Goal: Task Accomplishment & Management: Use online tool/utility

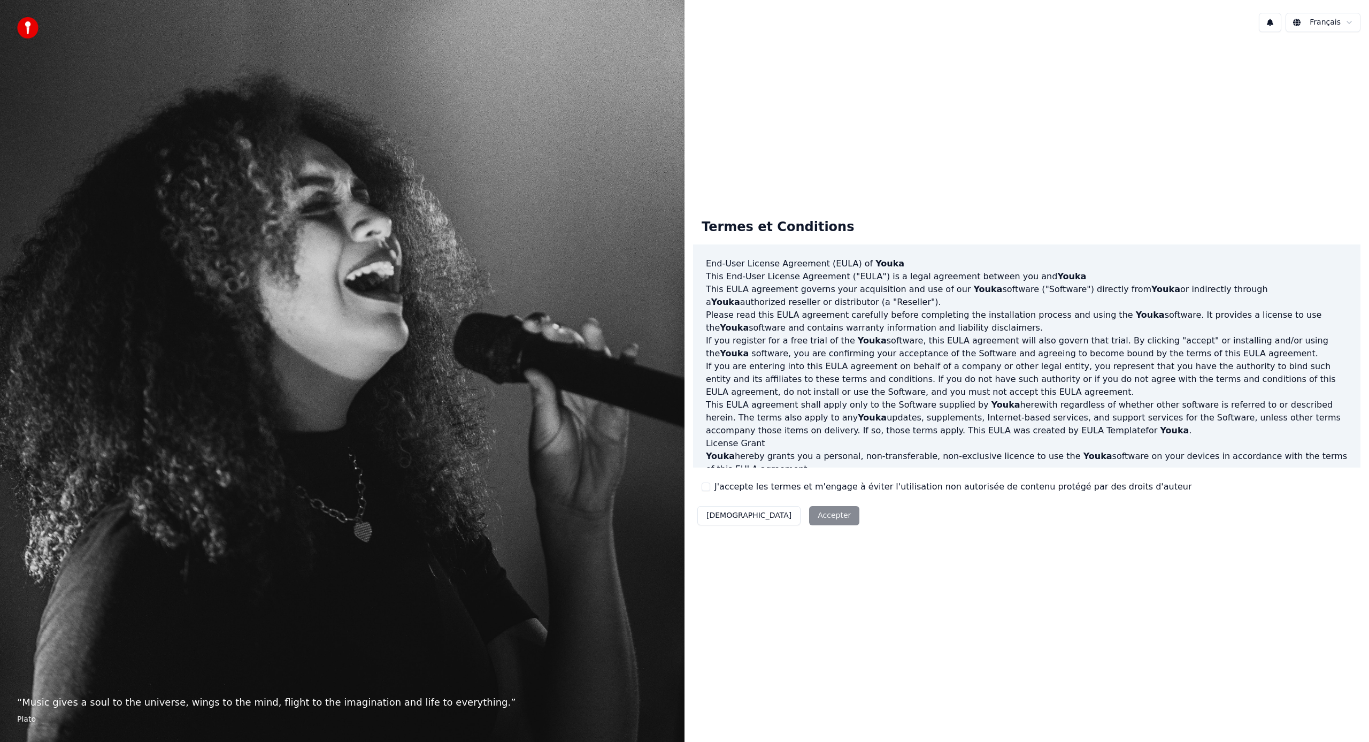
click at [705, 484] on button "J'accepte les termes et m'engage à éviter l'utilisation non autorisée de conten…" at bounding box center [705, 486] width 9 height 9
click at [809, 511] on button "Accepter" at bounding box center [834, 515] width 50 height 19
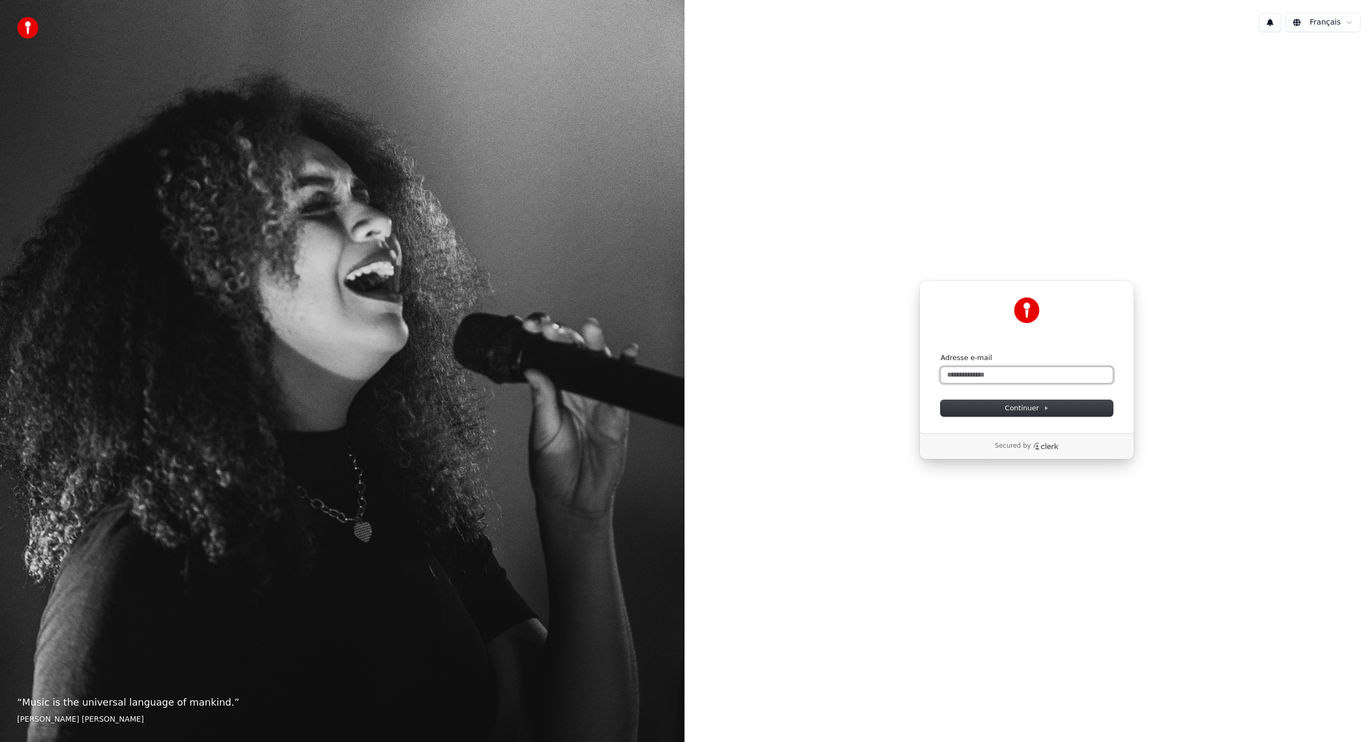
click at [997, 375] on input "Adresse e-mail" at bounding box center [1026, 375] width 172 height 16
click at [1038, 406] on span "Continuer" at bounding box center [1027, 408] width 44 height 10
type input "**********"
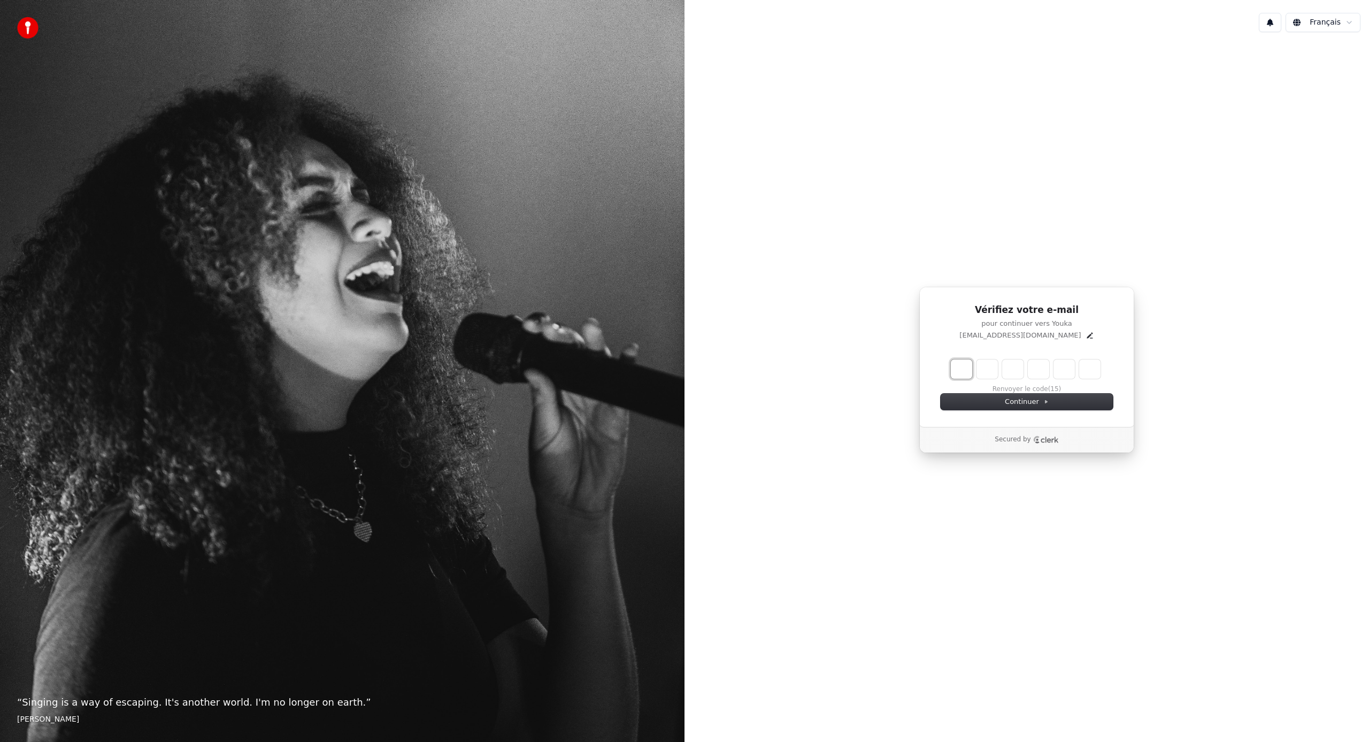
click at [955, 369] on input "Enter verification code. Digit 1" at bounding box center [961, 368] width 21 height 19
type input "******"
type input "*"
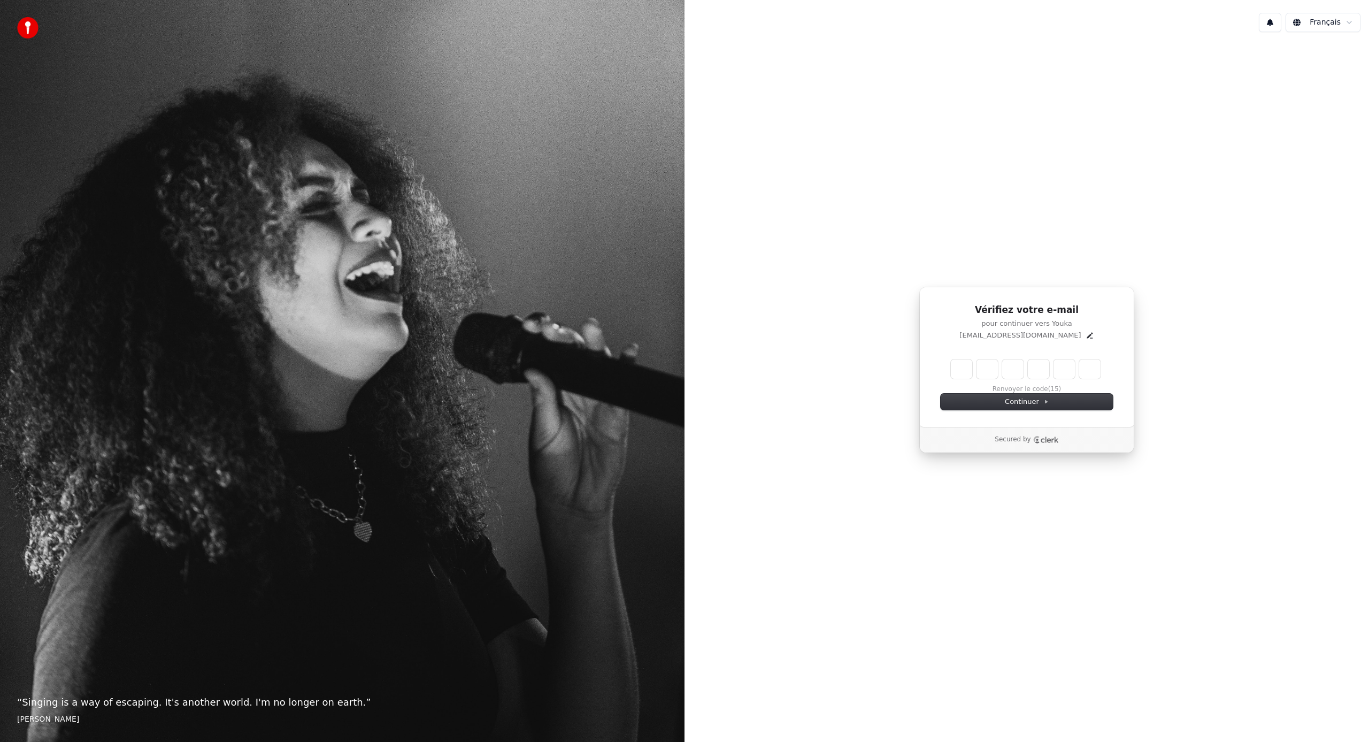
type input "*"
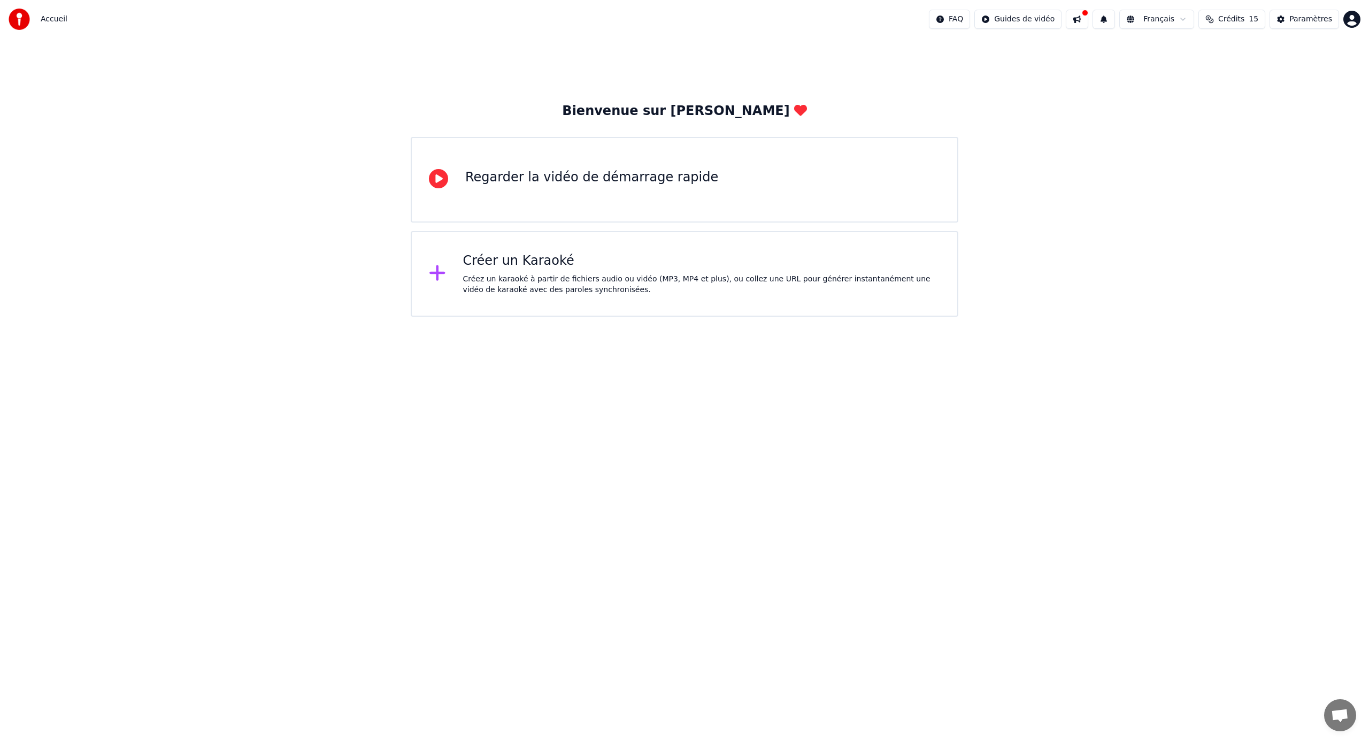
click at [488, 262] on div "Créer un Karaoké" at bounding box center [701, 260] width 477 height 17
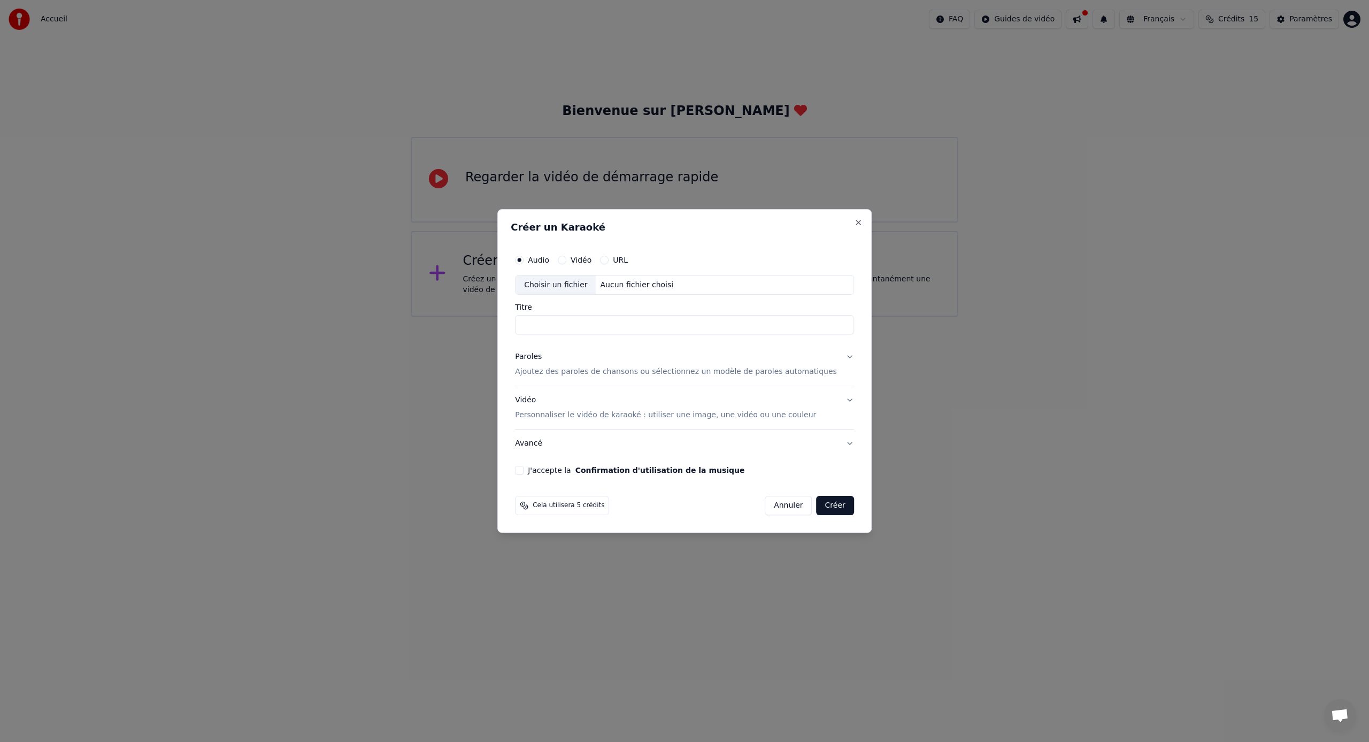
click at [566, 259] on button "Vidéo" at bounding box center [562, 260] width 9 height 9
click at [584, 284] on div "Choisir un fichier" at bounding box center [555, 284] width 80 height 19
click at [578, 284] on div "Choisir un fichier" at bounding box center [555, 284] width 80 height 19
type input "**********"
click at [554, 373] on p "Ajoutez des paroles de chansons ou sélectionnez un modèle de paroles automatiqu…" at bounding box center [676, 372] width 322 height 11
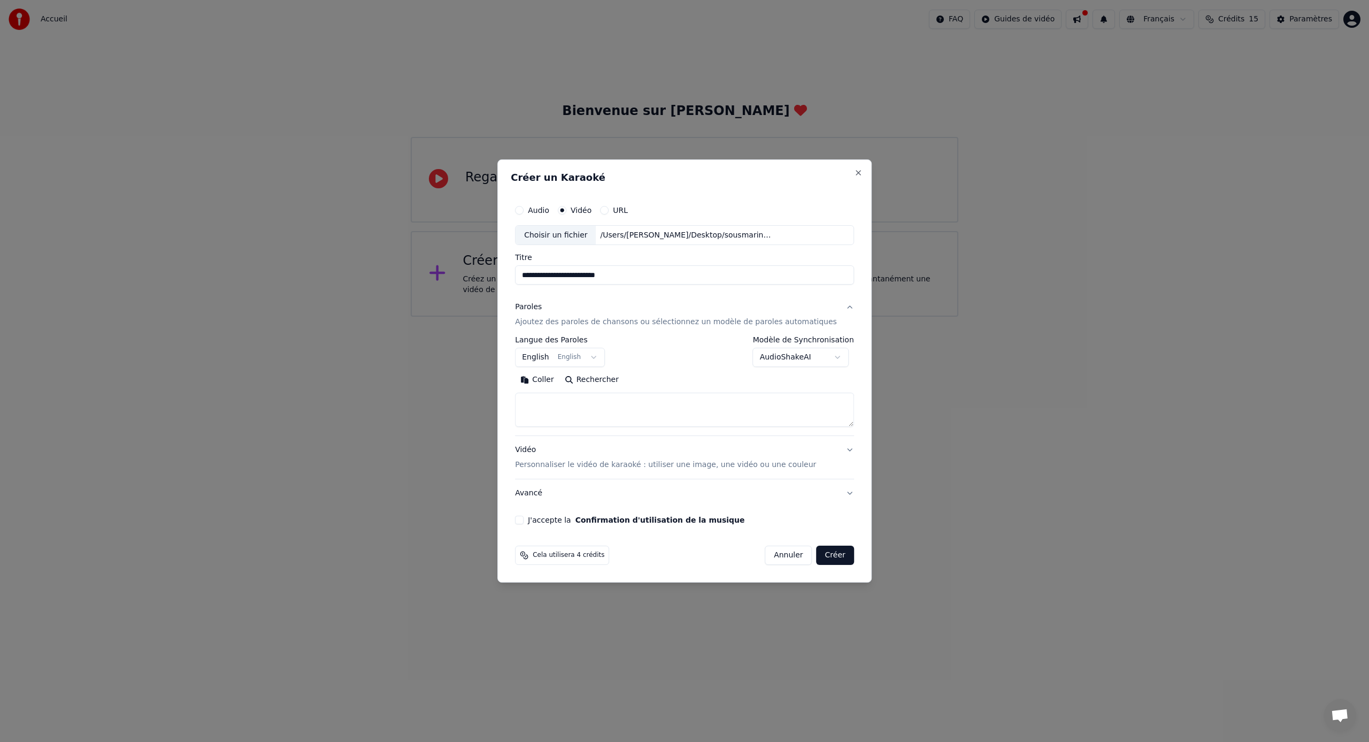
click at [598, 317] on body "**********" at bounding box center [684, 158] width 1369 height 317
select select "**"
click at [580, 397] on textarea at bounding box center [684, 410] width 339 height 34
paste textarea "**********"
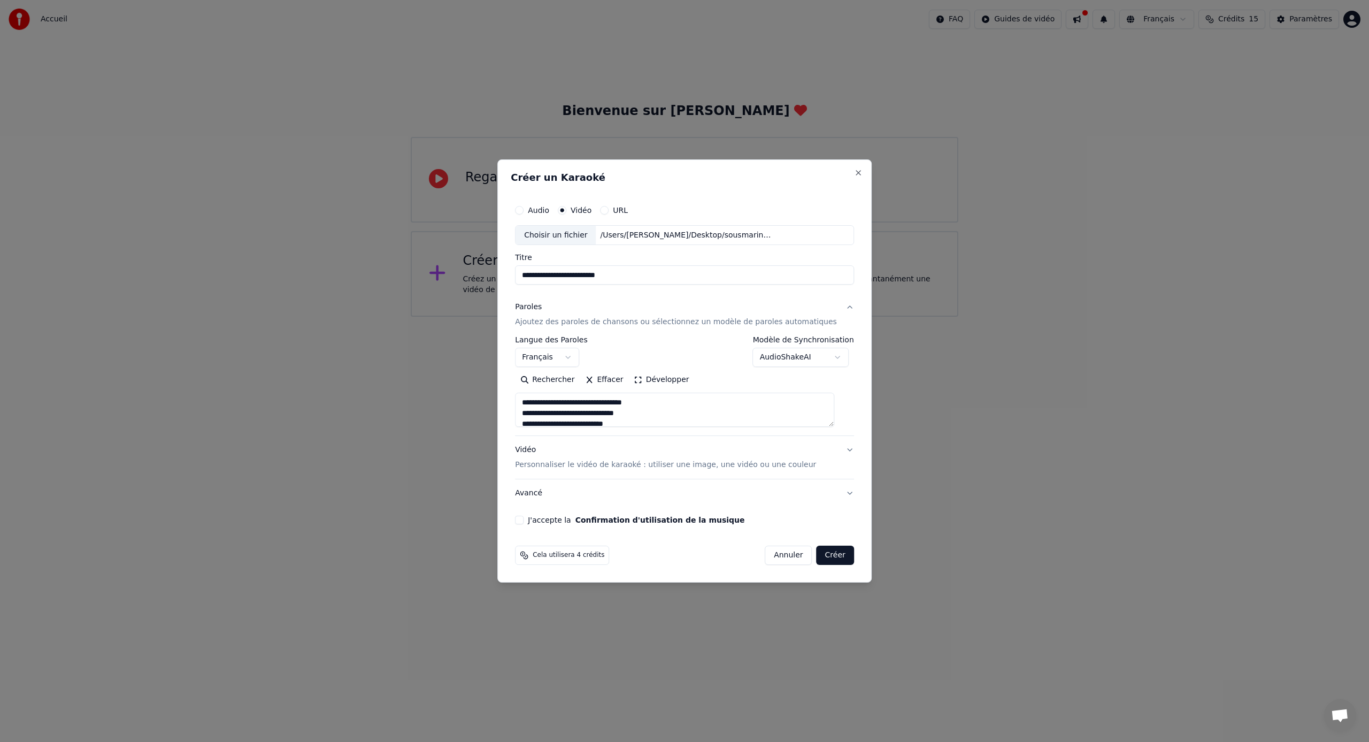
scroll to position [248, 0]
type textarea "**********"
drag, startPoint x: 693, startPoint y: 179, endPoint x: 950, endPoint y: 33, distance: 295.2
click at [951, 33] on body "**********" at bounding box center [684, 158] width 1369 height 317
click at [678, 467] on p "Personnaliser le vidéo de karaoké : utiliser une image, une vidéo ou une couleur" at bounding box center [665, 464] width 301 height 11
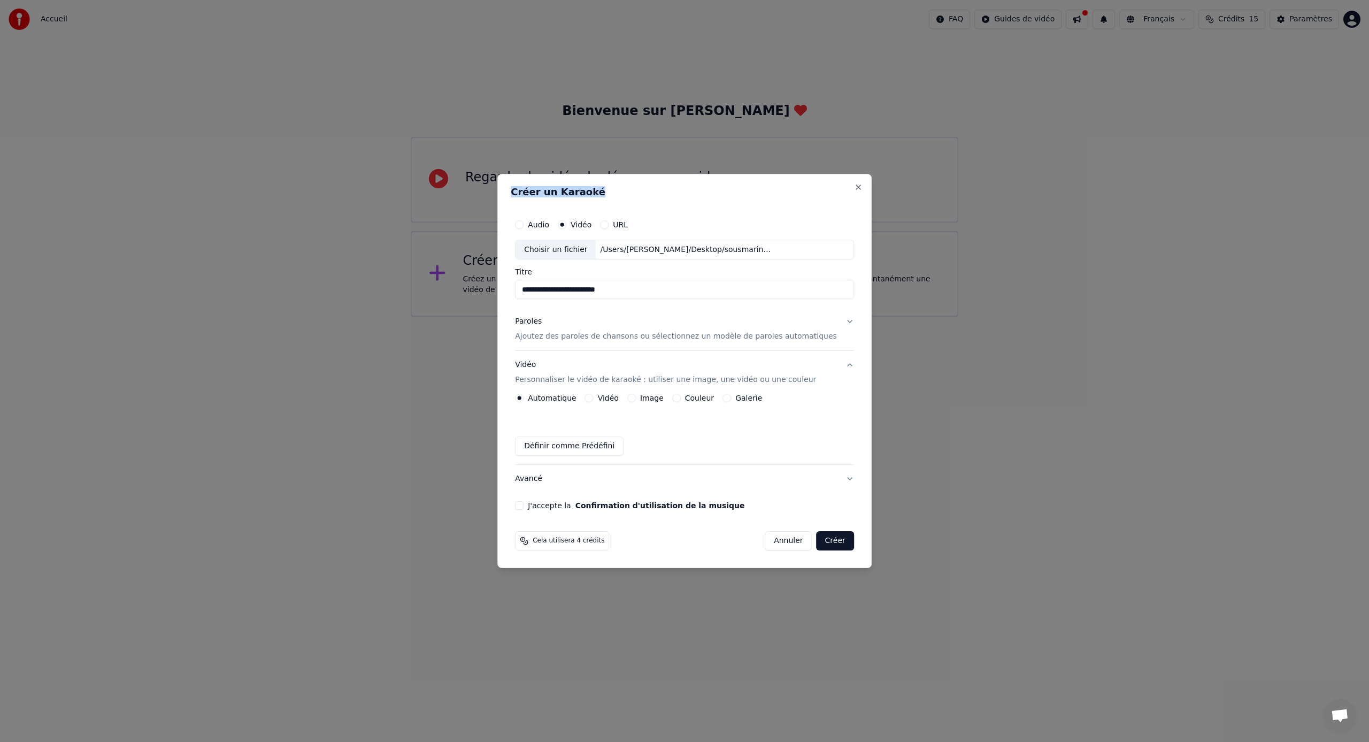
click at [680, 396] on button "Couleur" at bounding box center [676, 398] width 9 height 9
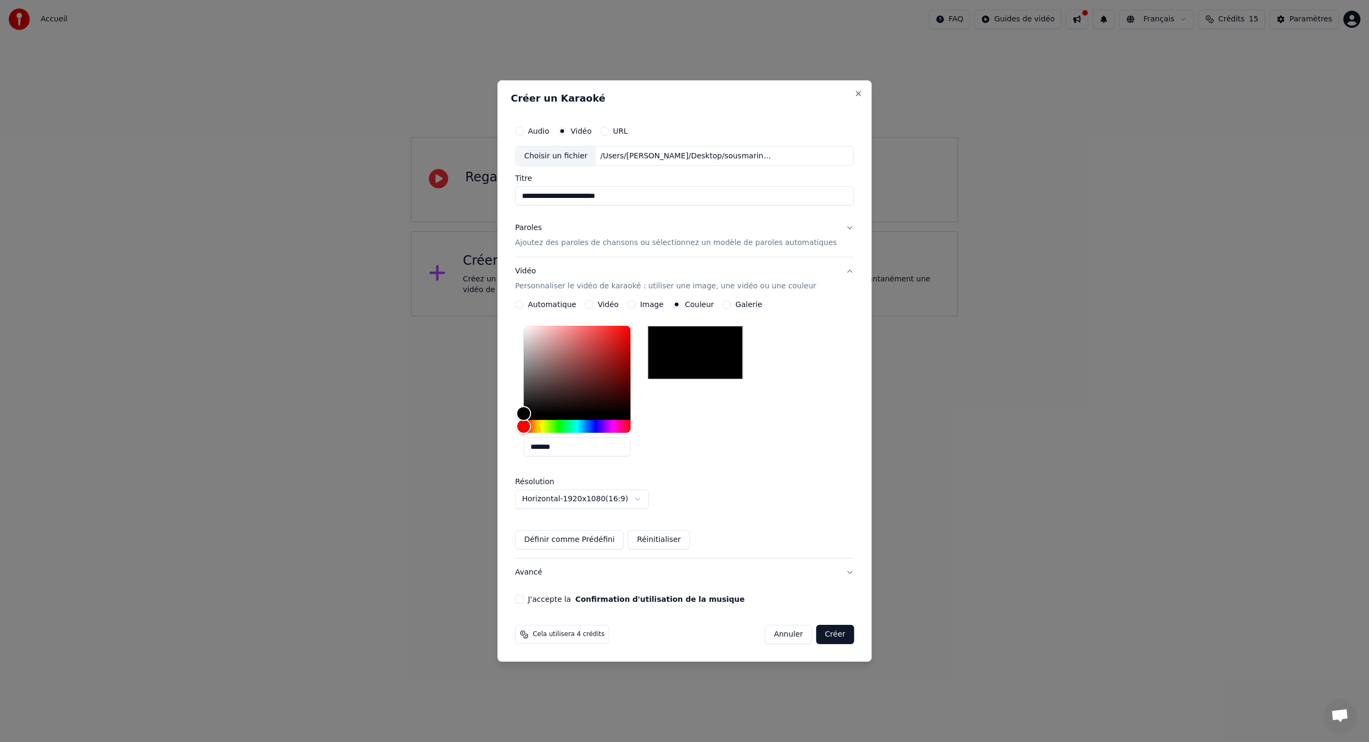
click at [697, 359] on div at bounding box center [694, 352] width 95 height 53
drag, startPoint x: 534, startPoint y: 428, endPoint x: 607, endPoint y: 429, distance: 73.8
click at [606, 429] on div "Hue" at bounding box center [597, 426] width 17 height 17
click at [523, 597] on button "J'accepte la Confirmation d'utilisation de la musique" at bounding box center [519, 599] width 9 height 9
click at [830, 638] on button "Créer" at bounding box center [834, 633] width 37 height 19
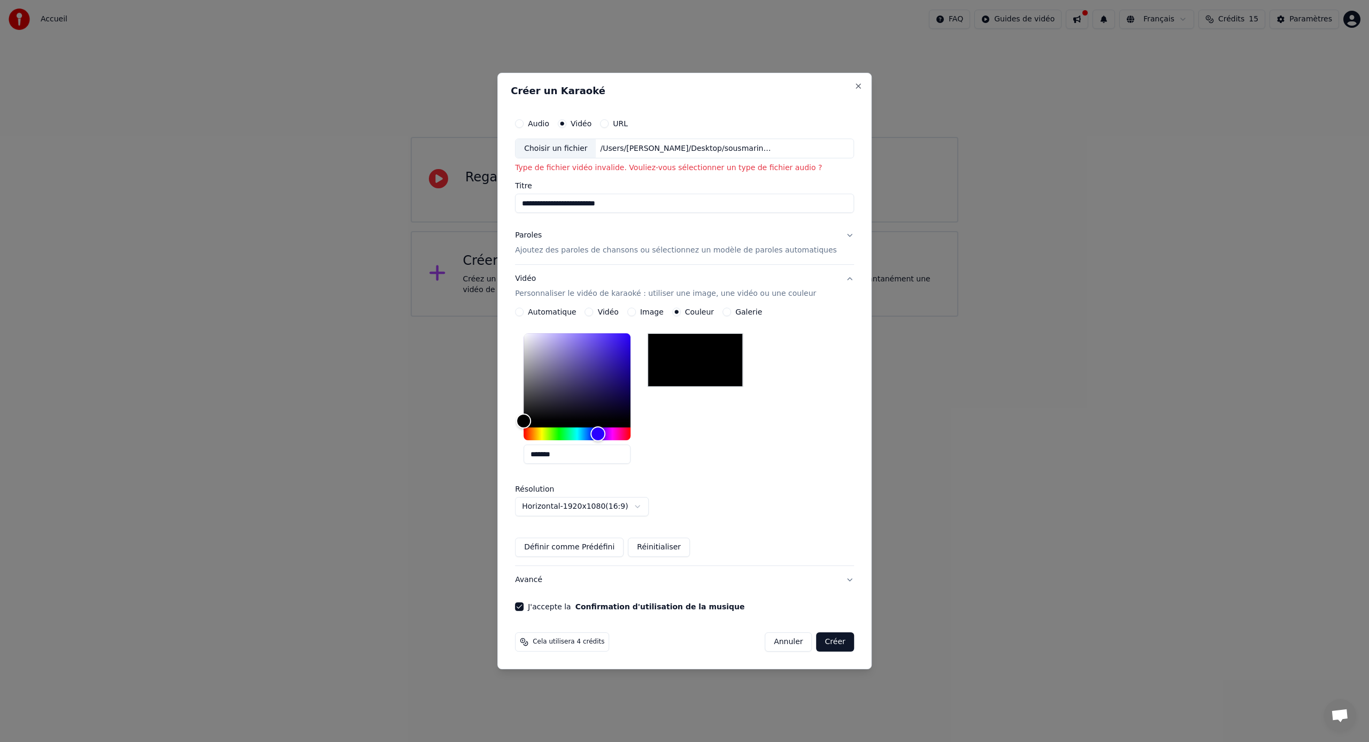
drag, startPoint x: 653, startPoint y: 201, endPoint x: 494, endPoint y: 193, distance: 160.0
click at [494, 193] on body "**********" at bounding box center [684, 158] width 1369 height 317
click at [668, 252] on p "Ajoutez des paroles de chansons ou sélectionnez un modèle de paroles automatiqu…" at bounding box center [676, 250] width 322 height 11
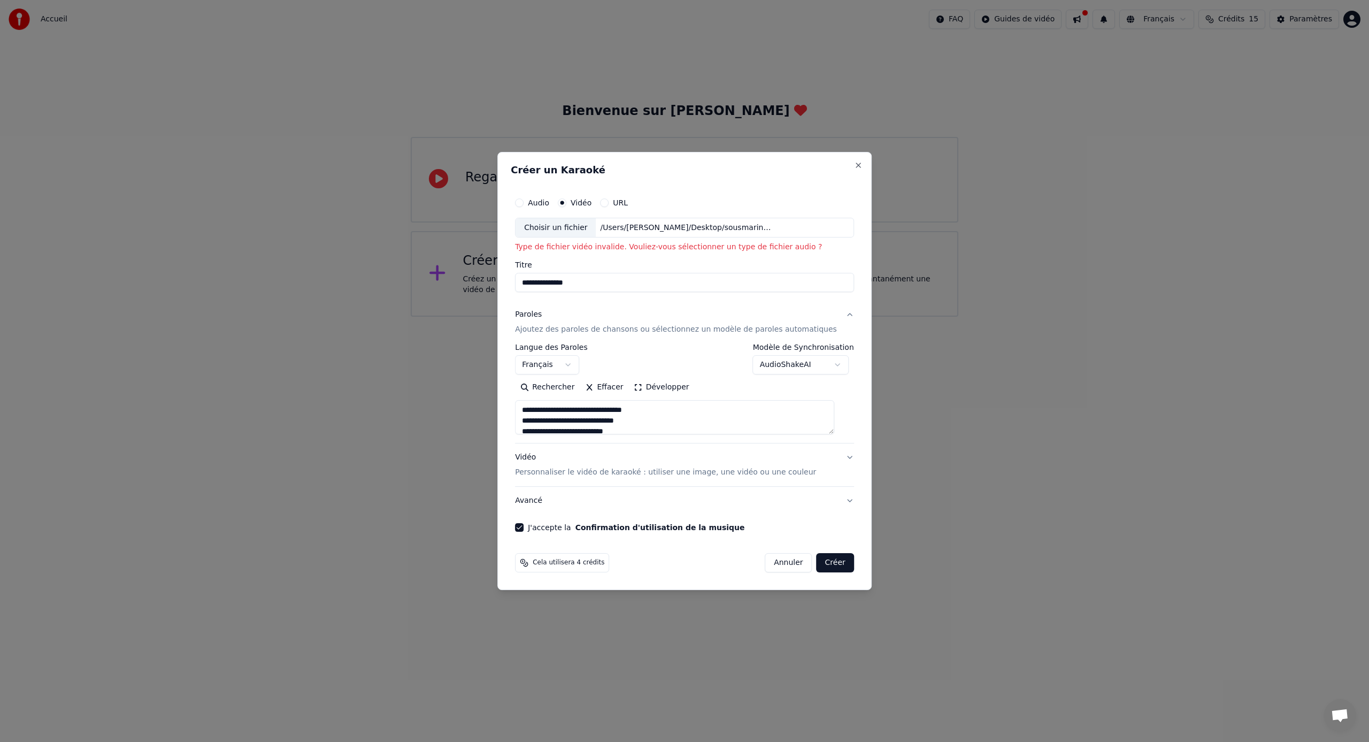
click at [821, 561] on button "Créer" at bounding box center [834, 562] width 37 height 19
click at [583, 229] on div "Choisir un fichier" at bounding box center [555, 227] width 80 height 19
type input "**********"
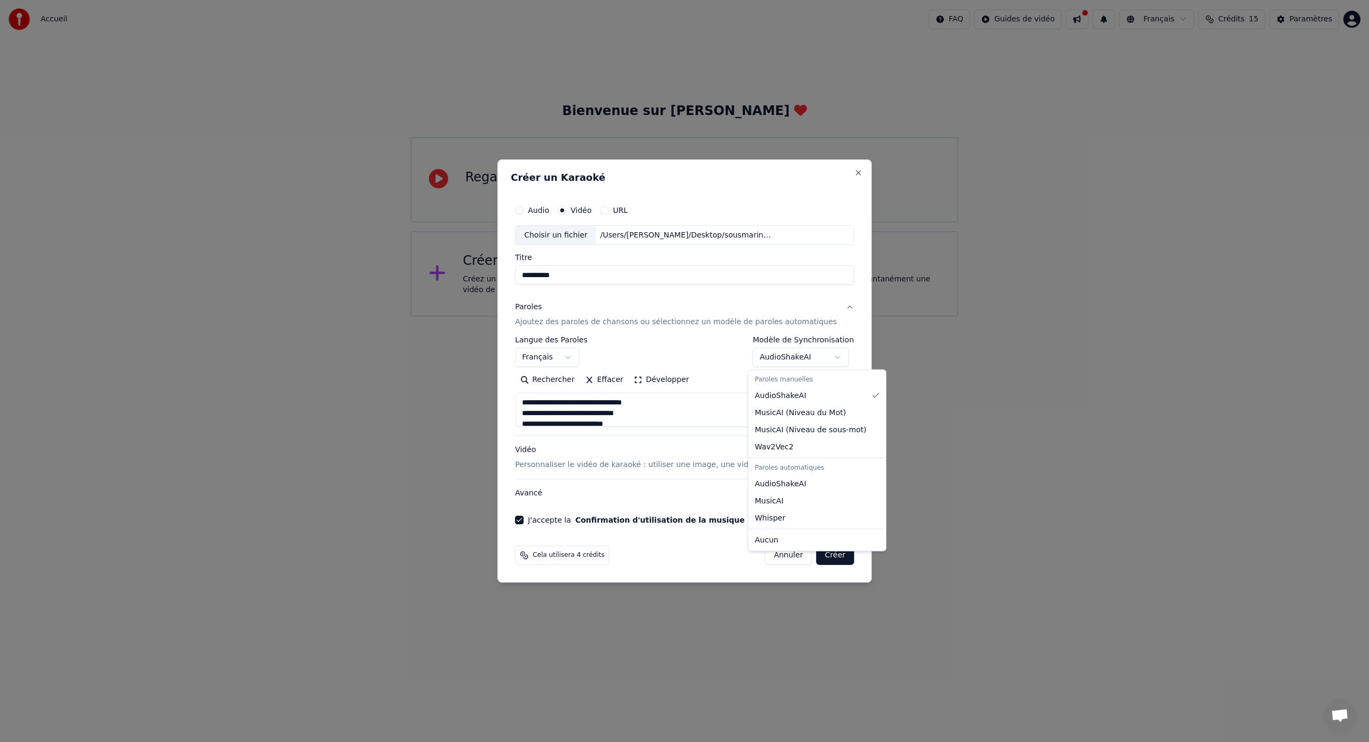
click at [833, 317] on body "**********" at bounding box center [684, 158] width 1369 height 317
click at [679, 317] on body "**********" at bounding box center [684, 158] width 1369 height 317
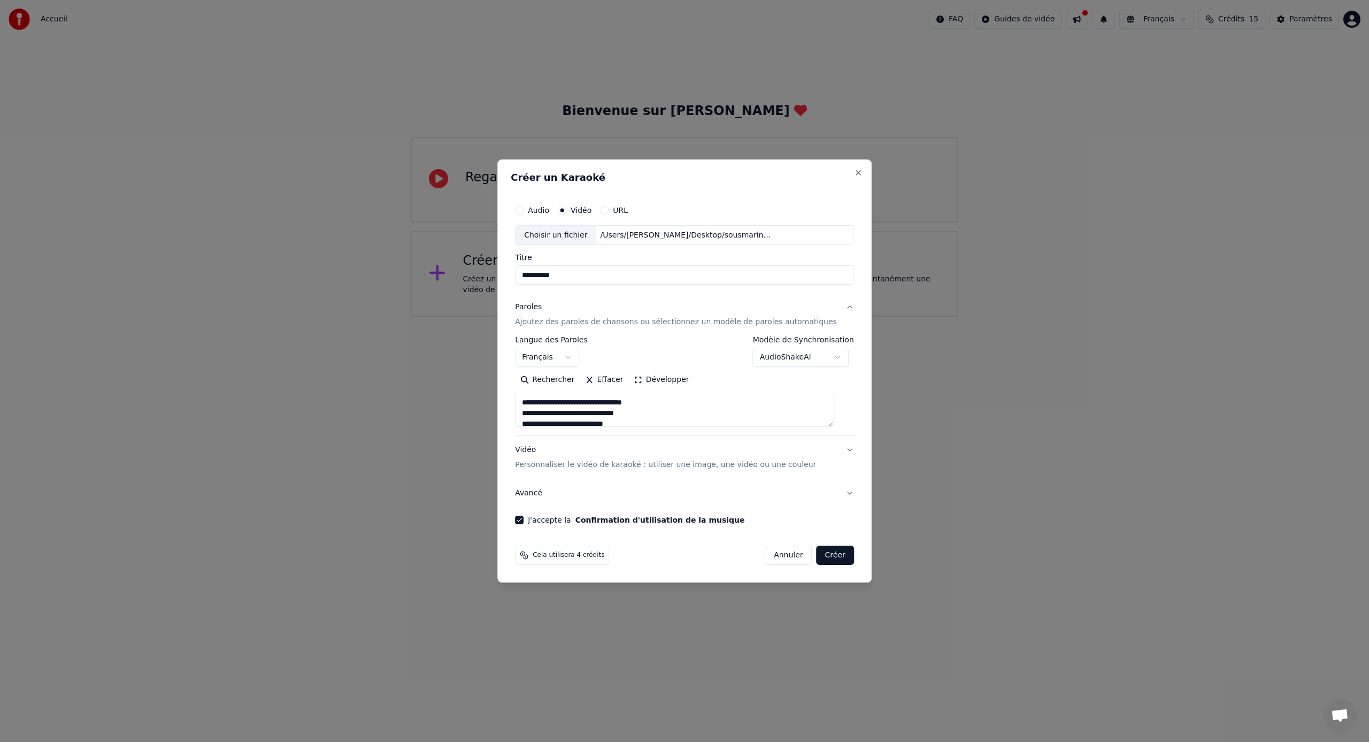
click at [663, 380] on button "Développer" at bounding box center [662, 380] width 66 height 17
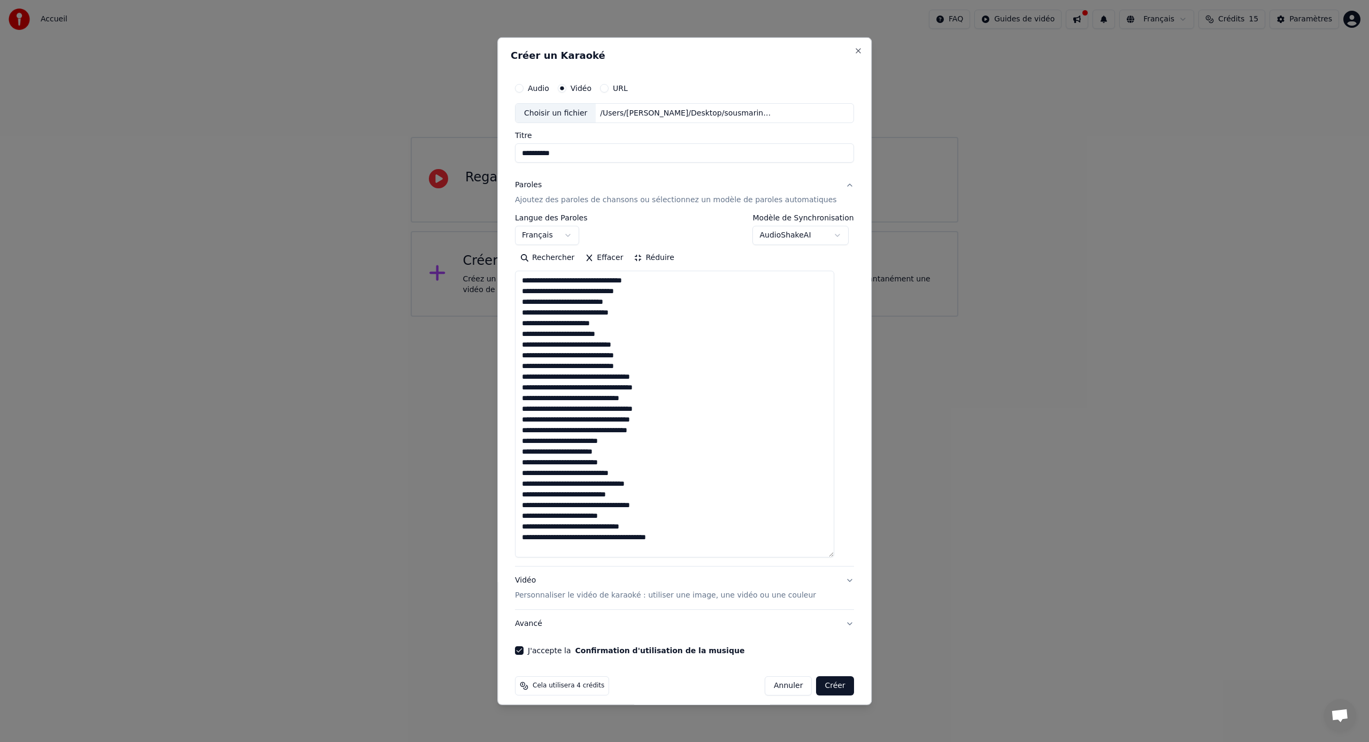
scroll to position [1, 0]
drag, startPoint x: 662, startPoint y: 280, endPoint x: 502, endPoint y: 275, distance: 161.0
click at [502, 276] on body "**********" at bounding box center [684, 158] width 1369 height 317
click at [527, 288] on textarea "**********" at bounding box center [674, 414] width 319 height 287
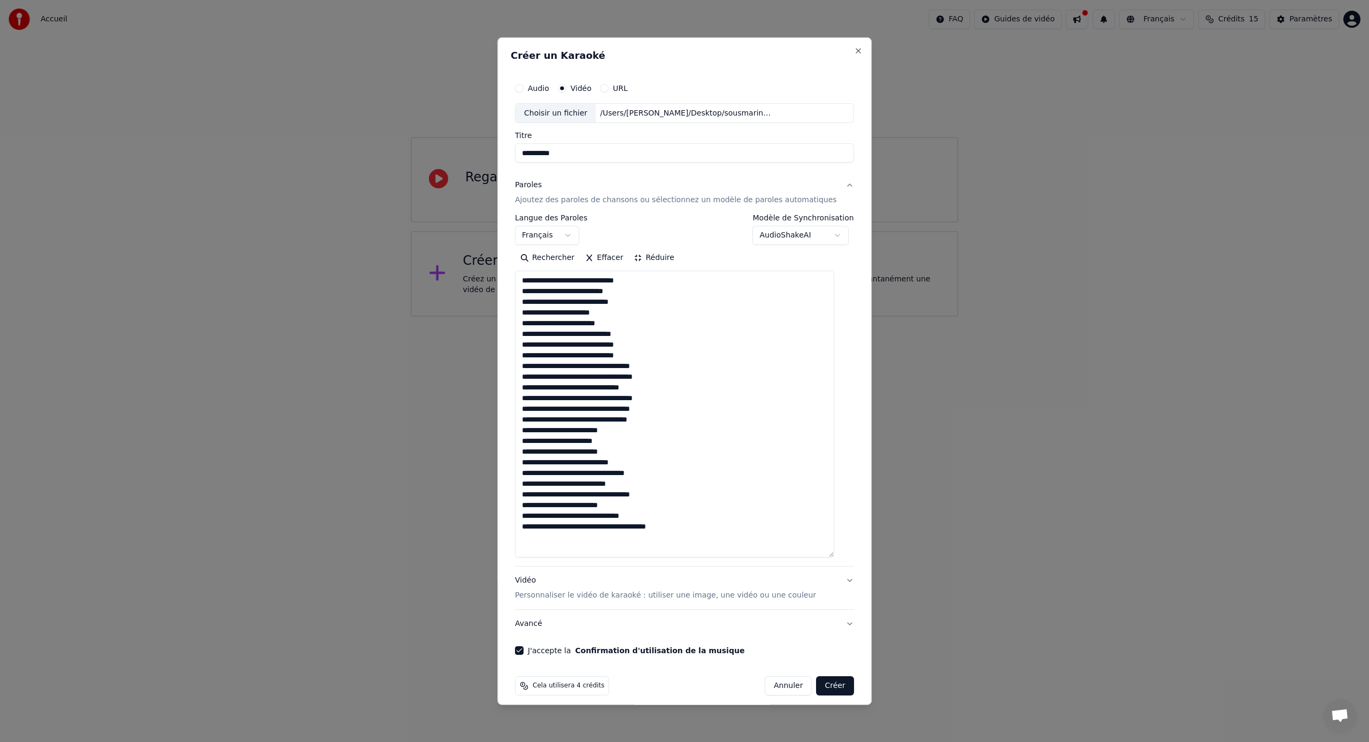
drag, startPoint x: 673, startPoint y: 369, endPoint x: 509, endPoint y: 365, distance: 164.2
click at [509, 365] on div "**********" at bounding box center [684, 370] width 374 height 667
drag, startPoint x: 665, startPoint y: 422, endPoint x: 515, endPoint y: 423, distance: 149.7
click at [515, 423] on div "**********" at bounding box center [684, 370] width 374 height 667
drag, startPoint x: 531, startPoint y: 376, endPoint x: 672, endPoint y: 412, distance: 145.6
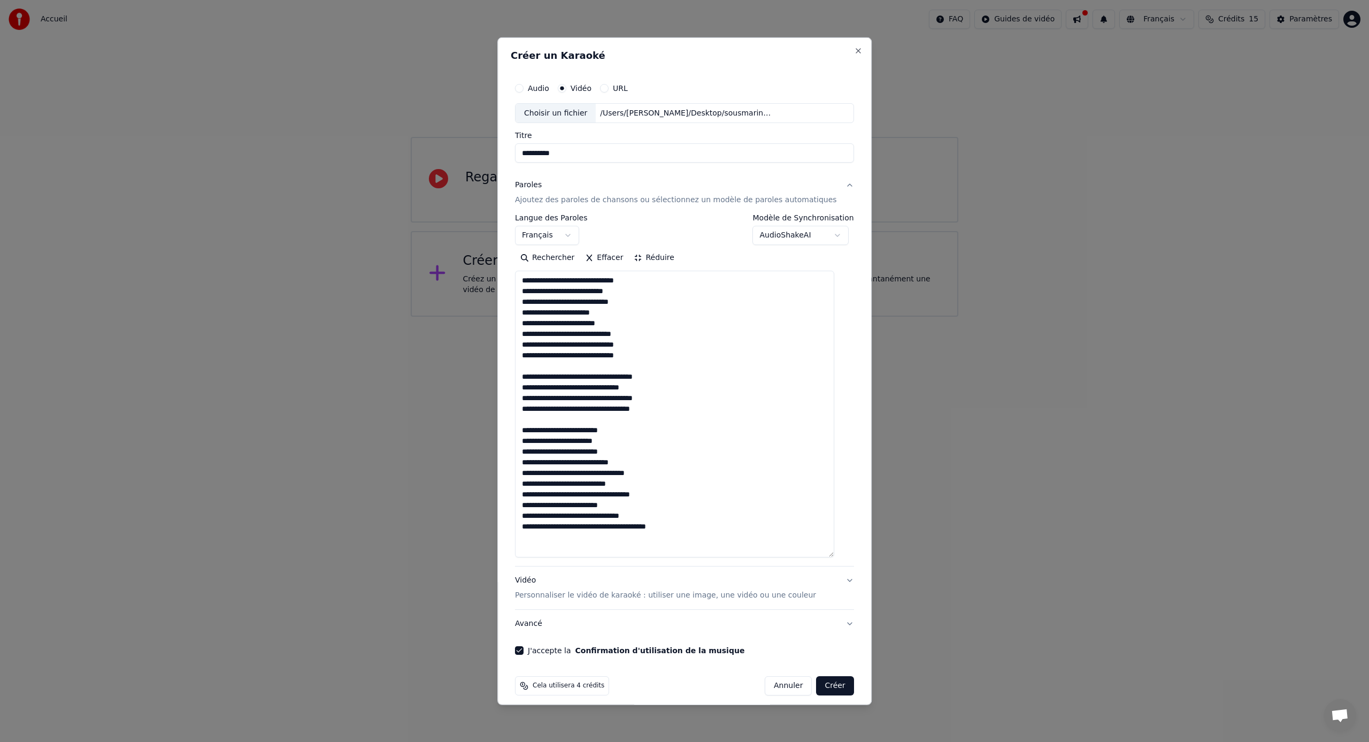
click at [672, 412] on textarea "**********" at bounding box center [674, 414] width 319 height 287
click at [656, 462] on textarea "**********" at bounding box center [674, 414] width 319 height 287
paste textarea "**********"
drag, startPoint x: 669, startPoint y: 523, endPoint x: 525, endPoint y: 525, distance: 143.8
click at [525, 525] on textarea "**********" at bounding box center [674, 414] width 319 height 287
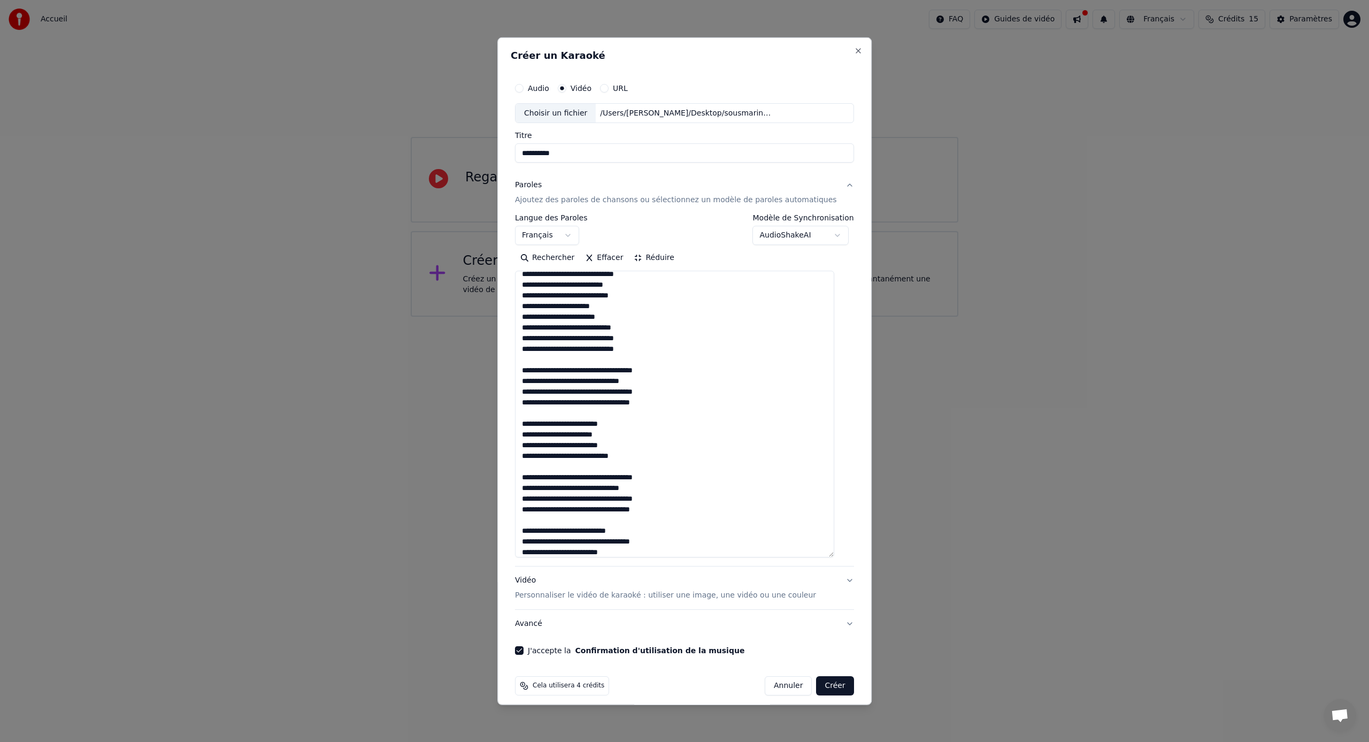
scroll to position [44, 0]
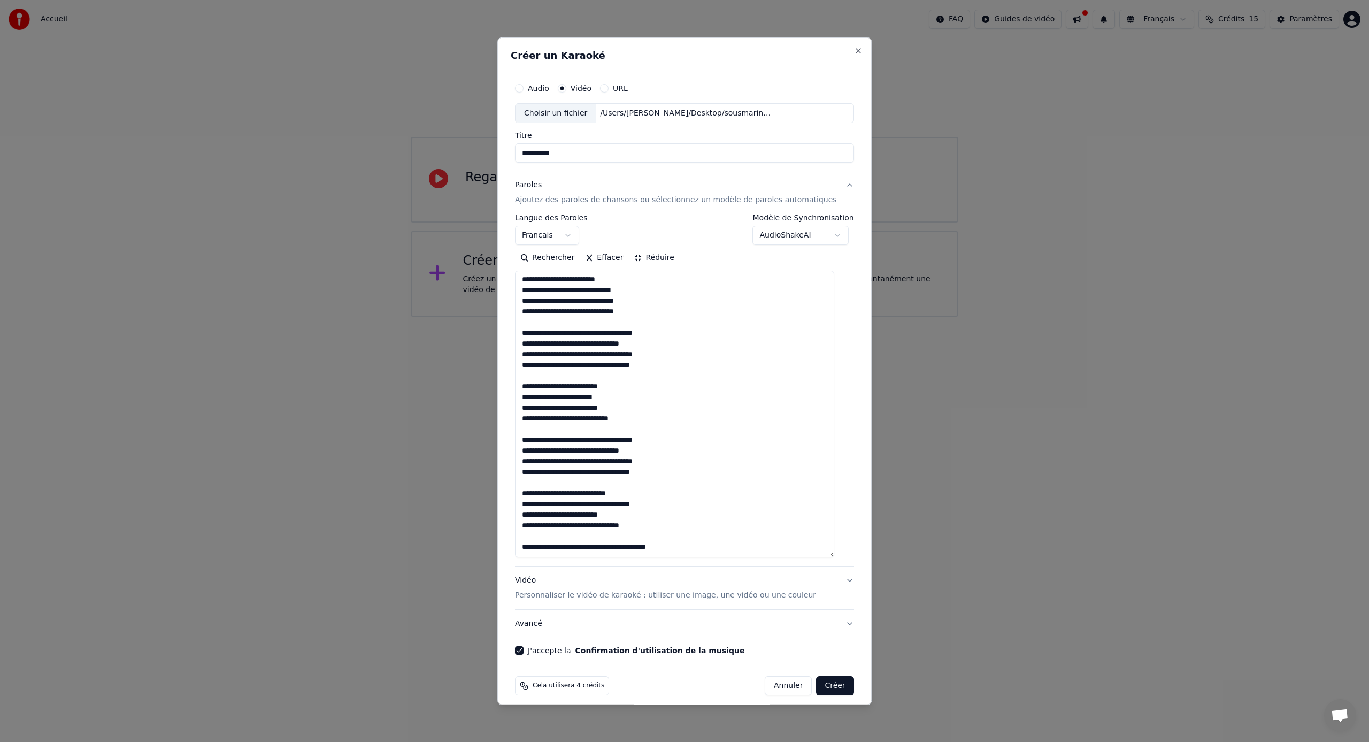
paste textarea "**********"
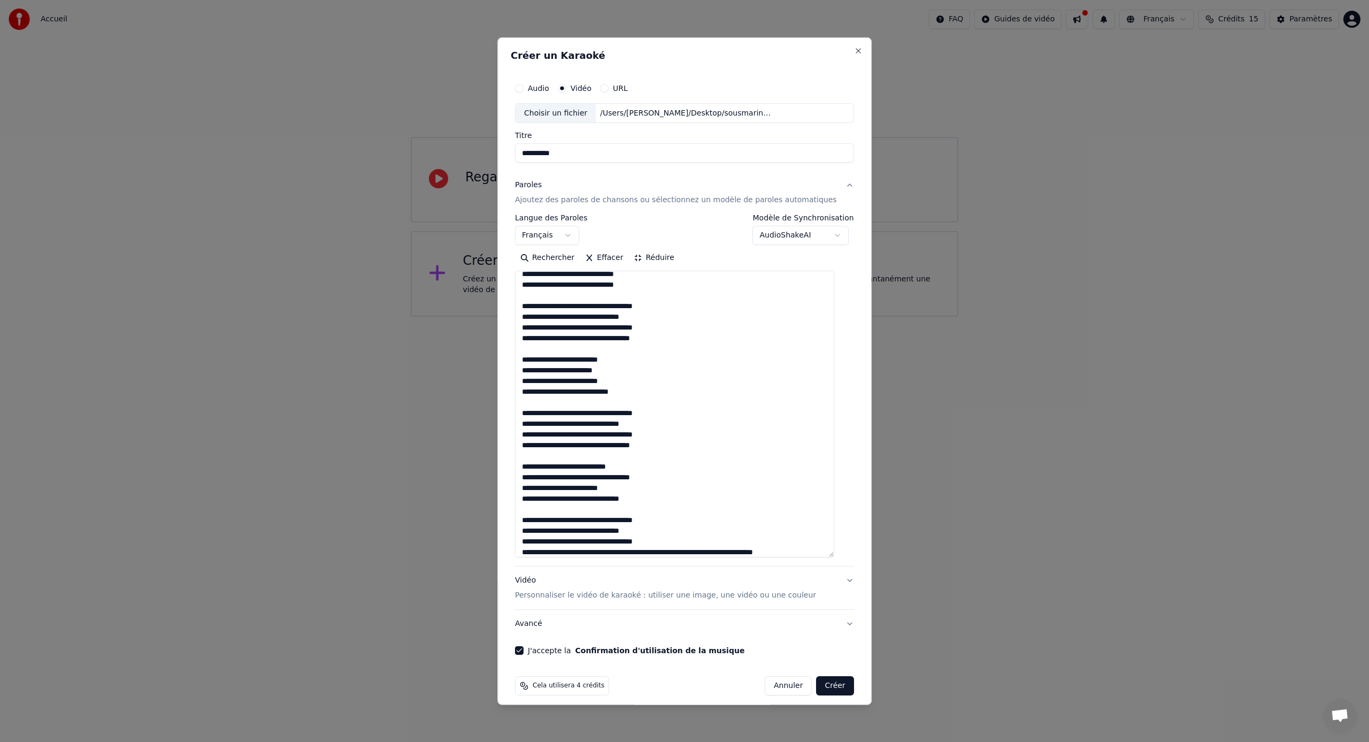
scroll to position [86, 0]
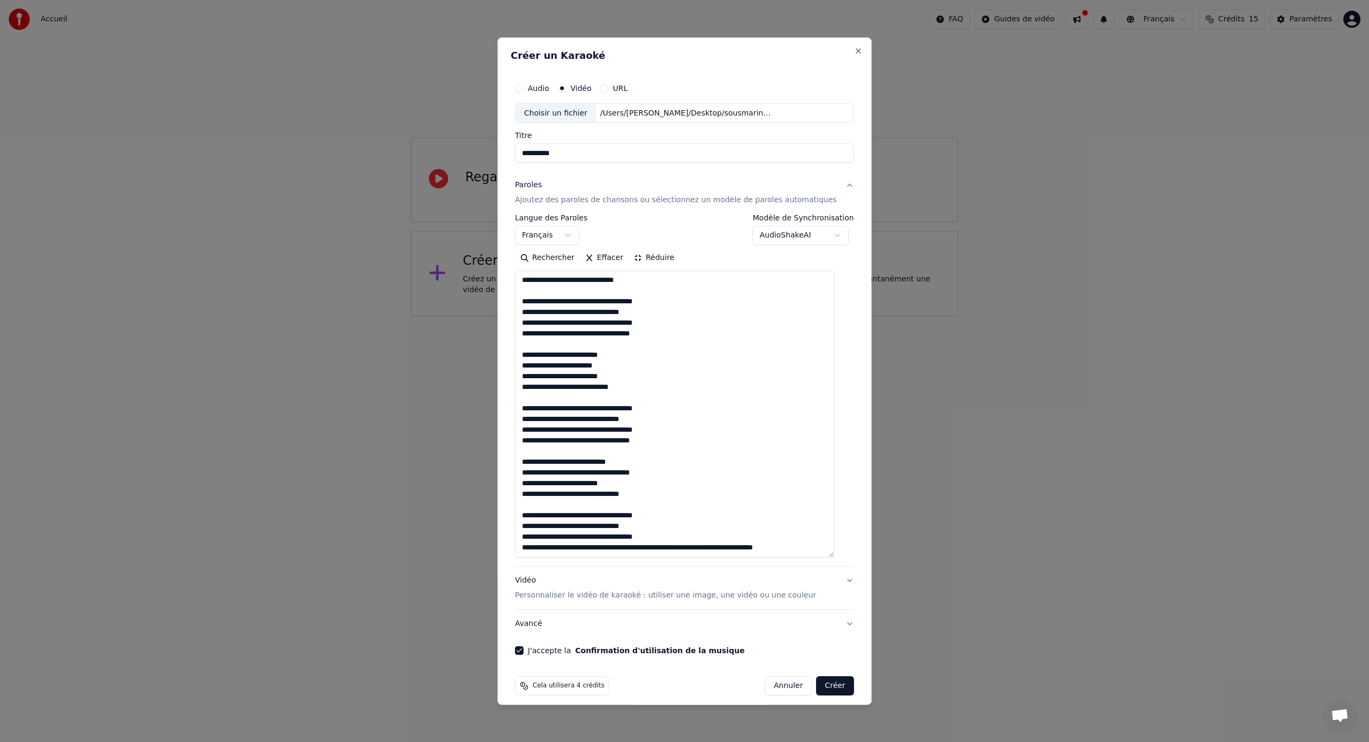
drag, startPoint x: 835, startPoint y: 553, endPoint x: 681, endPoint y: 536, distance: 154.9
click at [671, 537] on textarea at bounding box center [674, 414] width 319 height 287
type textarea "**********"
click at [827, 684] on button "Créer" at bounding box center [834, 685] width 37 height 19
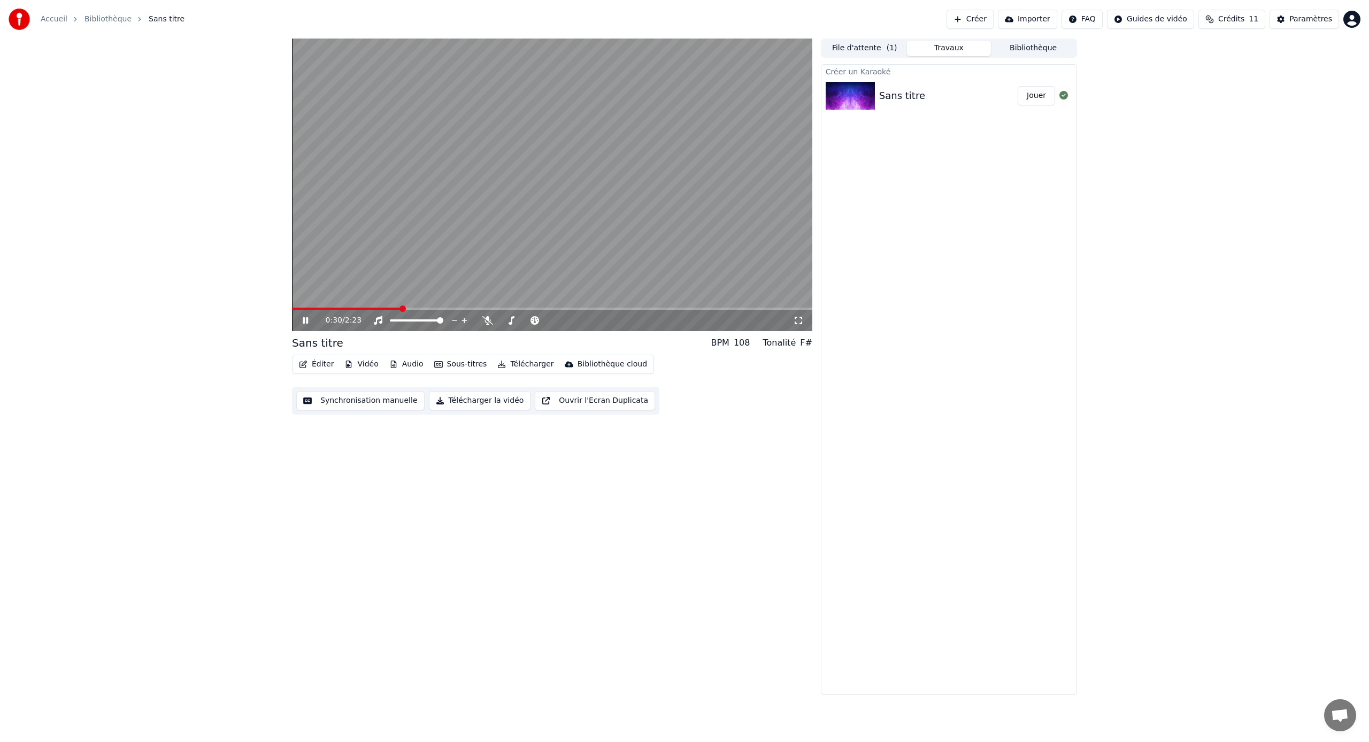
click at [378, 396] on button "Synchronisation manuelle" at bounding box center [360, 400] width 128 height 19
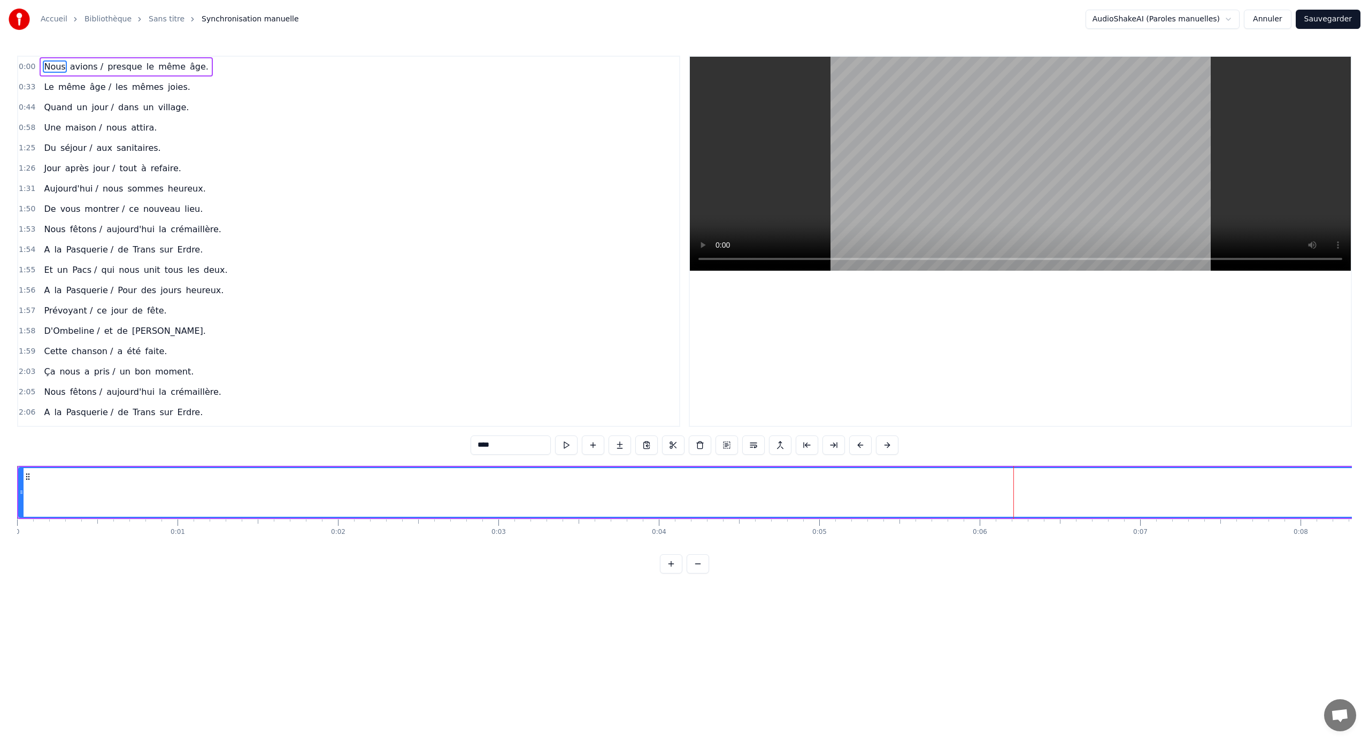
drag, startPoint x: 60, startPoint y: 57, endPoint x: 50, endPoint y: 71, distance: 16.8
click at [98, 70] on div "Nous avions / presque le même âge." at bounding box center [126, 66] width 173 height 19
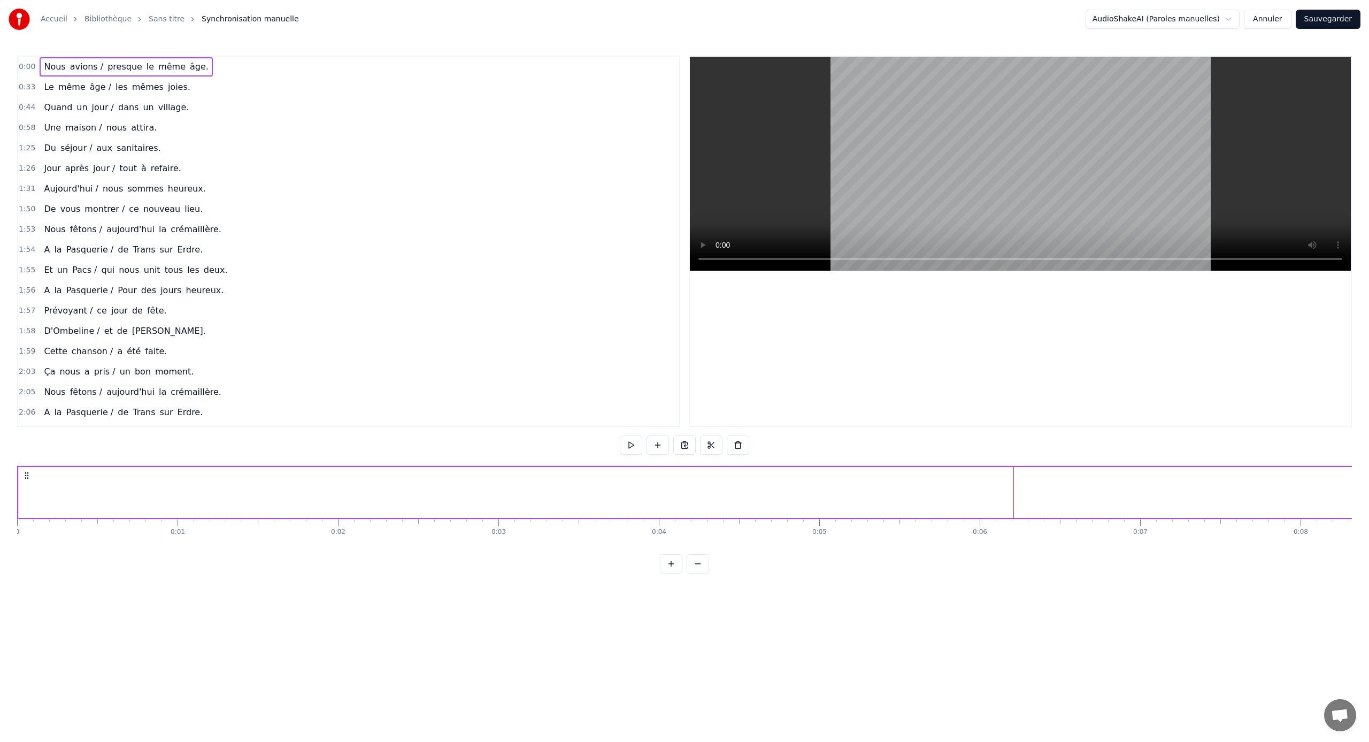
click at [27, 67] on span "0:00" at bounding box center [27, 66] width 17 height 11
drag, startPoint x: 30, startPoint y: 66, endPoint x: 83, endPoint y: 174, distance: 120.3
click at [32, 53] on div "Accueil Bibliothèque Sans titre Synchronisation manuelle AudioShakeAI (Paroles …" at bounding box center [684, 286] width 1369 height 573
drag, startPoint x: 26, startPoint y: 475, endPoint x: 205, endPoint y: 491, distance: 180.4
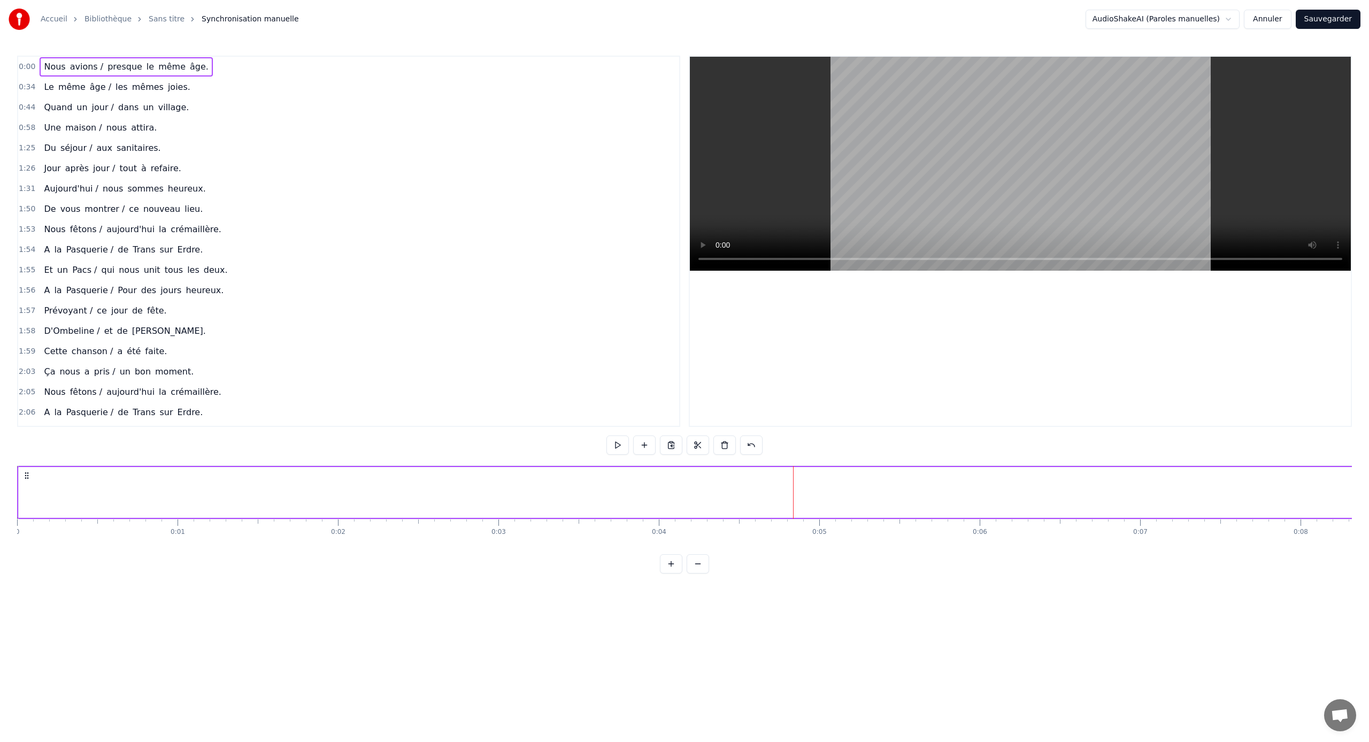
click at [47, 67] on span "Nous" at bounding box center [55, 66] width 24 height 12
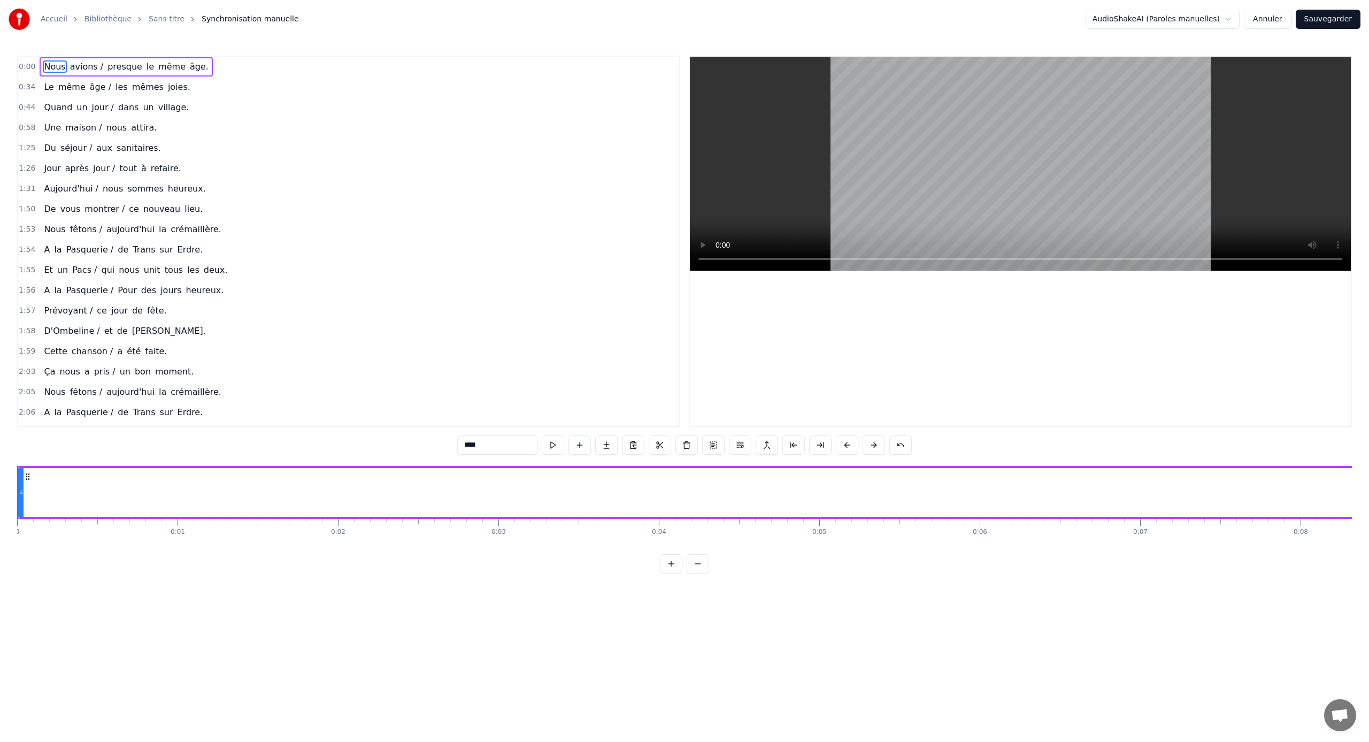
click at [41, 66] on div "Nous avions / presque le même âge." at bounding box center [126, 66] width 173 height 19
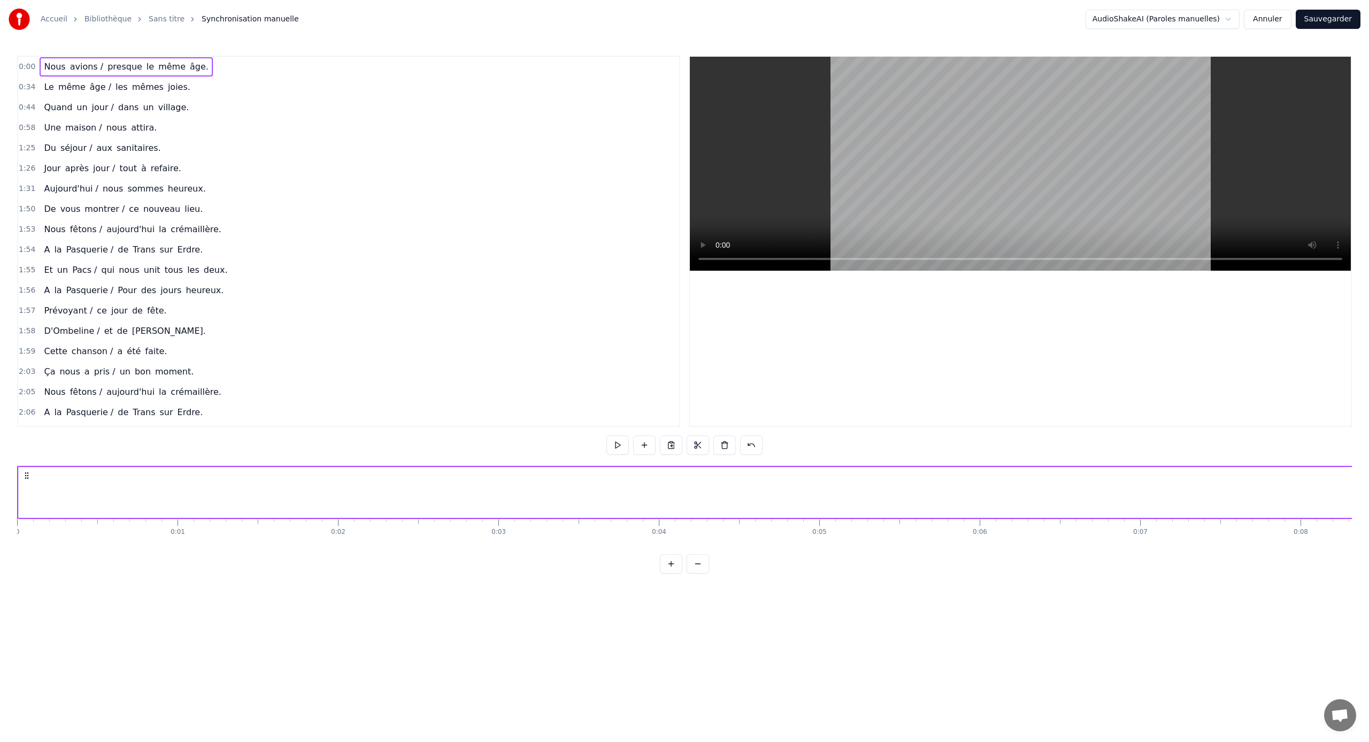
drag, startPoint x: 41, startPoint y: 66, endPoint x: 89, endPoint y: 68, distance: 48.2
click at [89, 68] on div "Nous avions / presque le même âge." at bounding box center [126, 66] width 173 height 19
click at [129, 67] on span "presque" at bounding box center [124, 66] width 37 height 12
click at [163, 70] on span "même" at bounding box center [171, 66] width 29 height 12
click at [189, 72] on span "âge." at bounding box center [199, 66] width 21 height 12
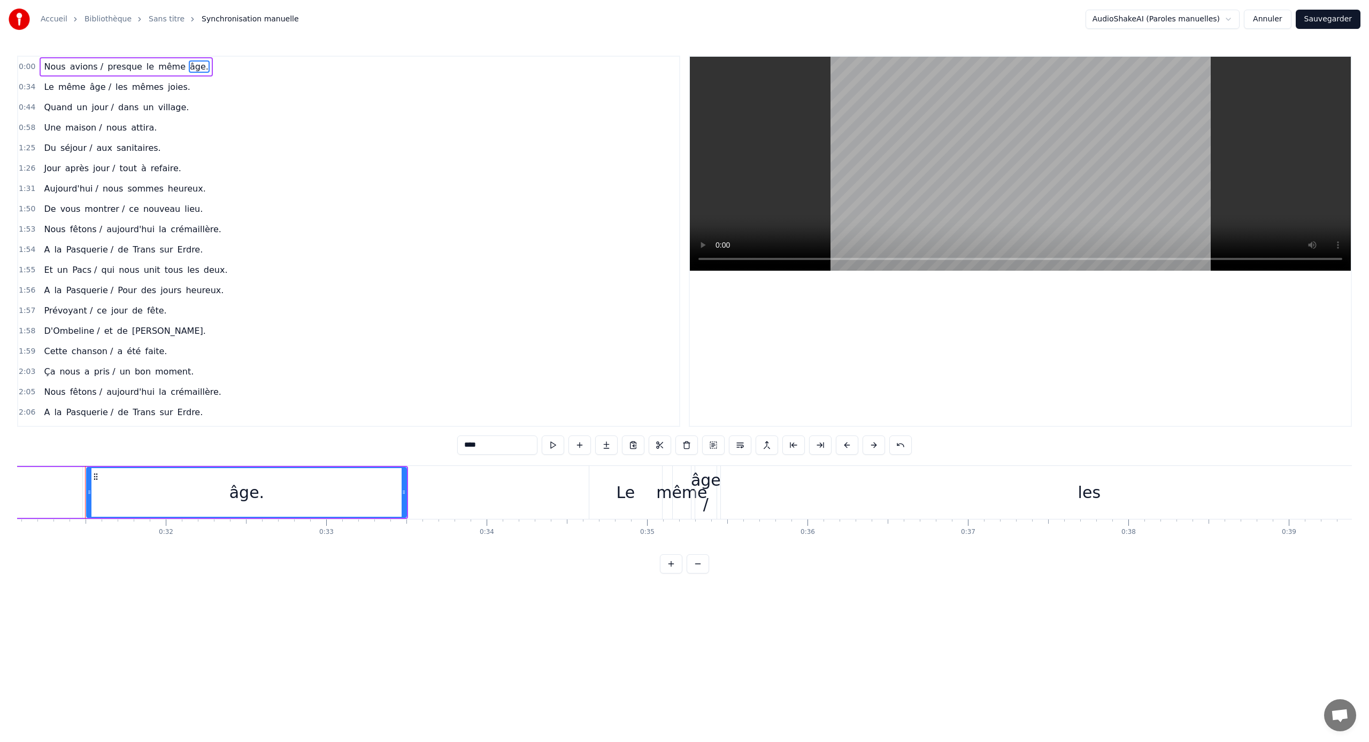
click at [145, 68] on span "le" at bounding box center [150, 66] width 10 height 12
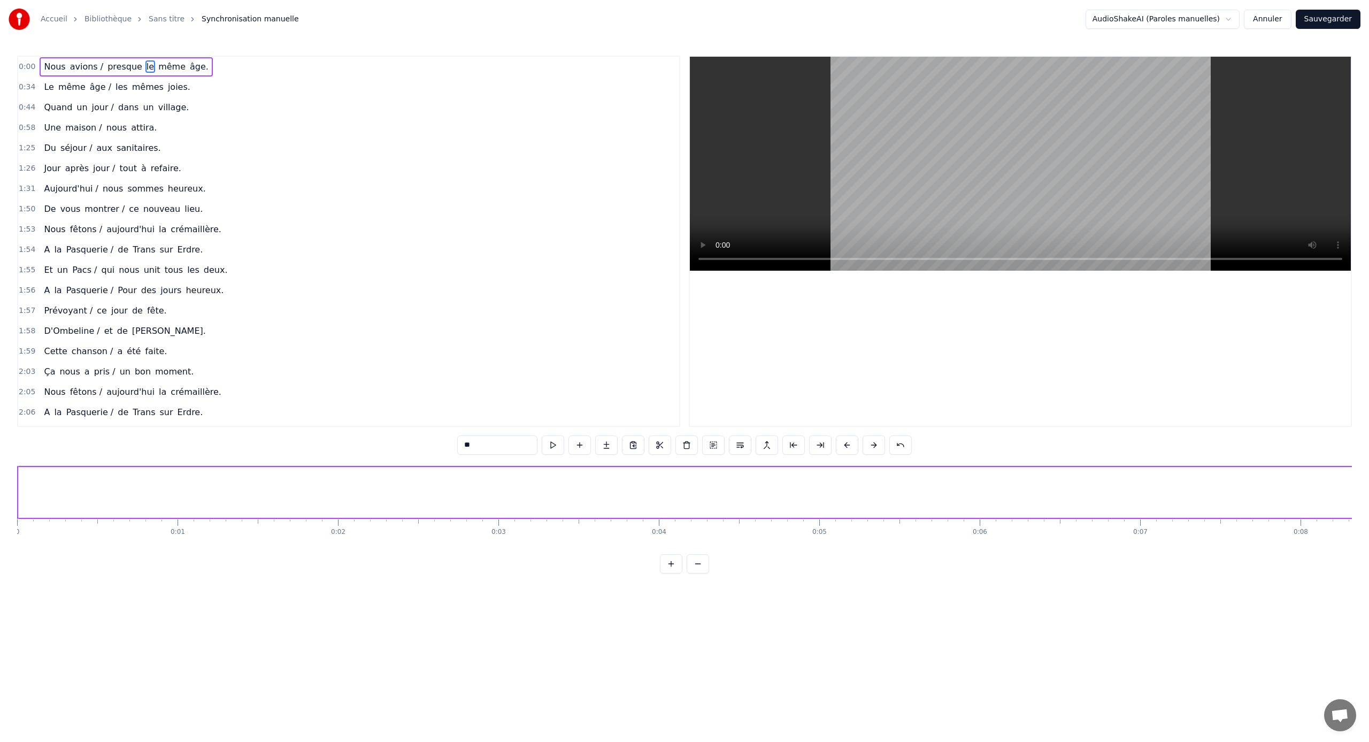
type input "****"
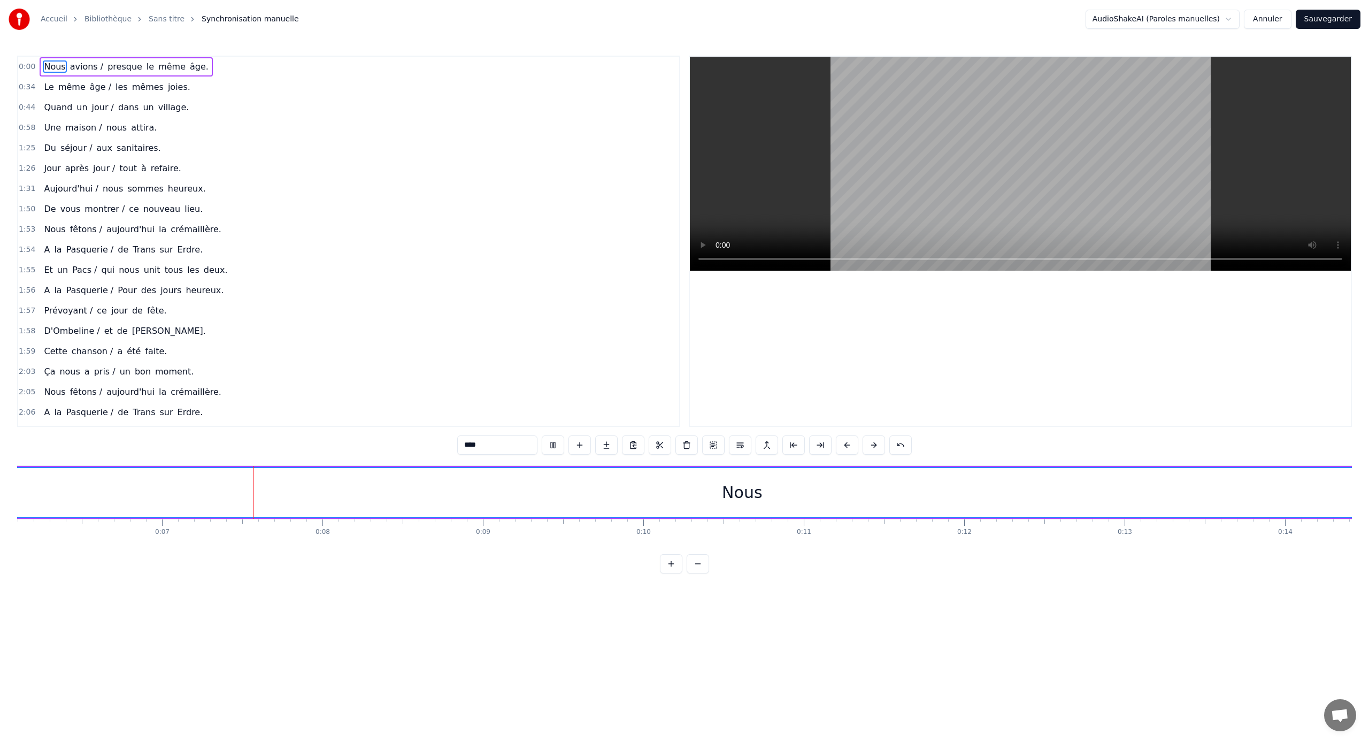
scroll to position [0, 1102]
click at [618, 494] on div "Nous" at bounding box center [617, 492] width 40 height 24
click at [601, 494] on div "Nous" at bounding box center [617, 492] width 40 height 24
click at [564, 494] on div "Nous" at bounding box center [618, 492] width 3402 height 49
click at [623, 492] on div "Nous" at bounding box center [617, 492] width 40 height 24
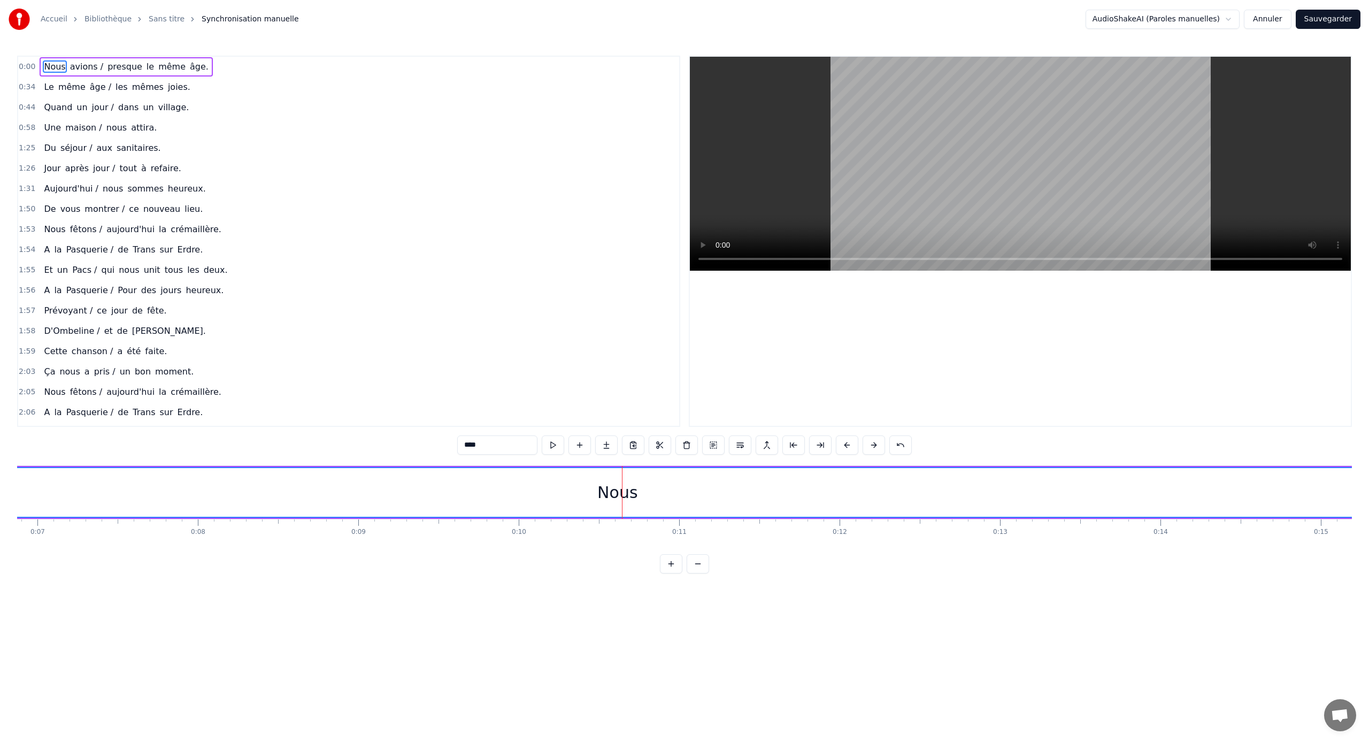
drag, startPoint x: 639, startPoint y: 495, endPoint x: 622, endPoint y: 494, distance: 17.1
click at [622, 494] on div "Nous" at bounding box center [618, 492] width 3402 height 49
click at [788, 446] on button at bounding box center [793, 444] width 22 height 19
drag, startPoint x: 624, startPoint y: 494, endPoint x: 371, endPoint y: 484, distance: 253.6
click at [0, 422] on html "Accueil Bibliothèque Sans titre Synchronisation manuelle AudioShakeAI (Paroles …" at bounding box center [684, 295] width 1369 height 590
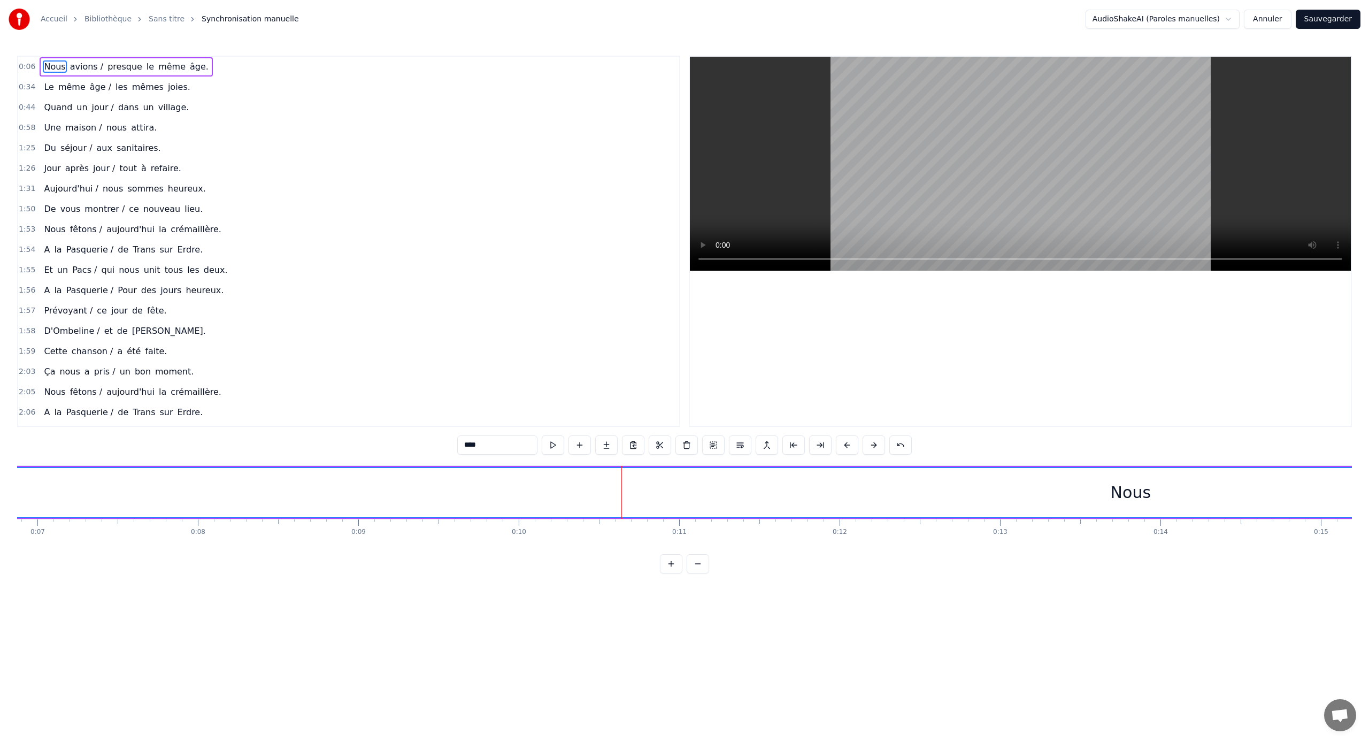
click at [753, 489] on div "Nous" at bounding box center [1131, 492] width 2376 height 49
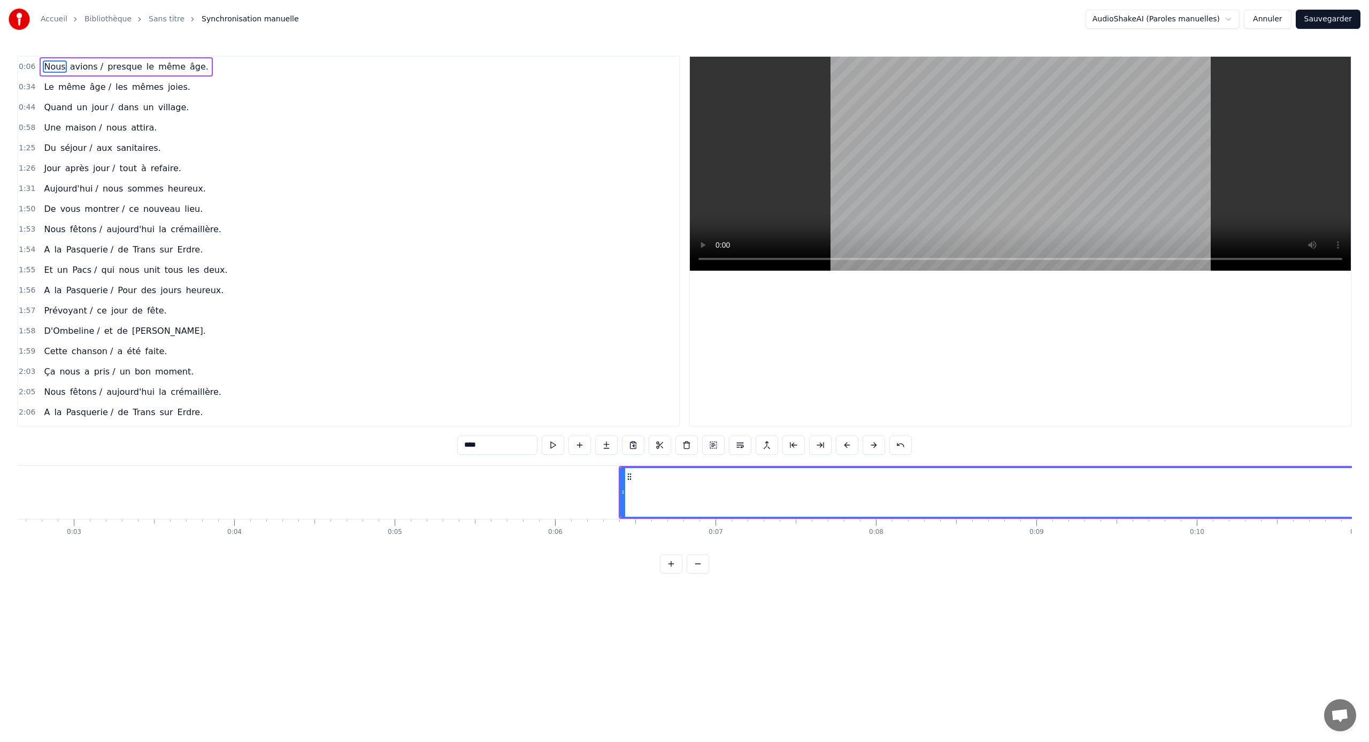
scroll to position [0, 0]
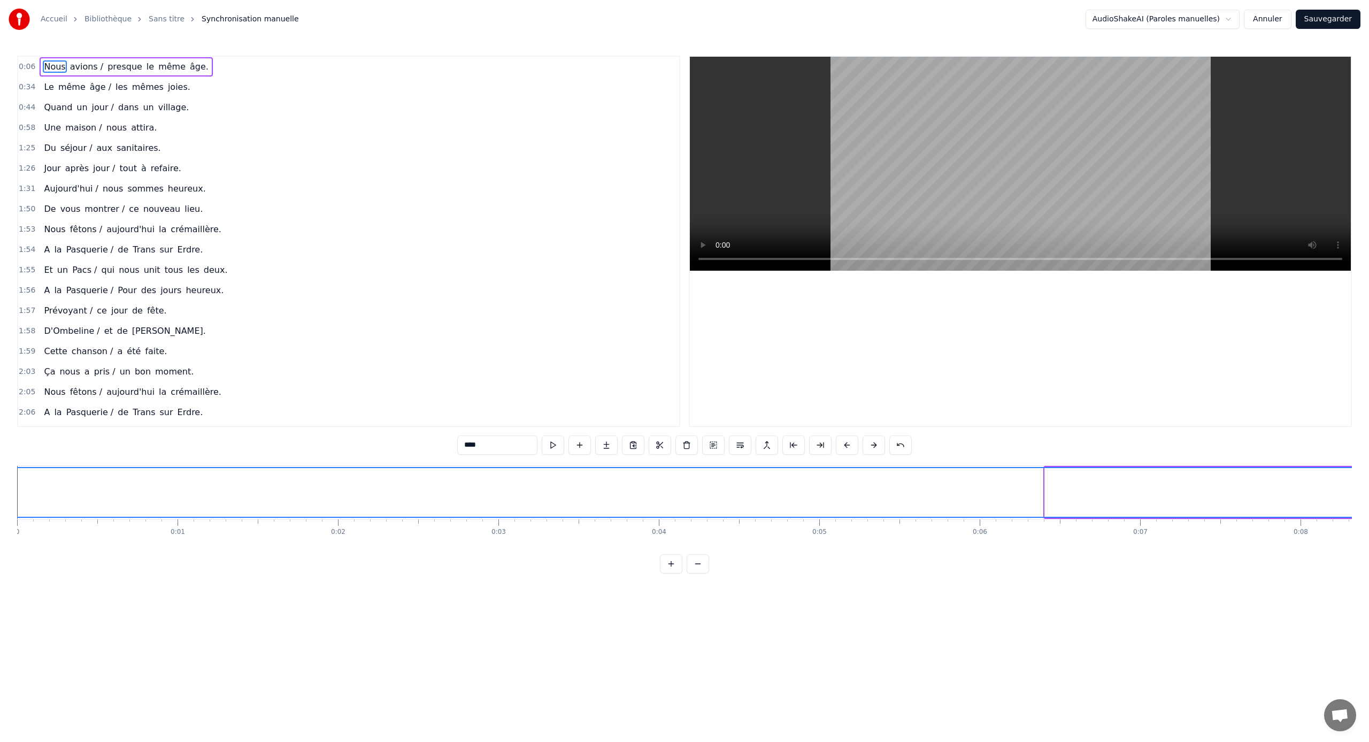
drag, startPoint x: 1048, startPoint y: 493, endPoint x: -42, endPoint y: 479, distance: 1090.3
click at [0, 479] on html "Accueil Bibliothèque Sans titre Synchronisation manuelle AudioShakeAI (Paroles …" at bounding box center [684, 295] width 1369 height 590
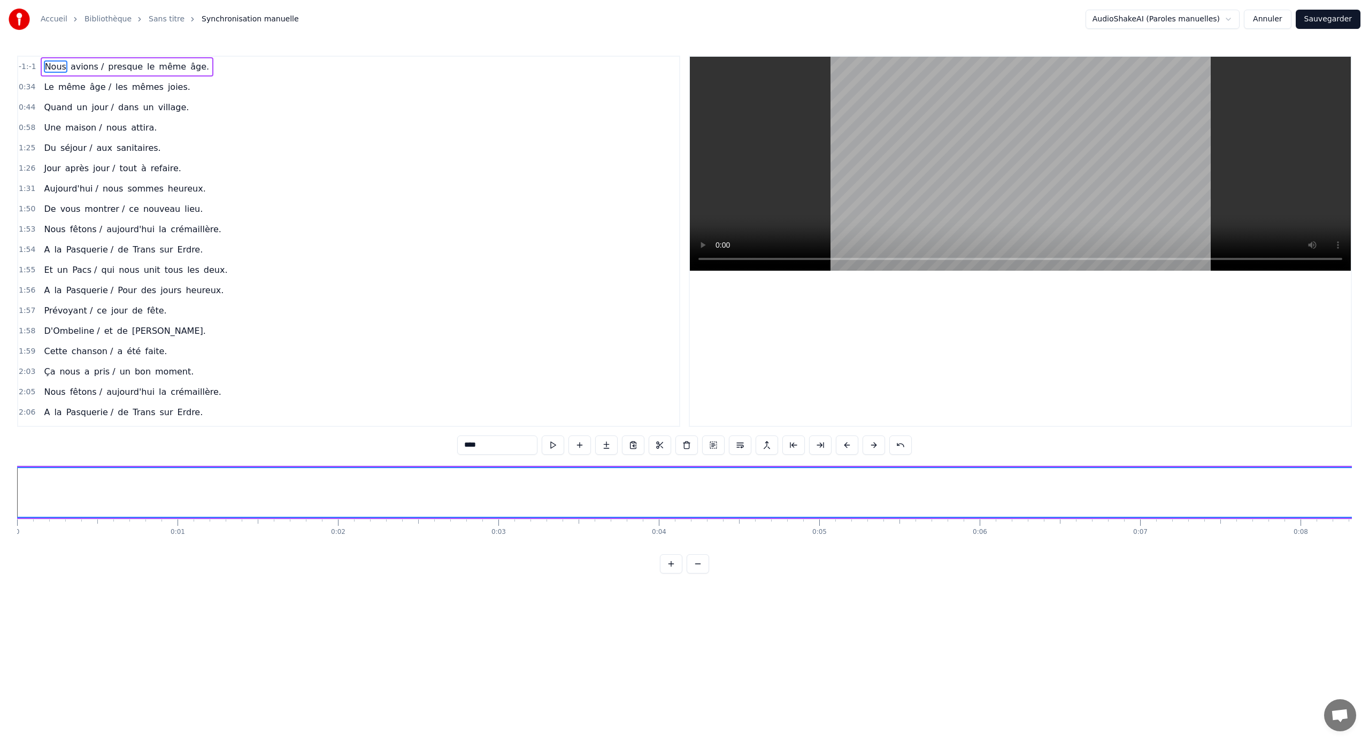
click at [691, 564] on button at bounding box center [698, 563] width 22 height 19
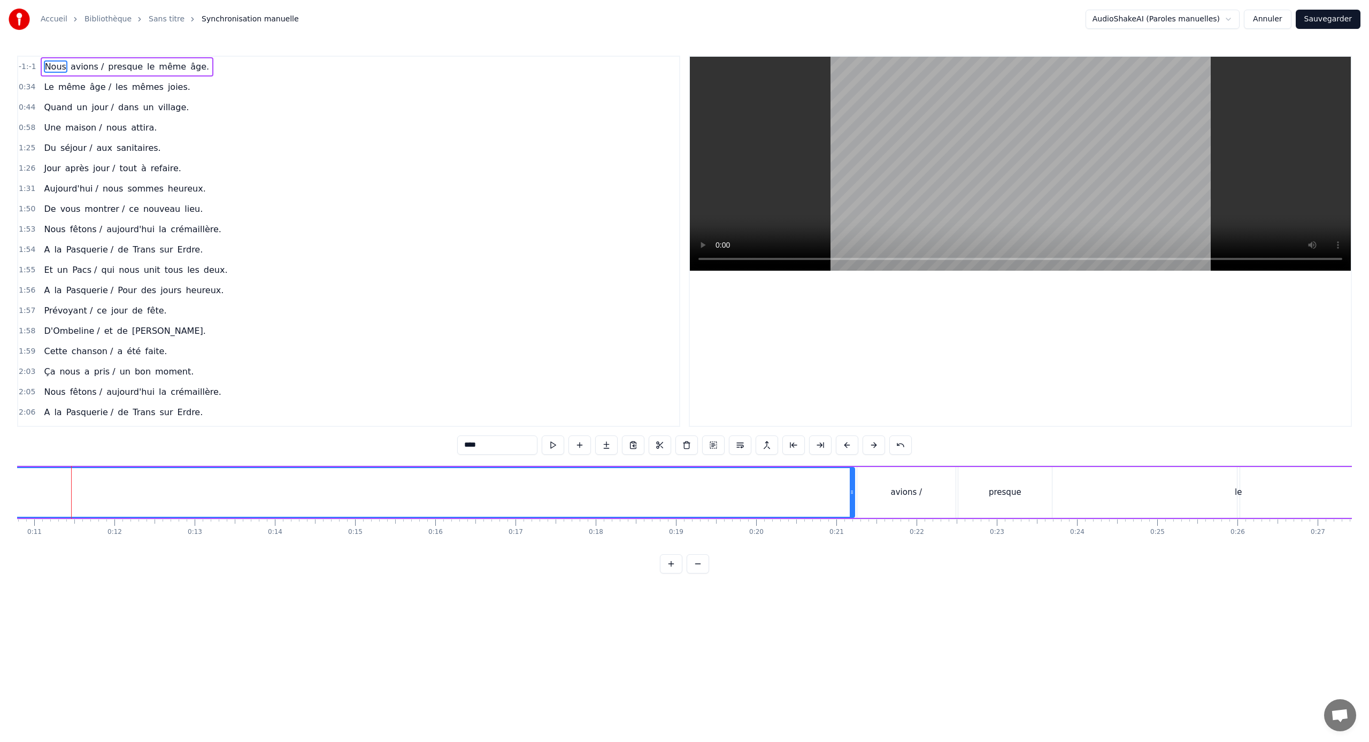
click at [691, 564] on button at bounding box center [698, 563] width 22 height 19
click at [699, 562] on div at bounding box center [684, 563] width 49 height 19
drag, startPoint x: 60, startPoint y: 58, endPoint x: 251, endPoint y: 488, distance: 470.1
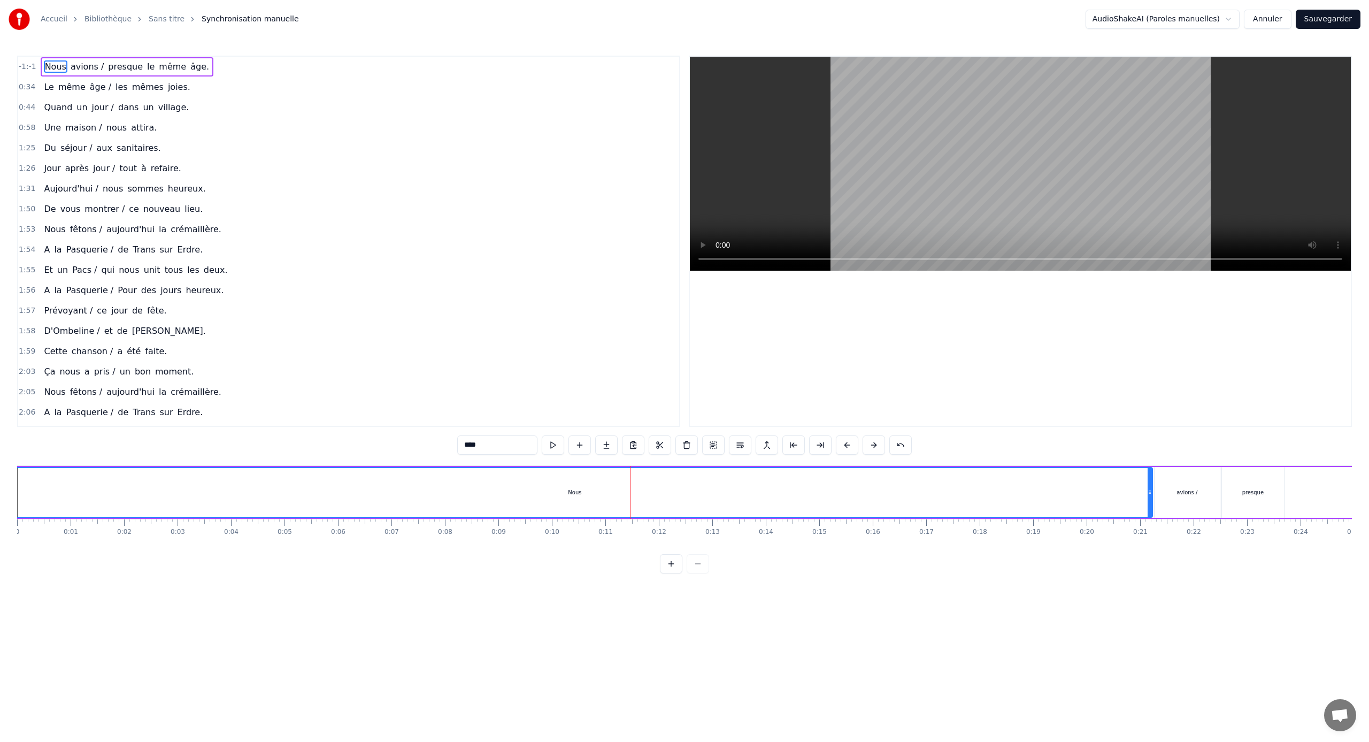
click at [251, 488] on div "-1:-1 Nous avions / presque le même âge. 0:34 Le même âge / les mêmes joies. 0:…" at bounding box center [684, 315] width 1335 height 518
drag, startPoint x: 571, startPoint y: 485, endPoint x: 581, endPoint y: 495, distance: 14.0
click at [576, 490] on div "Nous" at bounding box center [575, 492] width 1154 height 49
click at [575, 491] on div "Nous" at bounding box center [574, 492] width 13 height 8
click at [24, 473] on div "Nous" at bounding box center [575, 492] width 1154 height 49
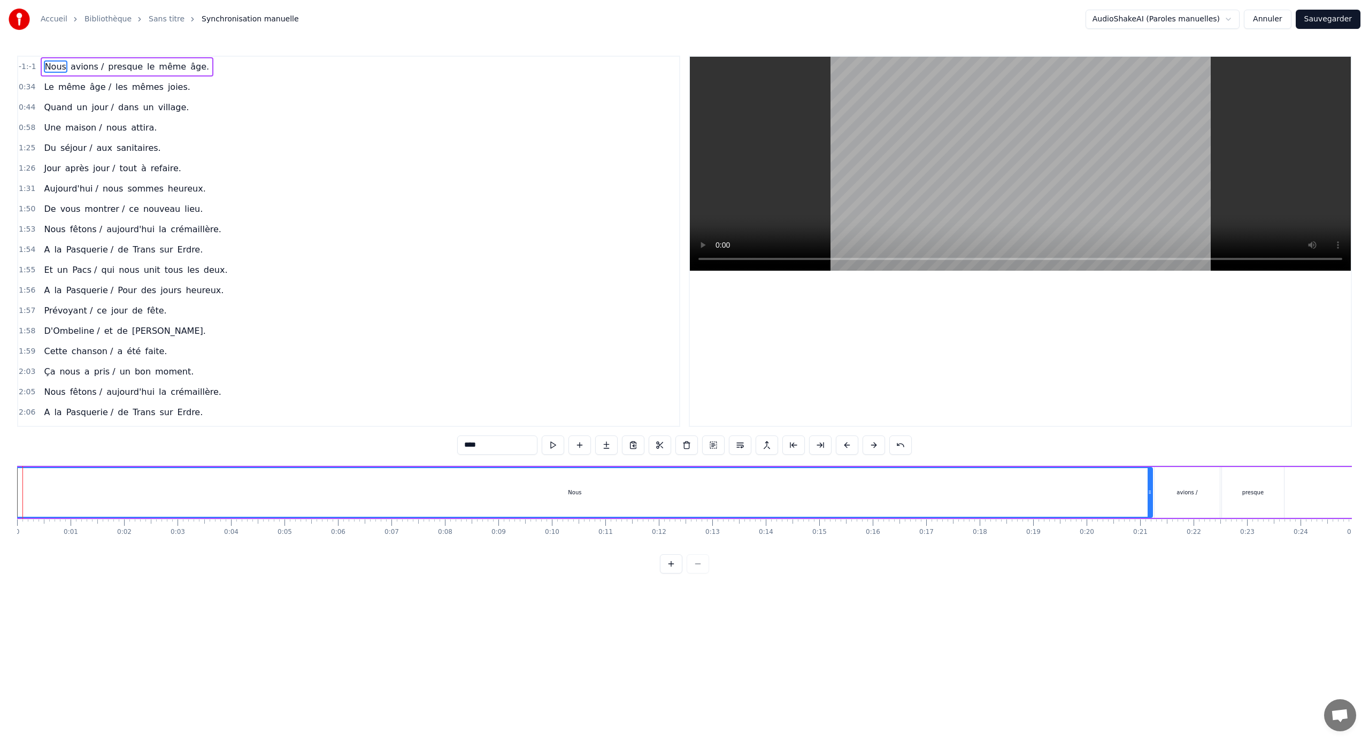
drag, startPoint x: 20, startPoint y: 473, endPoint x: 849, endPoint y: 481, distance: 828.2
click at [849, 481] on div "Nous" at bounding box center [575, 492] width 1154 height 49
drag, startPoint x: 55, startPoint y: 65, endPoint x: 174, endPoint y: 503, distance: 453.3
click at [172, 502] on div "-1:-1 Nous avions / presque le même âge. 0:34 Le même âge / les mêmes joies. 0:…" at bounding box center [684, 315] width 1335 height 518
click at [168, 492] on div "Nous" at bounding box center [575, 492] width 1154 height 49
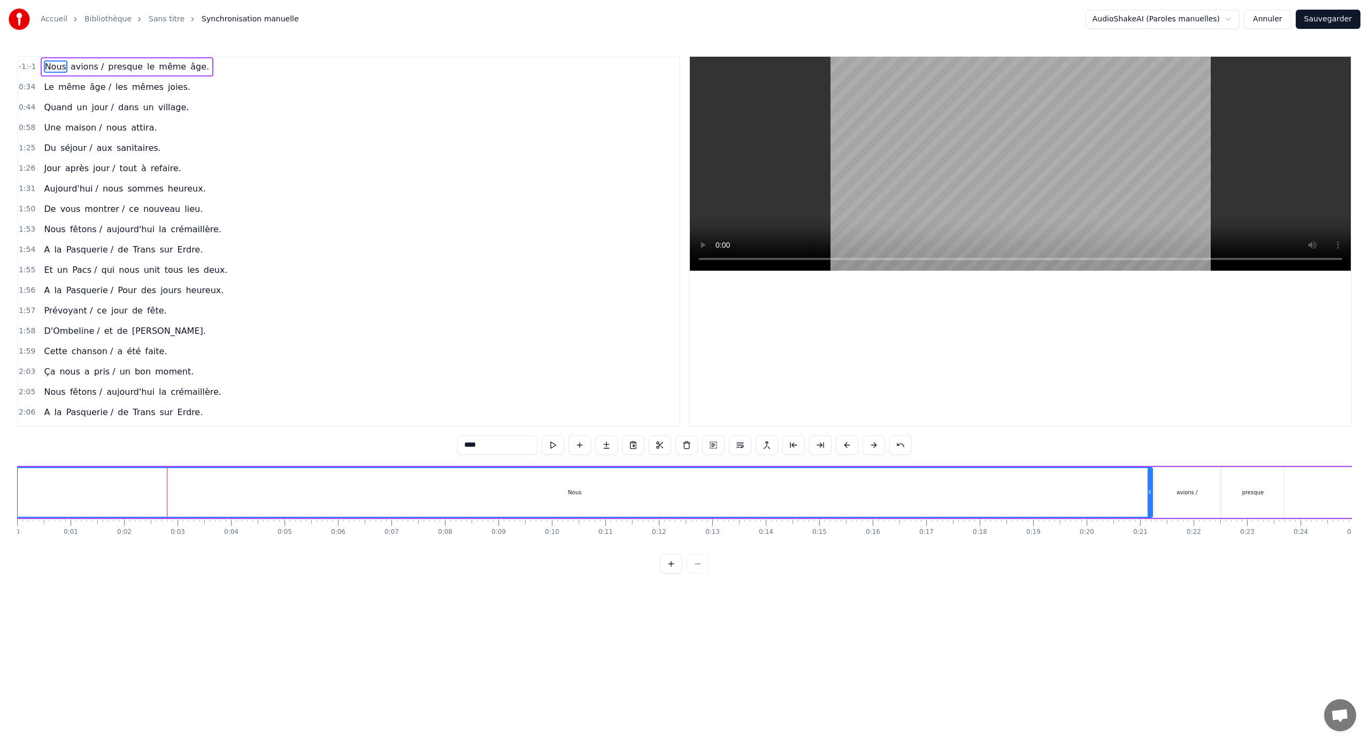
click at [20, 484] on div "Nous" at bounding box center [575, 492] width 1154 height 49
drag, startPoint x: 48, startPoint y: 65, endPoint x: 117, endPoint y: 485, distance: 426.5
click at [117, 485] on div "-1:-1 Nous avions / presque le même âge. 0:34 Le même âge / les mêmes joies. 0:…" at bounding box center [684, 315] width 1335 height 518
click at [78, 479] on div "Nous" at bounding box center [575, 492] width 1154 height 49
click at [571, 494] on div "Nous" at bounding box center [574, 492] width 13 height 8
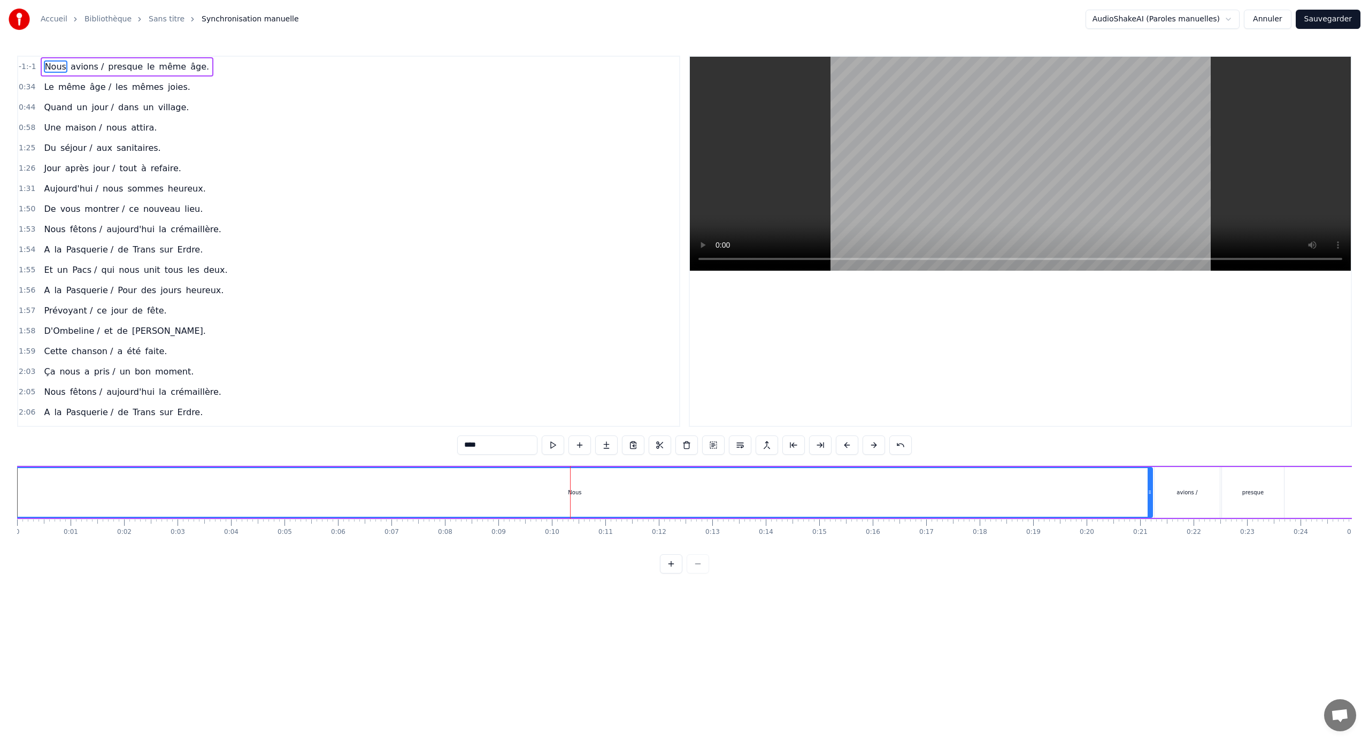
click at [573, 494] on div "Nous" at bounding box center [574, 492] width 13 height 8
click at [1233, 18] on html "Accueil Bibliothèque Sans titre Synchronisation manuelle AudioShakeAI (Paroles …" at bounding box center [684, 295] width 1369 height 590
click at [1274, 15] on html "Accueil Bibliothèque Sans titre Synchronisation manuelle AudioShakeAI (Paroles …" at bounding box center [684, 295] width 1369 height 590
click at [1271, 18] on button "Annuler" at bounding box center [1267, 19] width 47 height 19
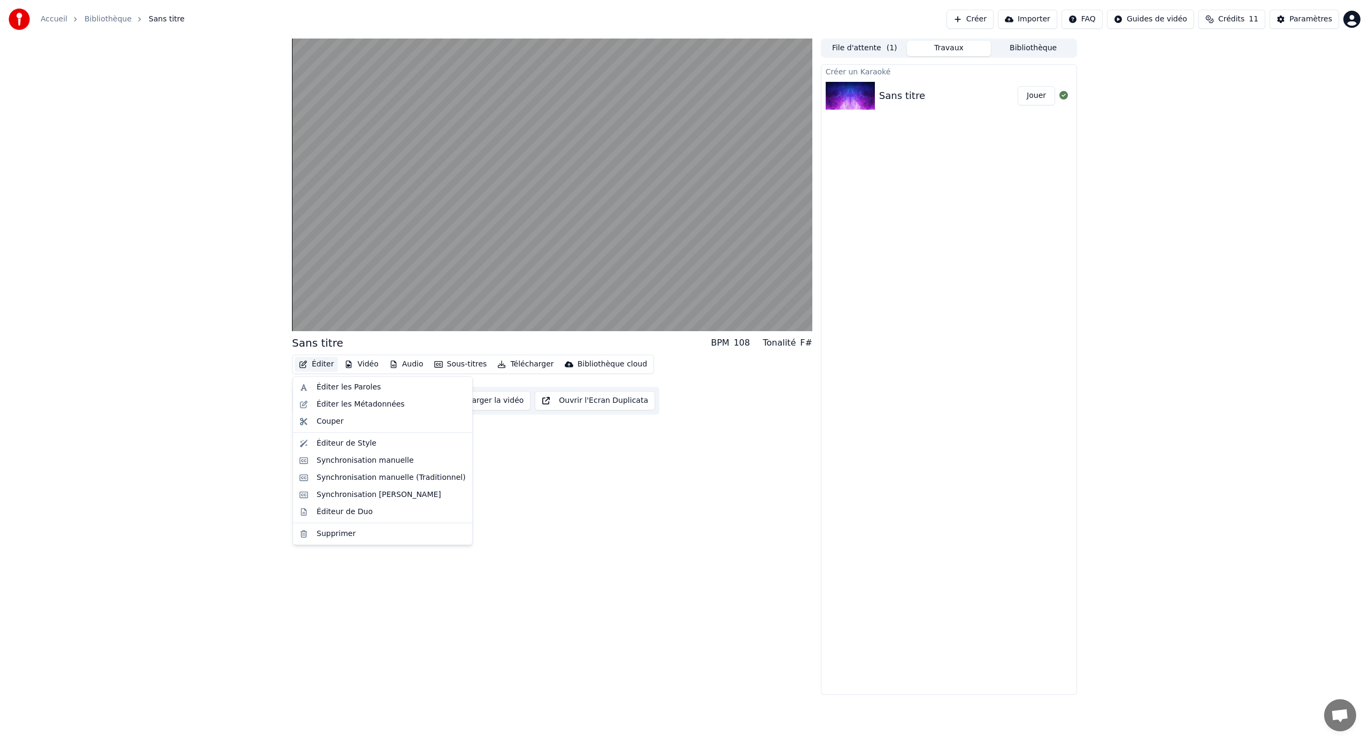
click at [314, 361] on button "Éditer" at bounding box center [316, 364] width 43 height 15
click at [420, 476] on div "Synchronisation manuelle (Traditionnel)" at bounding box center [391, 477] width 149 height 11
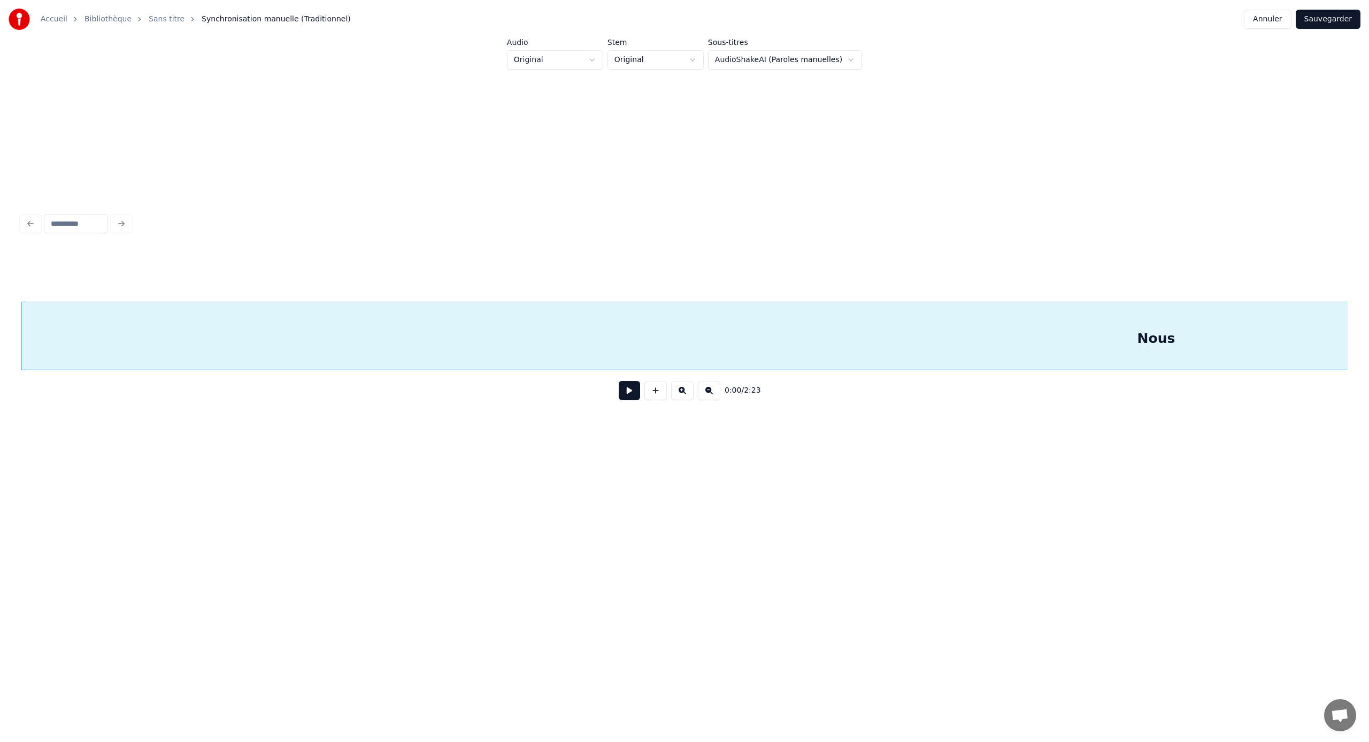
click at [1113, 340] on div "Nous" at bounding box center [1156, 338] width 2268 height 73
click at [1162, 343] on div "Nous" at bounding box center [1156, 338] width 2268 height 73
click at [679, 390] on button at bounding box center [682, 390] width 22 height 19
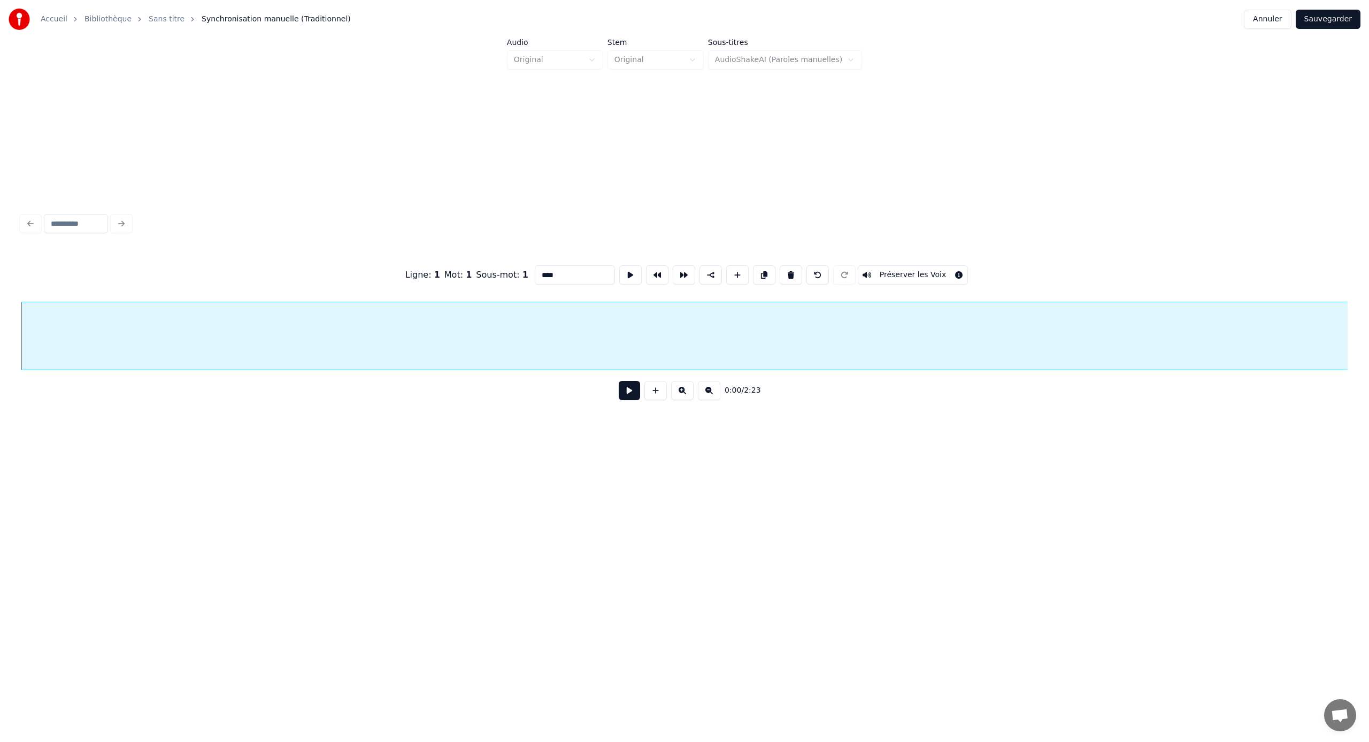
click at [679, 390] on button at bounding box center [682, 390] width 22 height 19
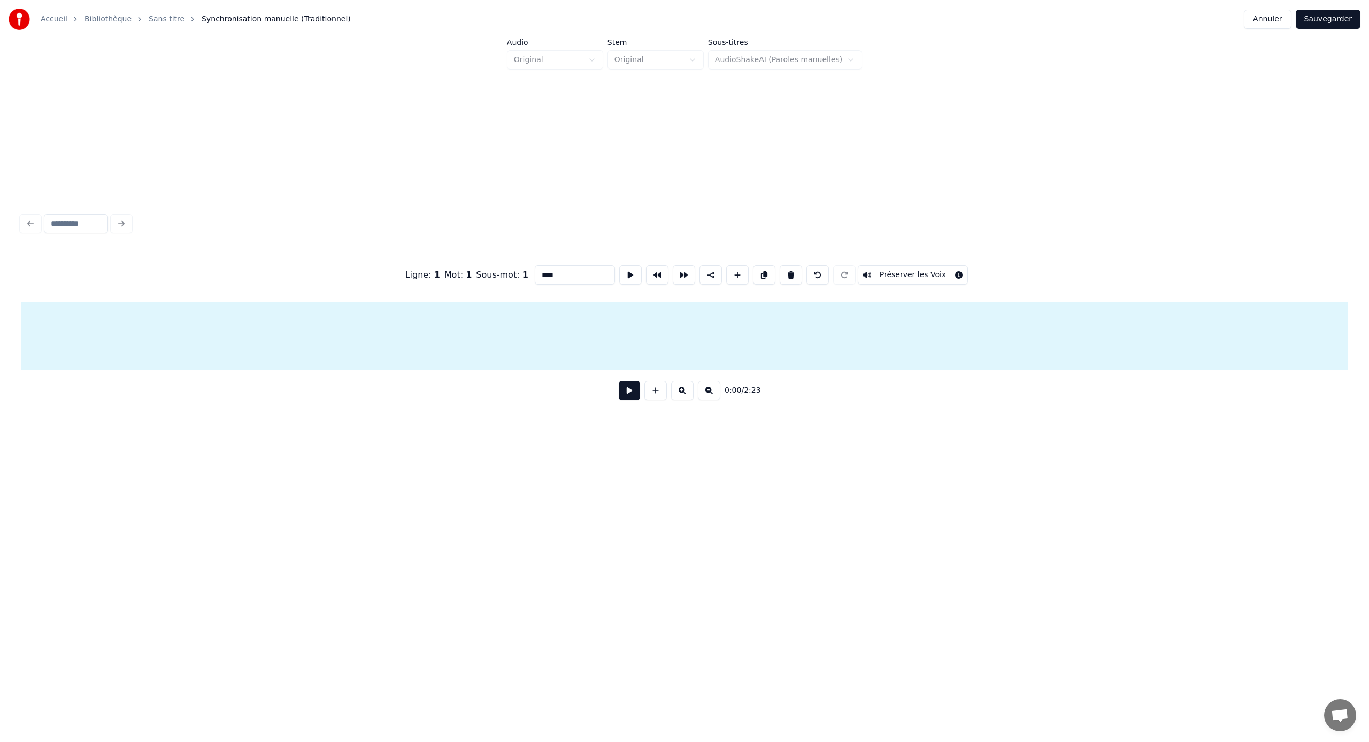
click at [704, 389] on button at bounding box center [709, 390] width 22 height 19
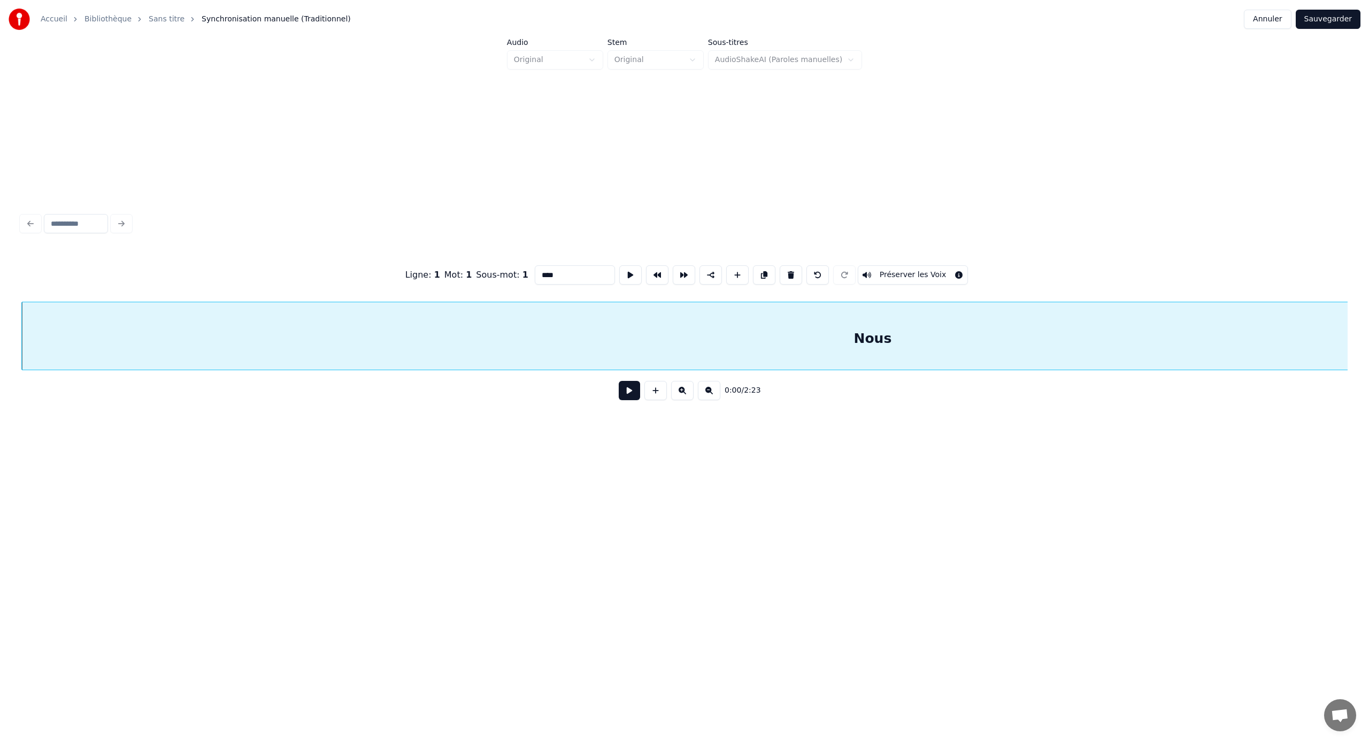
click at [704, 389] on button at bounding box center [709, 390] width 22 height 19
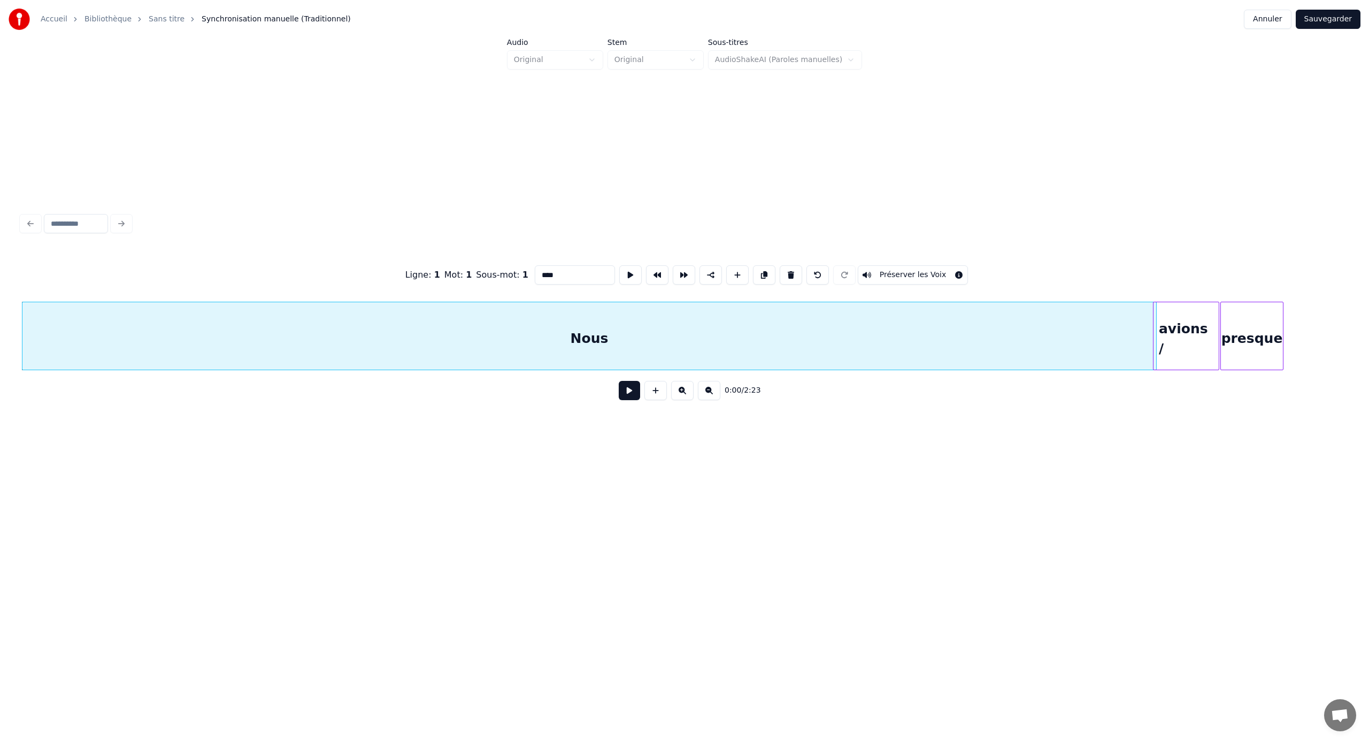
click at [704, 389] on button at bounding box center [709, 390] width 22 height 19
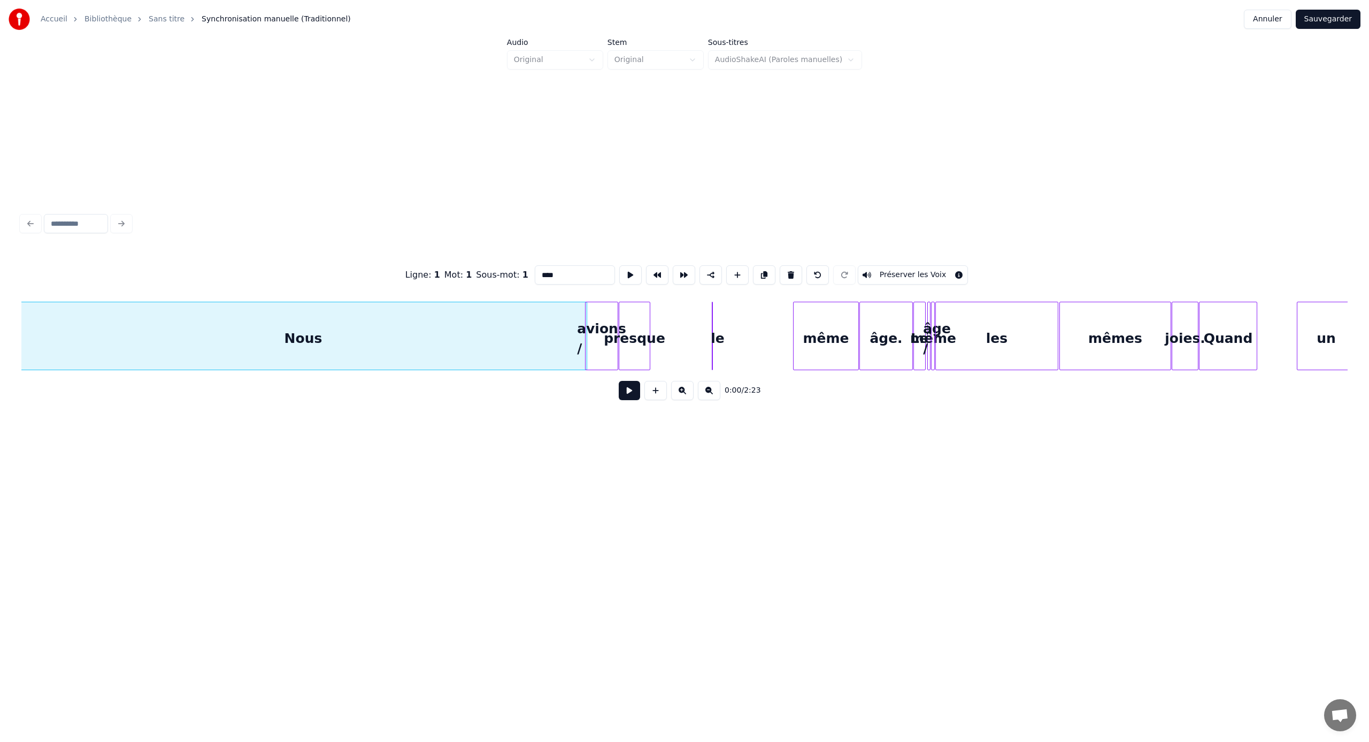
scroll to position [0, 2]
click at [704, 389] on button at bounding box center [709, 390] width 22 height 19
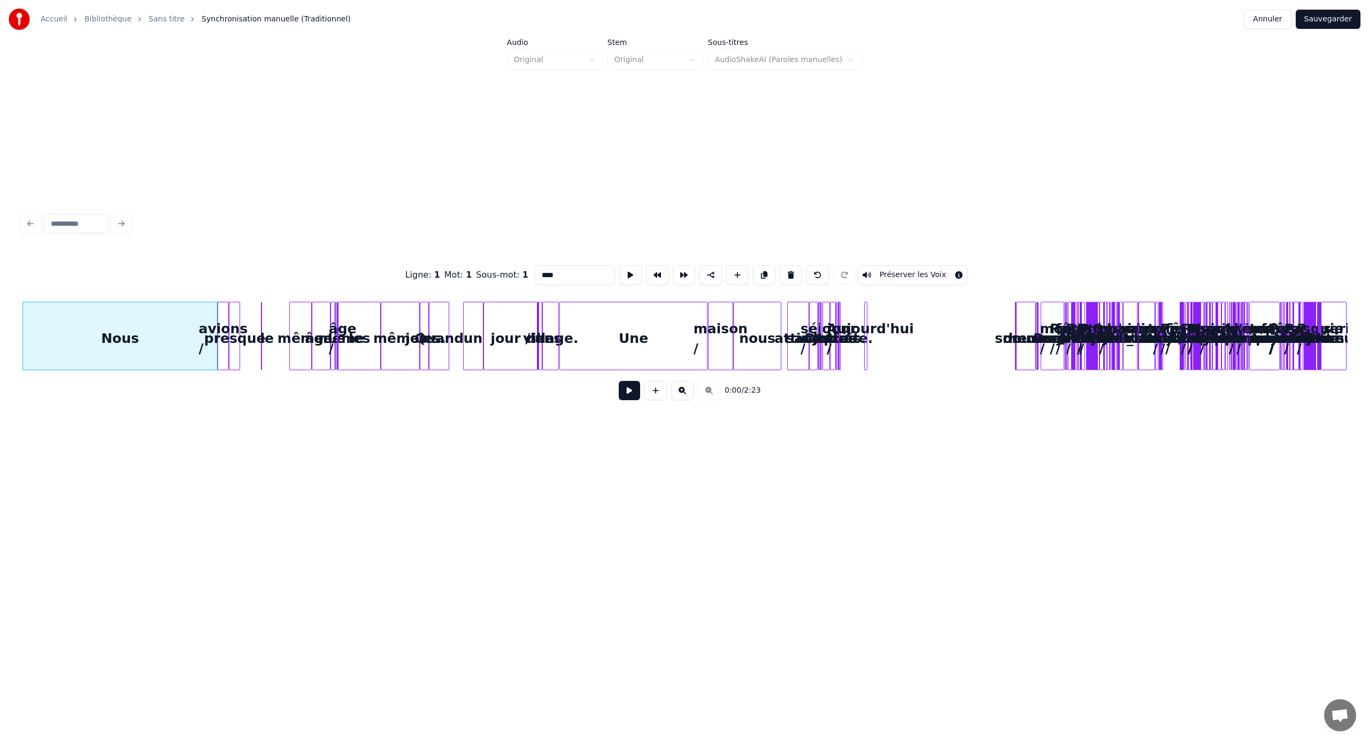
click at [684, 390] on button at bounding box center [682, 390] width 22 height 19
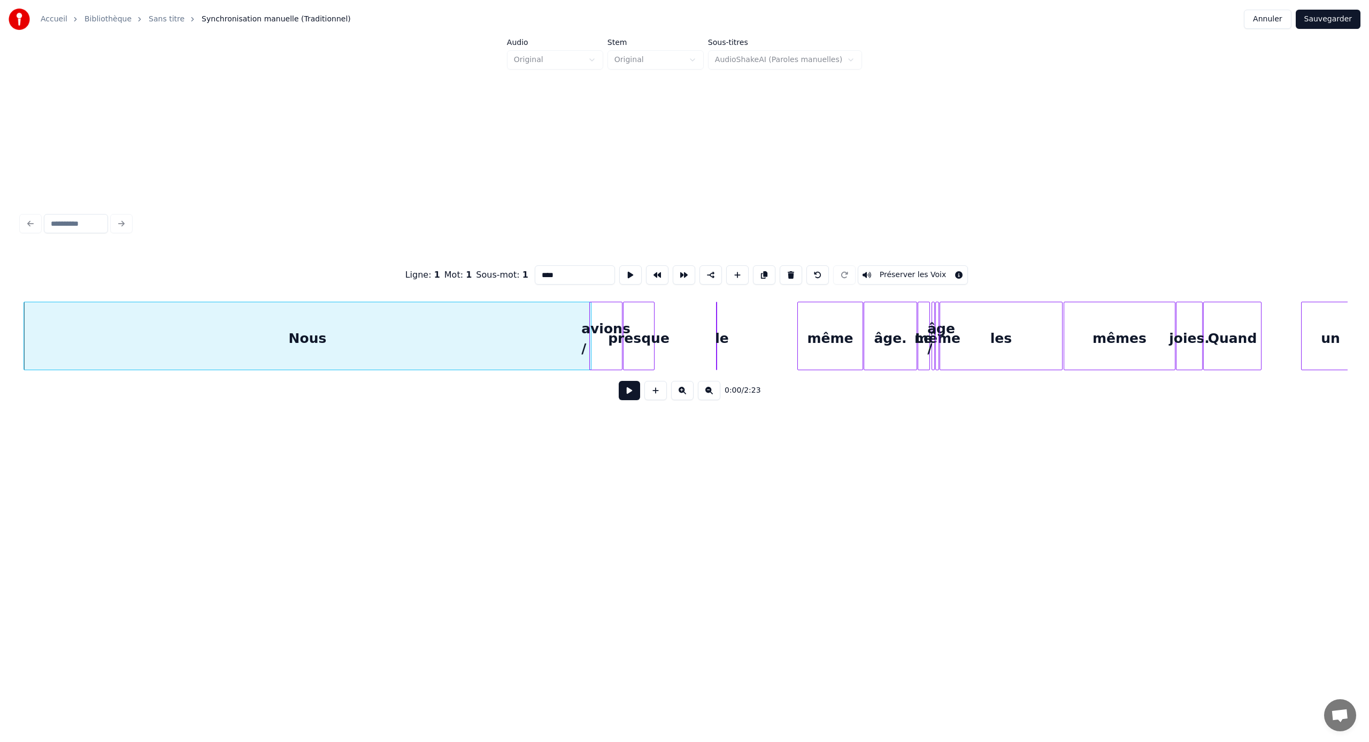
scroll to position [0, 2]
click at [592, 330] on div "avions /" at bounding box center [604, 338] width 32 height 73
click at [590, 330] on div at bounding box center [589, 335] width 3 height 67
click at [96, 333] on div "Nous" at bounding box center [305, 338] width 566 height 73
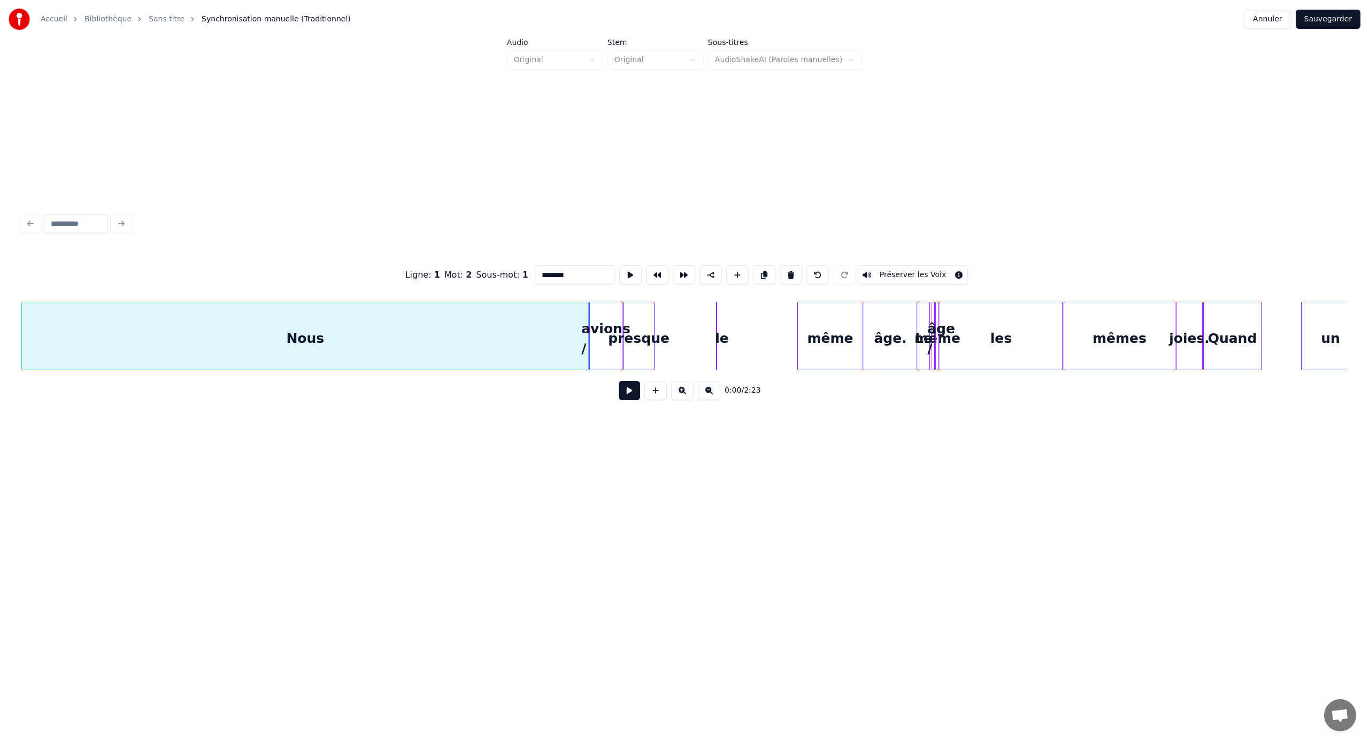
click at [96, 336] on div "Nous" at bounding box center [305, 338] width 566 height 73
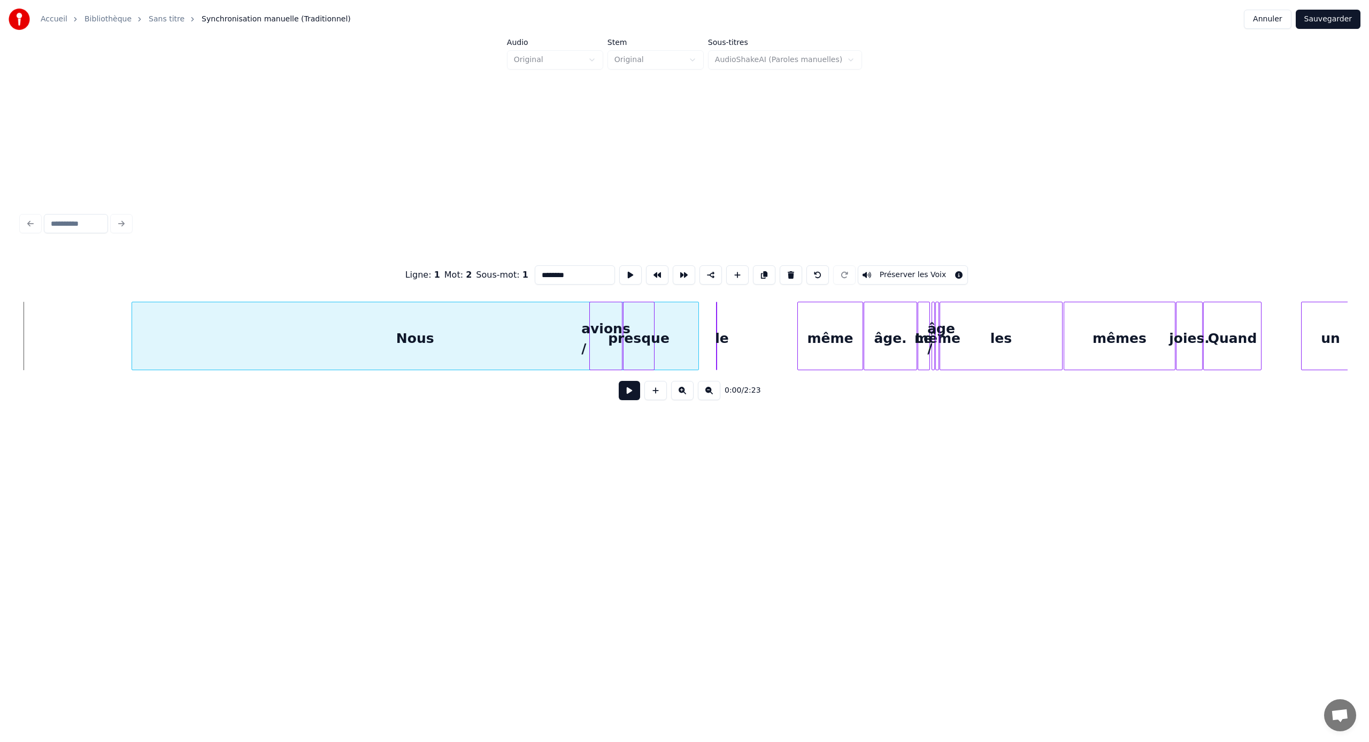
click at [188, 339] on div "Nous" at bounding box center [415, 338] width 566 height 73
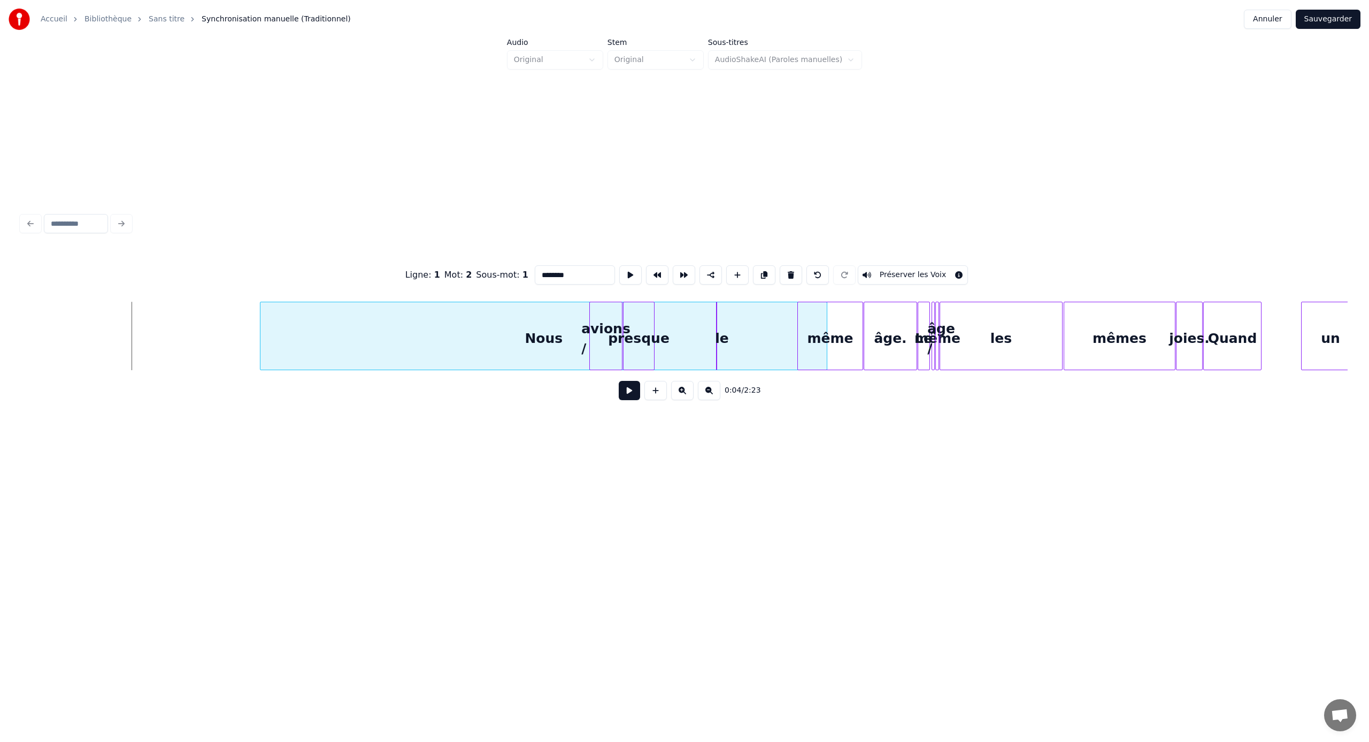
click at [307, 336] on div "Nous" at bounding box center [543, 338] width 566 height 73
click at [260, 338] on div "Nous" at bounding box center [543, 338] width 566 height 73
type input "****"
click at [307, 331] on div at bounding box center [308, 335] width 3 height 67
click at [599, 344] on div "avions /" at bounding box center [605, 338] width 32 height 73
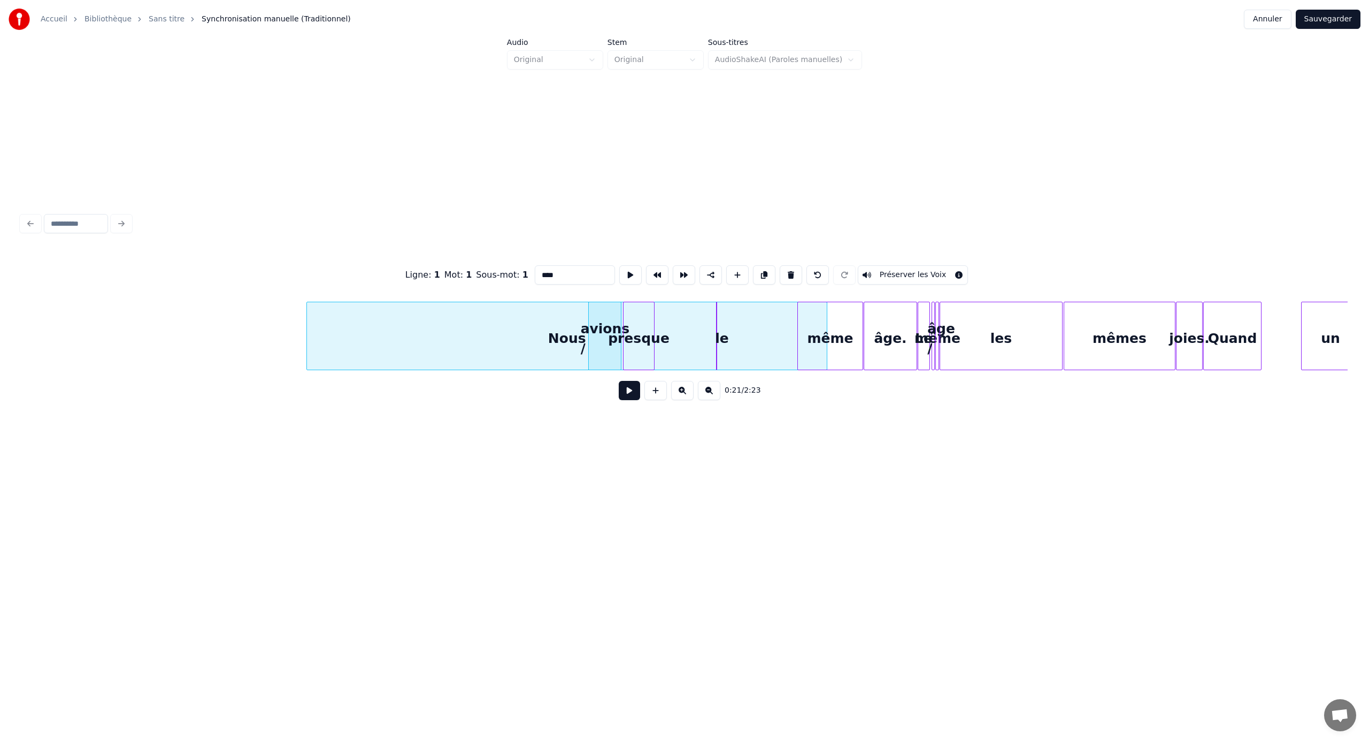
click at [607, 320] on div "avions /" at bounding box center [605, 338] width 32 height 73
type input "********"
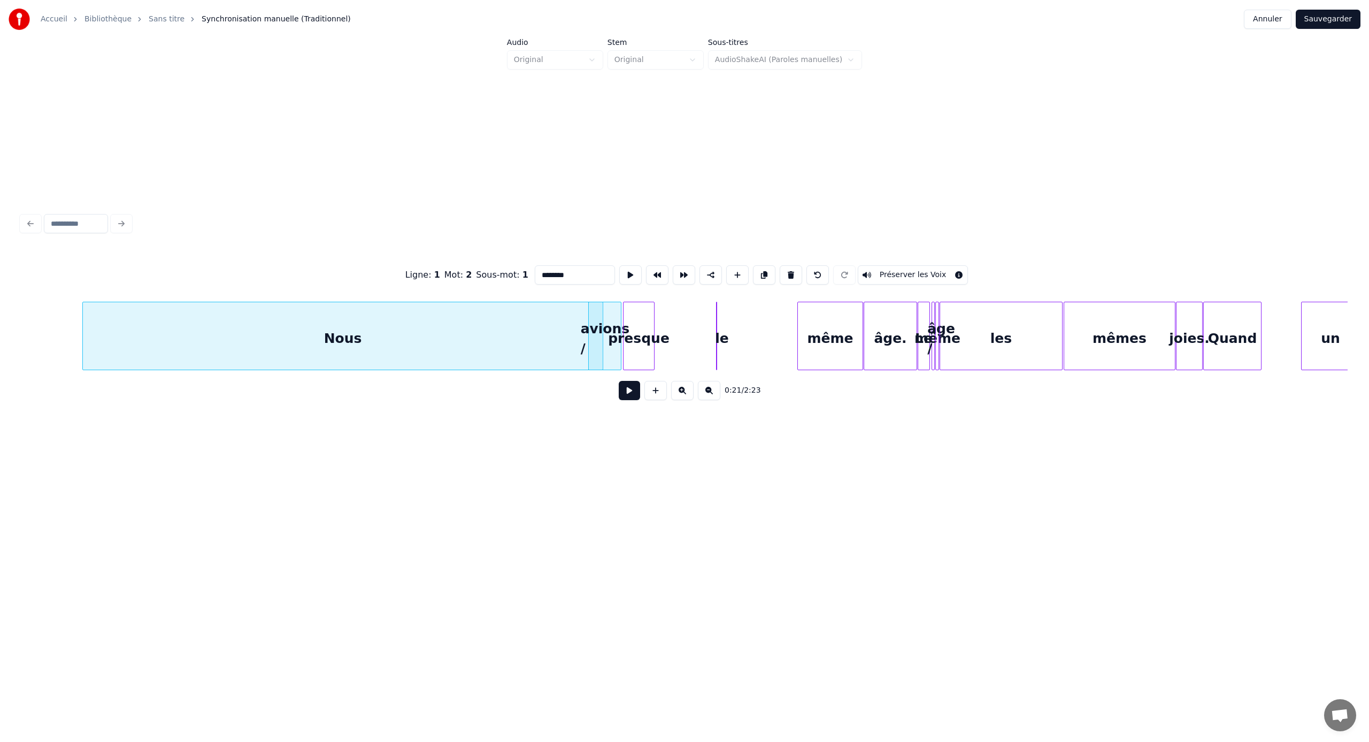
click at [353, 327] on div "Nous" at bounding box center [343, 338] width 520 height 73
click at [604, 322] on div "avions /" at bounding box center [605, 338] width 32 height 73
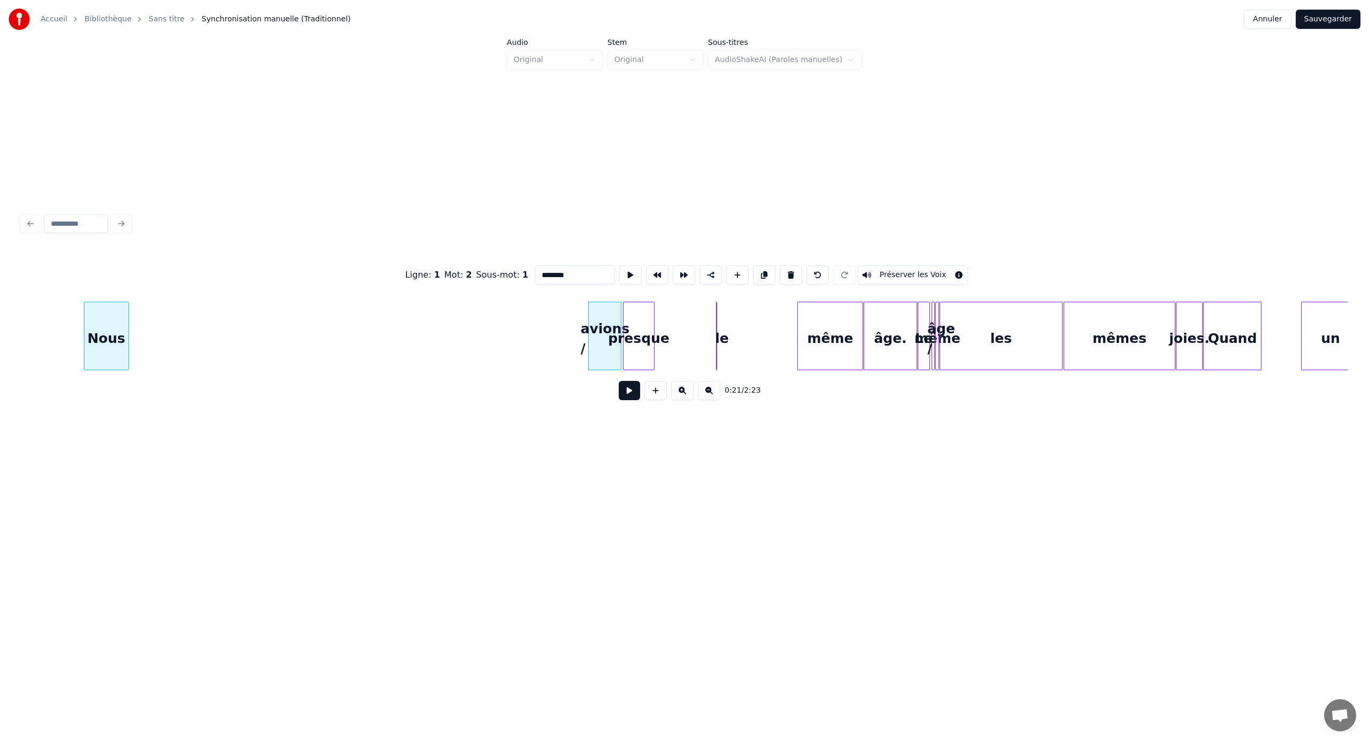
click at [126, 331] on div at bounding box center [126, 335] width 3 height 67
click at [85, 305] on div "Nous" at bounding box center [80, 338] width 44 height 73
click at [125, 344] on div "avions /" at bounding box center [123, 338] width 32 height 73
click at [107, 349] on div "avions /" at bounding box center [123, 338] width 32 height 73
click at [111, 348] on div "avions /" at bounding box center [123, 338] width 32 height 73
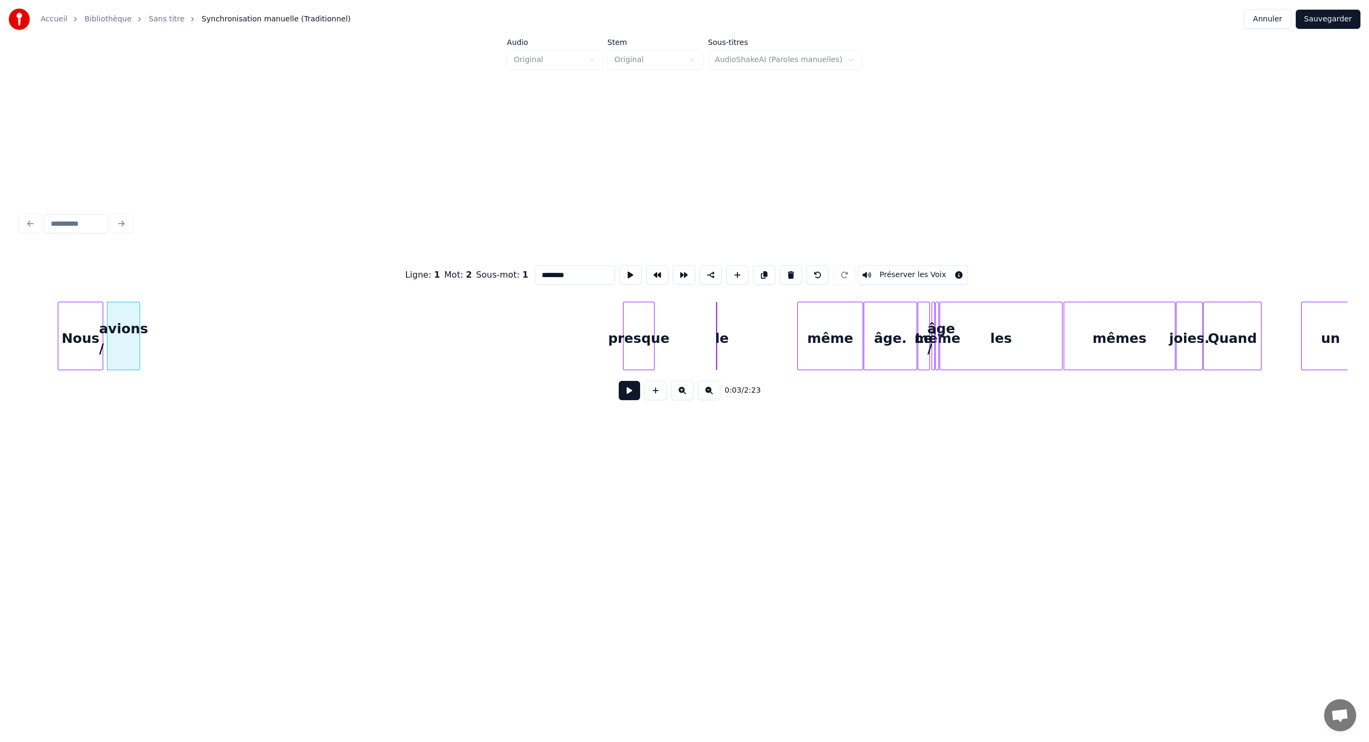
click at [107, 348] on div at bounding box center [108, 335] width 3 height 67
click at [175, 345] on div "avions /" at bounding box center [159, 338] width 32 height 73
click at [211, 351] on div at bounding box center [209, 335] width 3 height 67
click at [137, 302] on div "avions /" at bounding box center [137, 336] width 69 height 68
click at [25, 276] on div "Ligne : 1 Mot : 2 Sous-mot : 1 ******** Préserver les Voix" at bounding box center [684, 274] width 1326 height 53
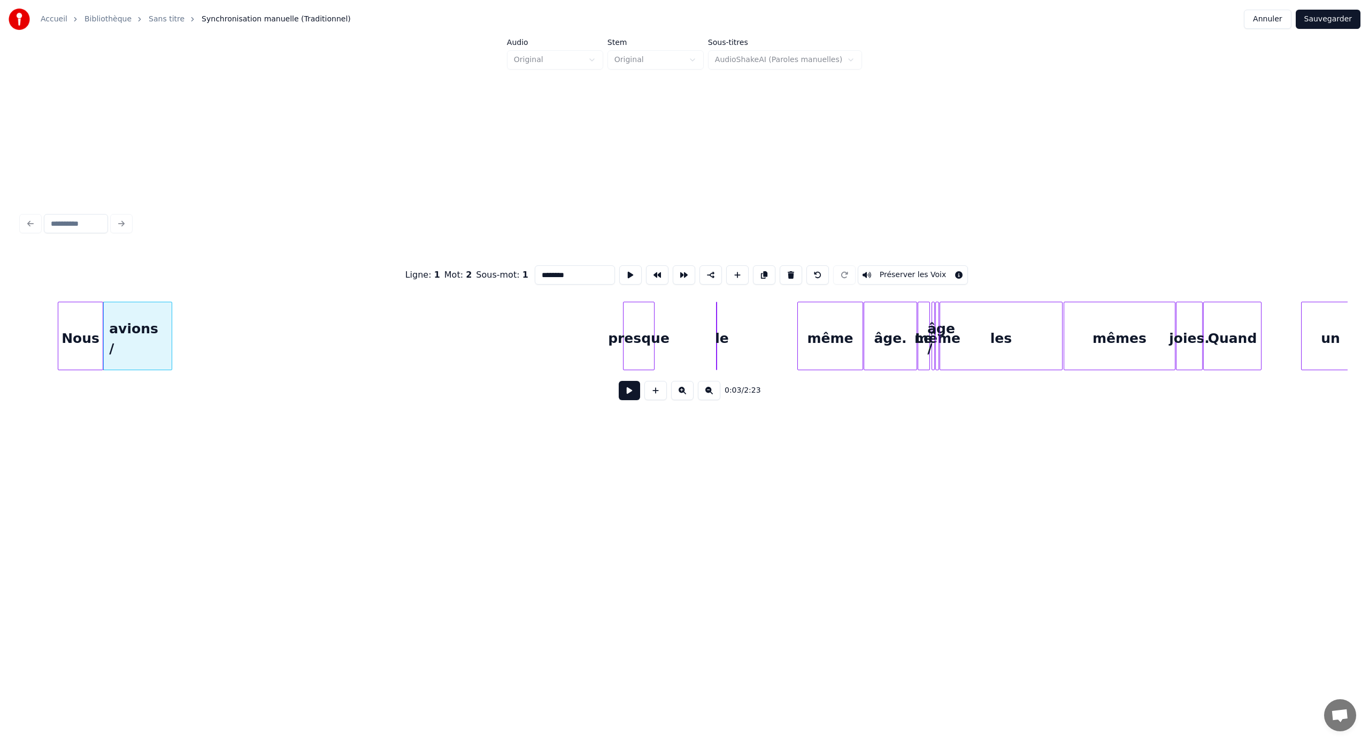
click at [22, 295] on div "Ligne : 1 Mot : 2 Sous-mot : 1 ******** Préserver les Voix" at bounding box center [684, 274] width 1326 height 53
click at [19, 318] on div "0:00 / 2:23" at bounding box center [684, 309] width 1335 height 212
click at [628, 391] on button at bounding box center [629, 390] width 21 height 19
click at [619, 381] on button at bounding box center [629, 390] width 21 height 19
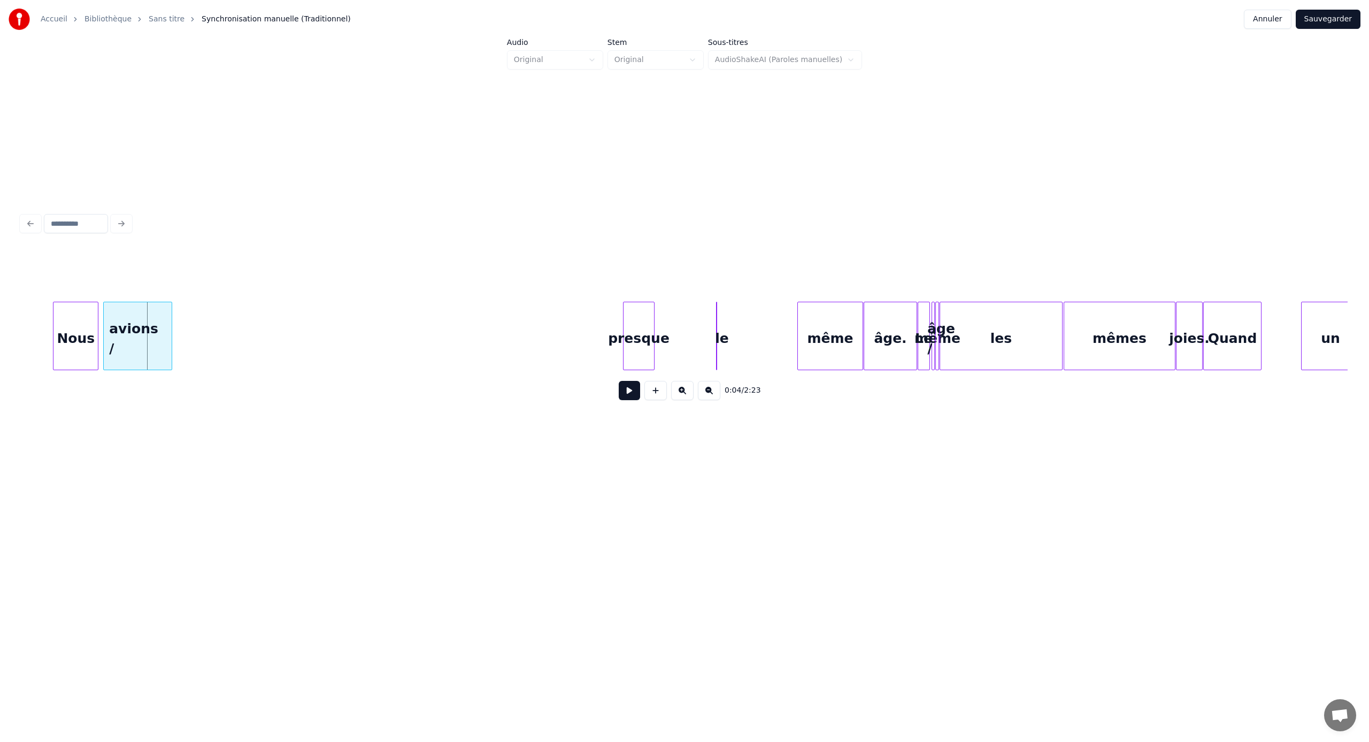
click at [74, 307] on div "Nous" at bounding box center [75, 338] width 44 height 73
click at [145, 306] on div "avions /" at bounding box center [122, 338] width 68 height 73
click at [38, 294] on div at bounding box center [684, 274] width 1326 height 53
click at [626, 390] on button at bounding box center [629, 390] width 21 height 19
click at [619, 381] on button at bounding box center [629, 390] width 21 height 19
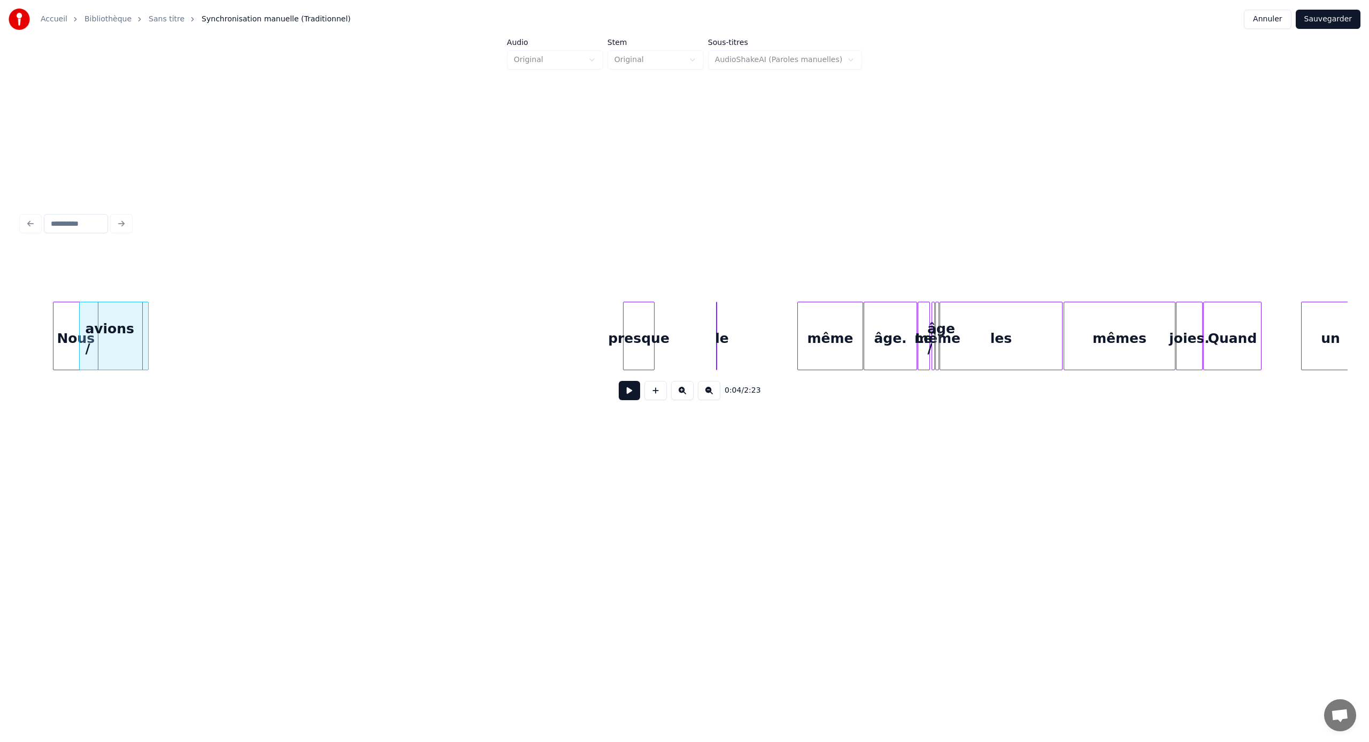
click at [119, 322] on div "avions /" at bounding box center [114, 338] width 68 height 73
click at [640, 392] on div "0:00 / 2:23" at bounding box center [684, 391] width 1309 height 24
click at [636, 392] on button at bounding box center [629, 390] width 21 height 19
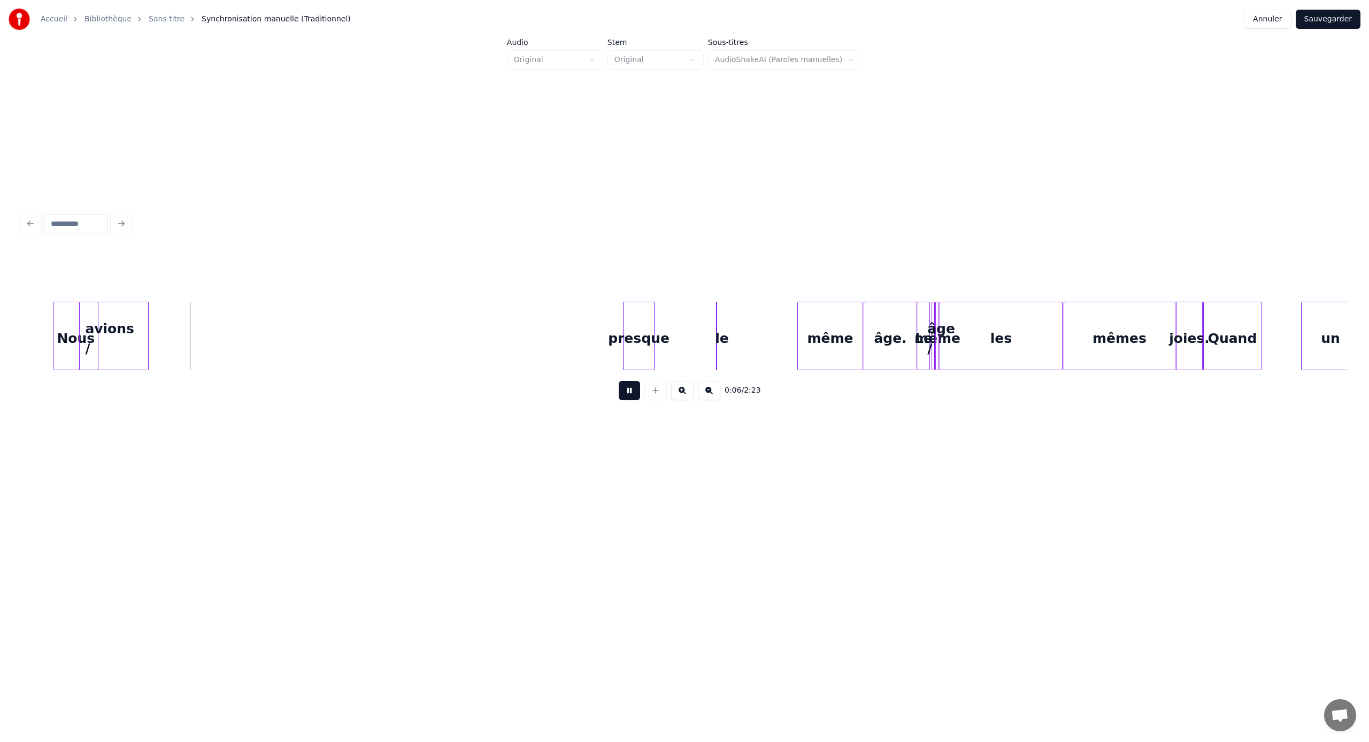
click at [73, 319] on div "Nous" at bounding box center [82, 338] width 44 height 73
click at [122, 327] on div "avions /" at bounding box center [101, 338] width 68 height 73
click at [120, 323] on div "avions /" at bounding box center [100, 338] width 68 height 73
click at [135, 351] on div "presque" at bounding box center [132, 338] width 30 height 73
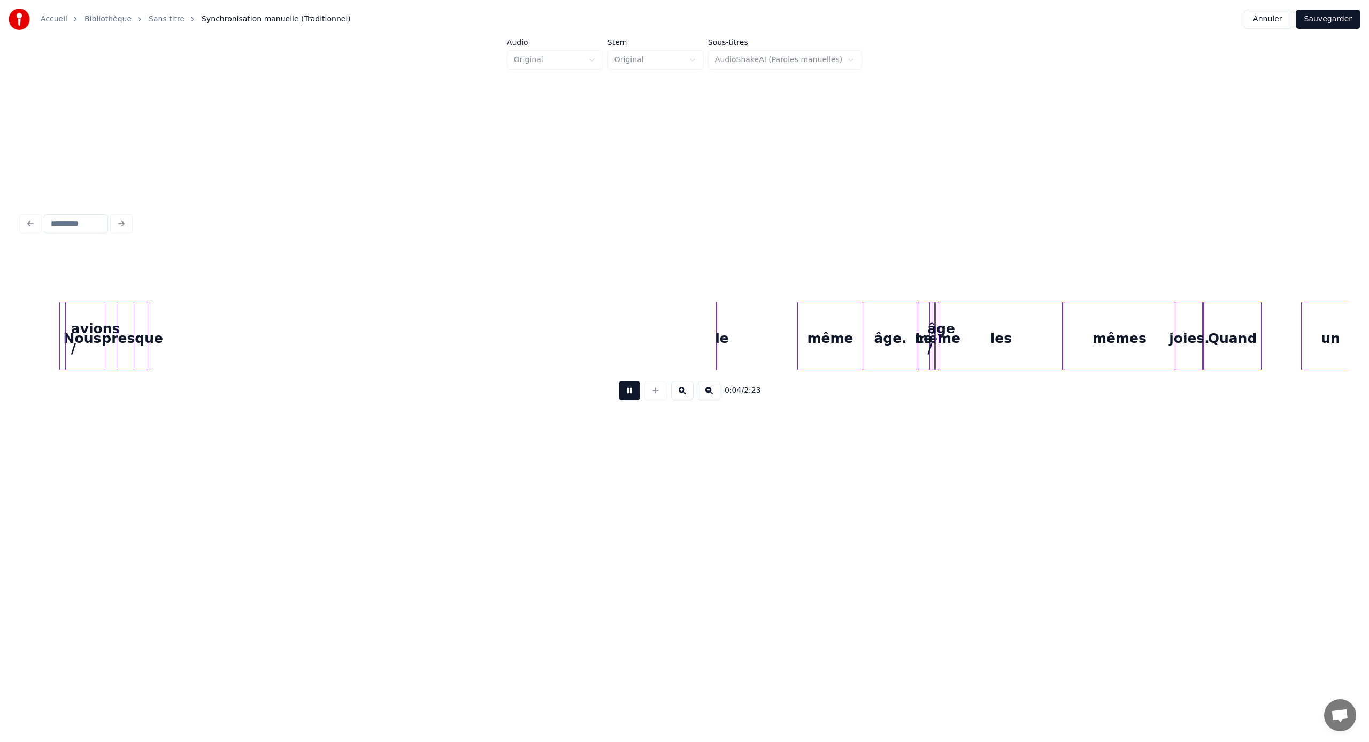
click at [52, 289] on div at bounding box center [684, 274] width 1326 height 53
click at [631, 394] on button at bounding box center [629, 390] width 21 height 19
click at [652, 393] on button at bounding box center [655, 390] width 22 height 19
click at [685, 390] on button at bounding box center [682, 390] width 22 height 19
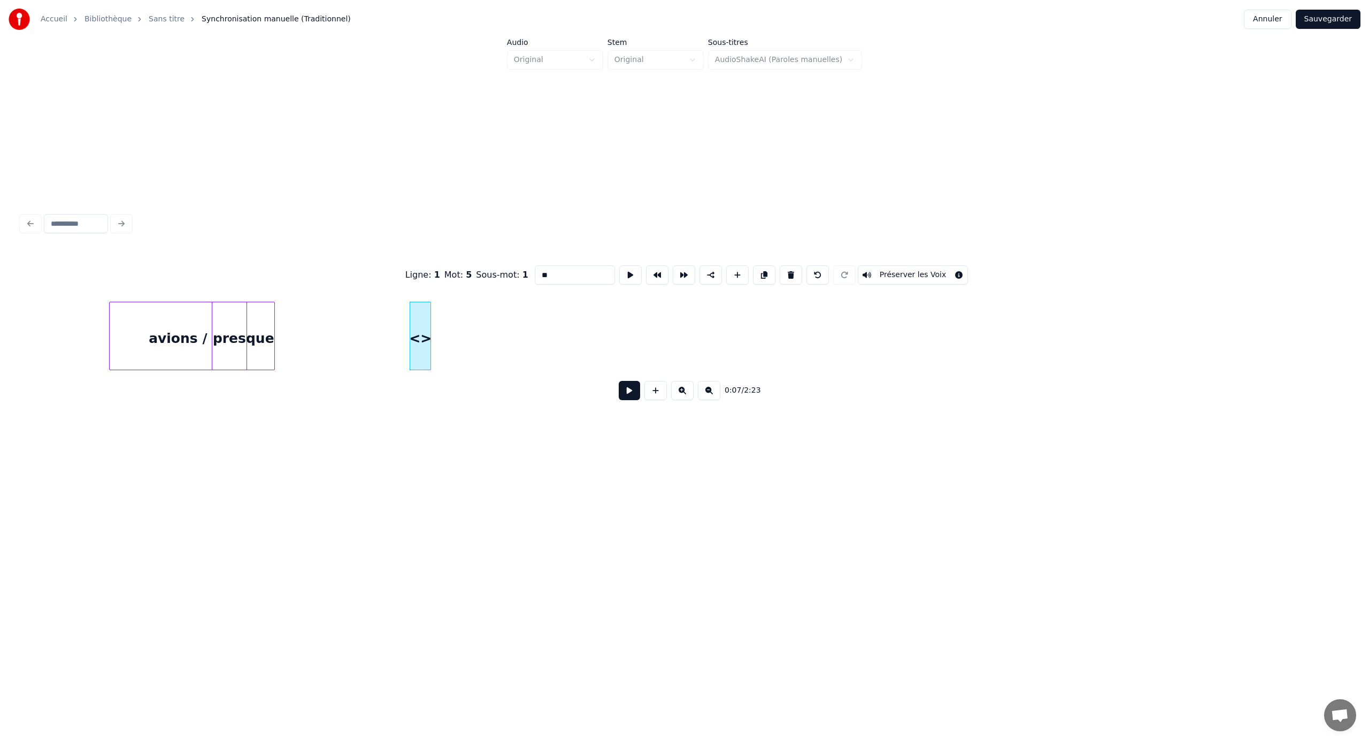
scroll to position [0, 194]
click at [685, 390] on button at bounding box center [682, 390] width 22 height 19
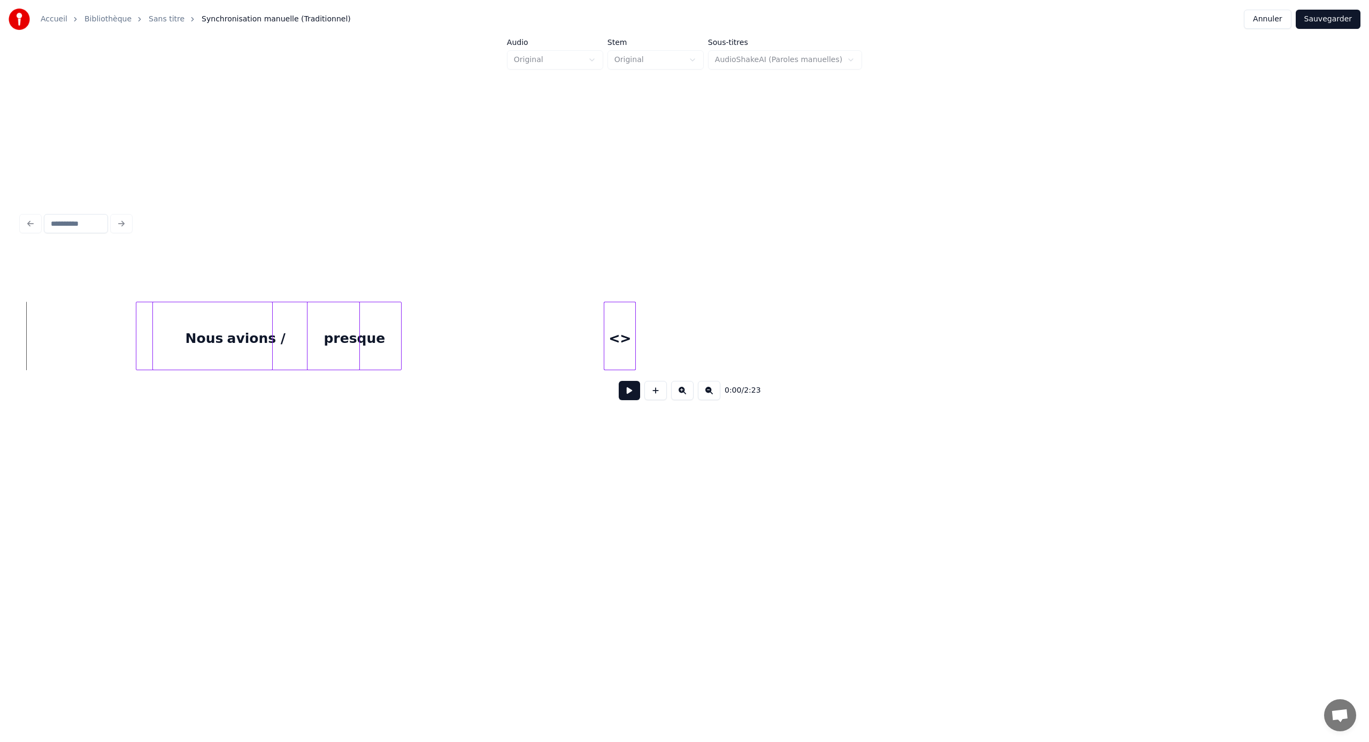
click at [624, 389] on button at bounding box center [629, 390] width 21 height 19
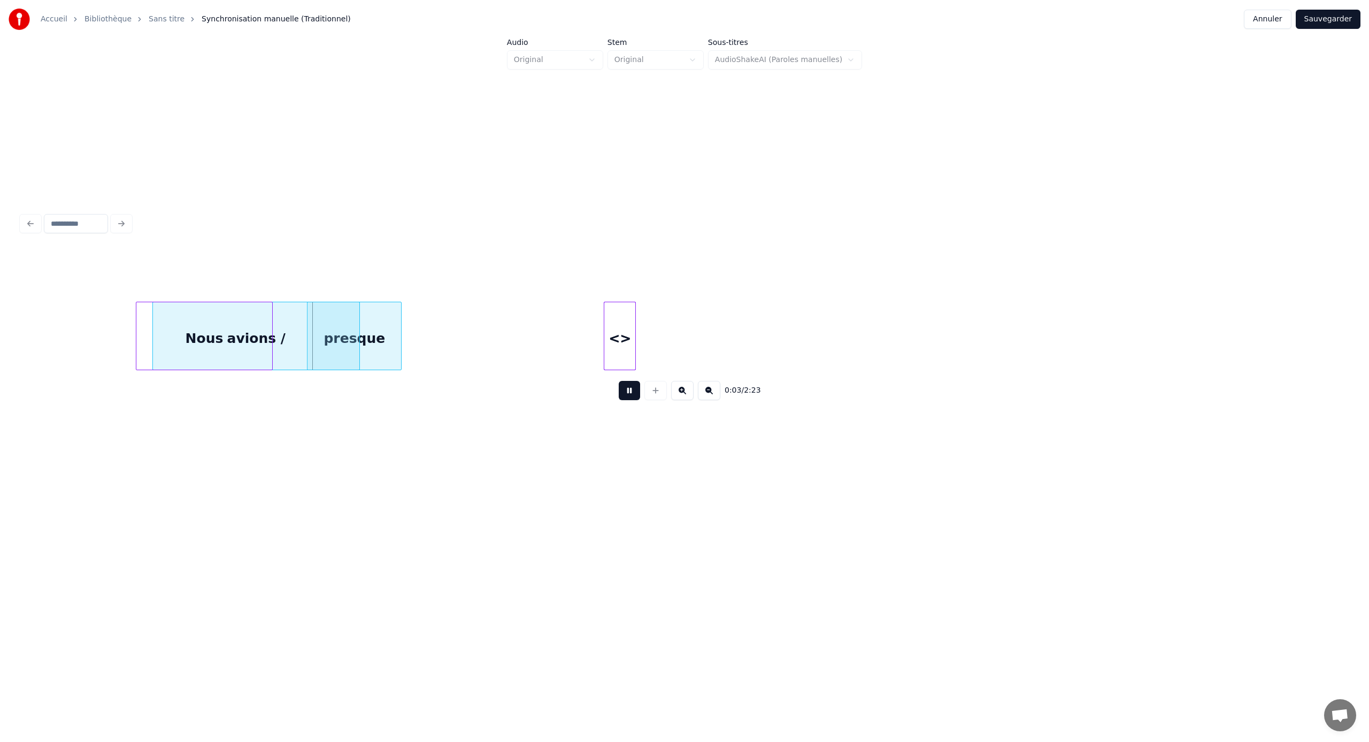
click at [619, 381] on button at bounding box center [629, 390] width 21 height 19
click at [237, 342] on div at bounding box center [237, 335] width 3 height 67
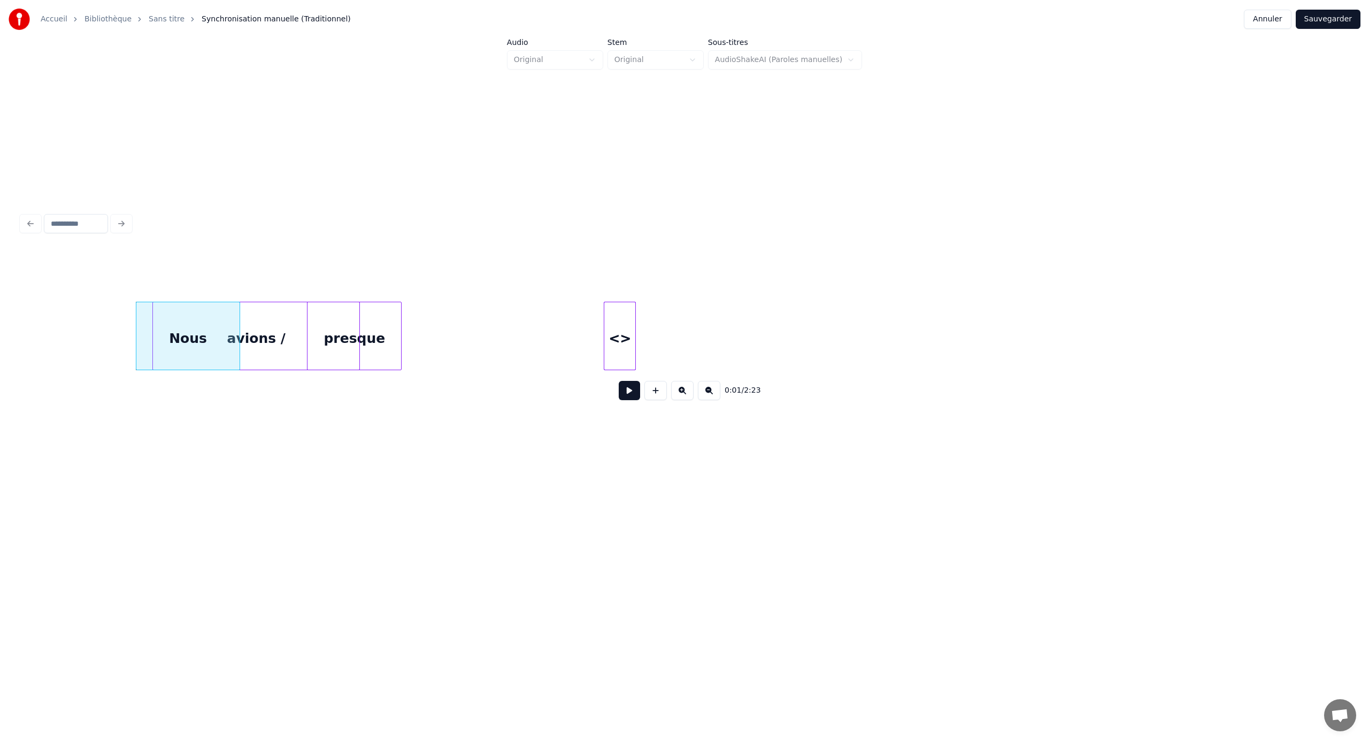
click at [260, 341] on div "avions /" at bounding box center [256, 338] width 206 height 73
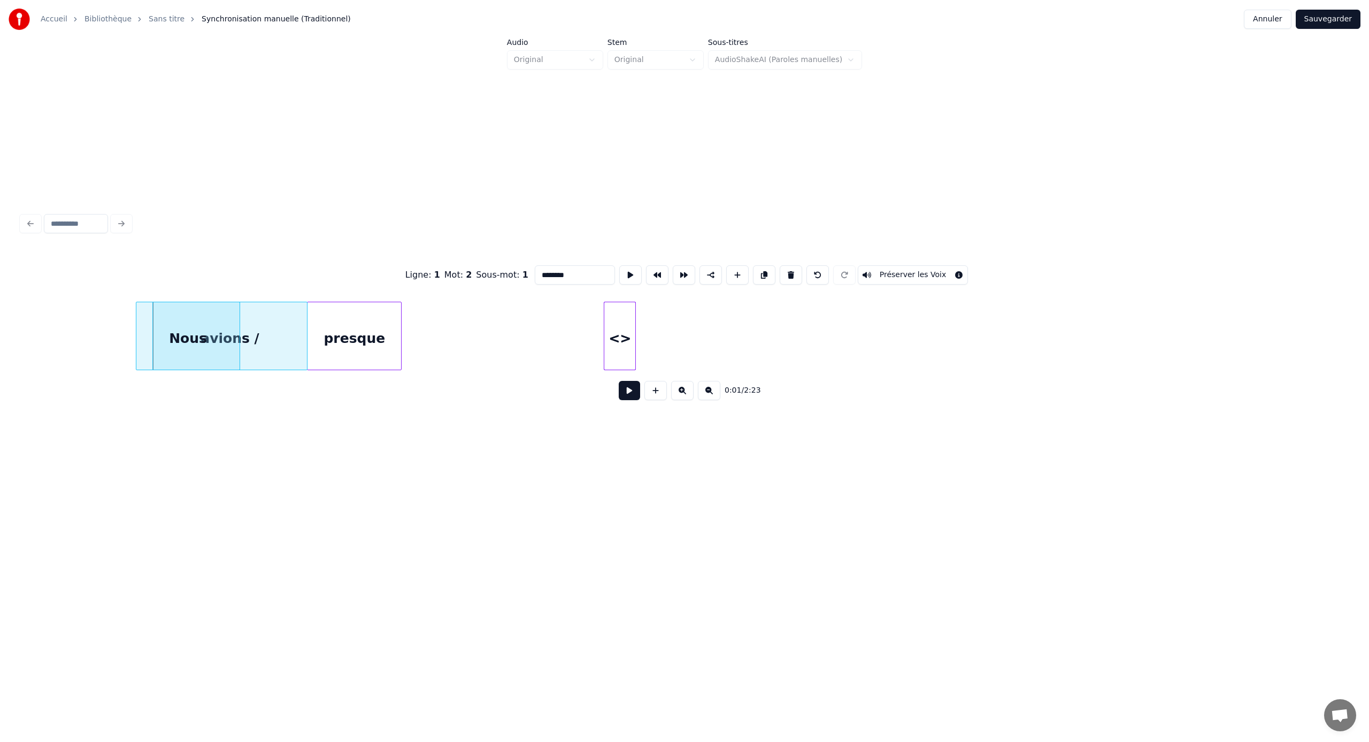
click at [306, 336] on div at bounding box center [305, 335] width 3 height 67
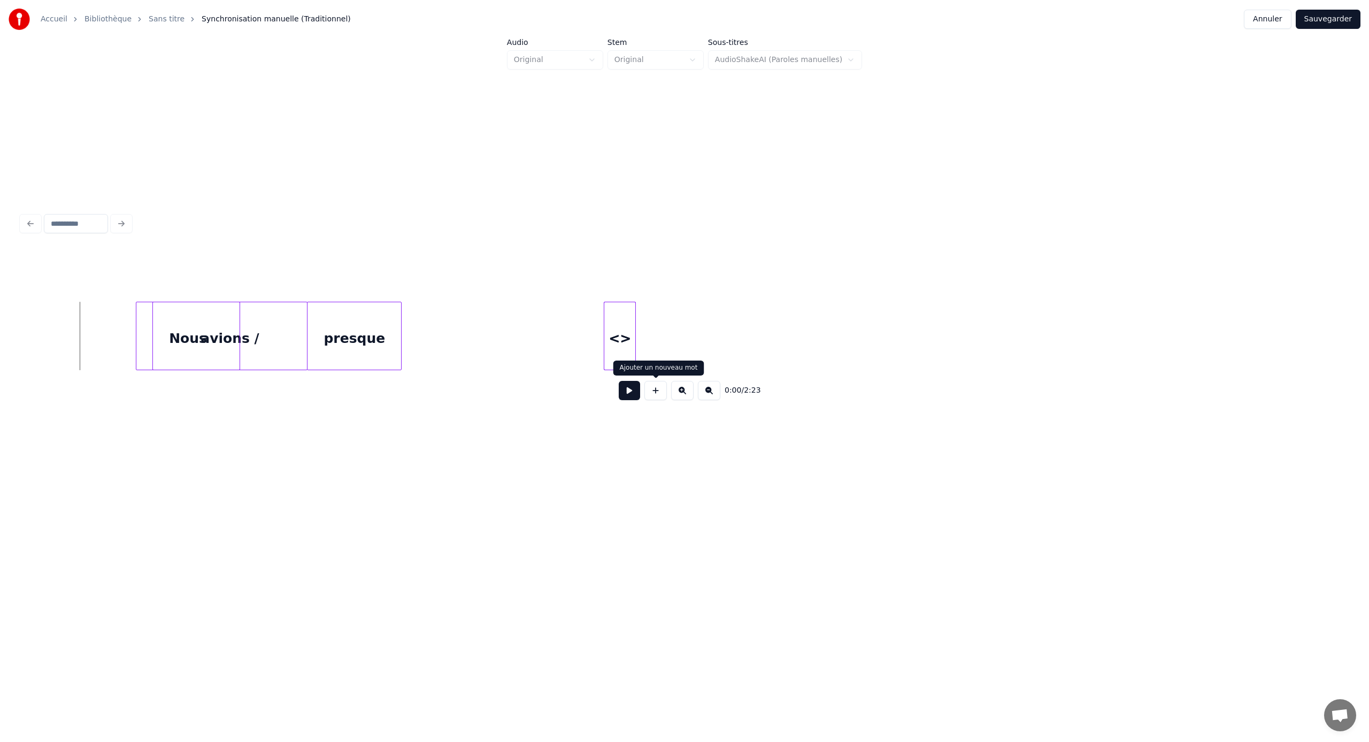
click at [626, 391] on button at bounding box center [629, 390] width 21 height 19
click at [619, 381] on button at bounding box center [629, 390] width 21 height 19
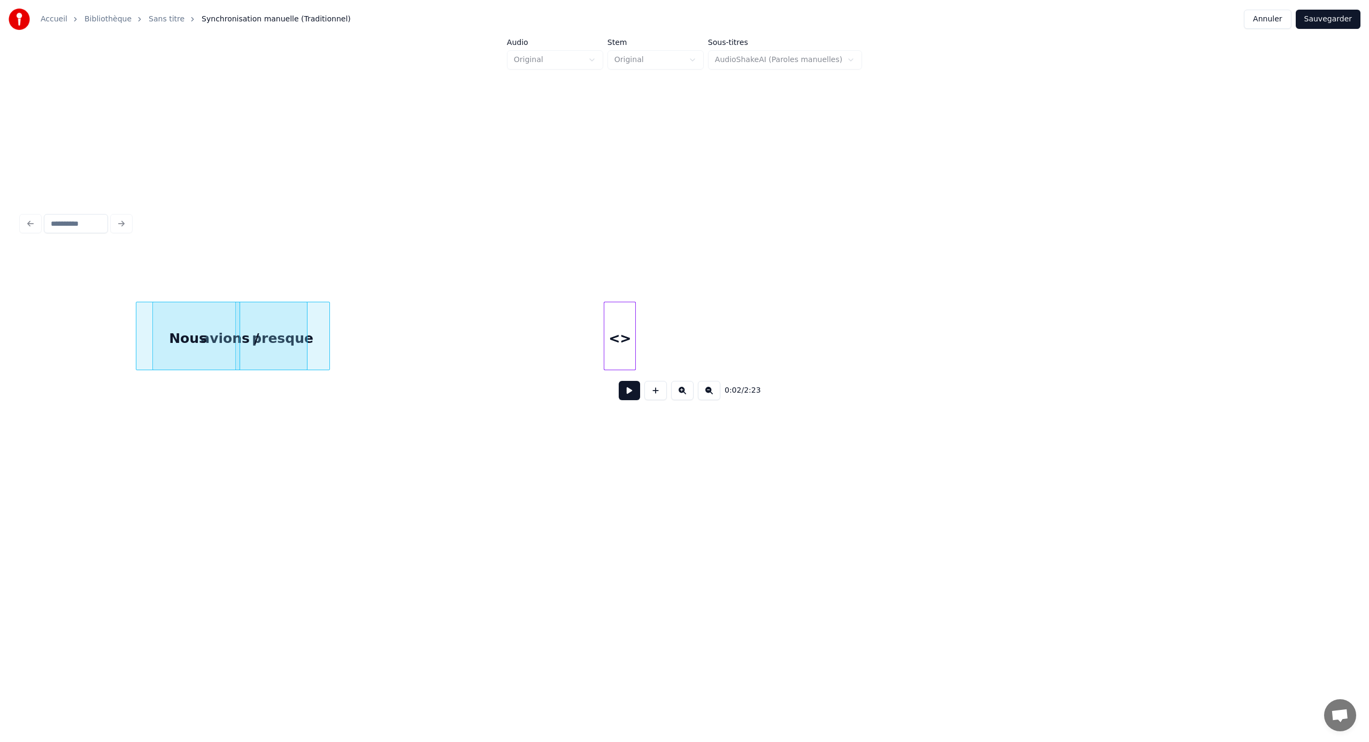
click at [620, 332] on div "<>" at bounding box center [619, 338] width 31 height 73
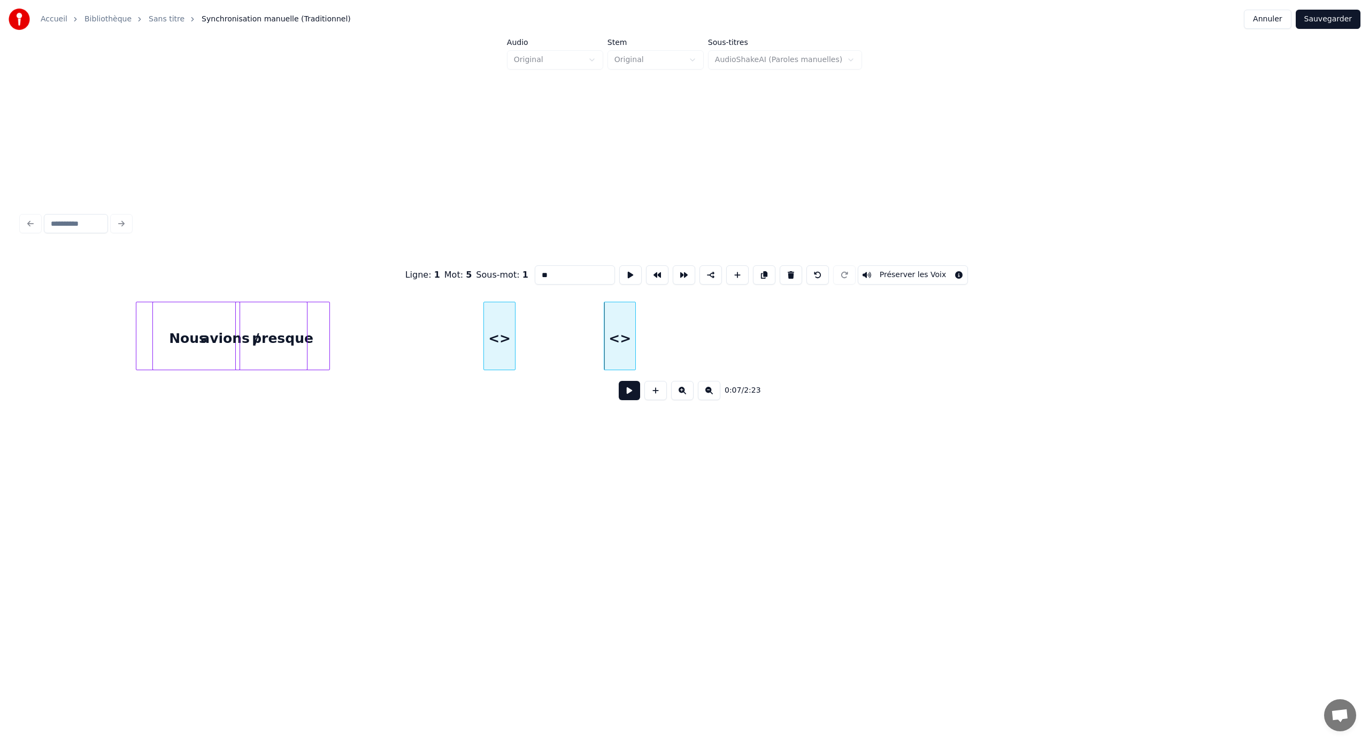
click at [499, 351] on div "<>" at bounding box center [499, 338] width 31 height 73
click at [711, 392] on button at bounding box center [709, 390] width 22 height 19
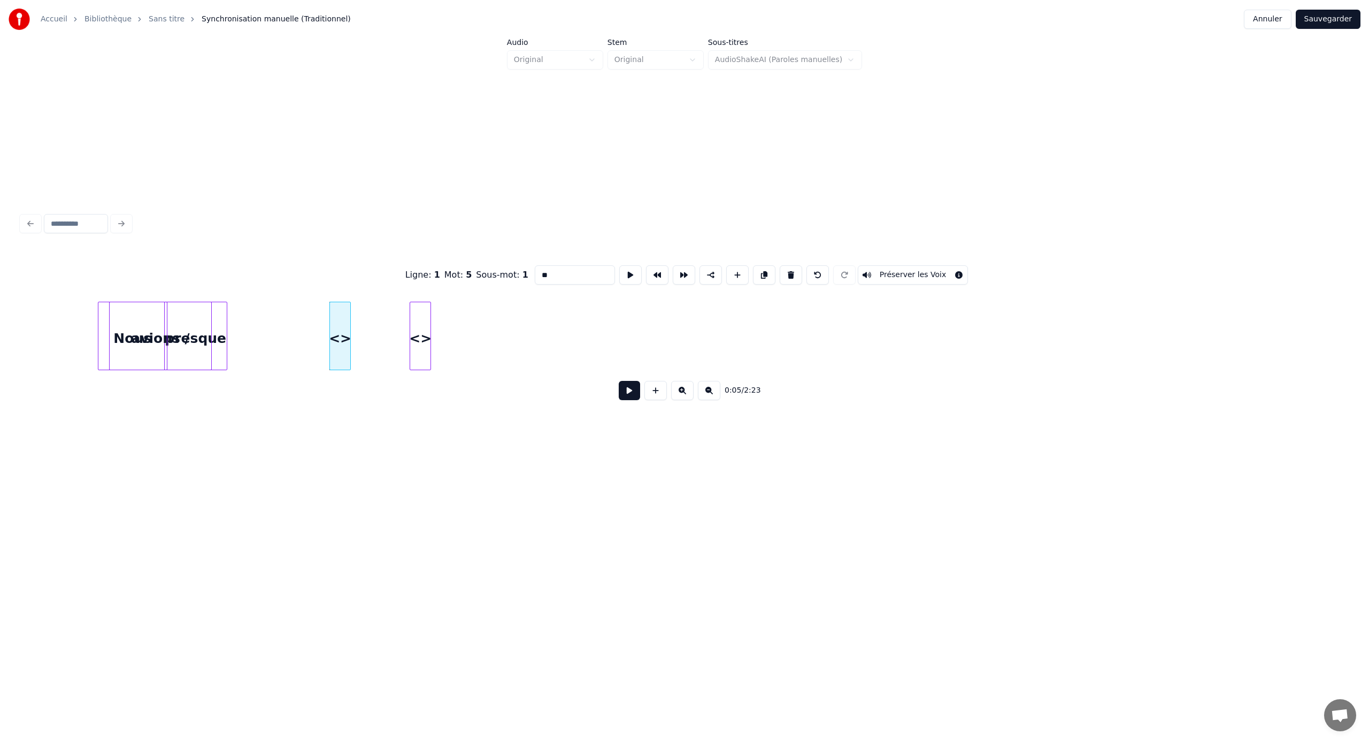
click at [711, 392] on button at bounding box center [709, 390] width 22 height 19
click at [711, 392] on div "0:05 / 2:23" at bounding box center [684, 391] width 1309 height 24
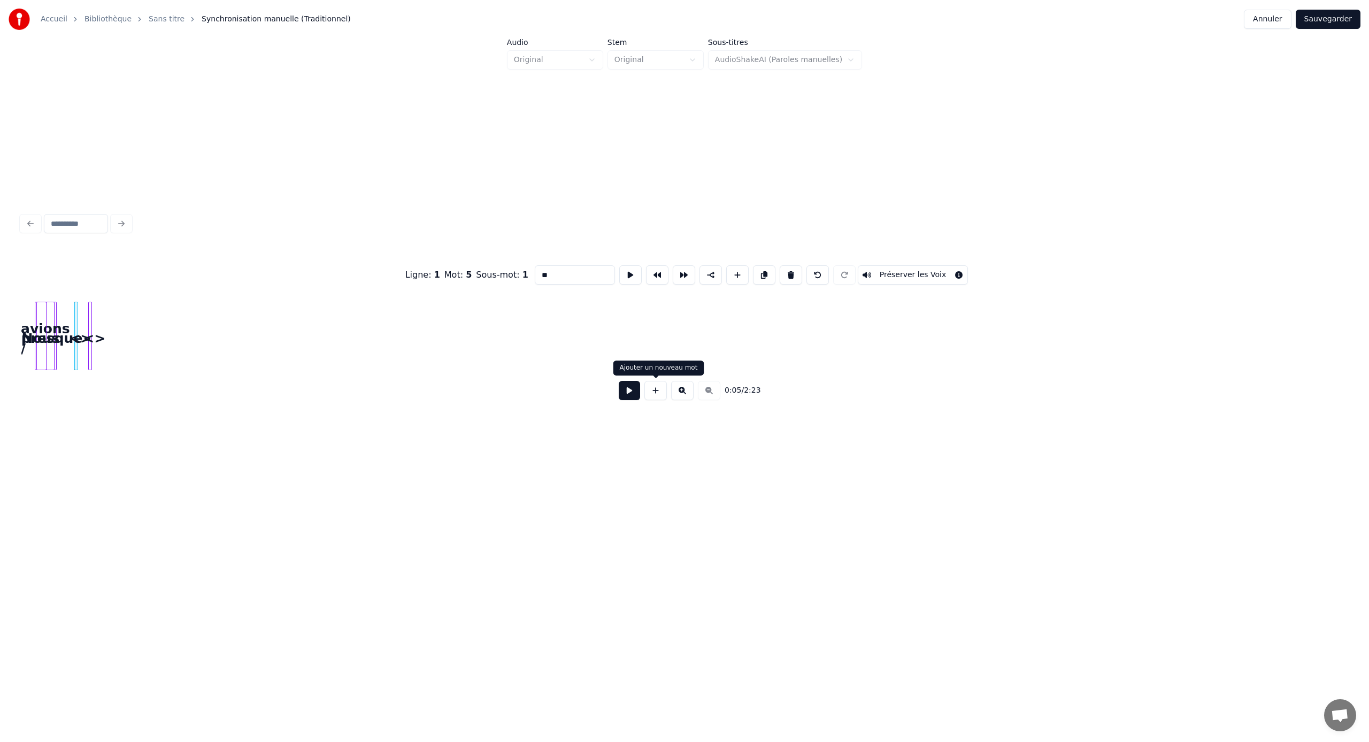
click at [653, 389] on button at bounding box center [655, 390] width 22 height 19
click at [683, 390] on button at bounding box center [682, 390] width 22 height 19
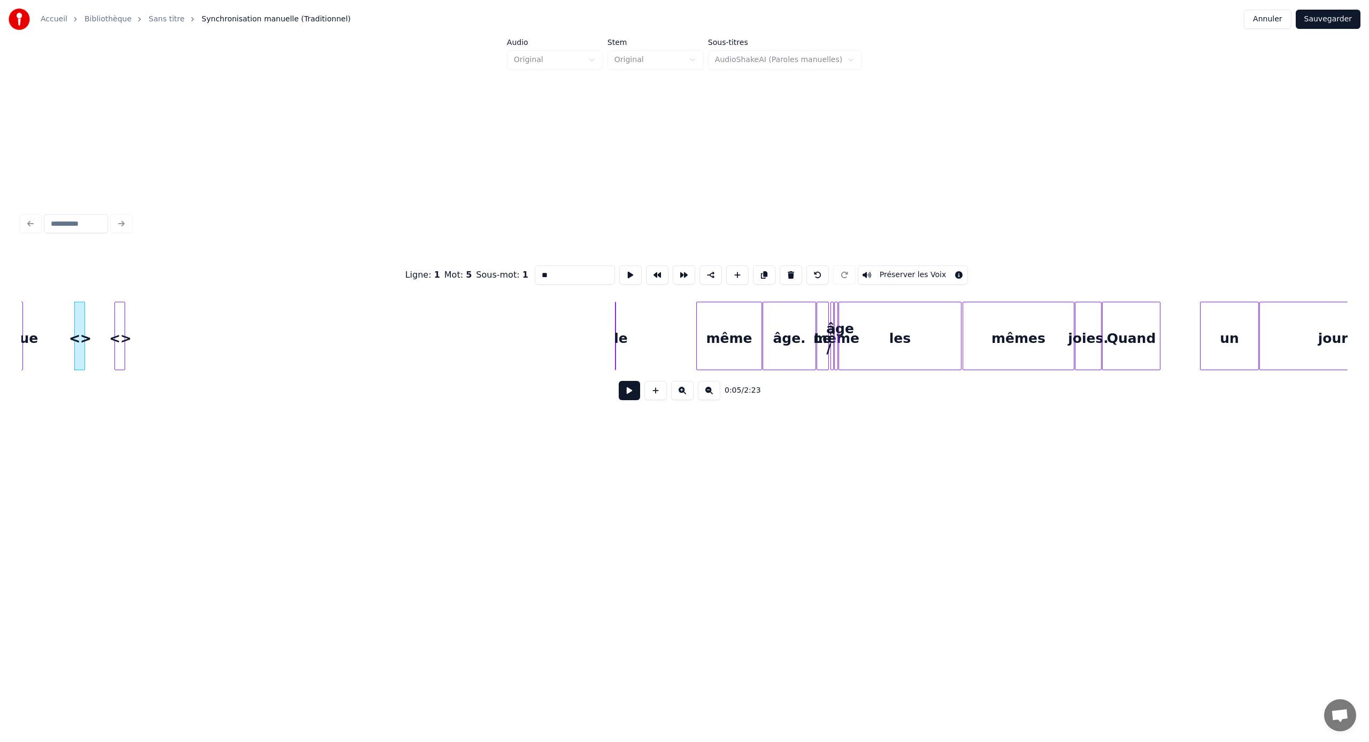
click at [683, 390] on button at bounding box center [682, 390] width 22 height 19
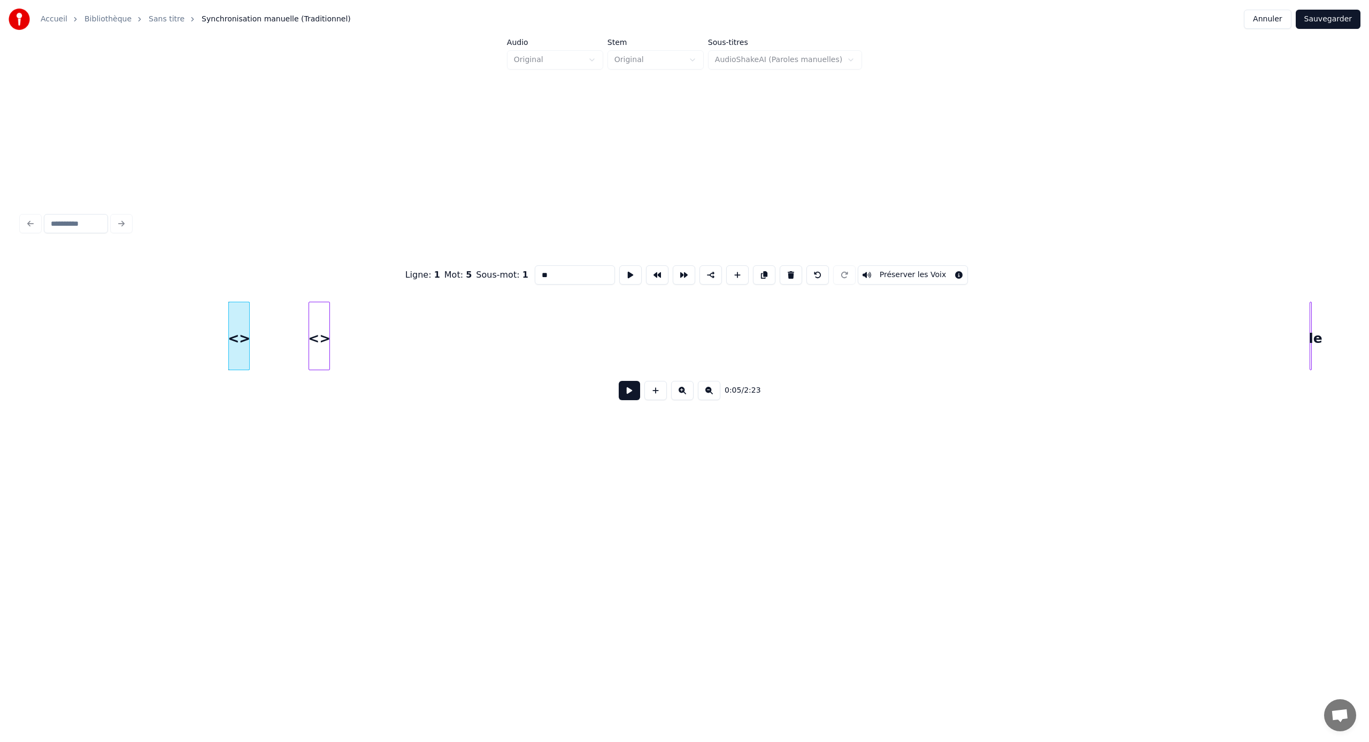
scroll to position [0, 255]
click at [659, 390] on button at bounding box center [655, 390] width 22 height 19
click at [698, 391] on button at bounding box center [709, 390] width 22 height 19
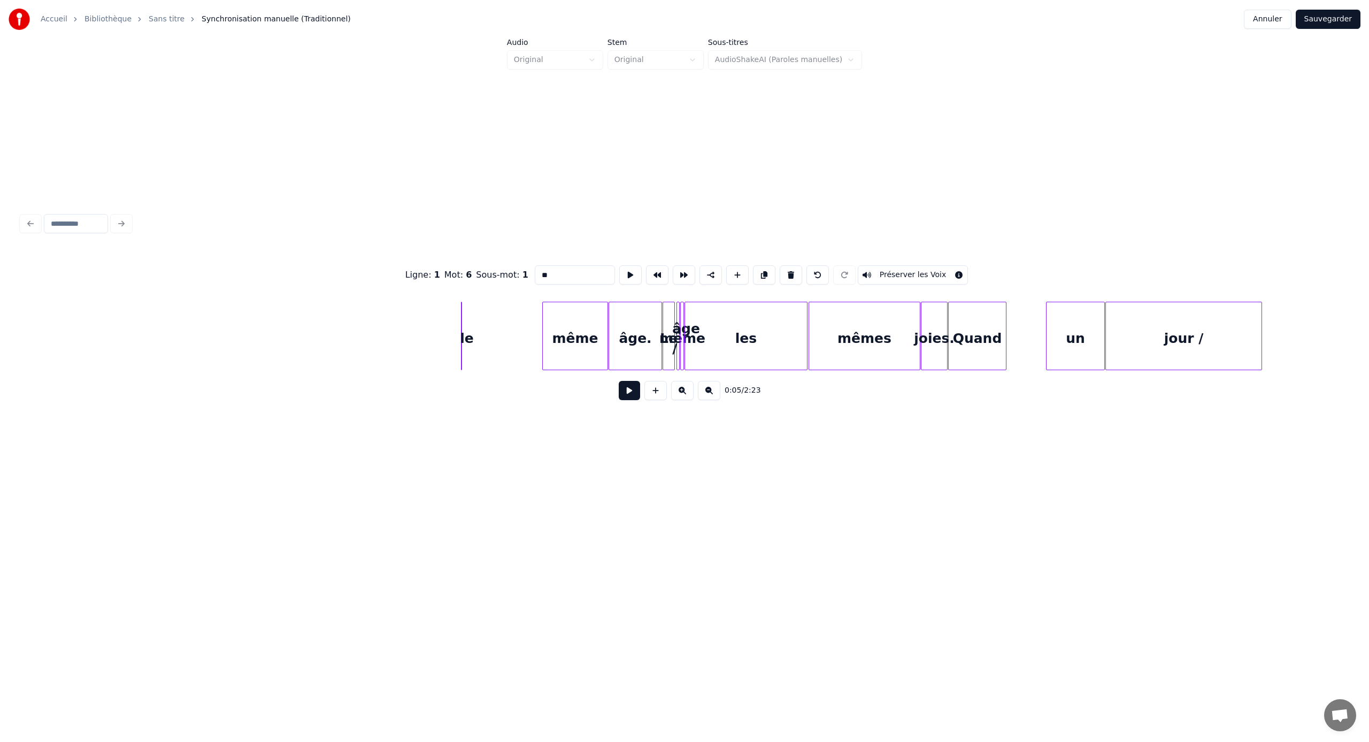
scroll to position [0, 101]
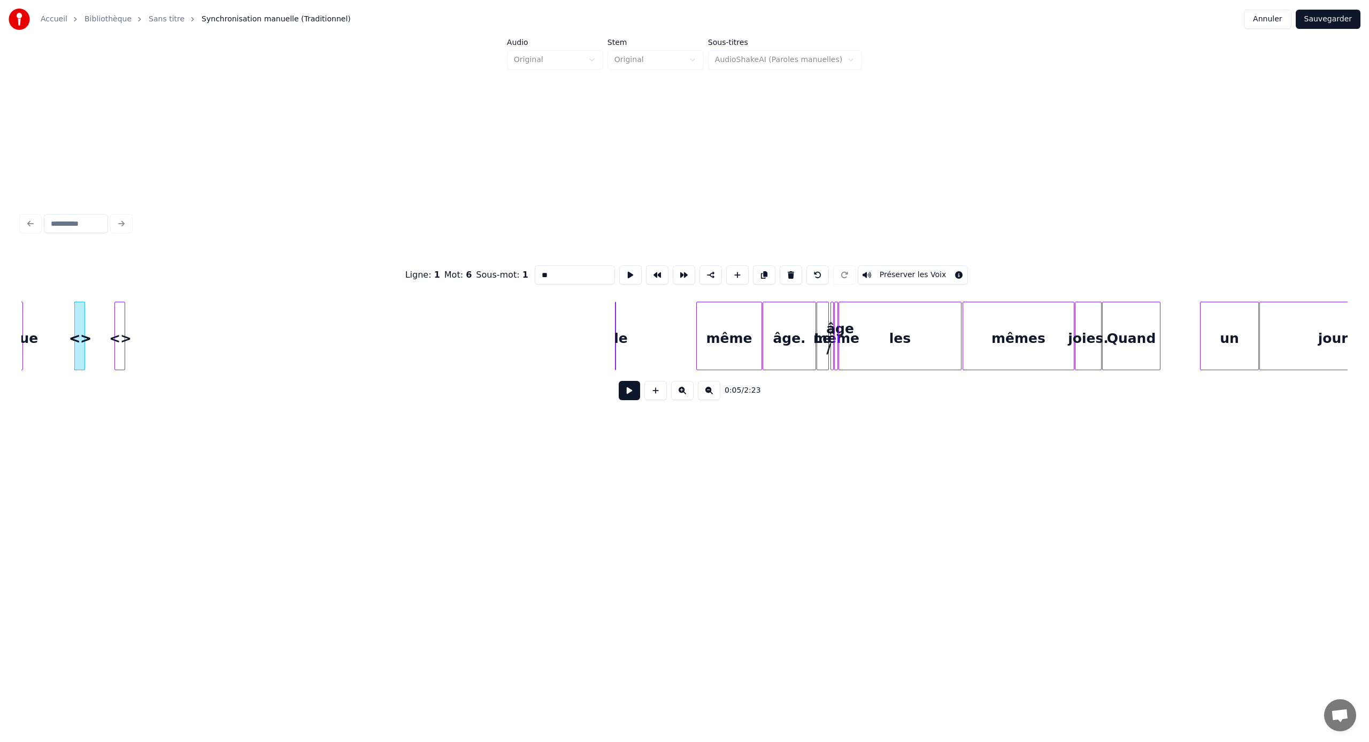
click at [619, 339] on div "le" at bounding box center [620, 338] width 11 height 73
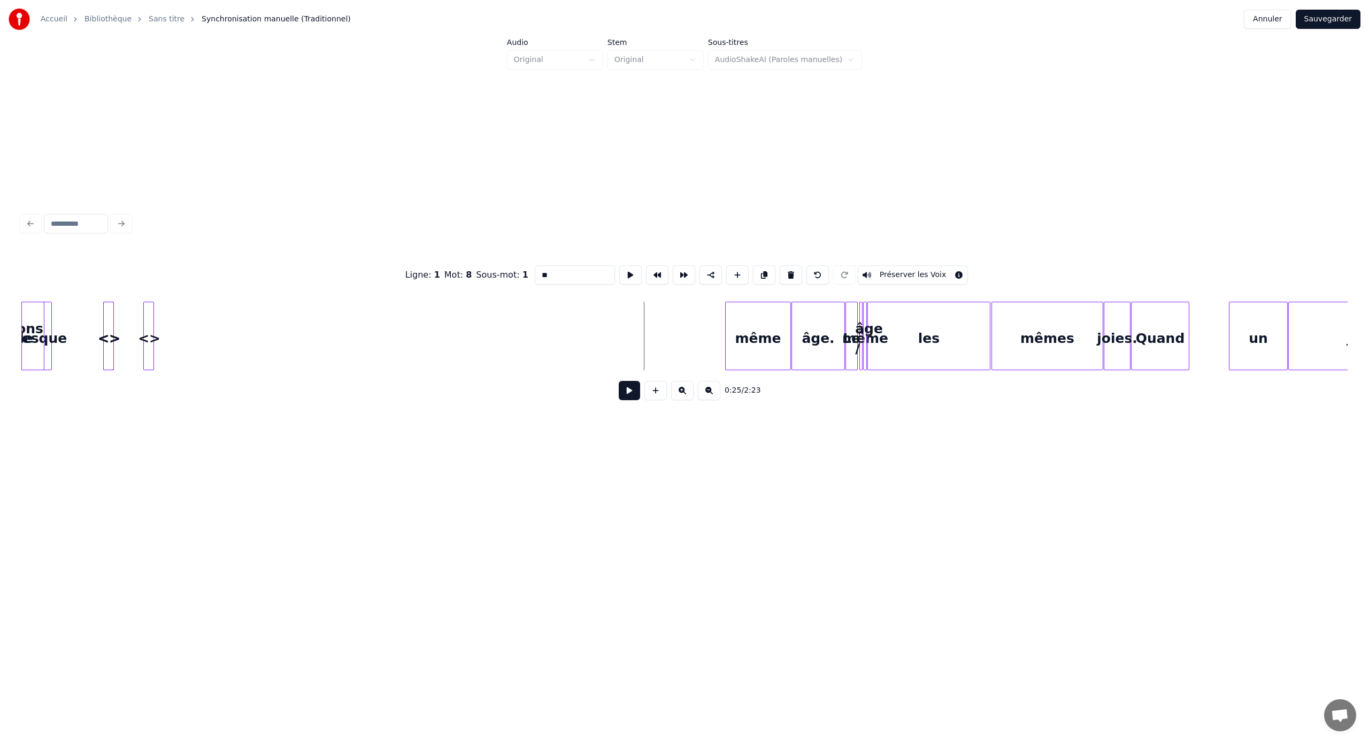
scroll to position [0, 71]
click at [276, 379] on div "Ligne : 1 Mot : 8 Sous-mot : 1 ** Préserver les Voix 0:06 / 2:23" at bounding box center [684, 329] width 1326 height 163
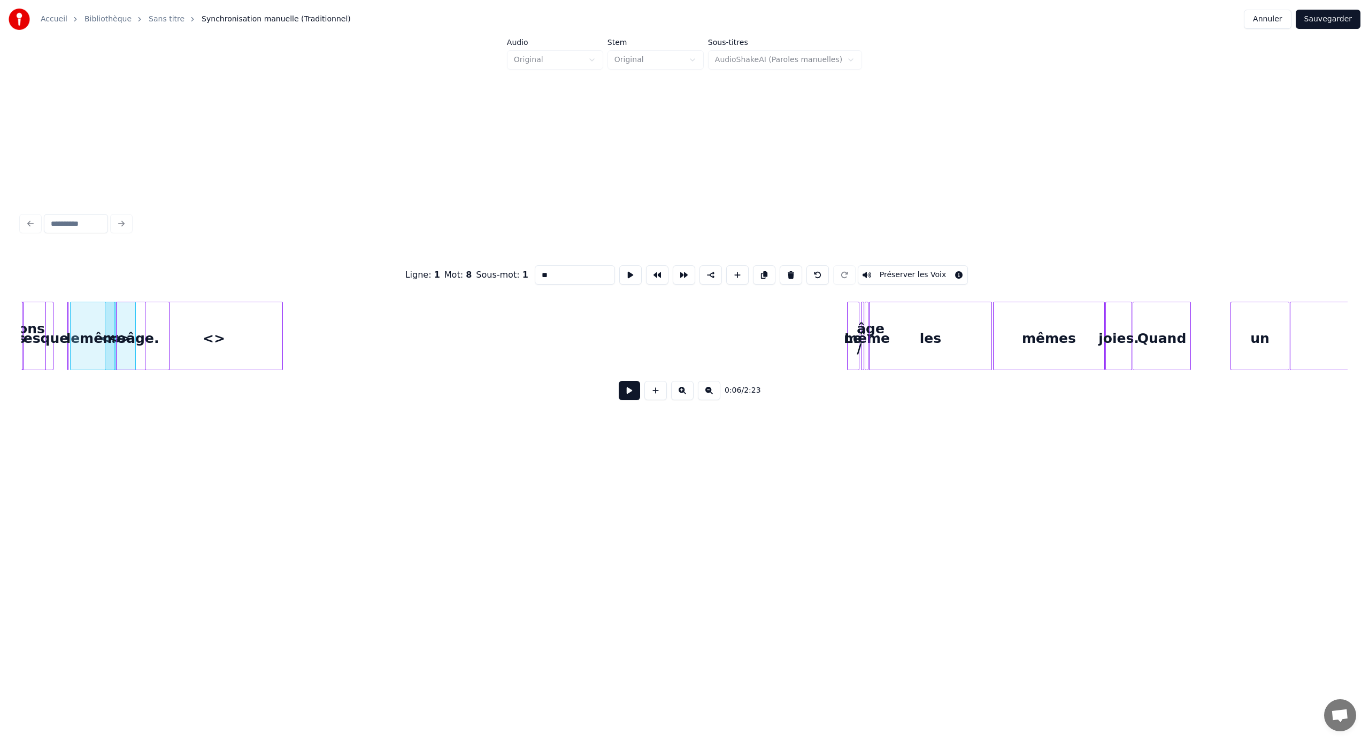
click at [281, 370] on div "Ligne : 1 Mot : 8 Sous-mot : 1 ** Préserver les Voix 0:06 / 2:23" at bounding box center [684, 329] width 1326 height 163
click at [215, 346] on div "<>" at bounding box center [213, 338] width 137 height 73
type input "**"
click at [210, 311] on div "<>" at bounding box center [214, 338] width 137 height 73
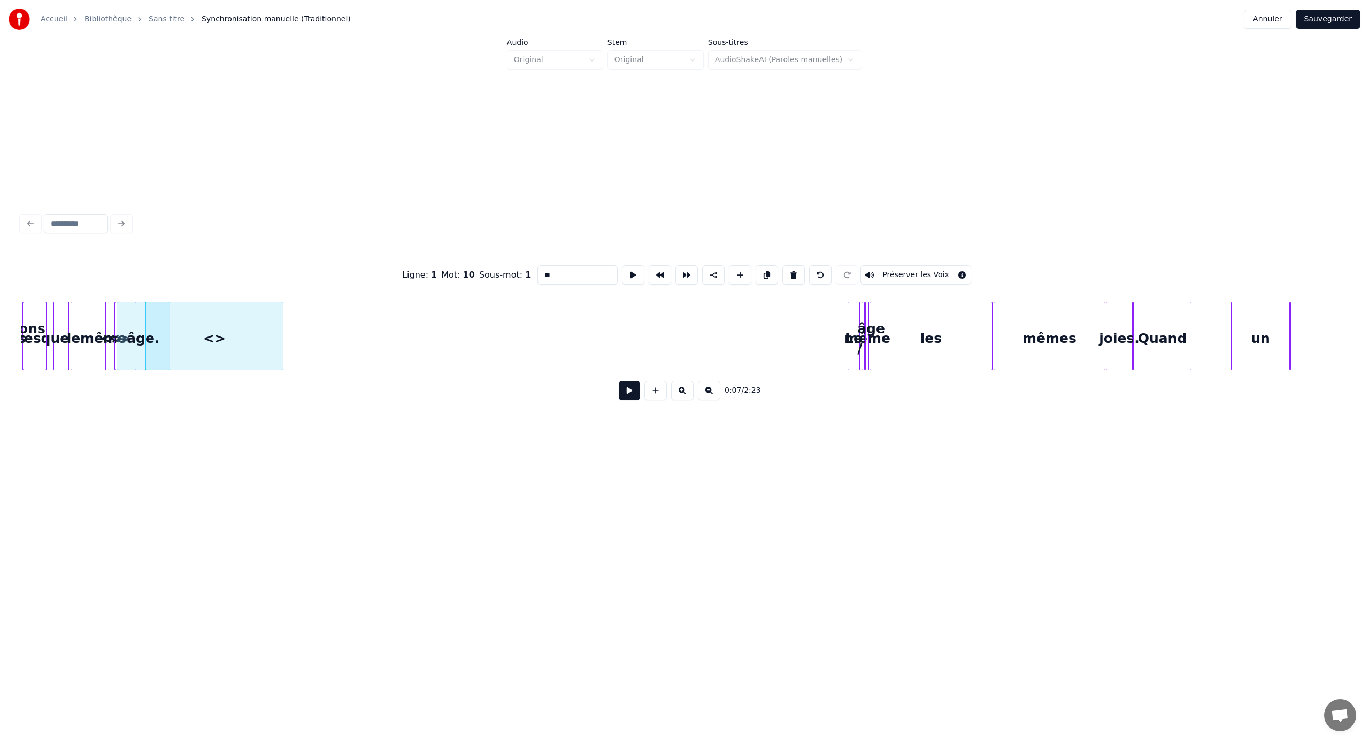
click at [207, 336] on div "<>" at bounding box center [214, 338] width 137 height 73
click at [1333, 21] on button "Sauvegarder" at bounding box center [1328, 19] width 65 height 19
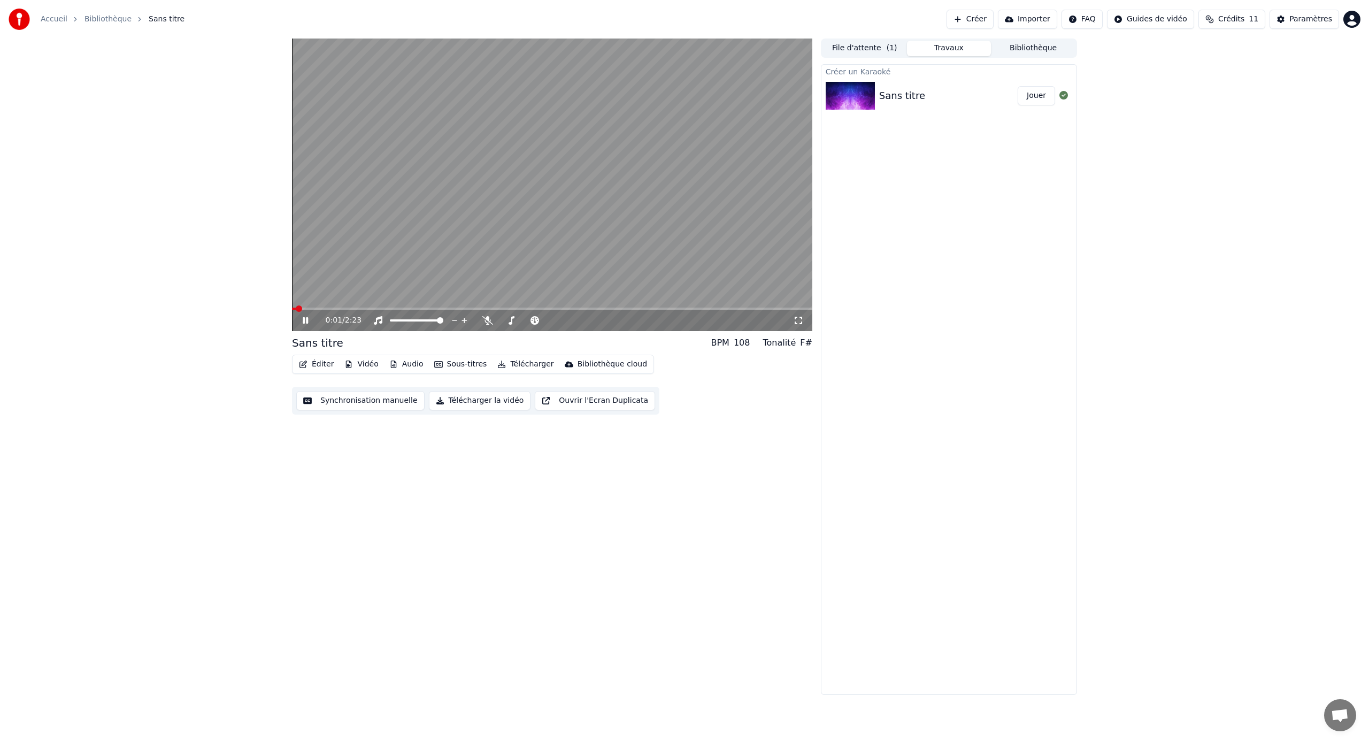
click at [296, 308] on span at bounding box center [299, 308] width 6 height 6
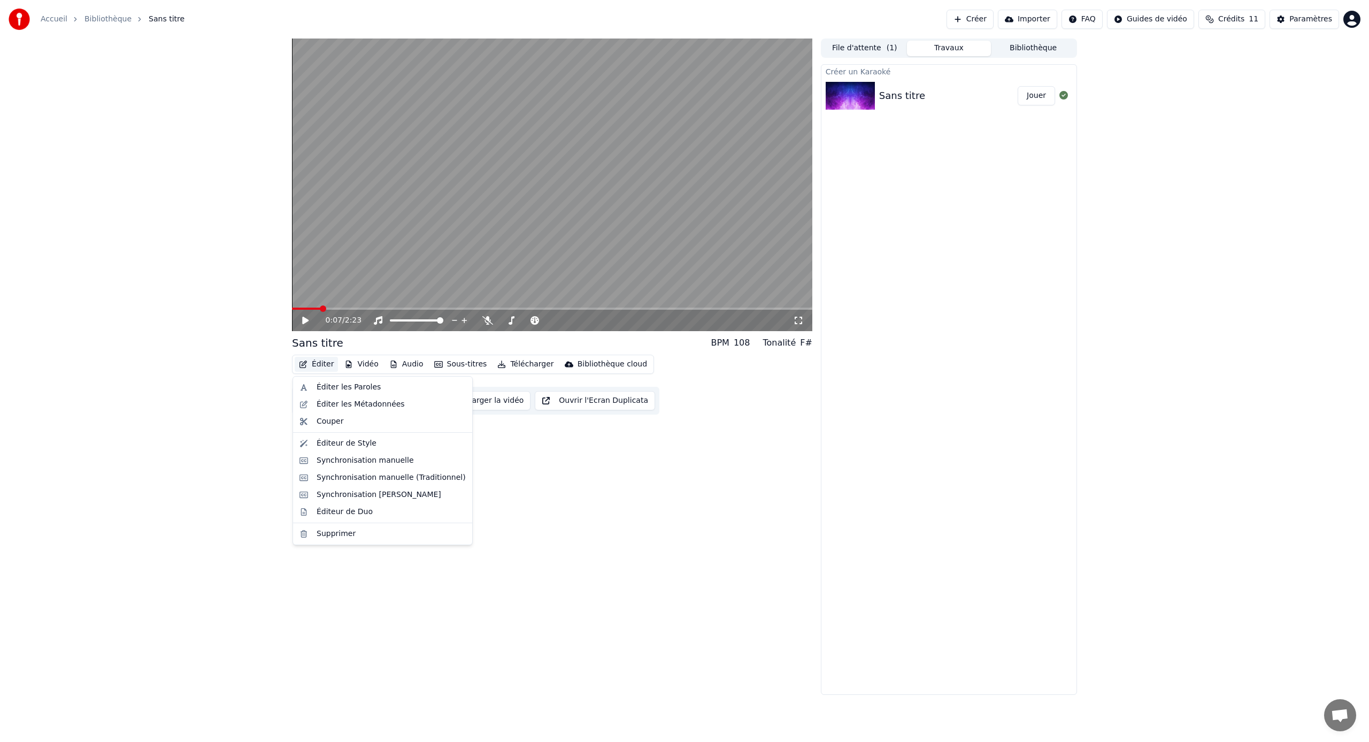
click at [323, 362] on button "Éditer" at bounding box center [316, 364] width 43 height 15
click at [325, 388] on div "Éditer les Paroles" at bounding box center [349, 387] width 64 height 11
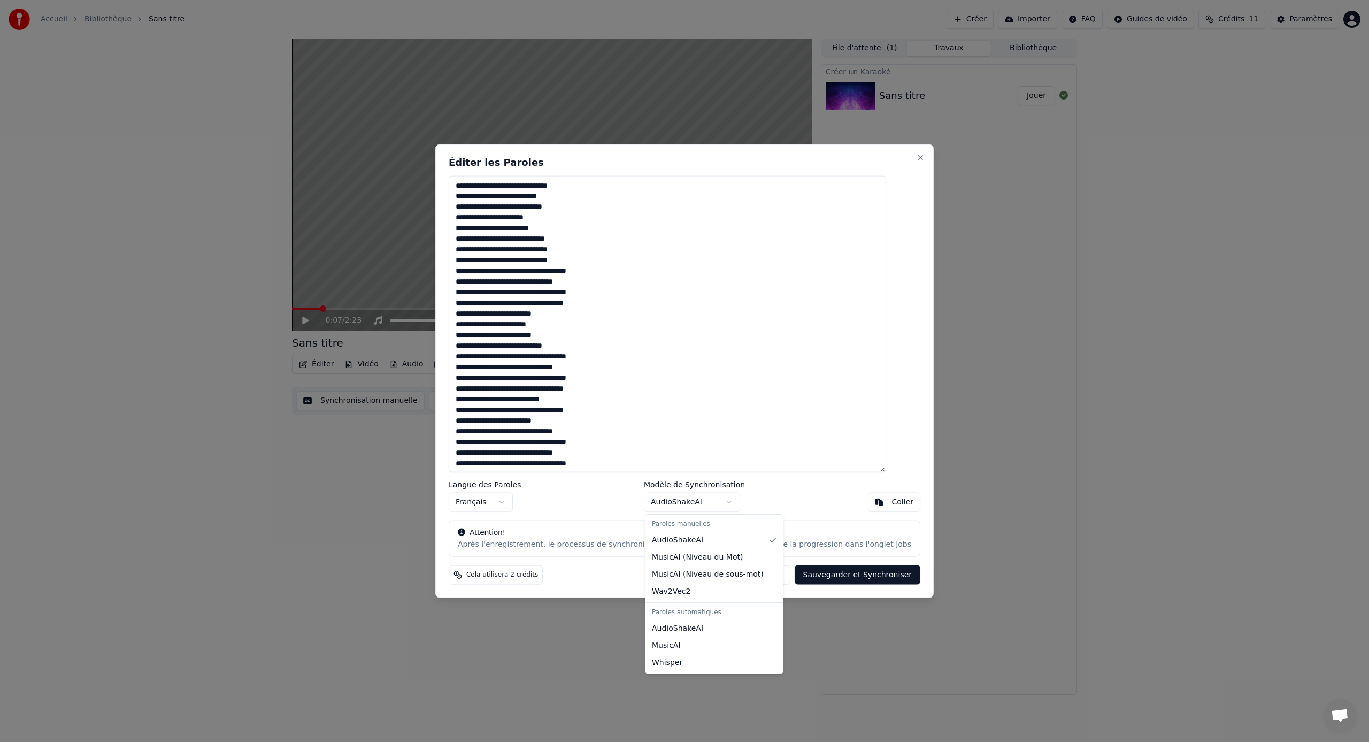
click at [734, 503] on body "Accueil Bibliothèque Sans titre Créer Importer FAQ Guides de vidéo Crédits 11 P…" at bounding box center [684, 371] width 1369 height 742
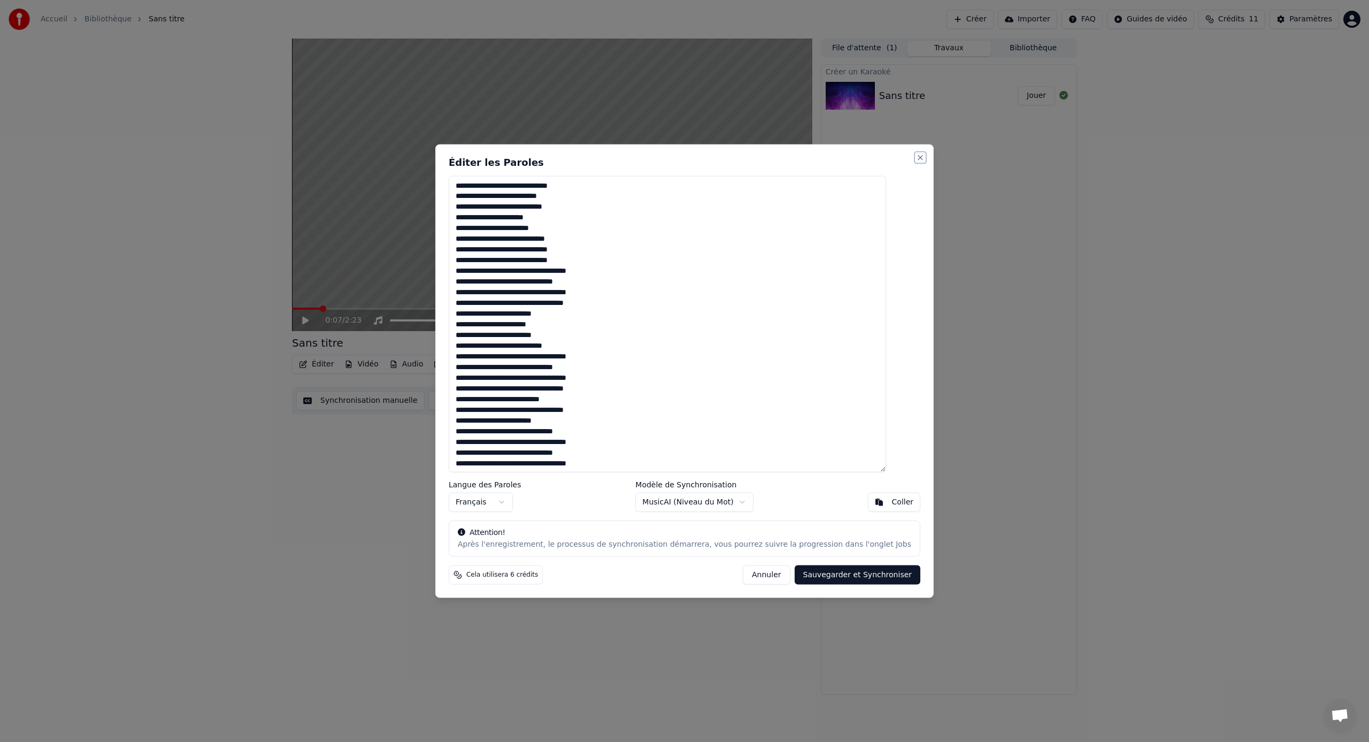
click at [916, 156] on button "Close" at bounding box center [920, 157] width 9 height 9
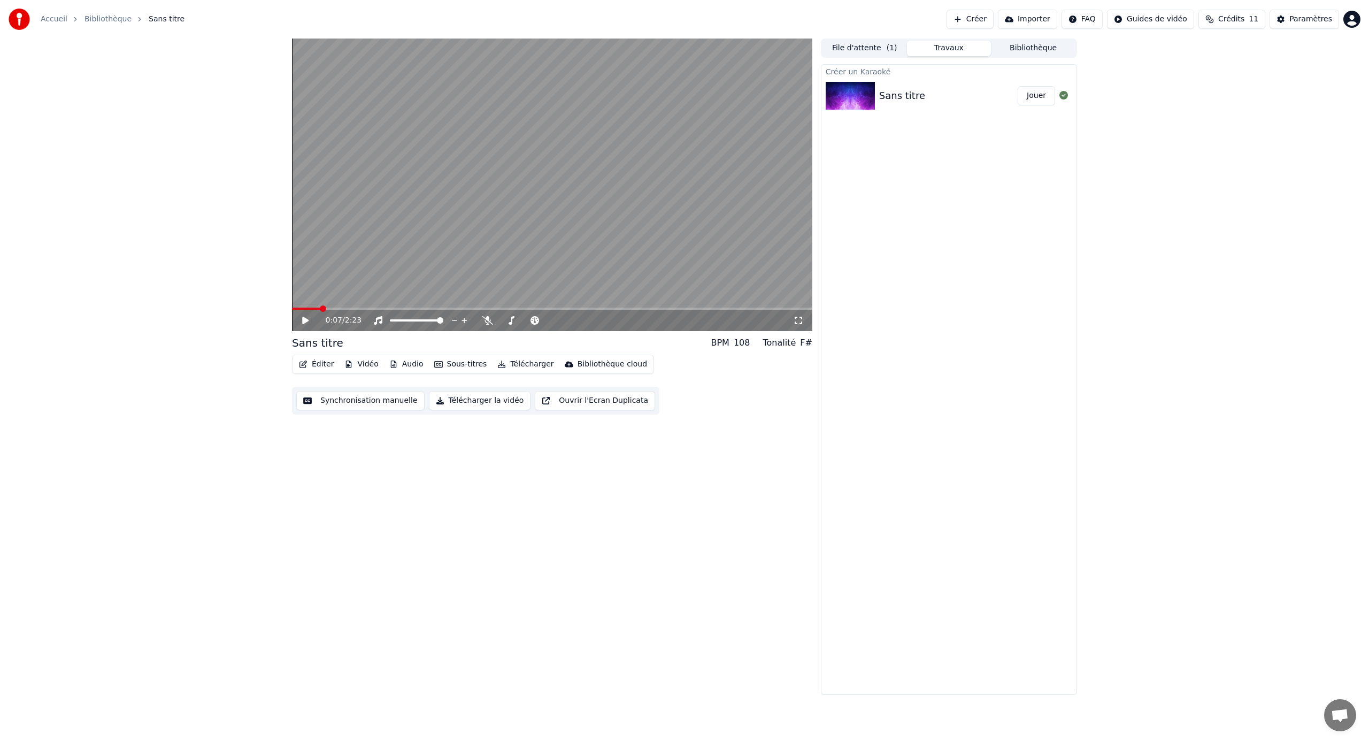
click at [315, 365] on button "Éditer" at bounding box center [316, 364] width 43 height 15
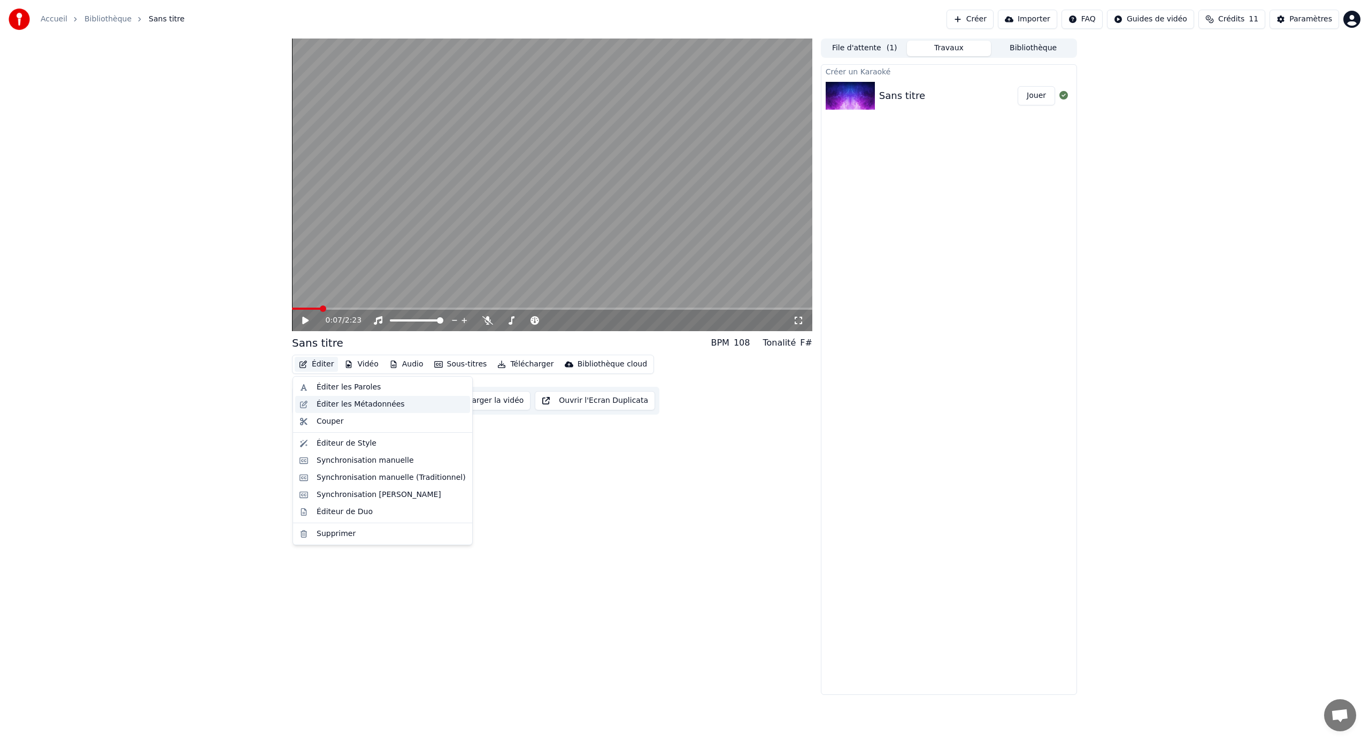
click at [341, 407] on div "Éditer les Métadonnées" at bounding box center [361, 404] width 88 height 11
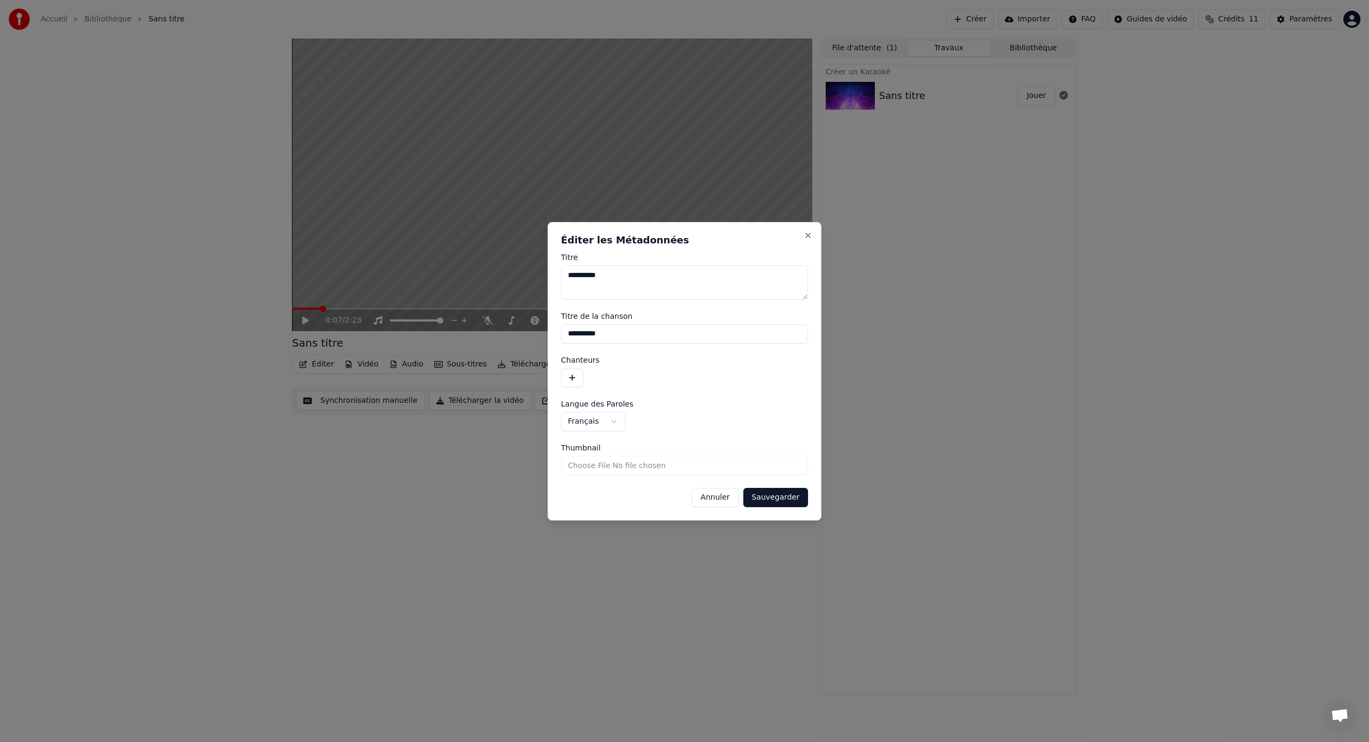
drag, startPoint x: 607, startPoint y: 275, endPoint x: 528, endPoint y: 271, distance: 79.2
click at [528, 271] on body "**********" at bounding box center [684, 371] width 1369 height 742
click at [724, 504] on button "Annuler" at bounding box center [714, 497] width 47 height 19
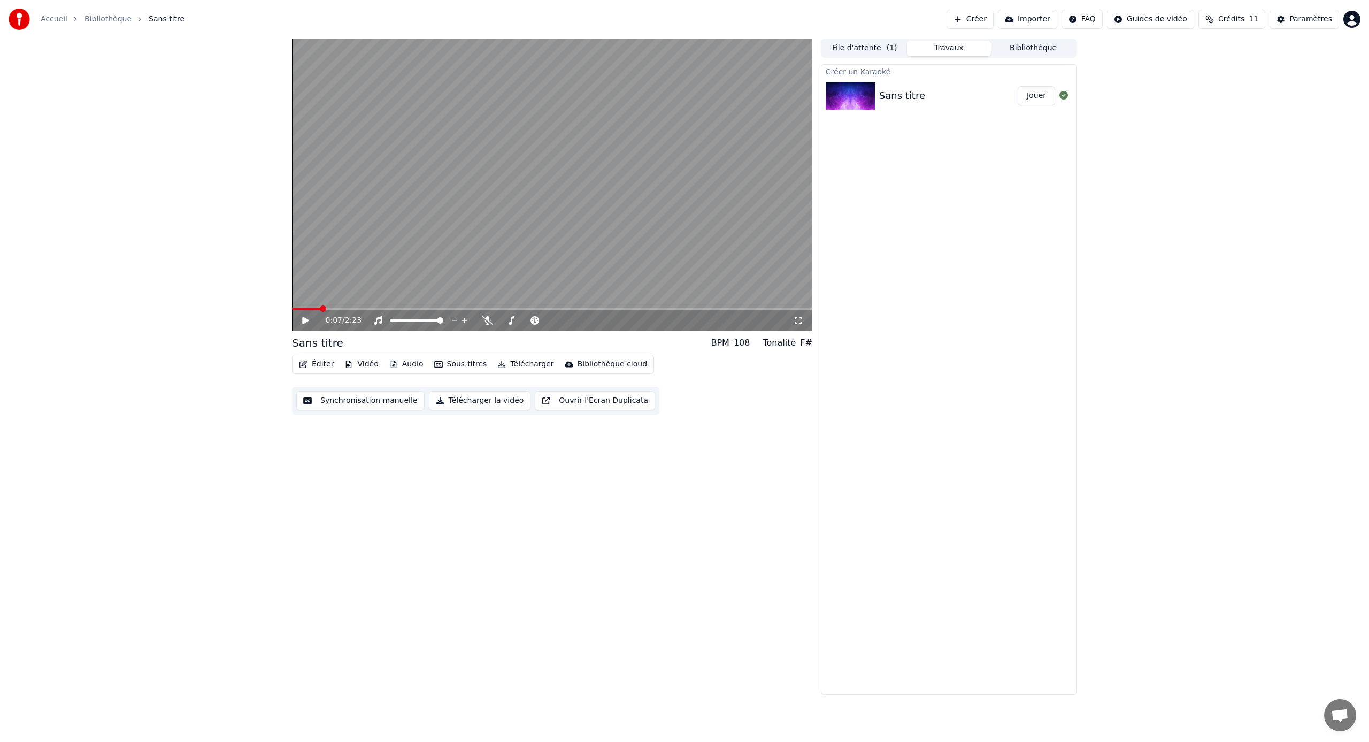
click at [314, 362] on button "Éditer" at bounding box center [316, 364] width 43 height 15
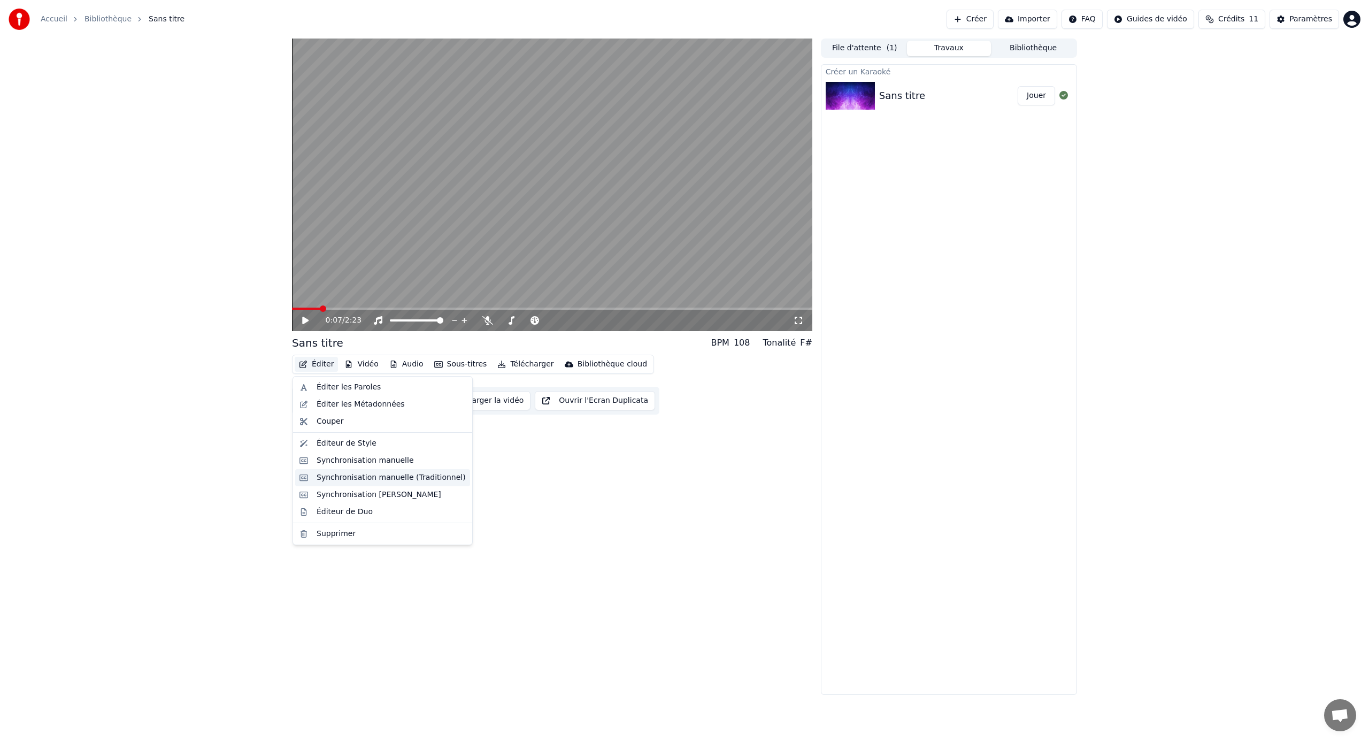
click at [392, 475] on div "Synchronisation manuelle (Traditionnel)" at bounding box center [391, 477] width 149 height 11
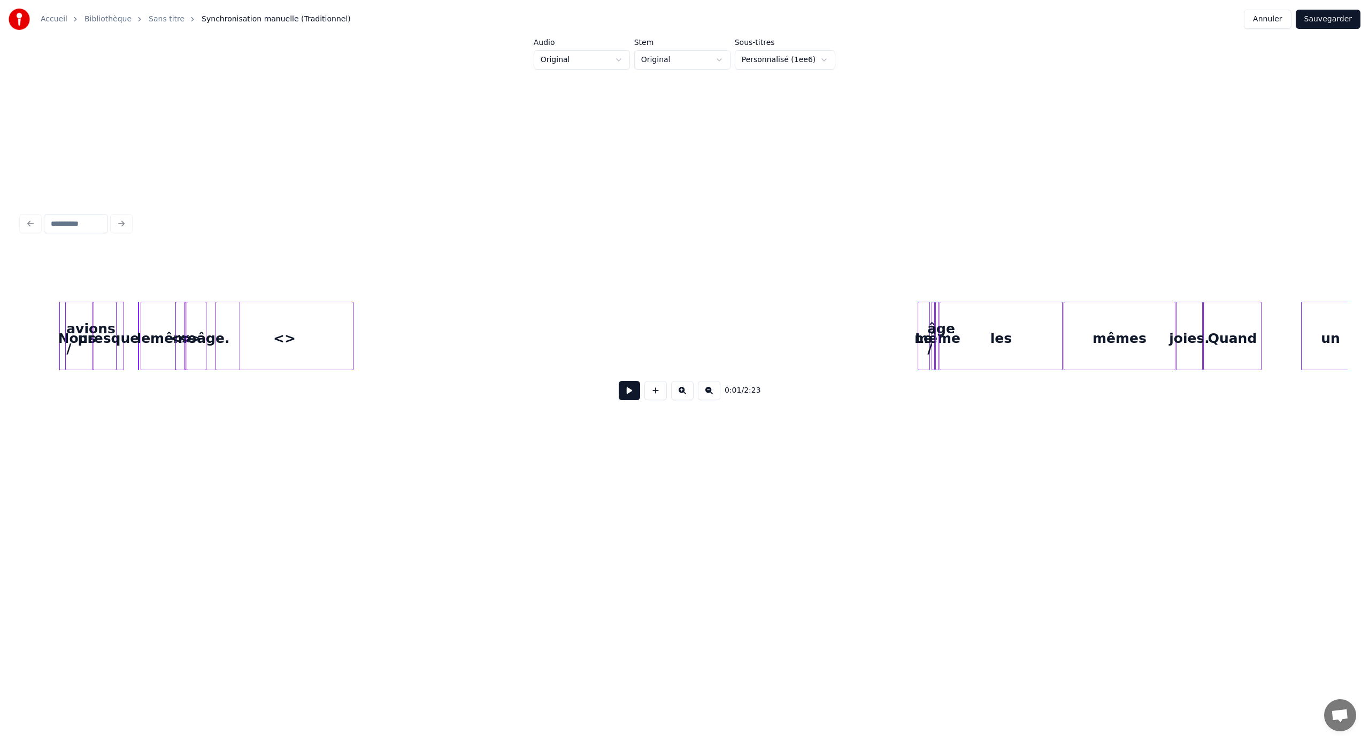
click at [155, 21] on link "Sans titre" at bounding box center [167, 19] width 36 height 11
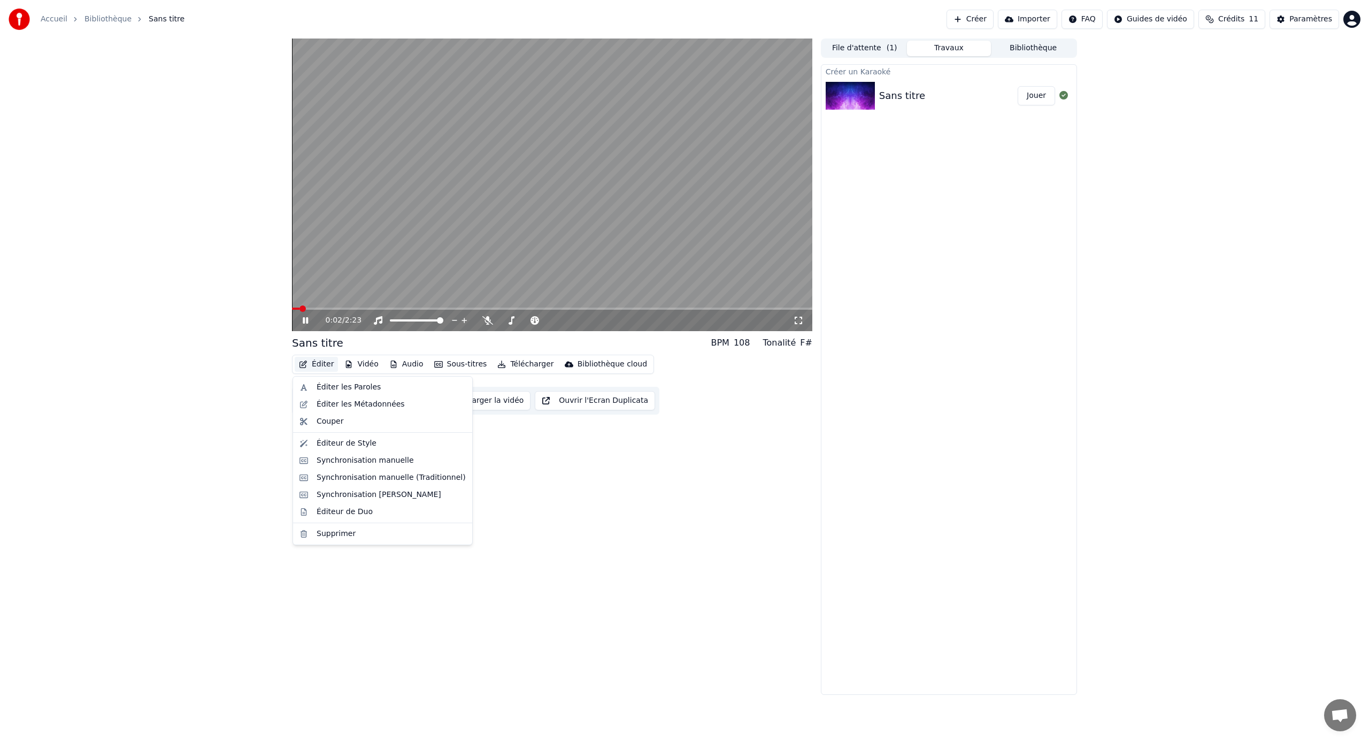
click at [327, 365] on button "Éditer" at bounding box center [316, 364] width 43 height 15
click at [376, 497] on div "Synchronisation [PERSON_NAME]" at bounding box center [379, 494] width 125 height 11
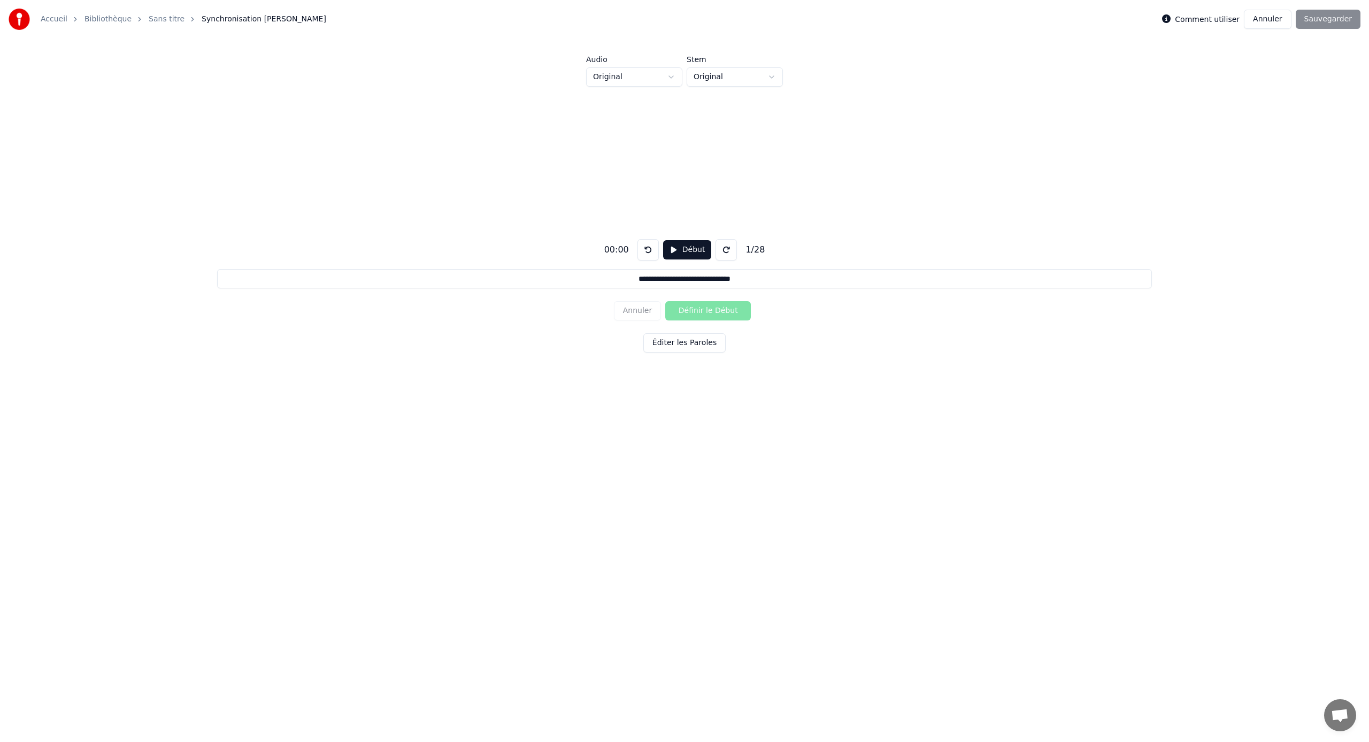
click at [681, 251] on button "Début" at bounding box center [687, 249] width 49 height 19
click at [675, 250] on button "Pause" at bounding box center [687, 249] width 48 height 19
click at [687, 343] on button "Éditer les Paroles" at bounding box center [684, 342] width 82 height 19
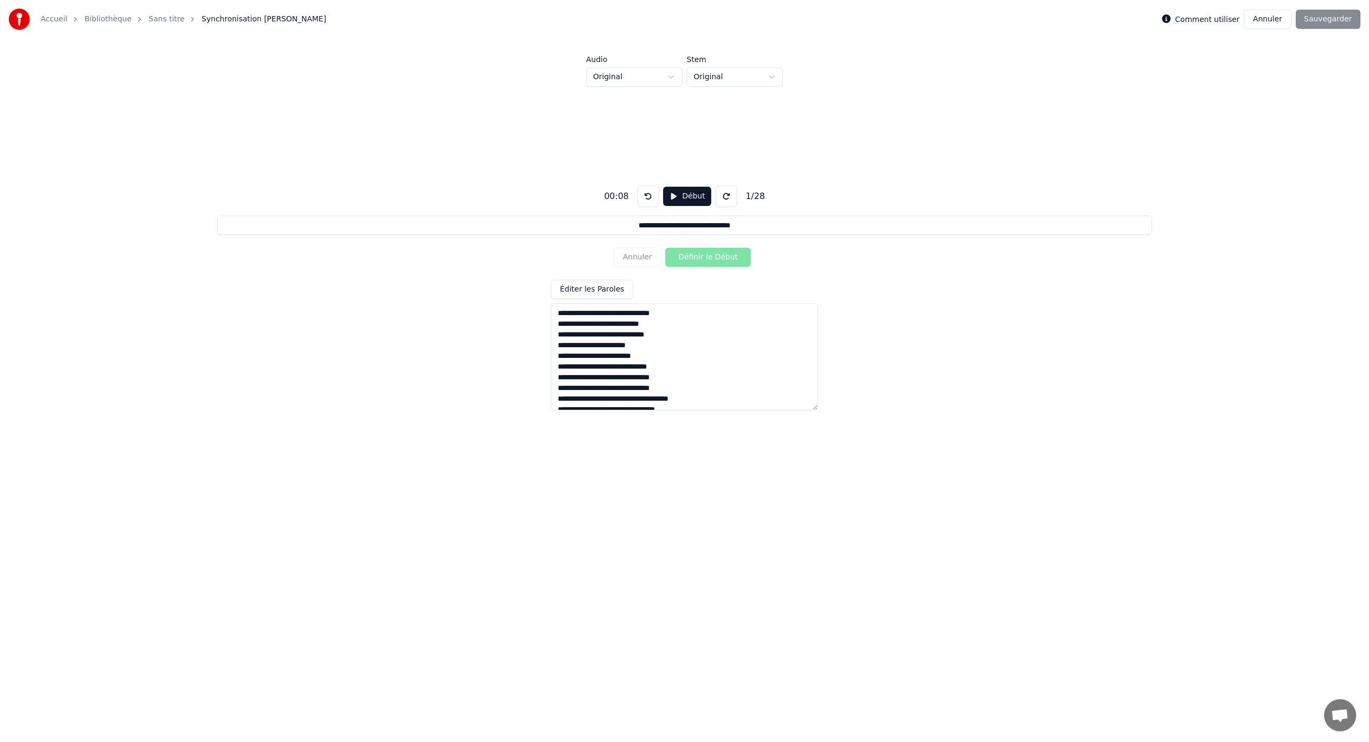
click at [682, 257] on div "Annuler Définir le Début" at bounding box center [684, 257] width 141 height 28
click at [649, 196] on button at bounding box center [647, 196] width 21 height 21
click at [677, 195] on button "Début" at bounding box center [687, 196] width 49 height 19
click at [650, 196] on button at bounding box center [647, 196] width 21 height 21
click at [558, 314] on textarea "**********" at bounding box center [684, 356] width 267 height 107
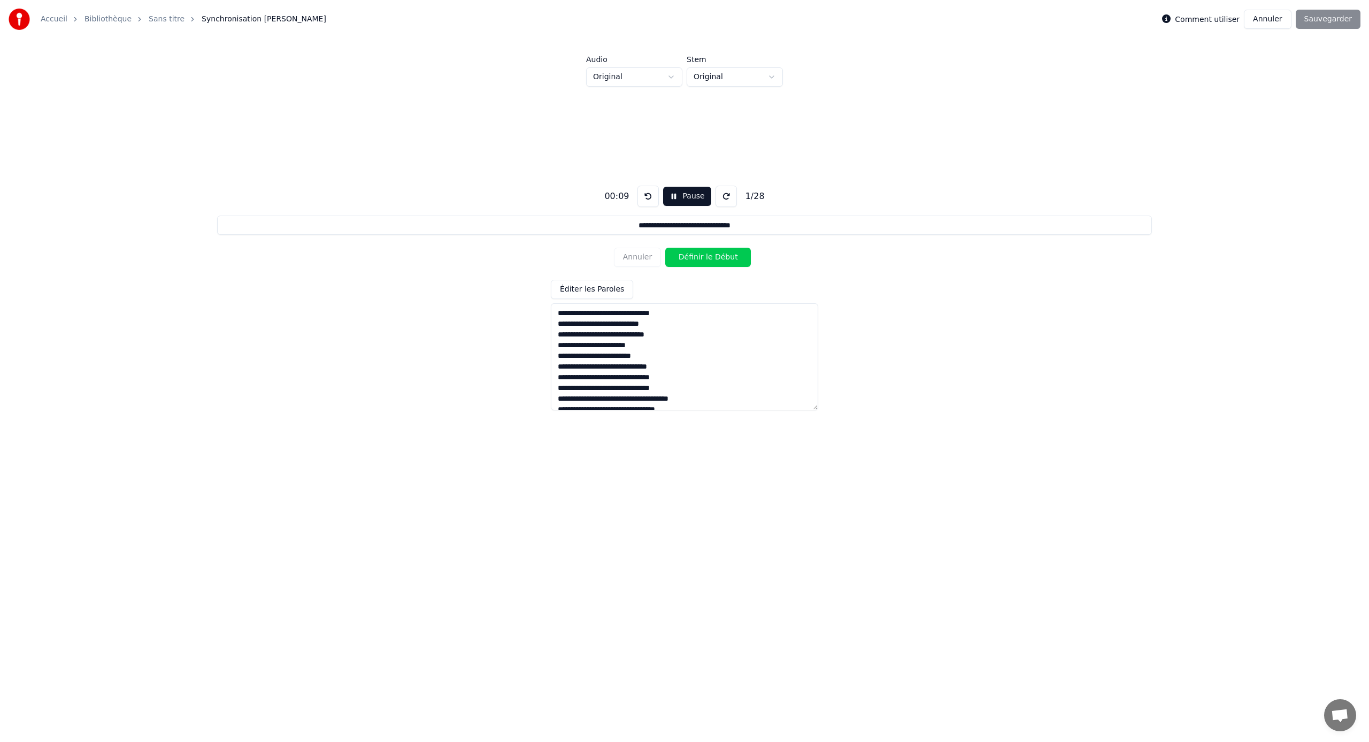
click at [722, 193] on button at bounding box center [725, 196] width 21 height 21
click at [646, 194] on button at bounding box center [647, 196] width 21 height 21
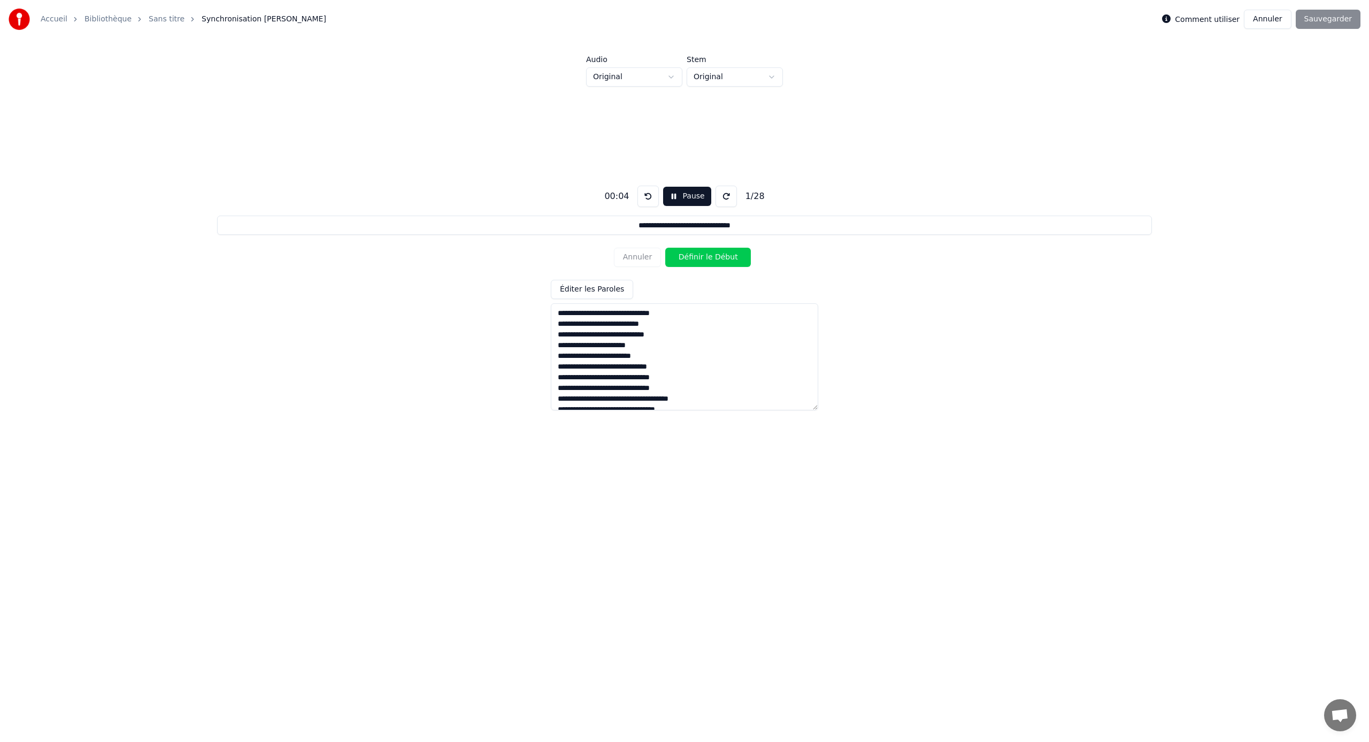
click at [697, 259] on button "Définir le Début" at bounding box center [708, 257] width 86 height 19
click at [665, 248] on button "Définir la Fin" at bounding box center [708, 257] width 86 height 19
click at [676, 199] on button "Pause" at bounding box center [687, 196] width 48 height 19
click at [646, 194] on button at bounding box center [647, 196] width 21 height 21
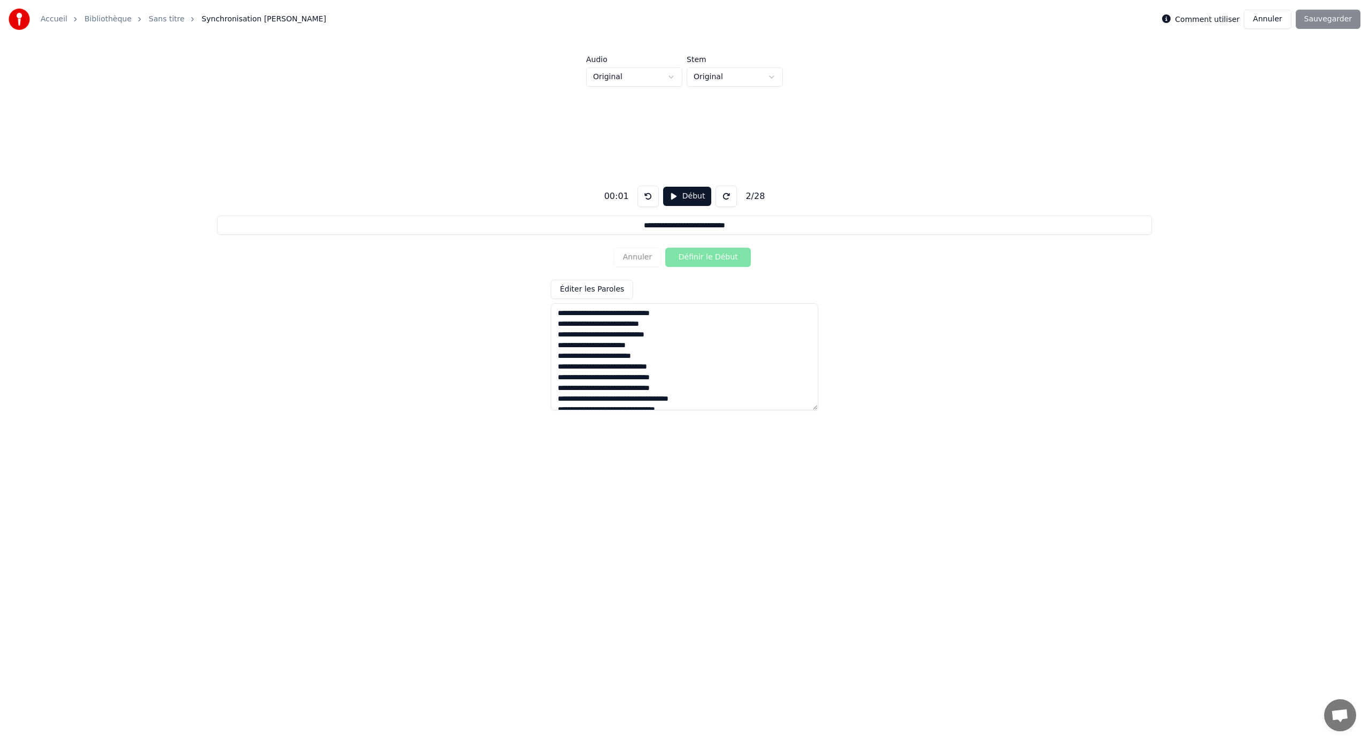
click at [646, 194] on button at bounding box center [647, 196] width 21 height 21
click at [694, 256] on div "Annuler Définir le Début" at bounding box center [684, 257] width 141 height 28
click at [676, 194] on button "Début" at bounding box center [687, 196] width 49 height 19
click at [647, 193] on button at bounding box center [647, 196] width 21 height 21
click at [698, 251] on button "Définir le Début" at bounding box center [708, 257] width 86 height 19
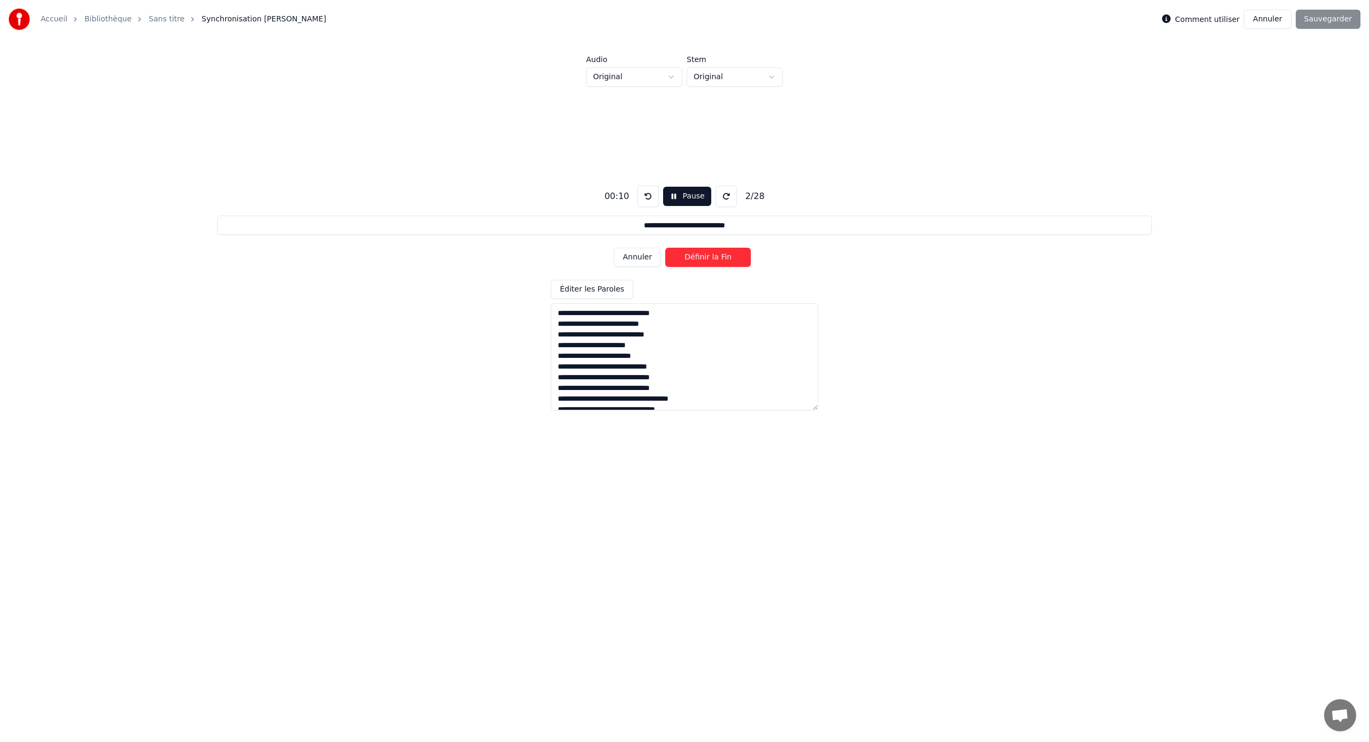
click at [713, 259] on button "Définir la Fin" at bounding box center [708, 257] width 86 height 19
click at [713, 259] on button "Définir le Début" at bounding box center [708, 257] width 86 height 19
click at [713, 259] on button "Définir la Fin" at bounding box center [708, 257] width 86 height 19
click at [665, 248] on button "Définir le Début" at bounding box center [708, 257] width 86 height 19
click at [629, 258] on button "Annuler" at bounding box center [637, 257] width 47 height 19
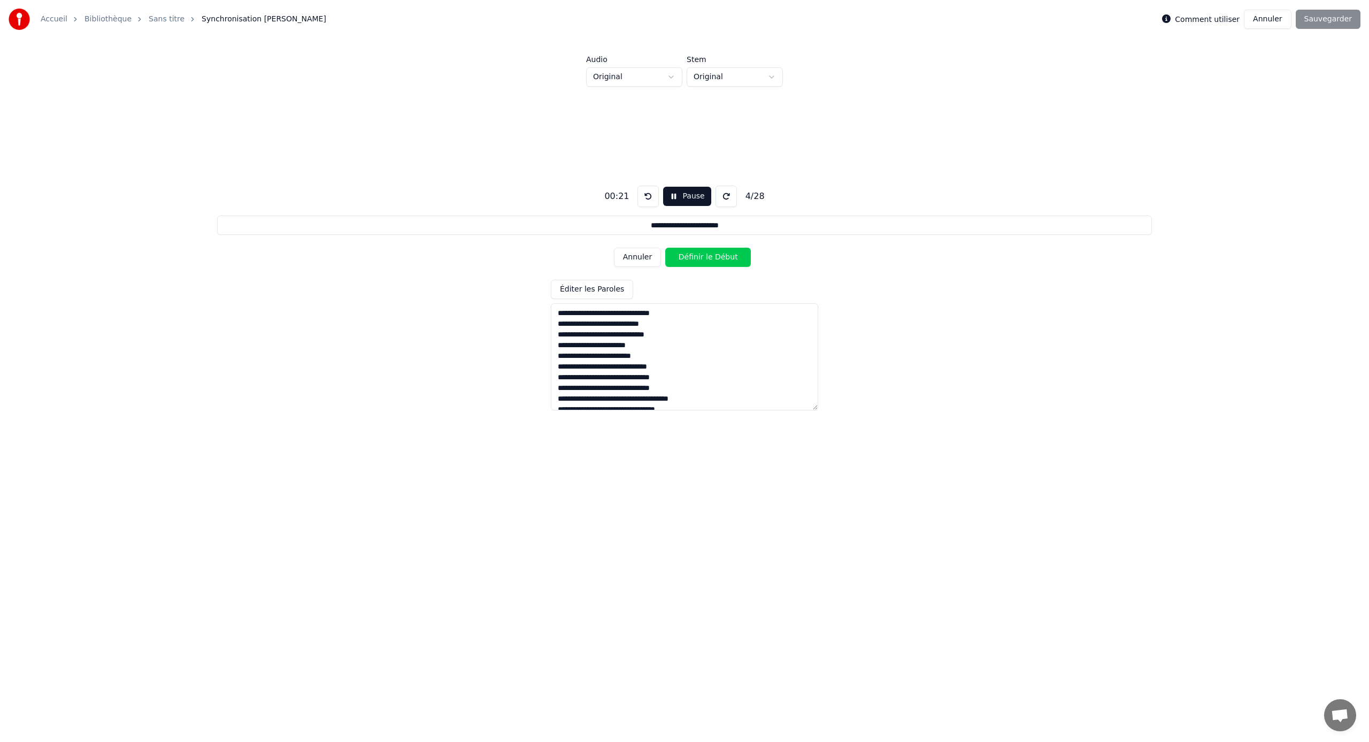
click at [639, 260] on button "Annuler" at bounding box center [637, 257] width 47 height 19
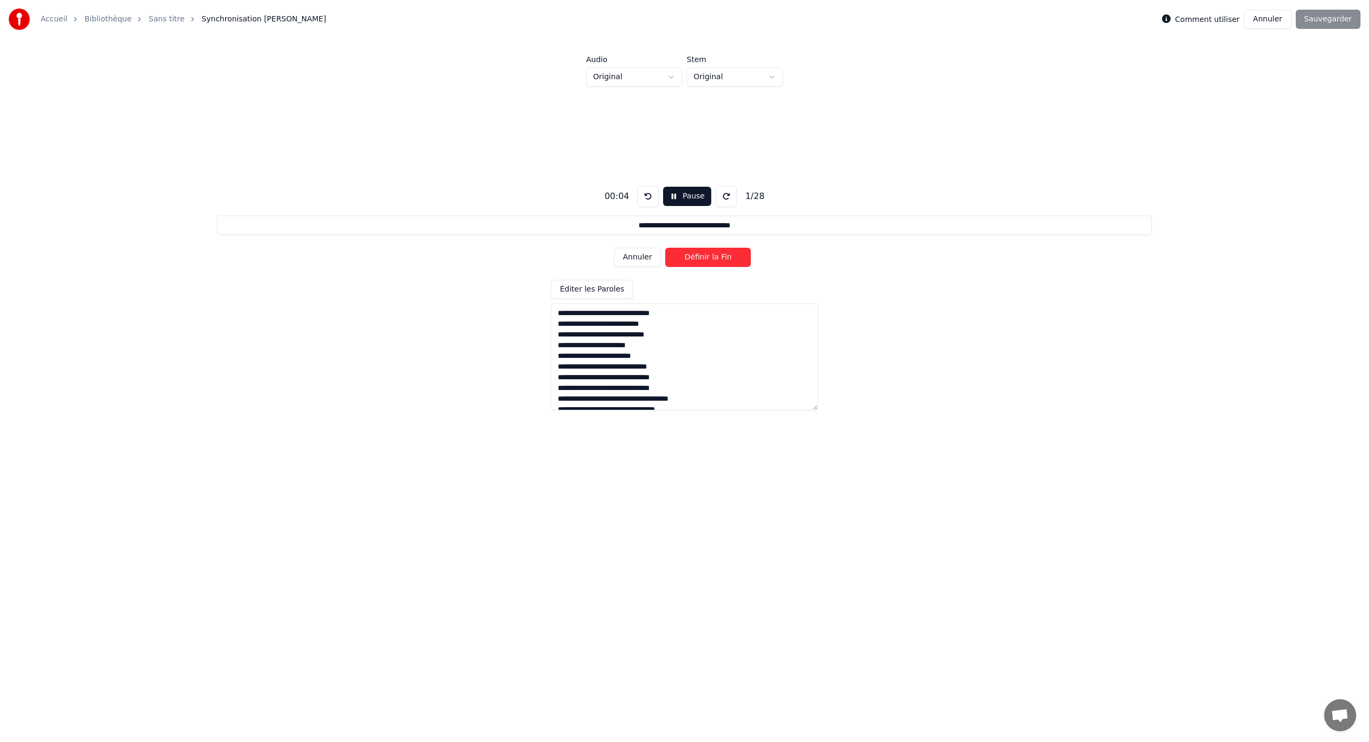
click at [639, 260] on button "Annuler" at bounding box center [637, 257] width 47 height 19
click at [633, 255] on div "Annuler Définir le Début" at bounding box center [684, 257] width 141 height 28
click at [648, 195] on button at bounding box center [647, 196] width 21 height 21
drag, startPoint x: 698, startPoint y: 259, endPoint x: 691, endPoint y: 284, distance: 25.7
click at [698, 259] on button "Définir le Début" at bounding box center [708, 257] width 86 height 19
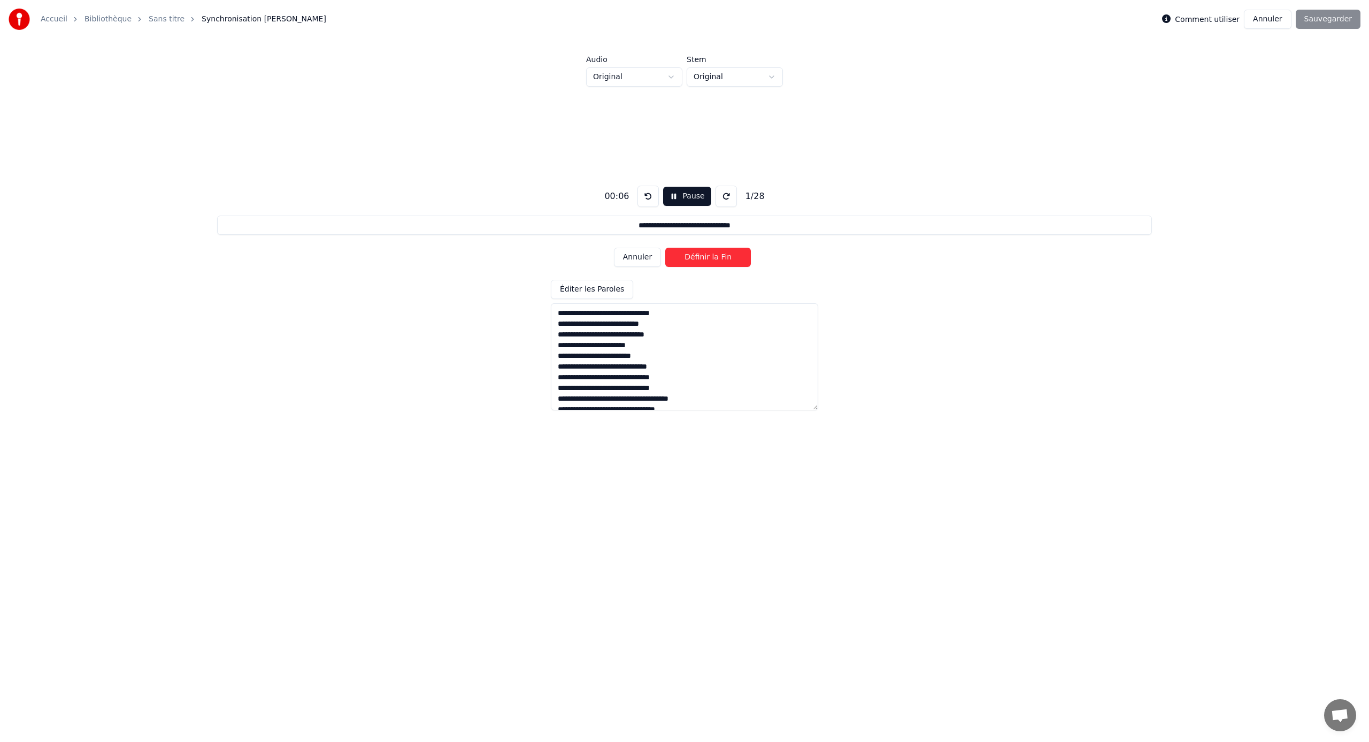
click at [703, 255] on button "Définir la Fin" at bounding box center [708, 257] width 86 height 19
click at [708, 255] on button "Définir le Début" at bounding box center [708, 257] width 86 height 19
click at [708, 255] on button "Définir la Fin" at bounding box center [708, 257] width 86 height 19
click at [673, 195] on button "Pause" at bounding box center [687, 196] width 48 height 19
click at [560, 315] on textarea "**********" at bounding box center [684, 356] width 267 height 107
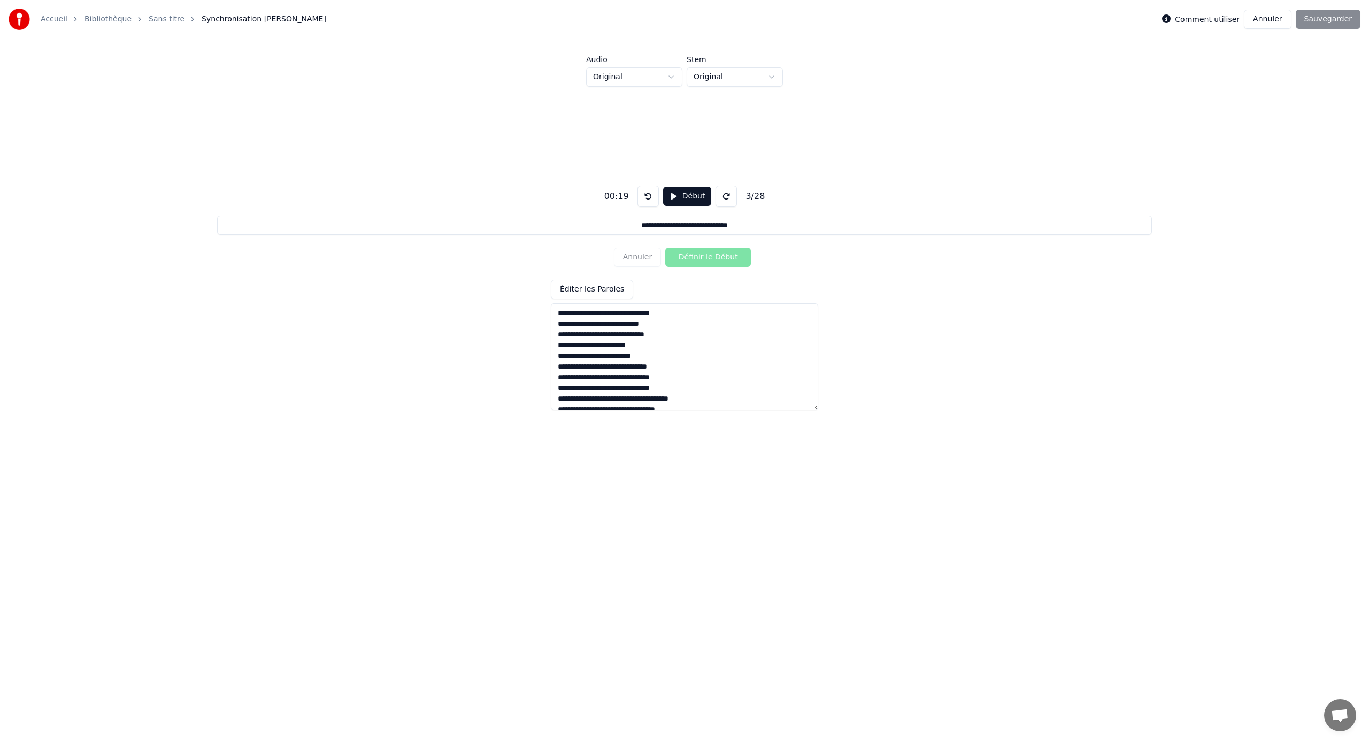
click at [553, 313] on textarea "**********" at bounding box center [684, 356] width 267 height 107
click at [647, 197] on button at bounding box center [647, 196] width 21 height 21
click at [646, 196] on button at bounding box center [647, 196] width 21 height 21
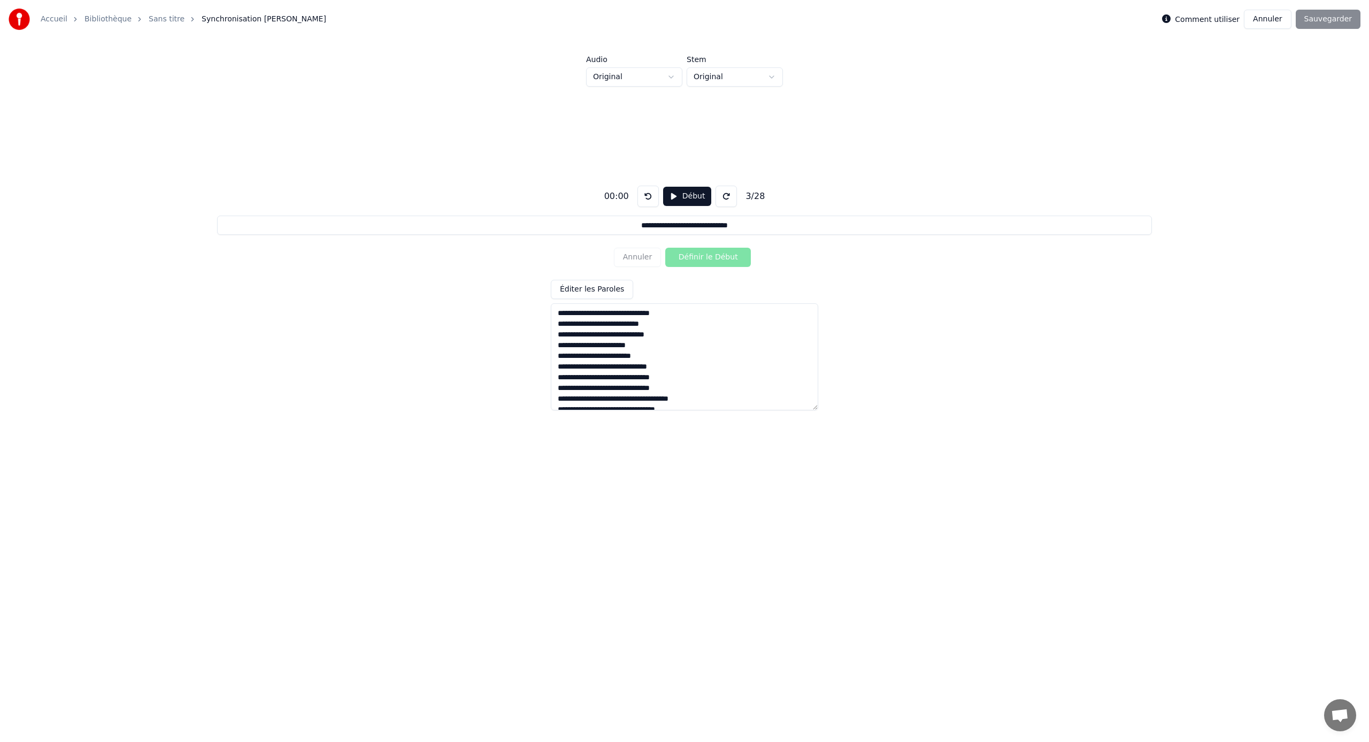
click at [559, 314] on textarea "**********" at bounding box center [684, 356] width 267 height 107
click at [670, 198] on button "Début" at bounding box center [687, 196] width 49 height 19
click at [697, 256] on button "Définir le Début" at bounding box center [708, 257] width 86 height 19
click at [693, 259] on button "Définir la Fin" at bounding box center [708, 257] width 86 height 19
click at [639, 256] on button "Annuler" at bounding box center [637, 257] width 47 height 19
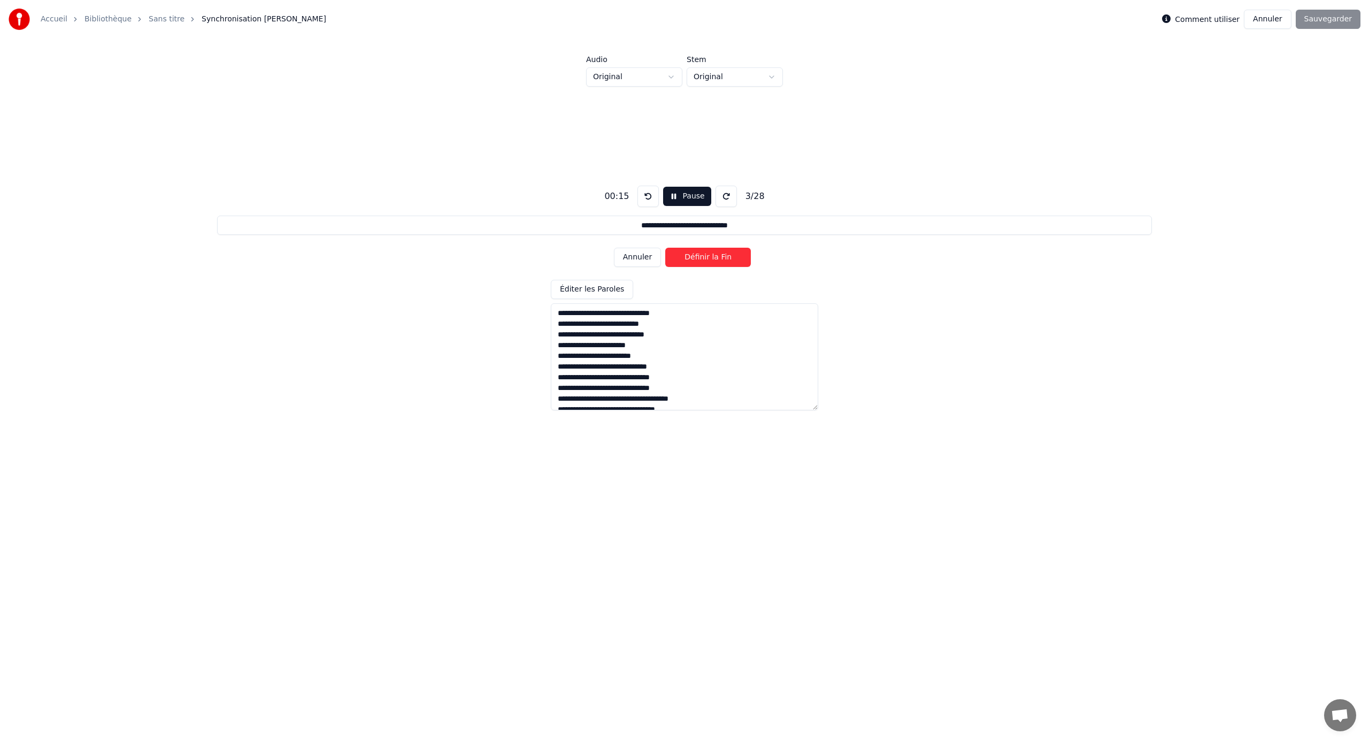
click at [639, 256] on button "Annuler" at bounding box center [637, 257] width 47 height 19
type input "**********"
click at [647, 189] on button at bounding box center [647, 196] width 21 height 21
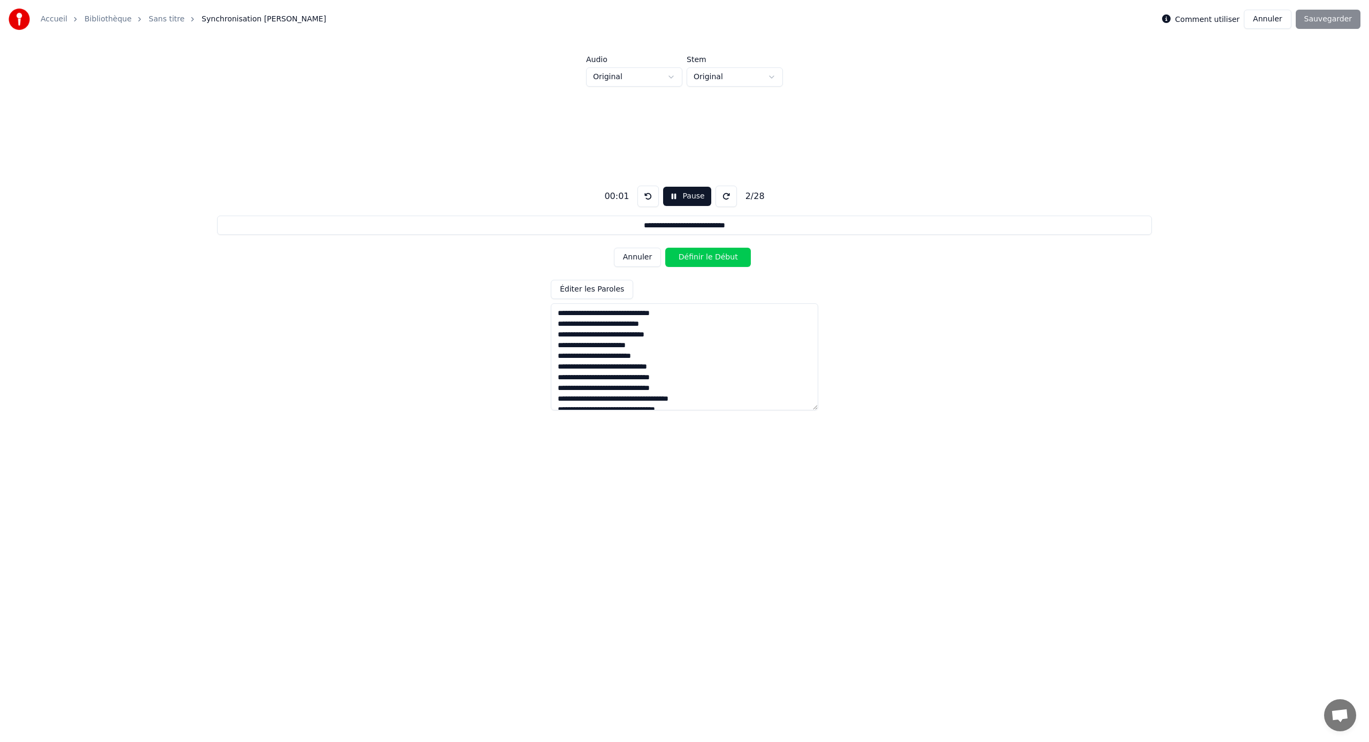
click at [647, 189] on button at bounding box center [647, 196] width 21 height 21
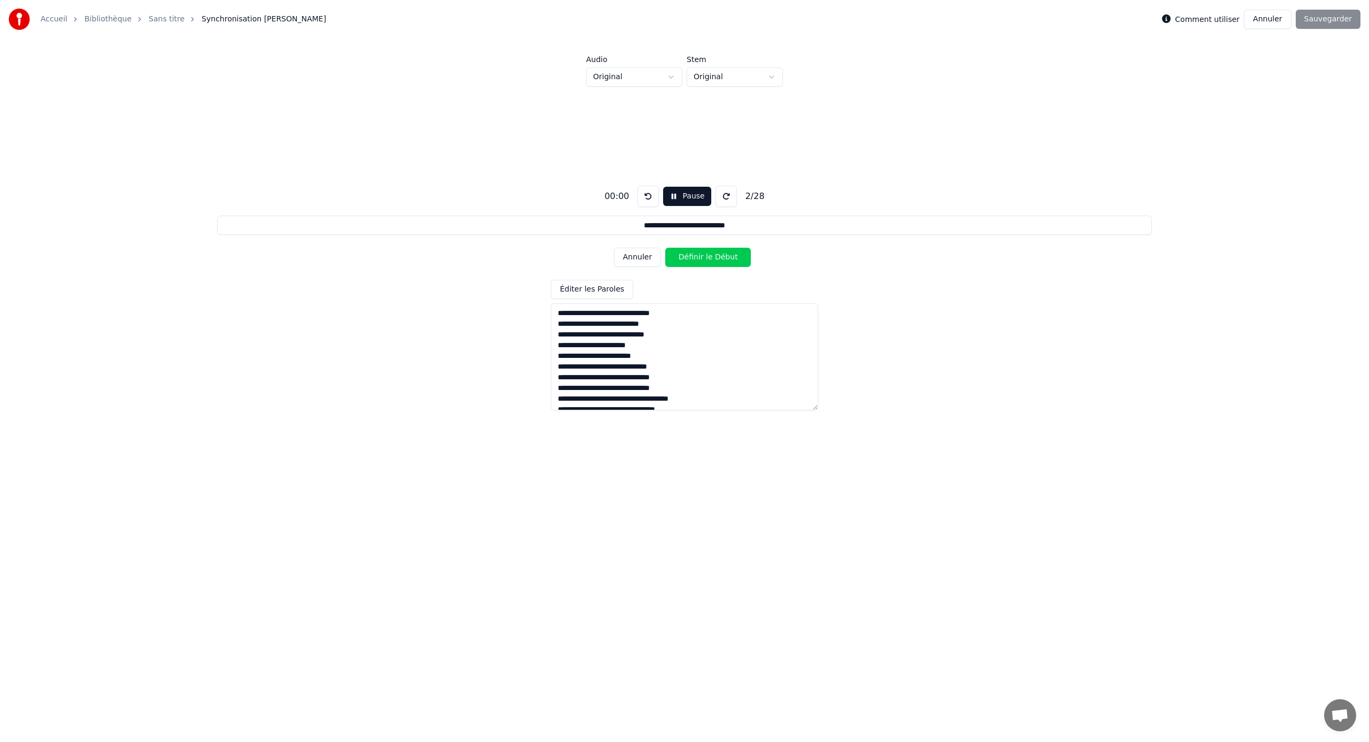
click at [644, 195] on button at bounding box center [647, 196] width 21 height 21
click at [637, 186] on button at bounding box center [647, 196] width 21 height 21
click at [558, 313] on textarea "**********" at bounding box center [684, 356] width 267 height 107
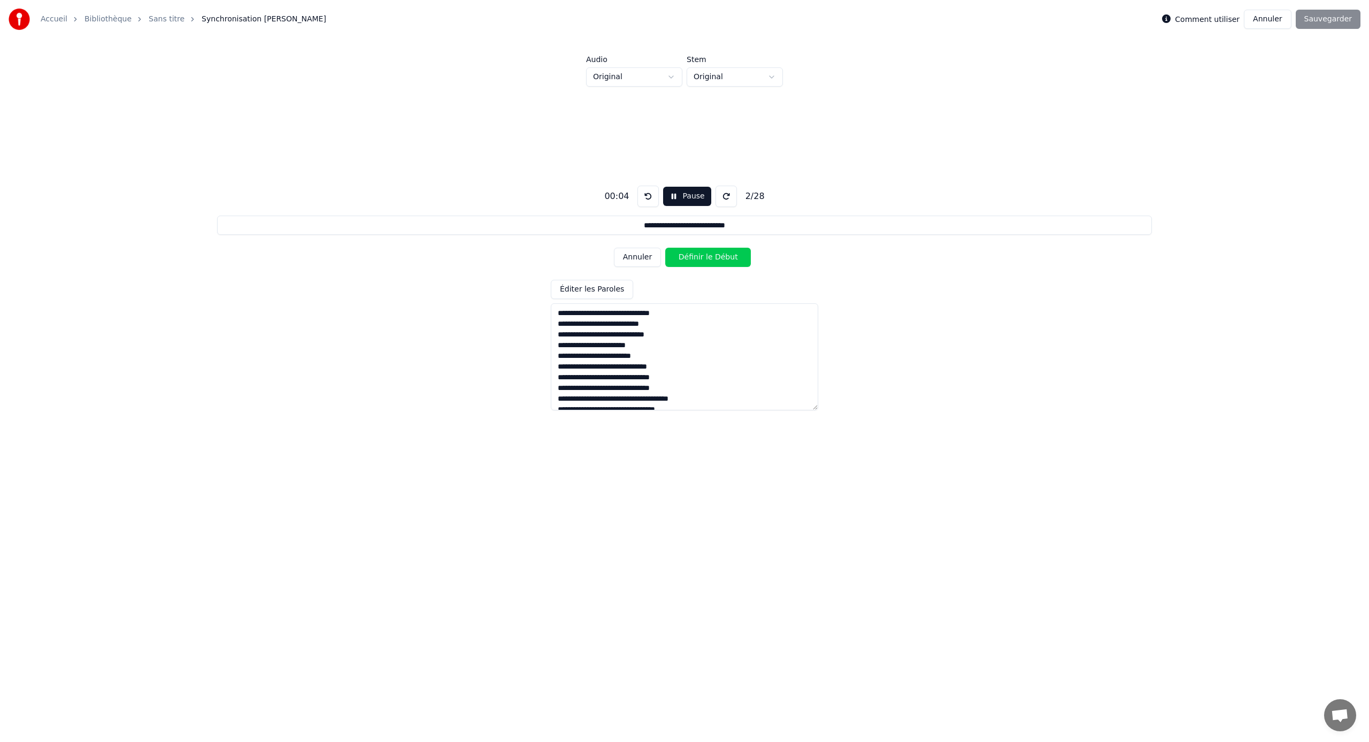
click at [632, 263] on button "Annuler" at bounding box center [637, 257] width 47 height 19
click at [634, 256] on button "Annuler" at bounding box center [637, 257] width 47 height 19
click at [712, 256] on button "Définir le Début" at bounding box center [708, 257] width 86 height 19
click at [639, 256] on button "Annuler" at bounding box center [637, 257] width 47 height 19
click at [639, 256] on div "Annuler Définir le Début" at bounding box center [684, 257] width 141 height 28
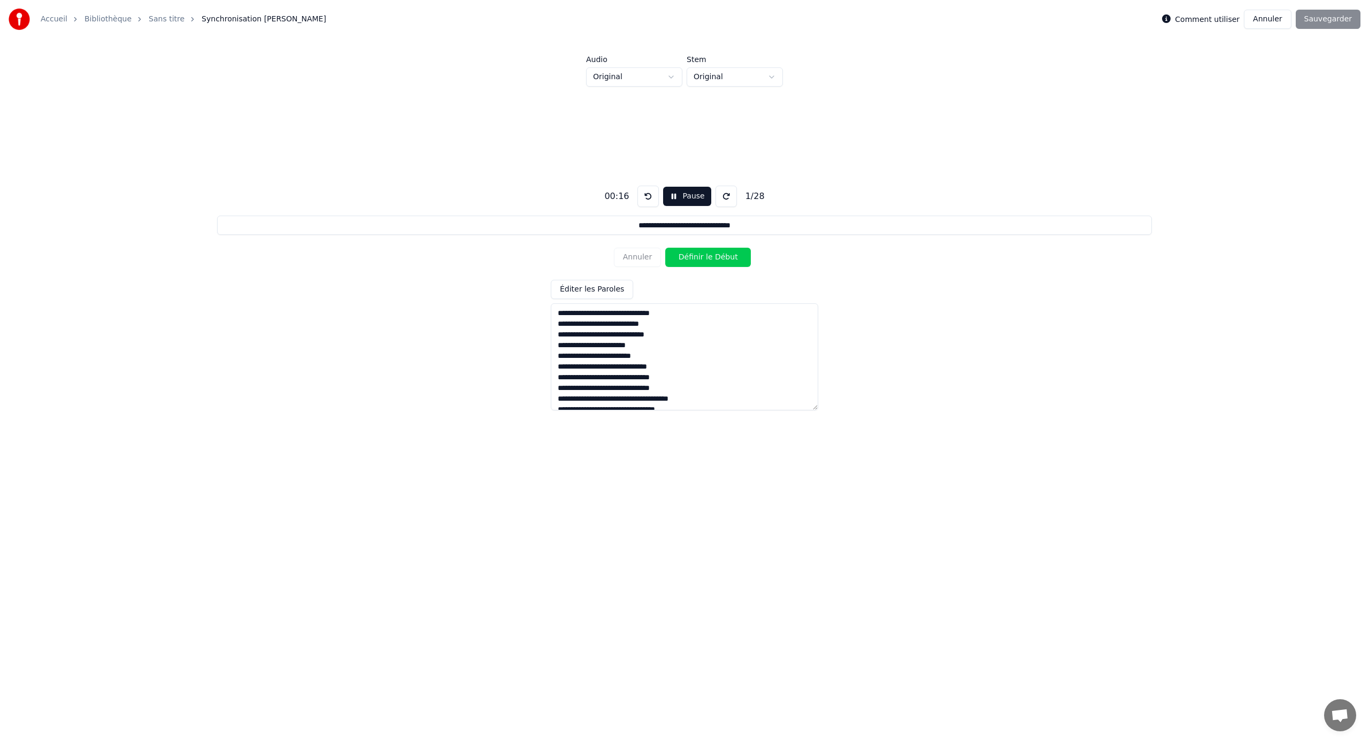
click at [584, 292] on button "Éditer les Paroles" at bounding box center [592, 289] width 82 height 19
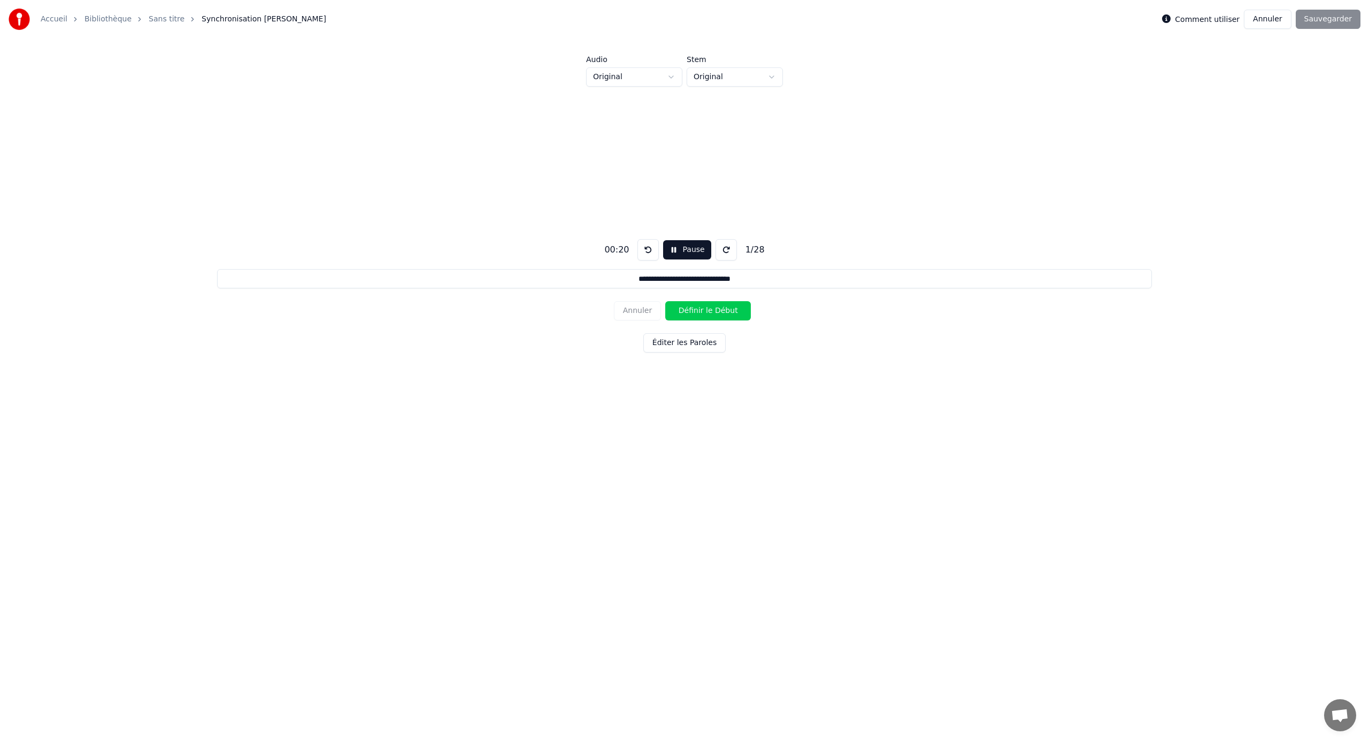
click at [696, 341] on button "Éditer les Paroles" at bounding box center [684, 342] width 82 height 19
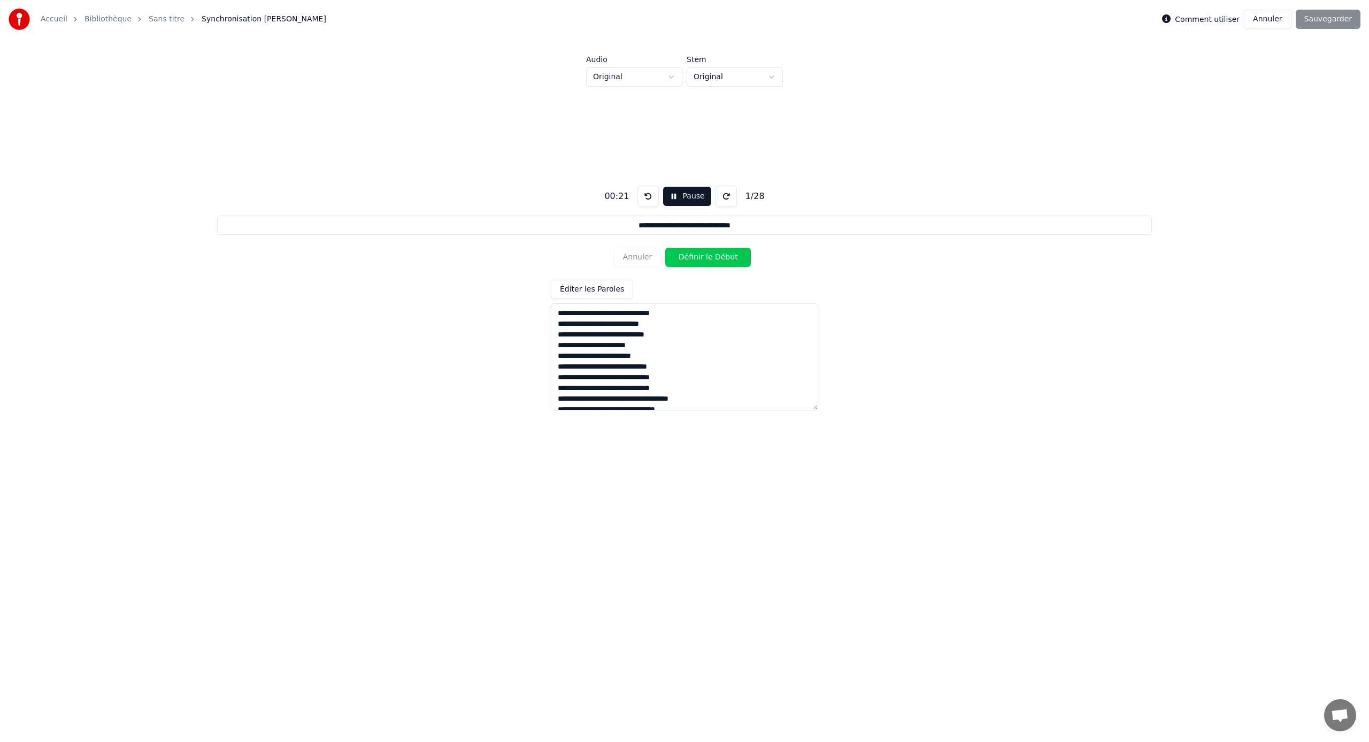
click at [634, 253] on div "Annuler Définir le Début" at bounding box center [684, 257] width 141 height 28
click at [635, 258] on div "Annuler Définir le Début" at bounding box center [684, 257] width 141 height 28
click at [675, 195] on button "Pause" at bounding box center [687, 196] width 48 height 19
click at [646, 194] on button at bounding box center [647, 196] width 21 height 21
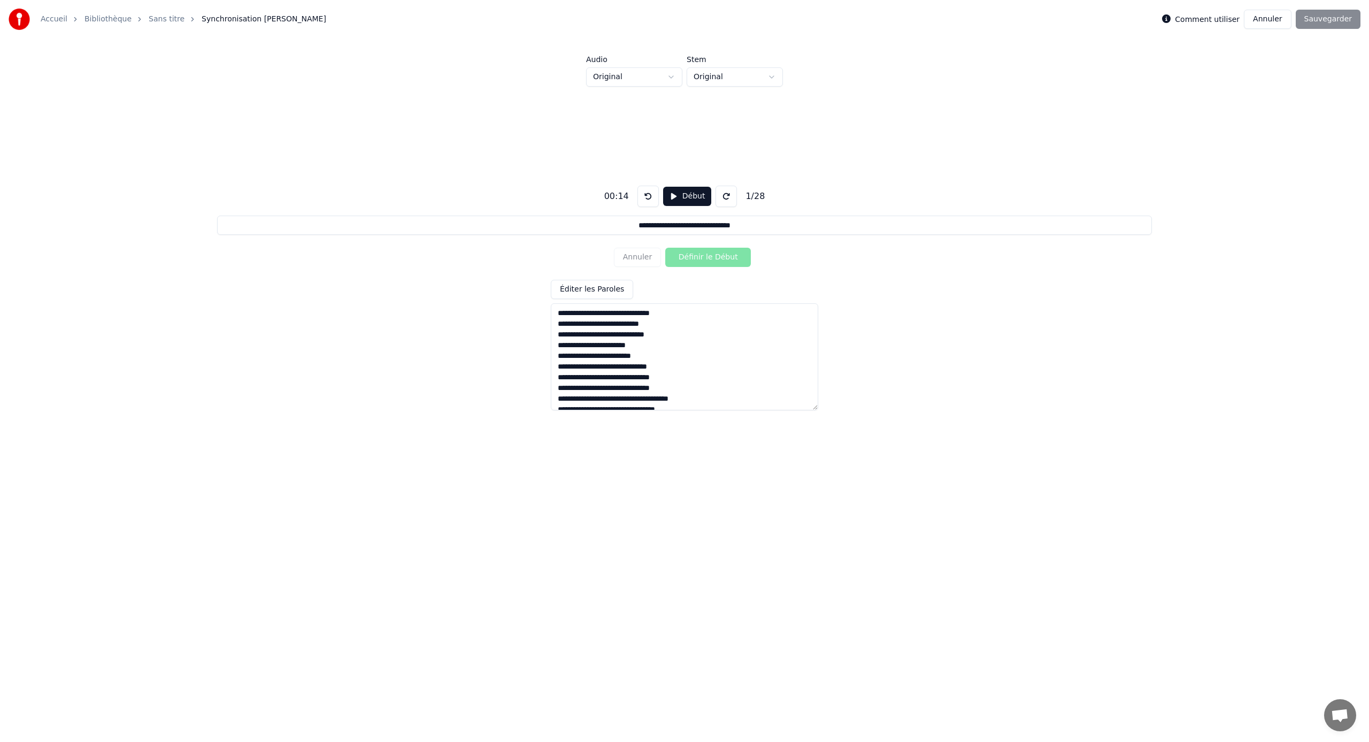
click at [646, 194] on button at bounding box center [647, 196] width 21 height 21
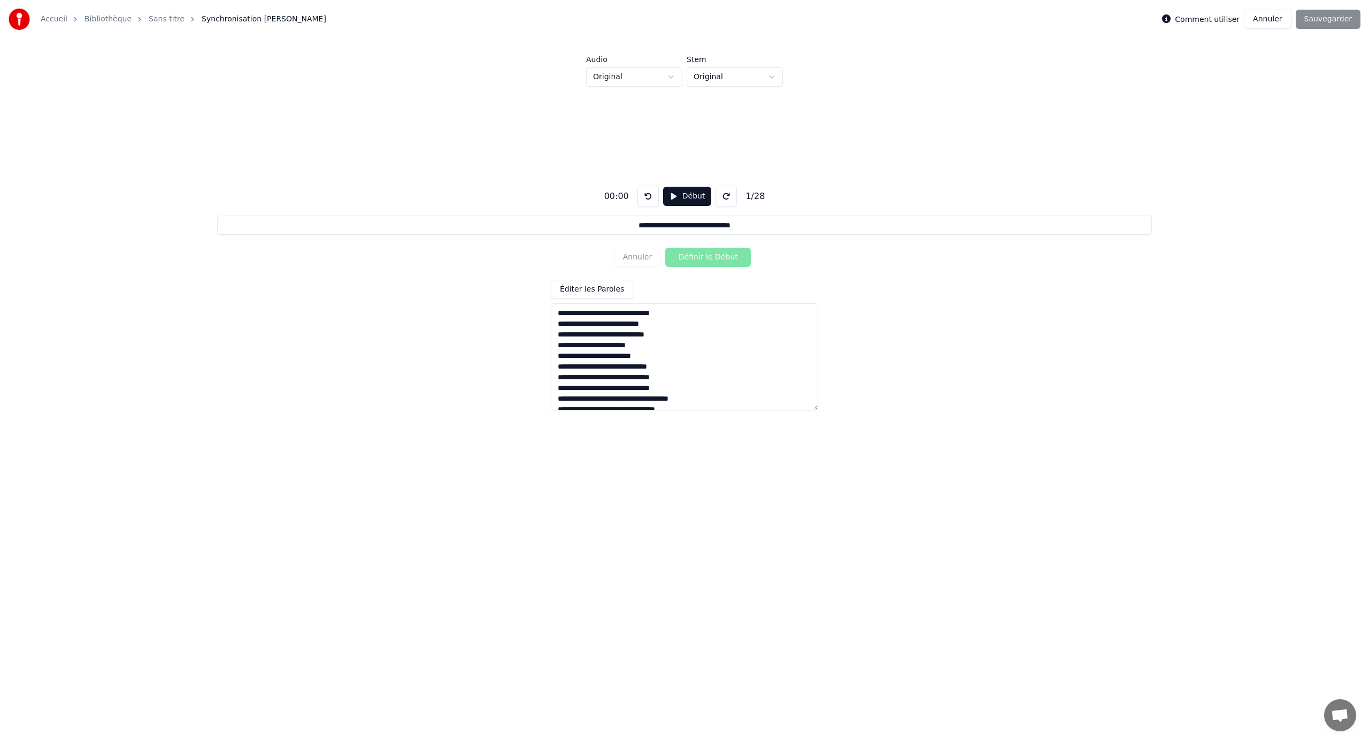
click at [558, 311] on textarea "**********" at bounding box center [684, 356] width 267 height 107
click at [682, 197] on button "Début" at bounding box center [687, 196] width 49 height 19
click at [687, 260] on button "Définir le Début" at bounding box center [708, 257] width 86 height 19
click at [707, 256] on button "Définir la Fin" at bounding box center [708, 257] width 86 height 19
click at [707, 256] on button "Définir le Début" at bounding box center [708, 257] width 86 height 19
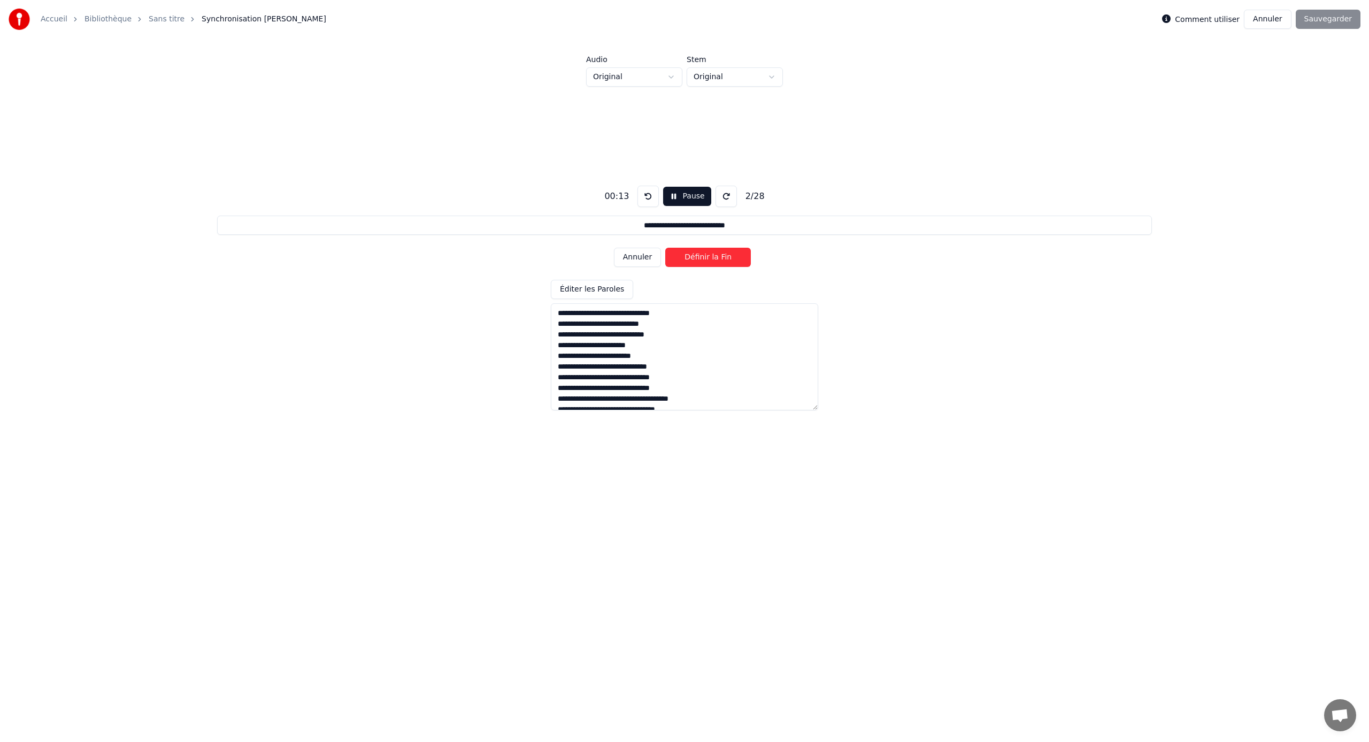
click at [645, 198] on button at bounding box center [647, 196] width 21 height 21
click at [635, 256] on button "Annuler" at bounding box center [637, 257] width 47 height 19
click at [656, 255] on div "Annuler Définir le Début" at bounding box center [684, 257] width 141 height 28
click at [680, 258] on button "Définir le Début" at bounding box center [708, 257] width 86 height 19
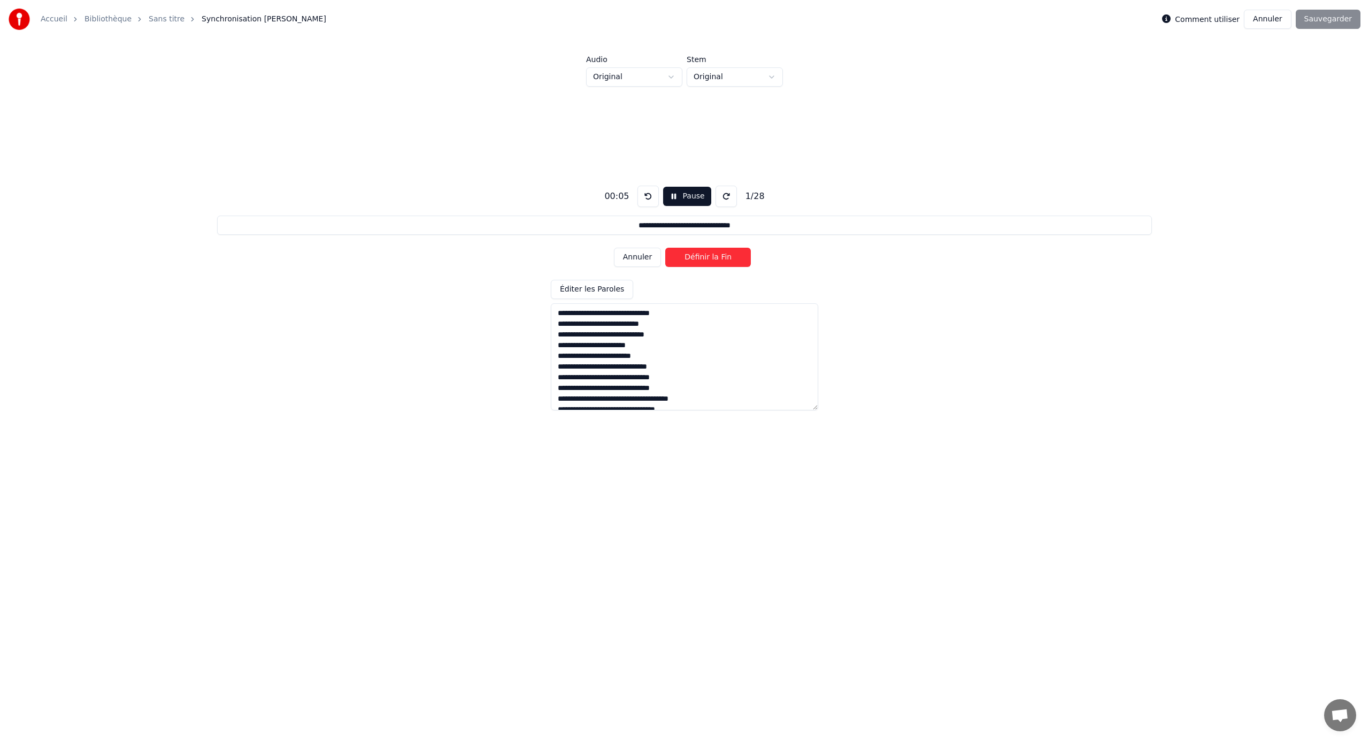
click at [705, 256] on button "Définir la Fin" at bounding box center [708, 257] width 86 height 19
click at [705, 256] on button "Définir le Début" at bounding box center [708, 257] width 86 height 19
click at [705, 256] on button "Définir la Fin" at bounding box center [708, 257] width 86 height 19
click at [705, 256] on button "Définir le Début" at bounding box center [708, 257] width 86 height 19
click at [705, 256] on button "Définir la Fin" at bounding box center [708, 257] width 86 height 19
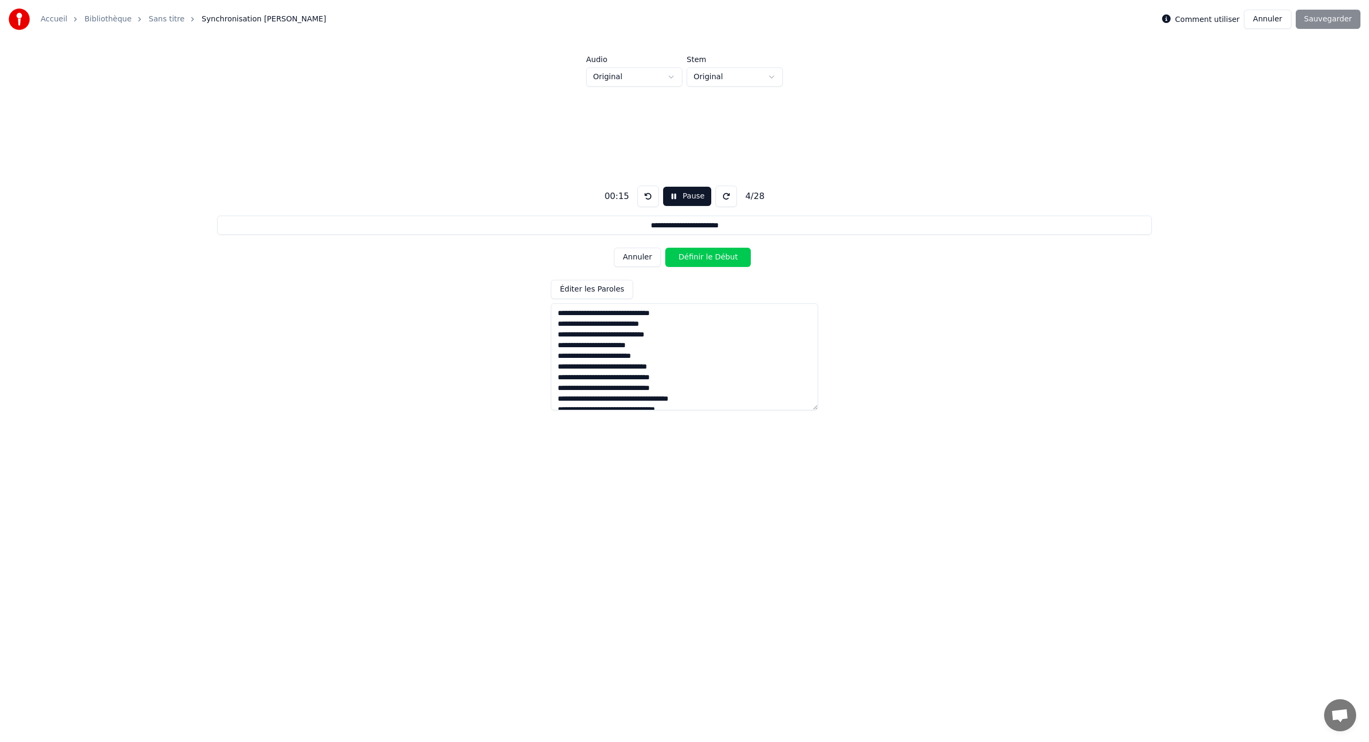
click at [705, 256] on button "Définir le Début" at bounding box center [708, 257] width 86 height 19
click at [705, 256] on button "Définir la Fin" at bounding box center [708, 257] width 86 height 19
click at [705, 256] on button "Définir le Début" at bounding box center [708, 257] width 86 height 19
click at [705, 256] on button "Définir la Fin" at bounding box center [708, 257] width 86 height 19
type input "**********"
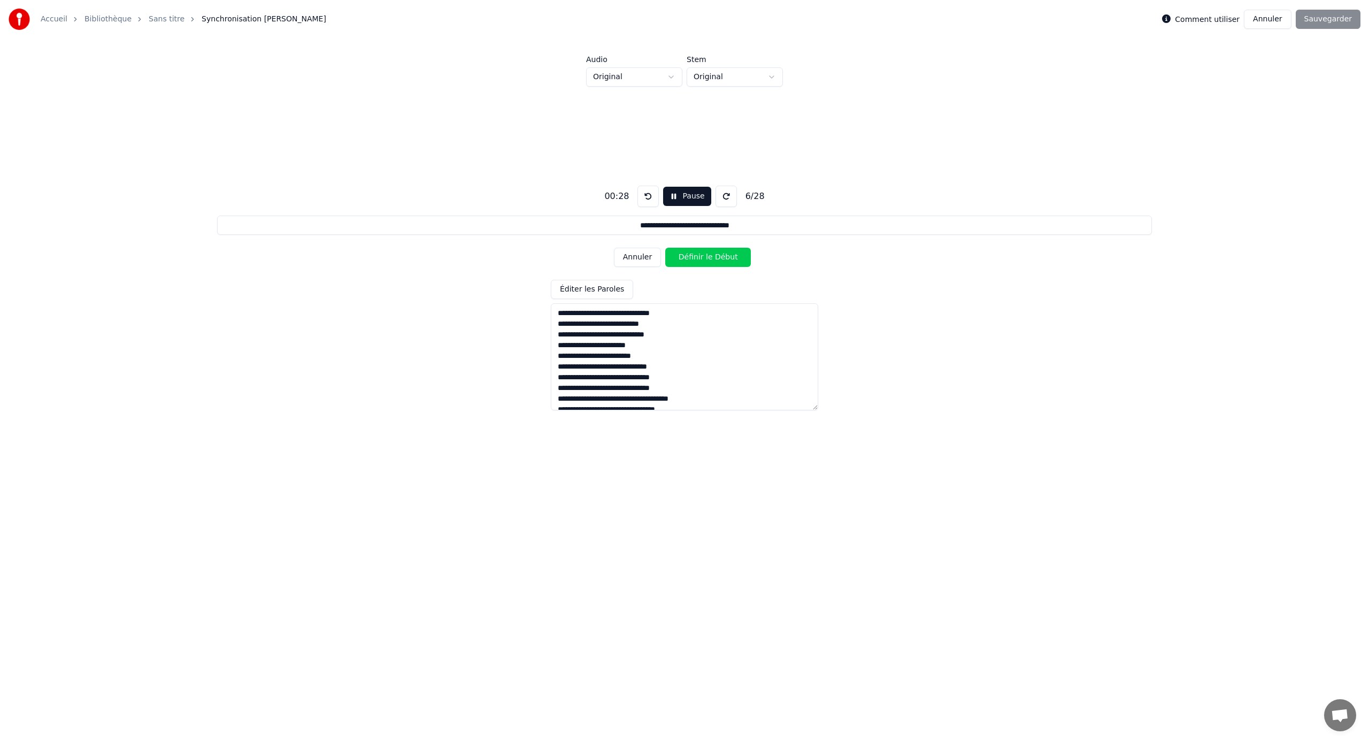
click at [160, 15] on link "Sans titre" at bounding box center [167, 19] width 36 height 11
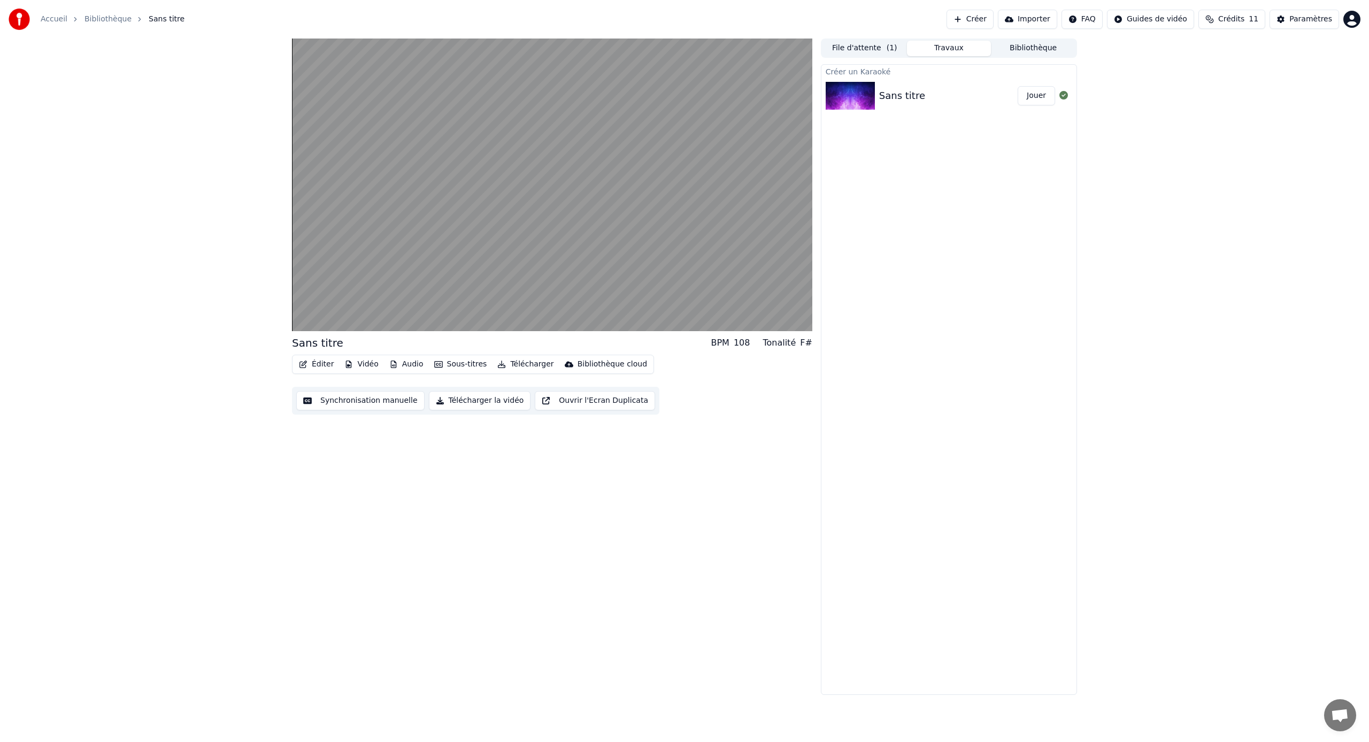
click at [110, 19] on link "Bibliothèque" at bounding box center [107, 19] width 47 height 11
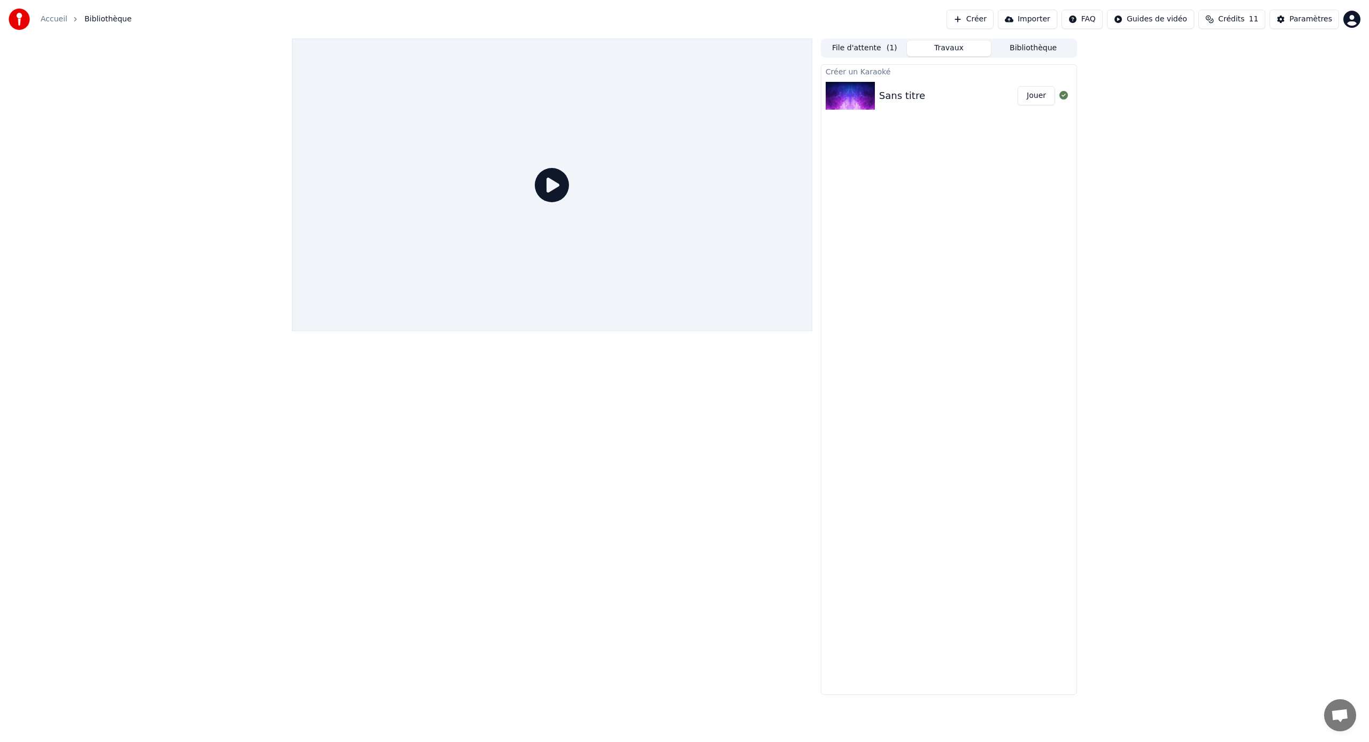
click at [110, 19] on span "Bibliothèque" at bounding box center [107, 19] width 47 height 11
click at [867, 97] on img at bounding box center [850, 96] width 49 height 28
click at [885, 96] on div "Sans titre" at bounding box center [902, 95] width 46 height 15
click at [1041, 100] on button "Jouer" at bounding box center [1035, 95] width 37 height 19
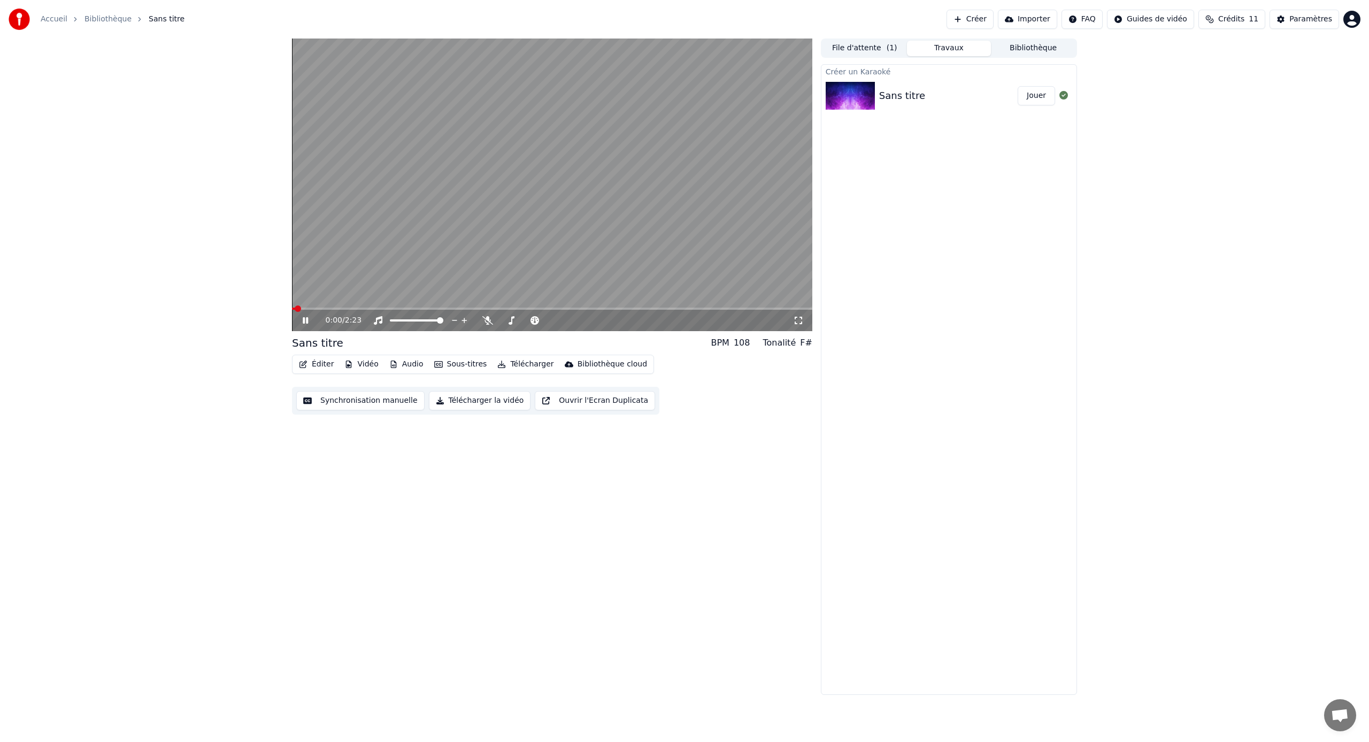
click at [321, 367] on button "Éditer" at bounding box center [316, 364] width 43 height 15
click at [317, 359] on button "Éditer" at bounding box center [316, 364] width 43 height 15
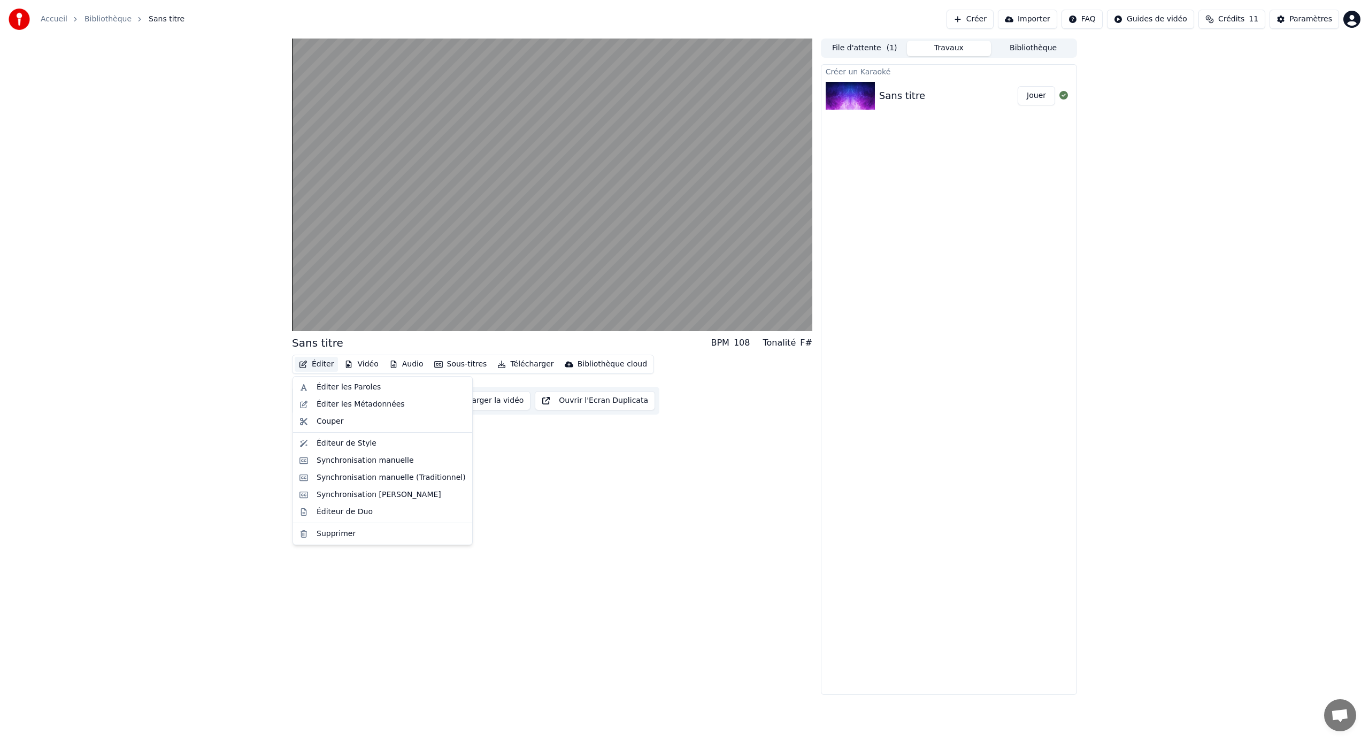
click at [317, 364] on button "Éditer" at bounding box center [316, 364] width 43 height 15
click at [382, 480] on div "Synchronisation manuelle (Traditionnel)" at bounding box center [391, 477] width 149 height 11
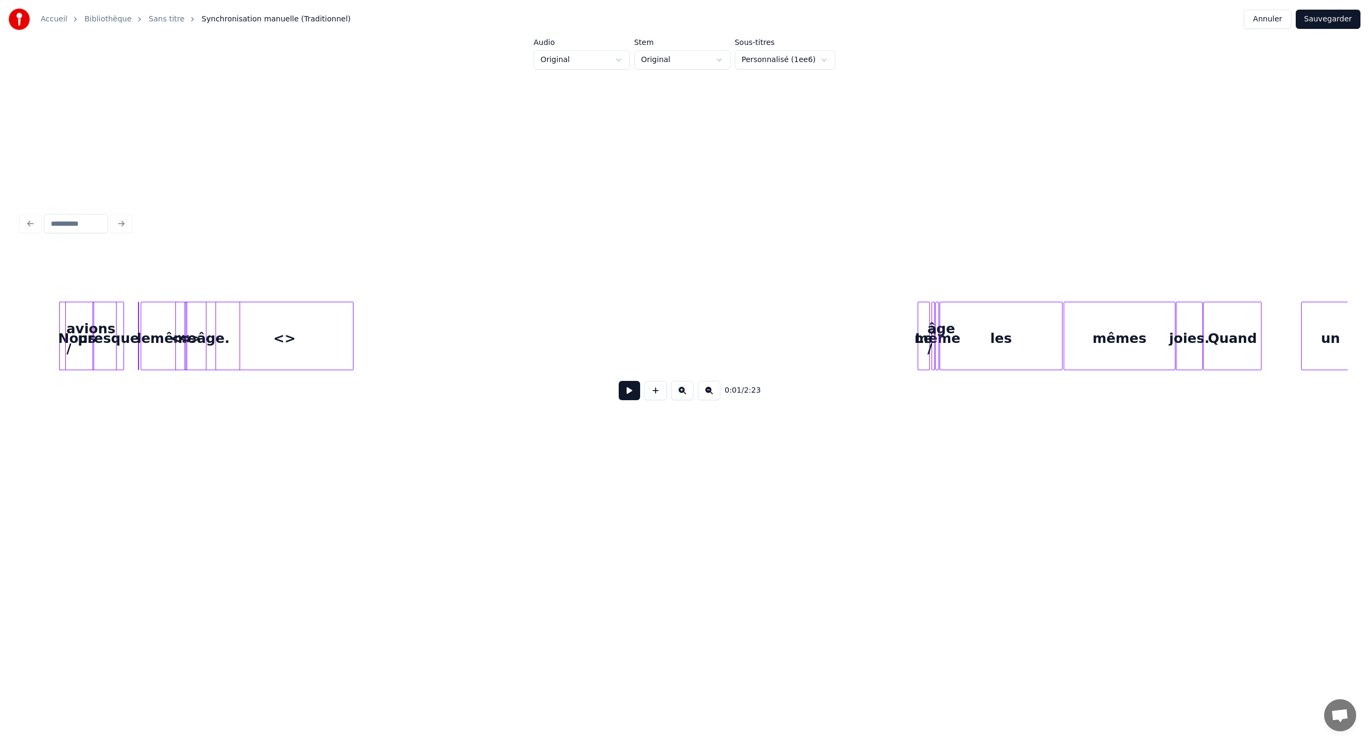
click at [166, 21] on link "Sans titre" at bounding box center [167, 19] width 36 height 11
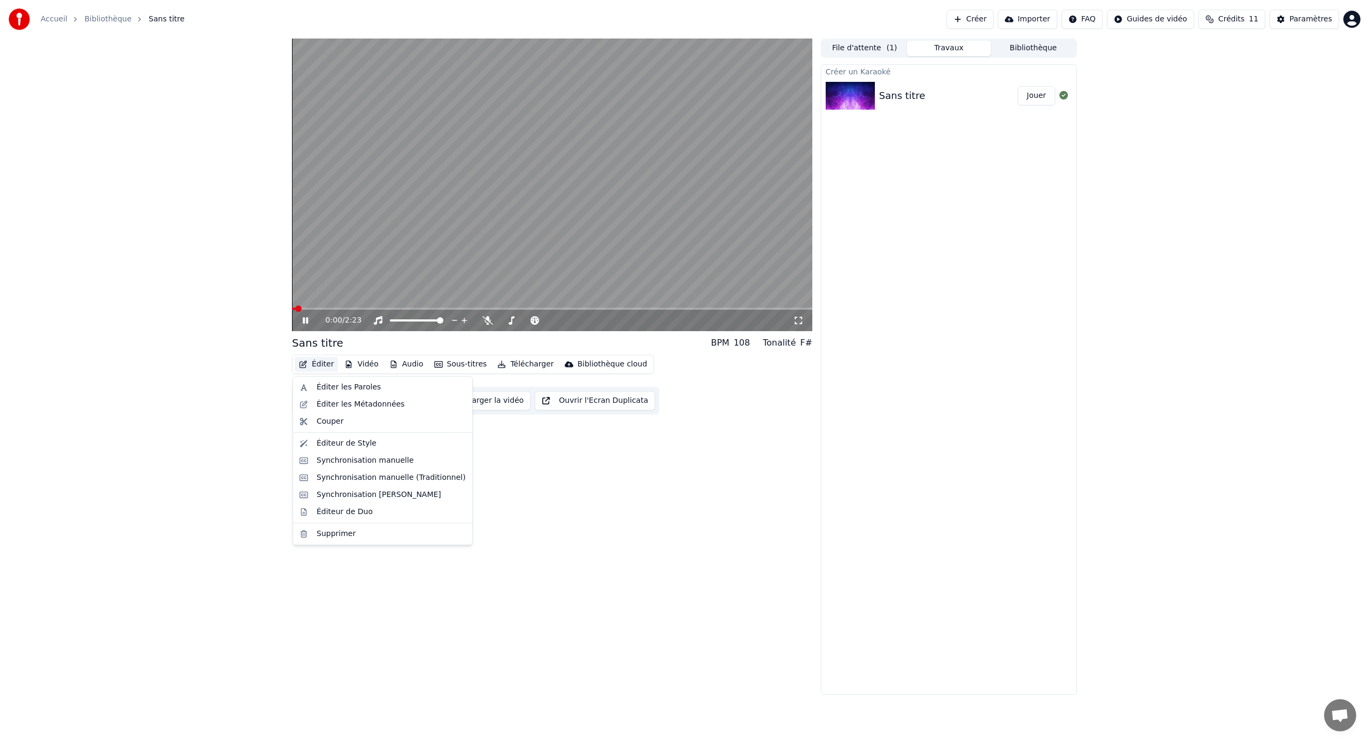
click at [329, 363] on button "Éditer" at bounding box center [316, 364] width 43 height 15
click at [341, 384] on div "Éditer les Paroles" at bounding box center [349, 387] width 64 height 11
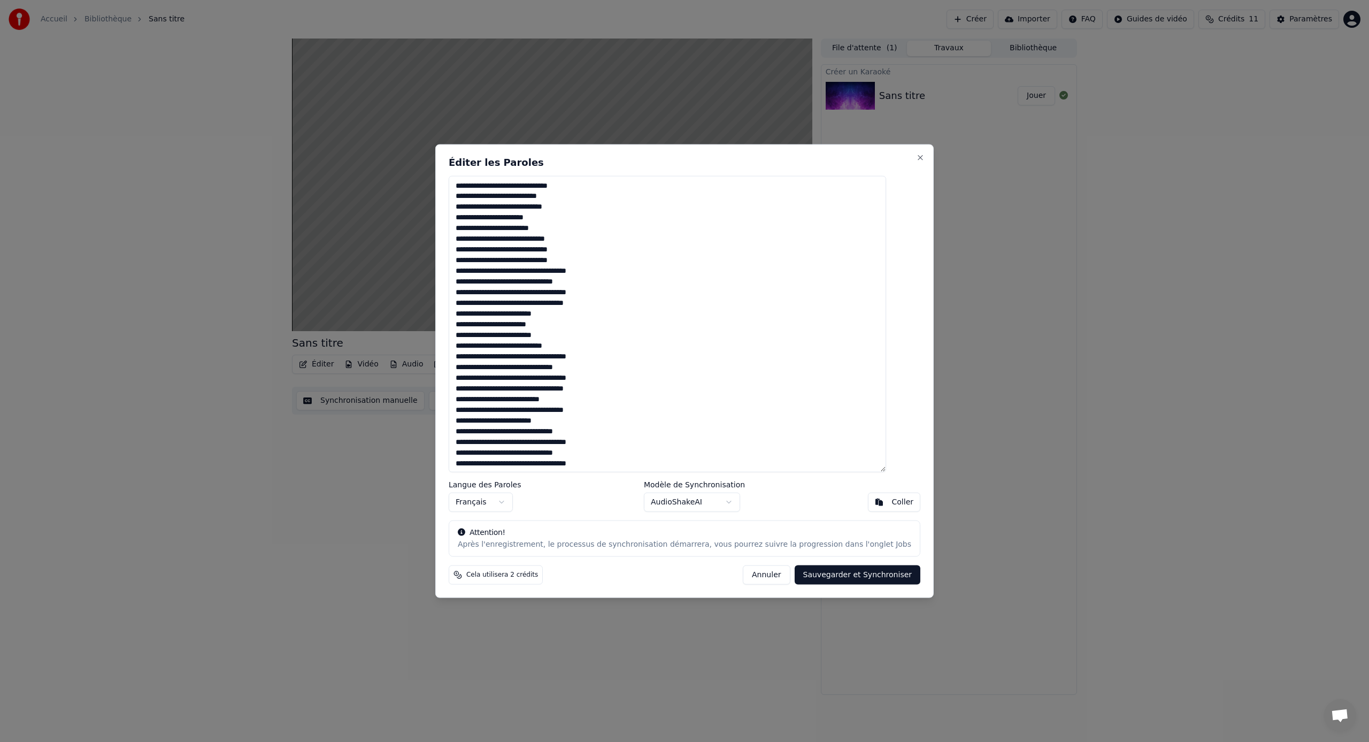
drag, startPoint x: 523, startPoint y: 186, endPoint x: 535, endPoint y: 201, distance: 19.0
click at [523, 187] on textarea "**********" at bounding box center [667, 323] width 437 height 297
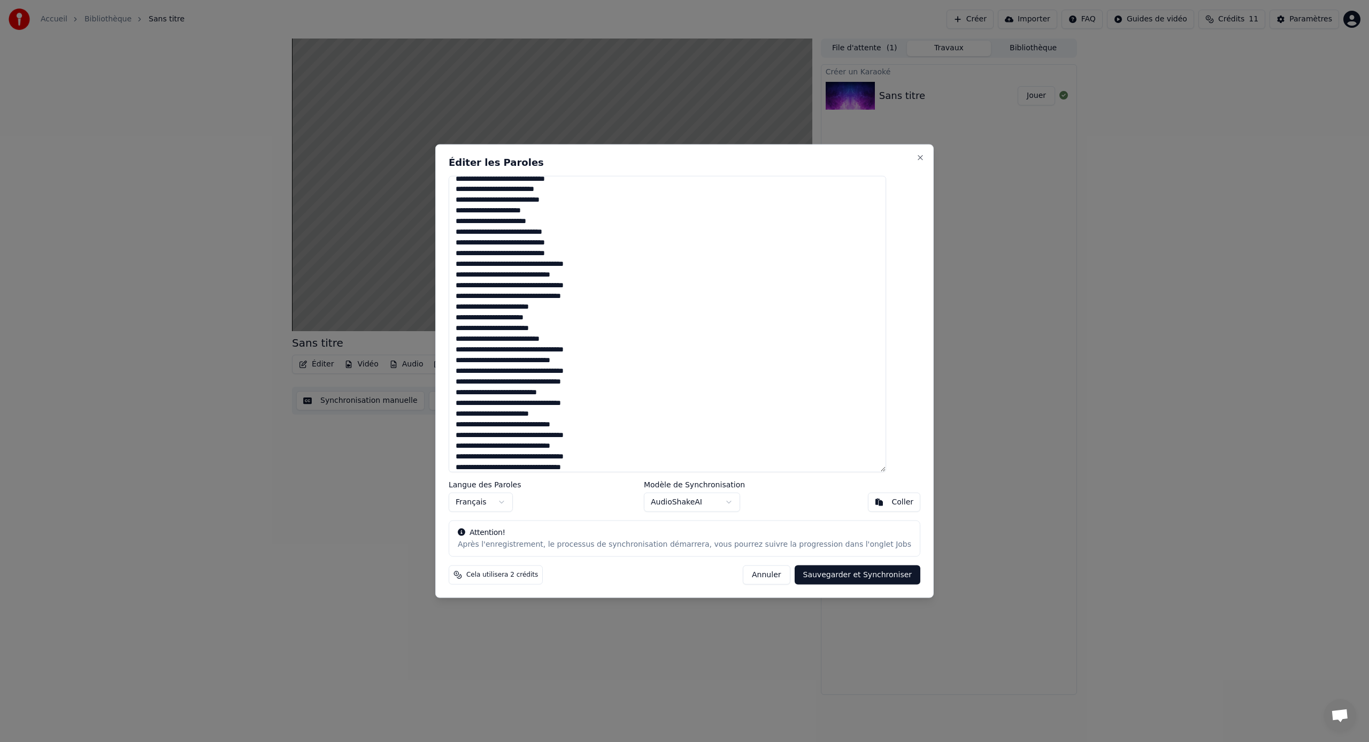
click at [758, 573] on button "Annuler" at bounding box center [766, 574] width 47 height 19
type textarea "**********"
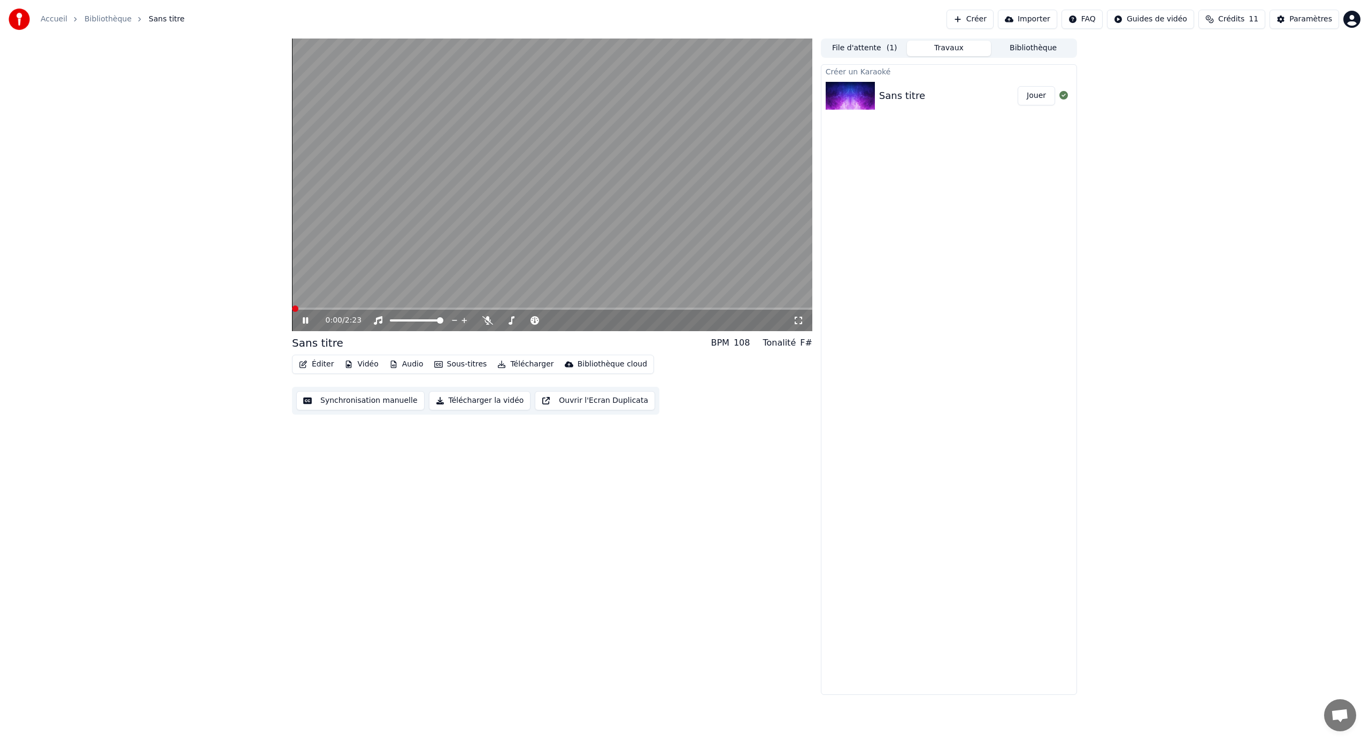
click at [292, 312] on span at bounding box center [295, 308] width 6 height 6
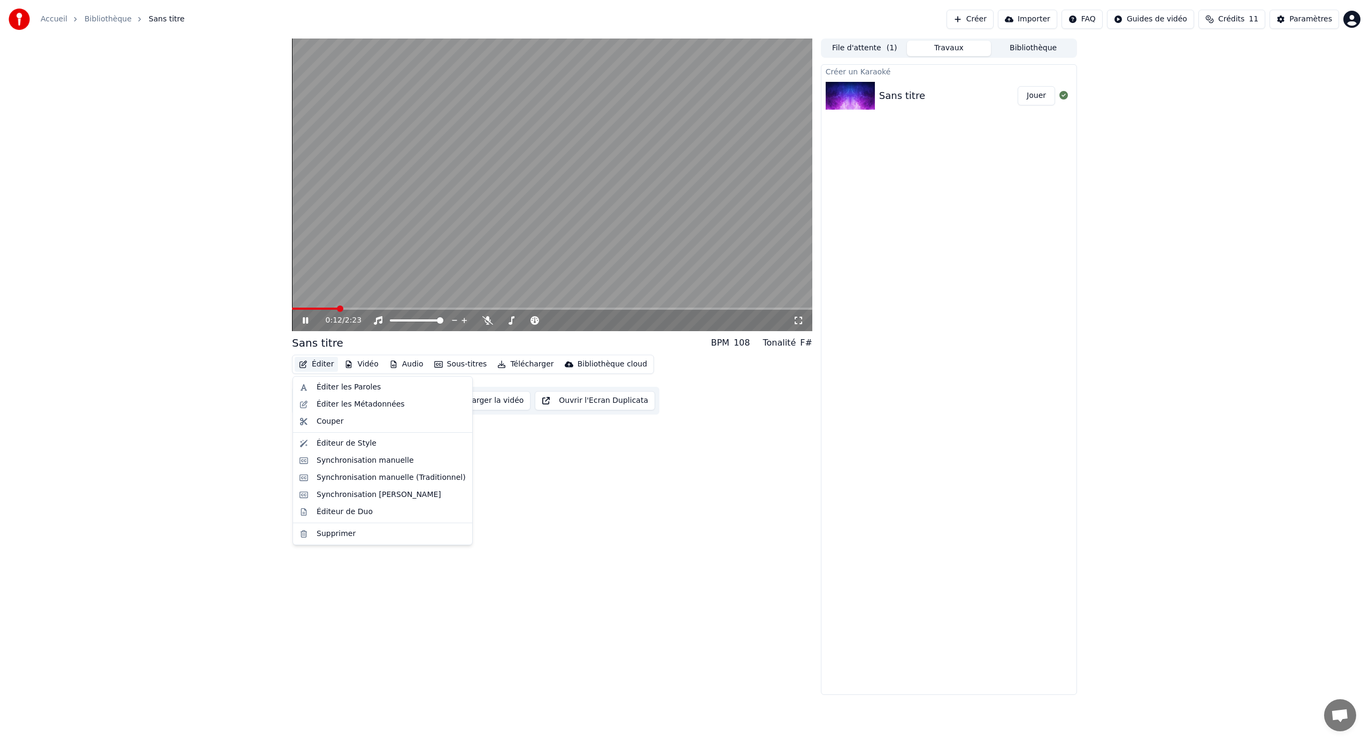
click at [323, 364] on button "Éditer" at bounding box center [316, 364] width 43 height 15
click at [392, 464] on div "Synchronisation manuelle" at bounding box center [365, 460] width 97 height 11
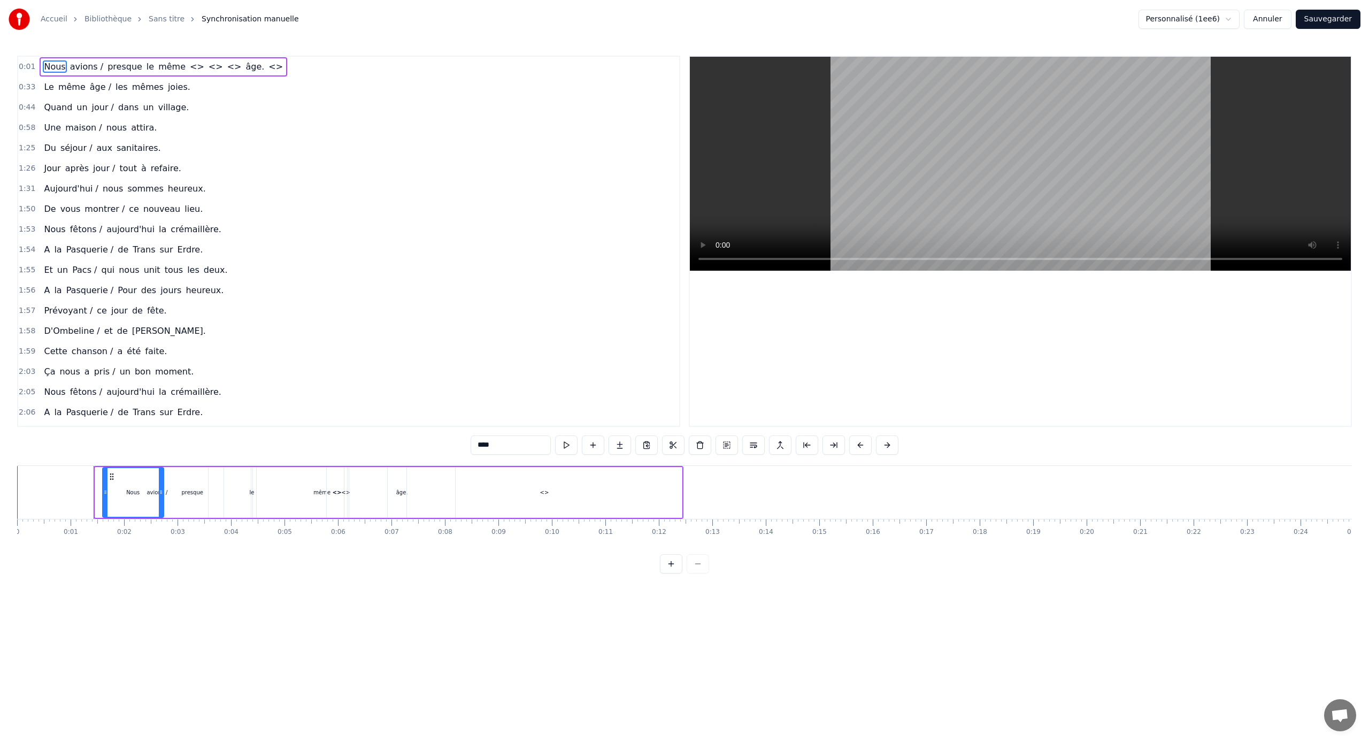
drag, startPoint x: 97, startPoint y: 489, endPoint x: 105, endPoint y: 492, distance: 7.9
click at [105, 492] on icon at bounding box center [105, 492] width 4 height 9
click at [669, 560] on button at bounding box center [671, 563] width 22 height 19
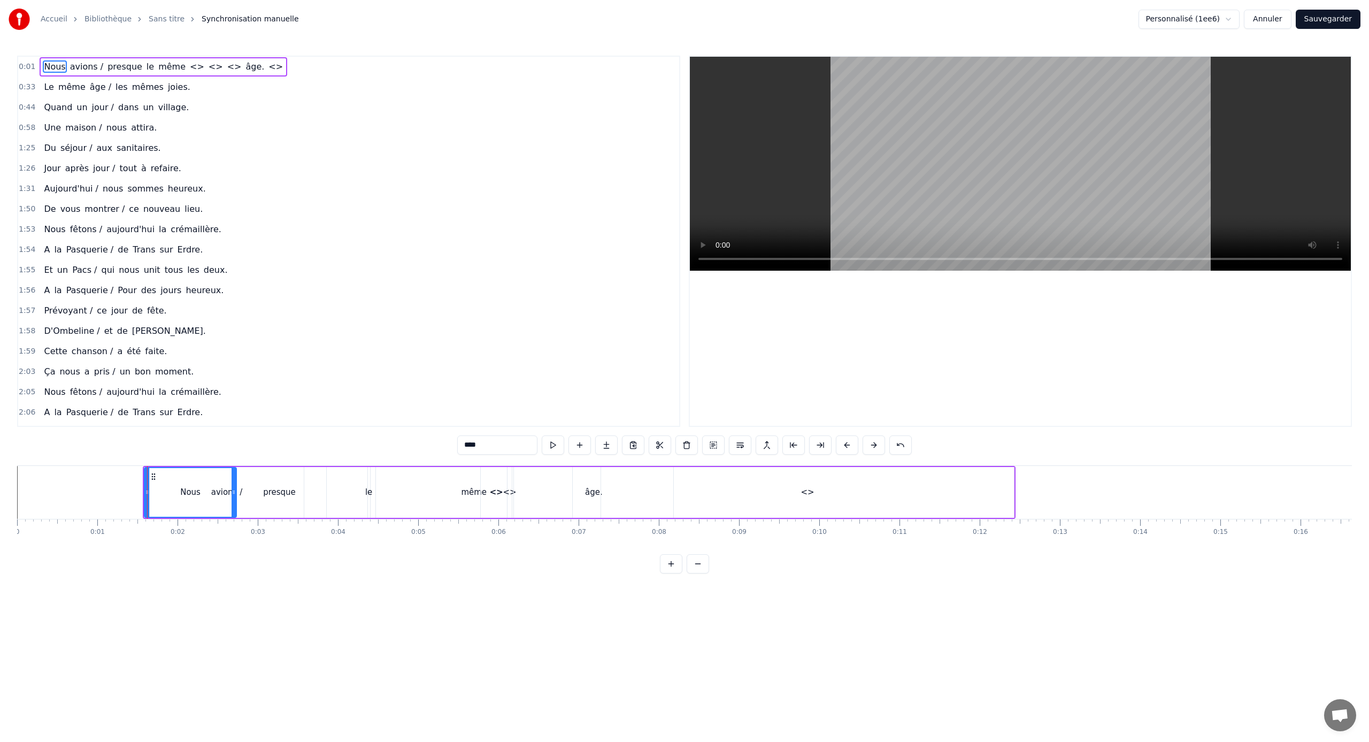
click at [669, 560] on button at bounding box center [671, 563] width 22 height 19
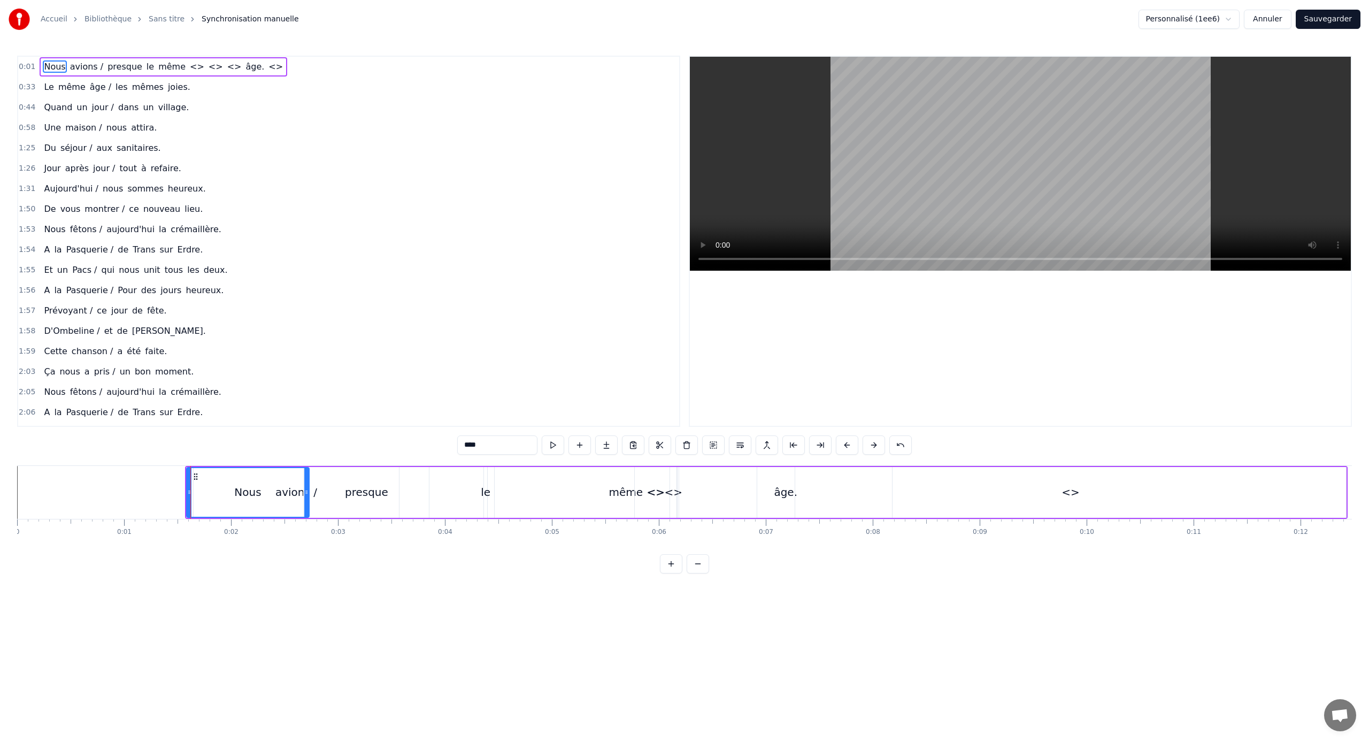
click at [653, 495] on div "<>" at bounding box center [656, 492] width 18 height 16
type input "**"
click at [653, 493] on div "<>" at bounding box center [656, 492] width 18 height 16
drag, startPoint x: 648, startPoint y: 493, endPoint x: 659, endPoint y: 494, distance: 10.7
click at [659, 494] on div "<>" at bounding box center [655, 492] width 41 height 49
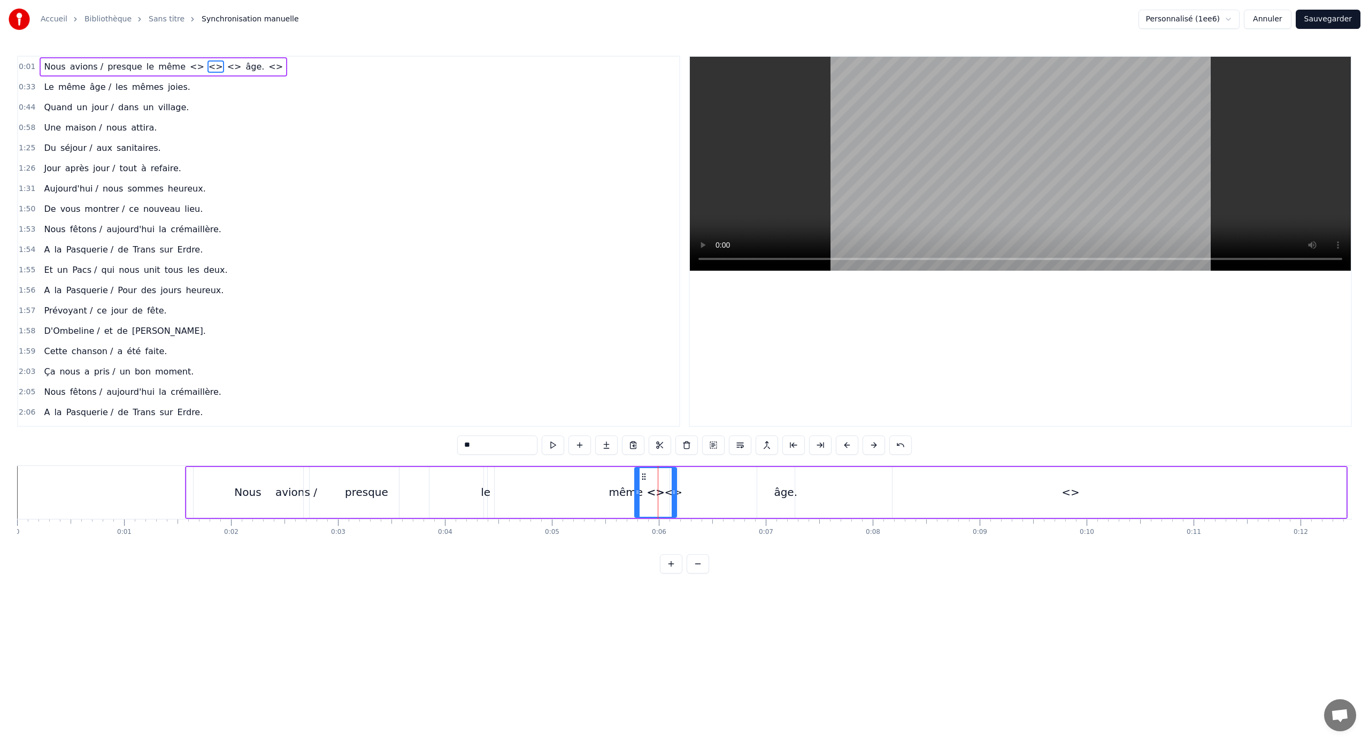
click at [667, 492] on div "<>" at bounding box center [655, 492] width 41 height 49
click at [645, 477] on icon at bounding box center [643, 476] width 9 height 9
drag, startPoint x: 516, startPoint y: 449, endPoint x: 448, endPoint y: 446, distance: 68.5
click at [448, 446] on div "0:01 Nous avions / presque le même <> <> <> âge. <> 0:33 Le même âge / les même…" at bounding box center [684, 315] width 1335 height 518
drag, startPoint x: 653, startPoint y: 492, endPoint x: 690, endPoint y: 491, distance: 36.4
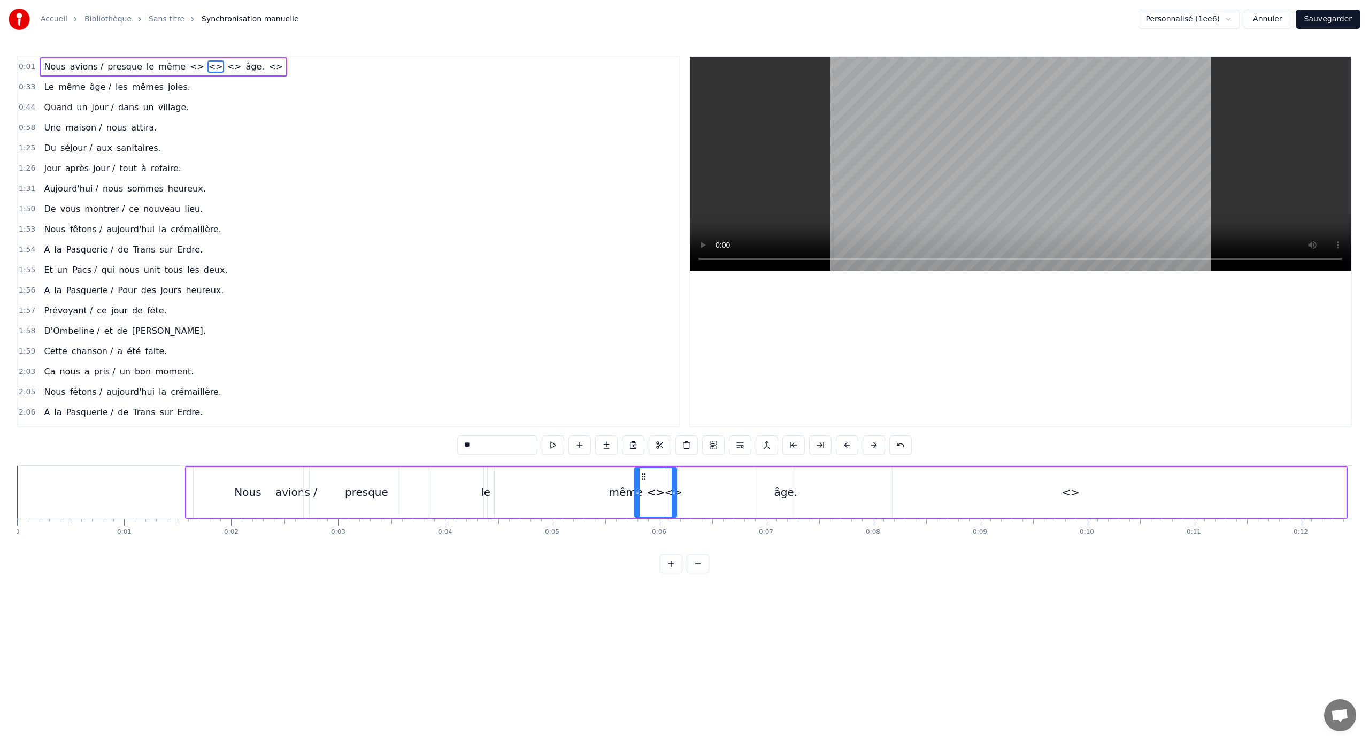
click at [690, 491] on div "Nous avions / presque le même <> <> <> âge. <>" at bounding box center [766, 492] width 1162 height 53
click at [675, 491] on div "<>" at bounding box center [674, 492] width 18 height 16
click at [652, 494] on div "<>" at bounding box center [656, 492] width 18 height 16
click at [189, 64] on span "<>" at bounding box center [197, 66] width 17 height 12
click at [212, 66] on span "<>" at bounding box center [220, 66] width 17 height 12
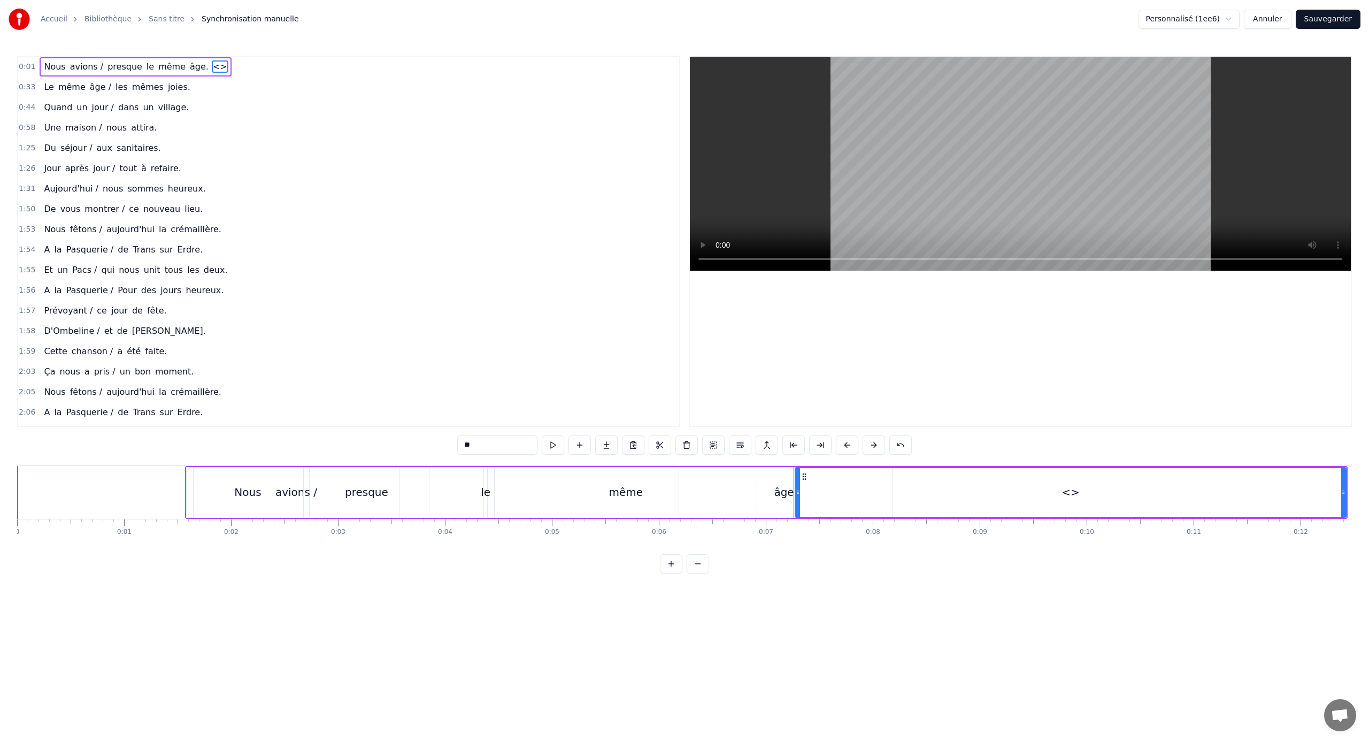
type input "****"
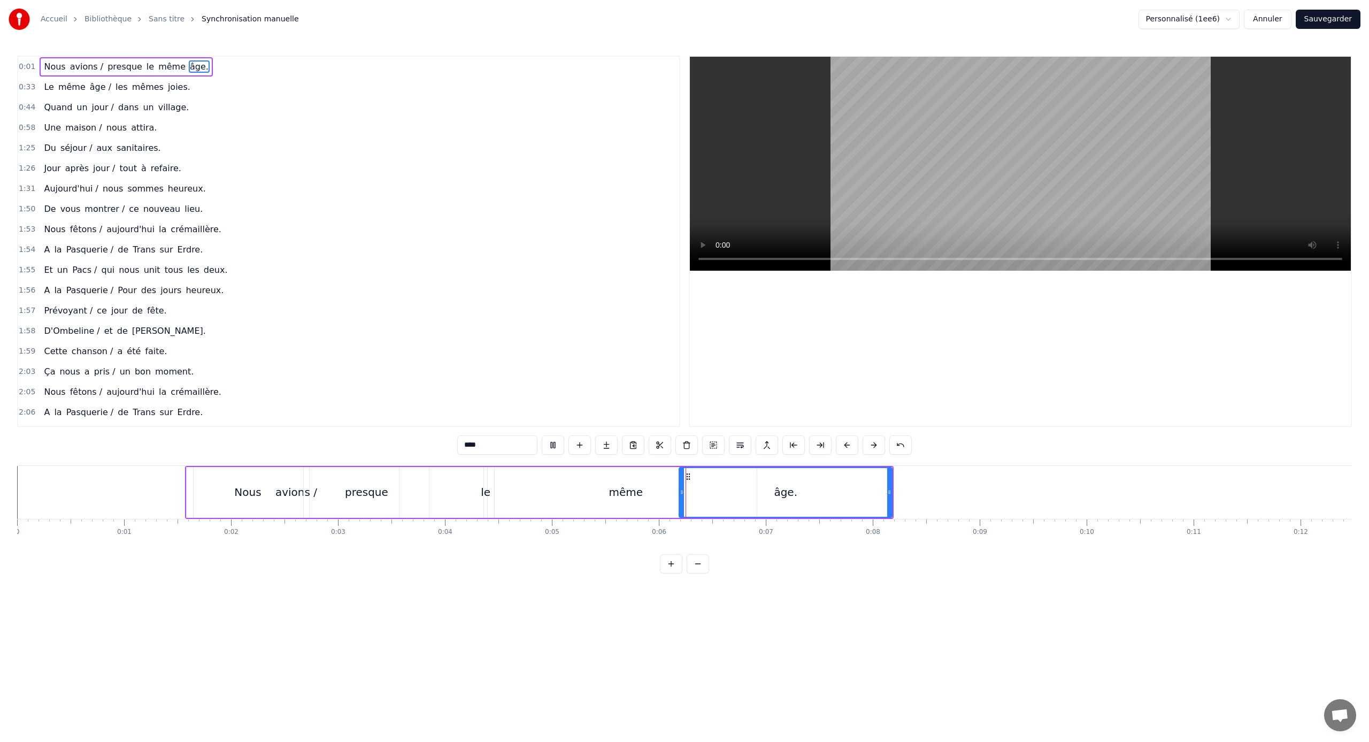
click at [192, 480] on div "Nous" at bounding box center [248, 492] width 123 height 51
type input "****"
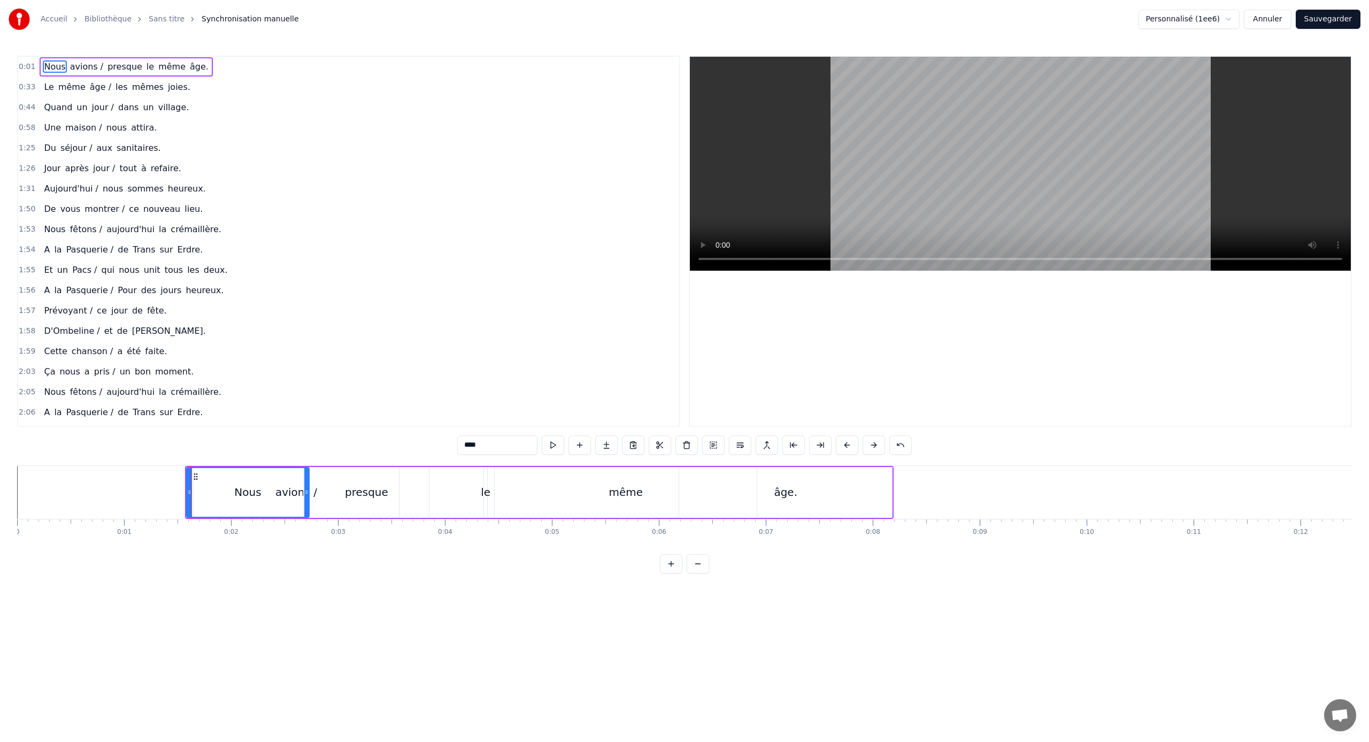
click at [185, 456] on div "0:01 Nous avions / presque le même âge. 0:33 Le même âge / les mêmes joies. 0:4…" at bounding box center [684, 315] width 1335 height 518
click at [132, 454] on div "0:01 Nous avions / presque le même âge. 0:33 Le même âge / les mêmes joies. 0:4…" at bounding box center [684, 315] width 1335 height 518
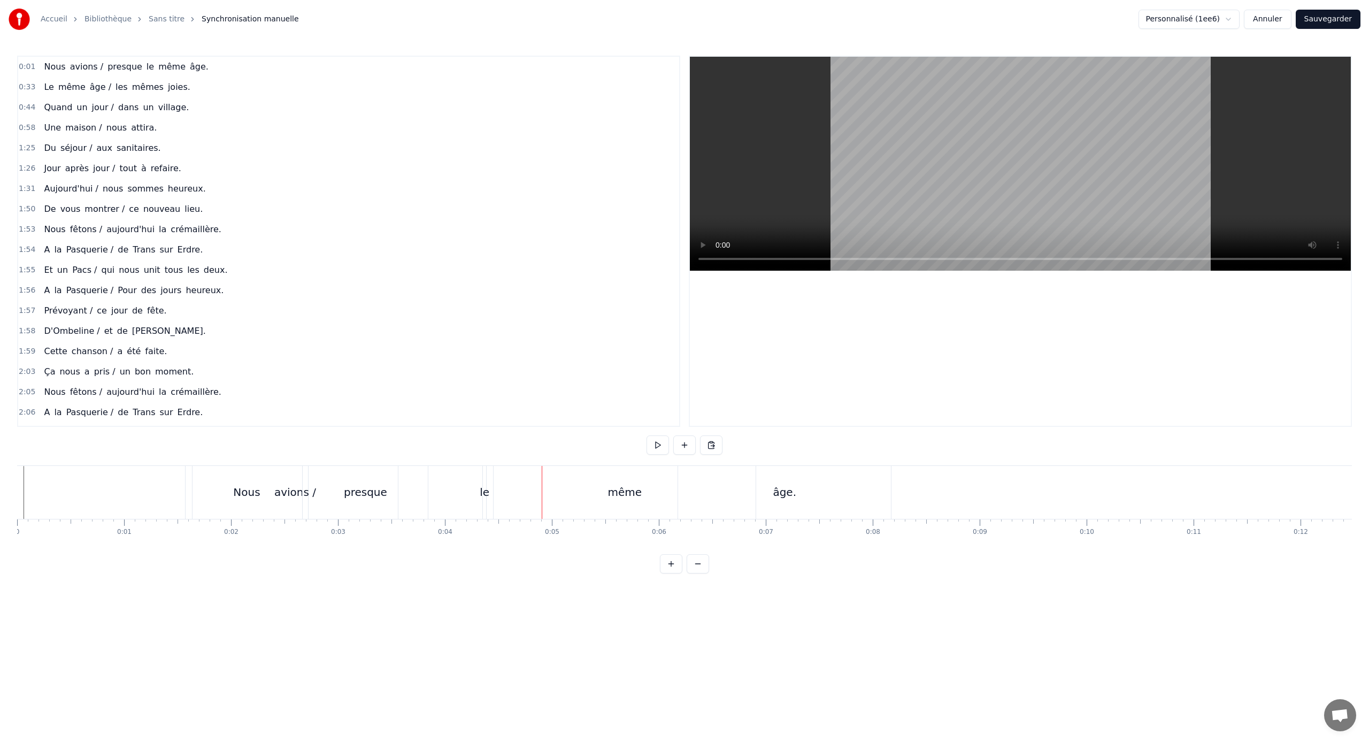
click at [215, 469] on div "avions /" at bounding box center [294, 492] width 205 height 53
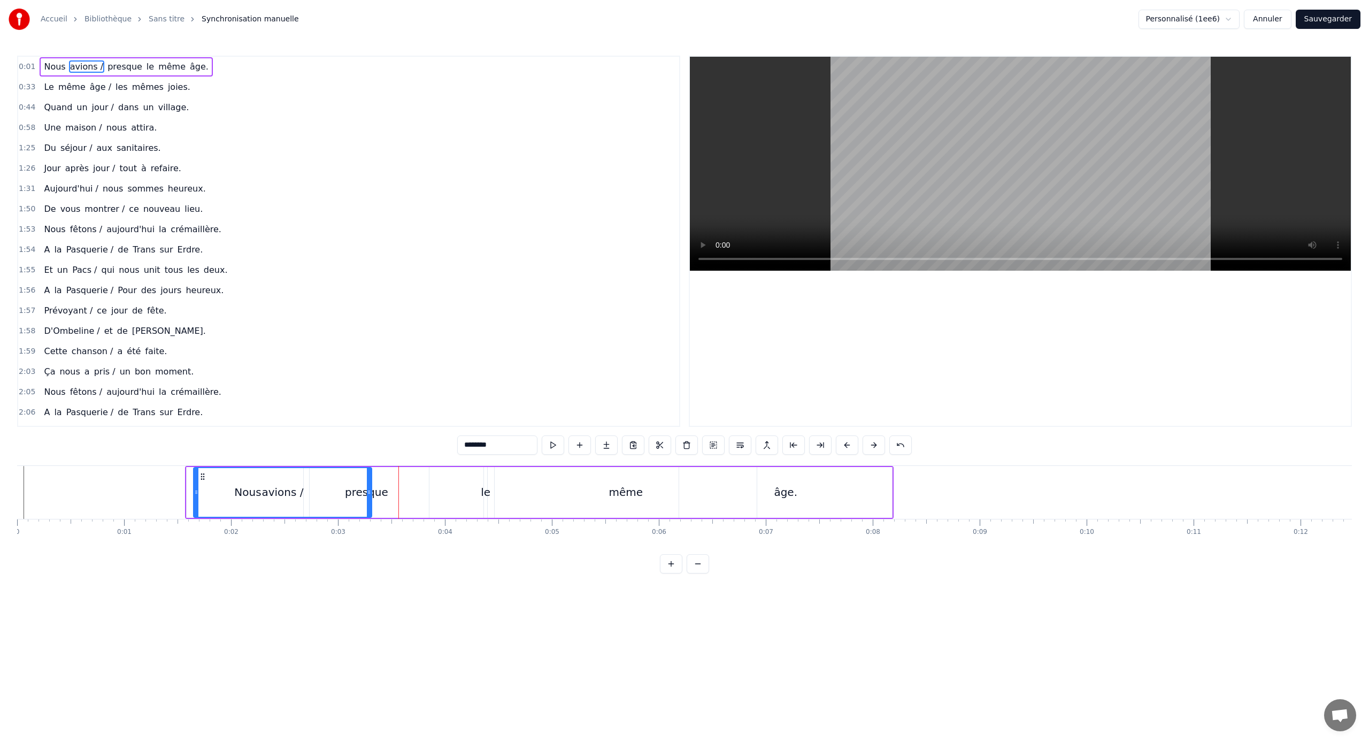
drag, startPoint x: 395, startPoint y: 492, endPoint x: 368, endPoint y: 499, distance: 28.3
click at [368, 499] on div at bounding box center [369, 492] width 4 height 49
click at [267, 476] on div "avions /" at bounding box center [282, 492] width 177 height 49
click at [207, 478] on div "avions /" at bounding box center [282, 492] width 177 height 49
click at [332, 487] on div "avions /" at bounding box center [282, 492] width 177 height 49
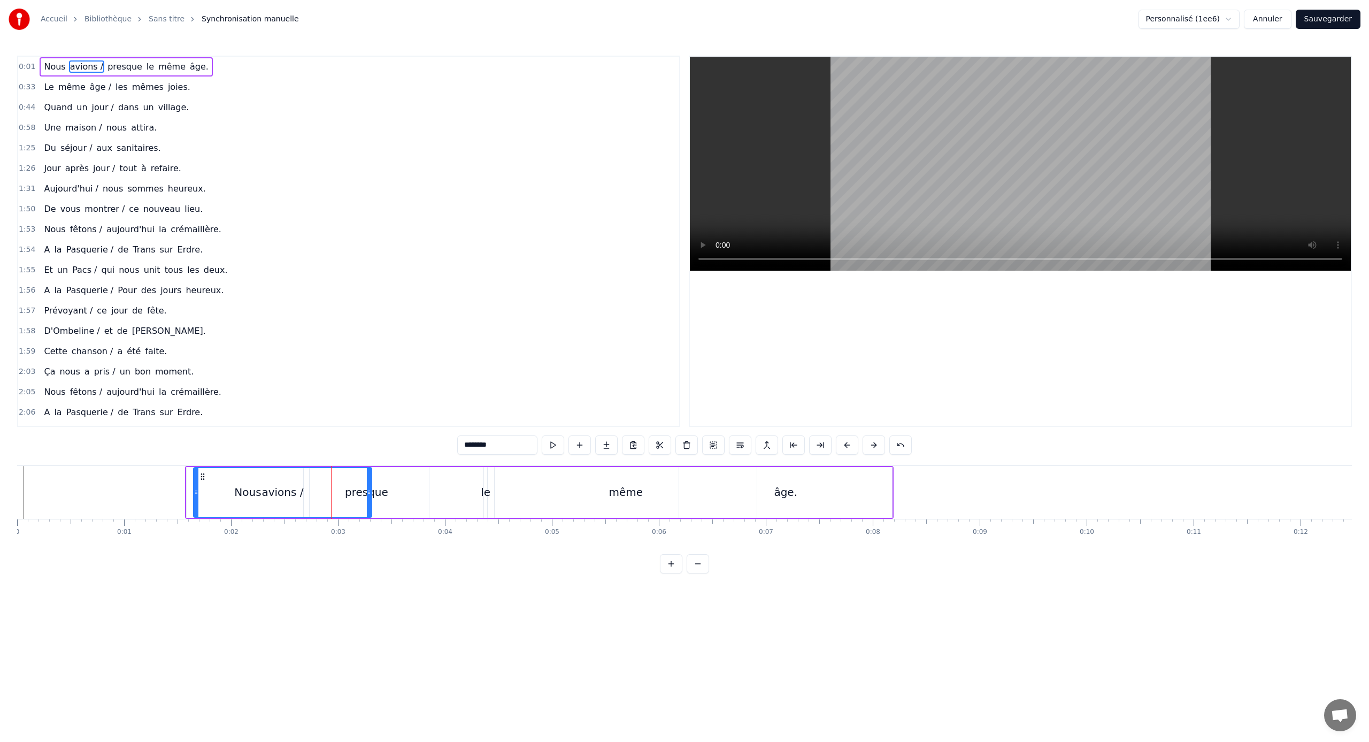
click at [361, 490] on div "avions /" at bounding box center [282, 492] width 177 height 49
click at [379, 492] on div "presque" at bounding box center [366, 492] width 43 height 16
type input "*******"
drag, startPoint x: 305, startPoint y: 492, endPoint x: 363, endPoint y: 498, distance: 58.0
click at [363, 498] on div at bounding box center [364, 492] width 4 height 49
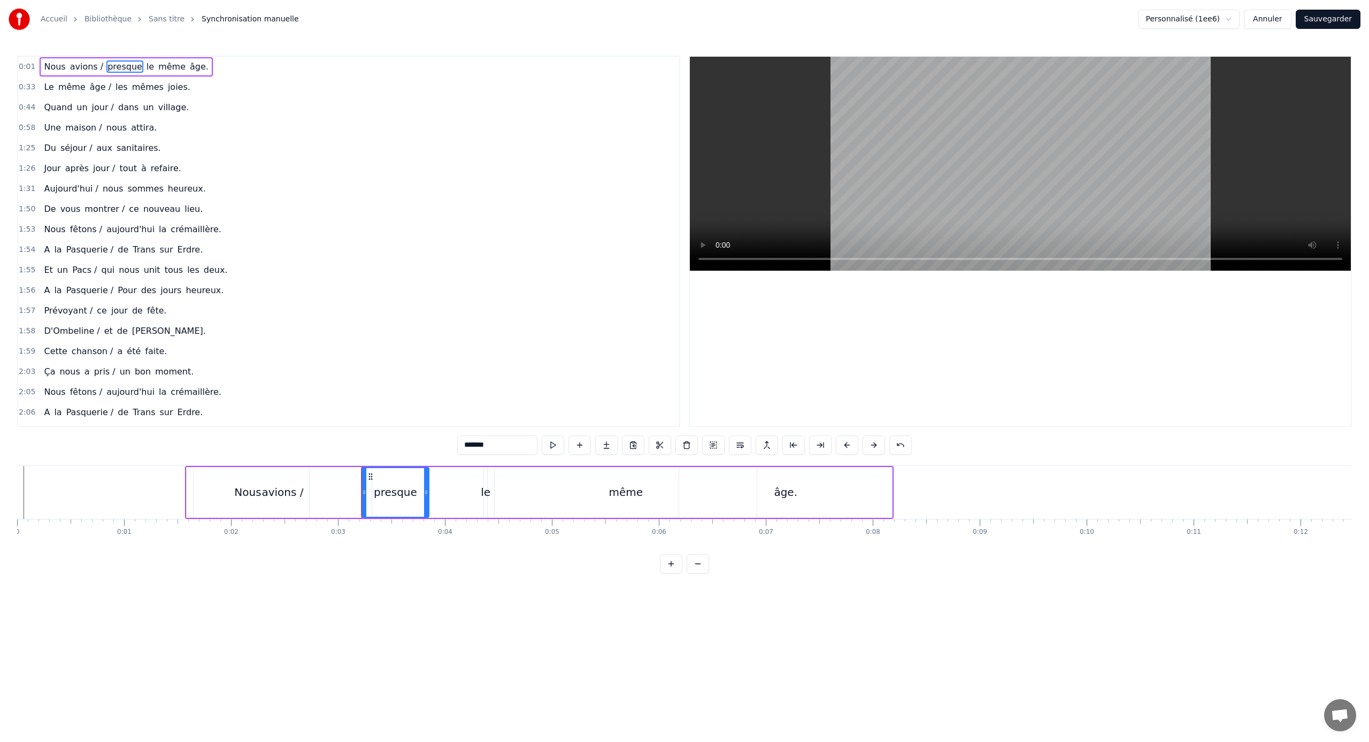
click at [180, 459] on div "0:01 Nous avions / presque le même âge. 0:33 Le même âge / les mêmes joies. 0:4…" at bounding box center [684, 315] width 1335 height 518
click at [158, 450] on div "0:01 Nous avions / presque le même âge. 0:33 Le même âge / les mêmes joies. 0:4…" at bounding box center [684, 315] width 1335 height 518
click at [118, 454] on div "0:01 Nous avions / presque le même âge. 0:33 Le même âge / les mêmes joies. 0:4…" at bounding box center [684, 315] width 1335 height 518
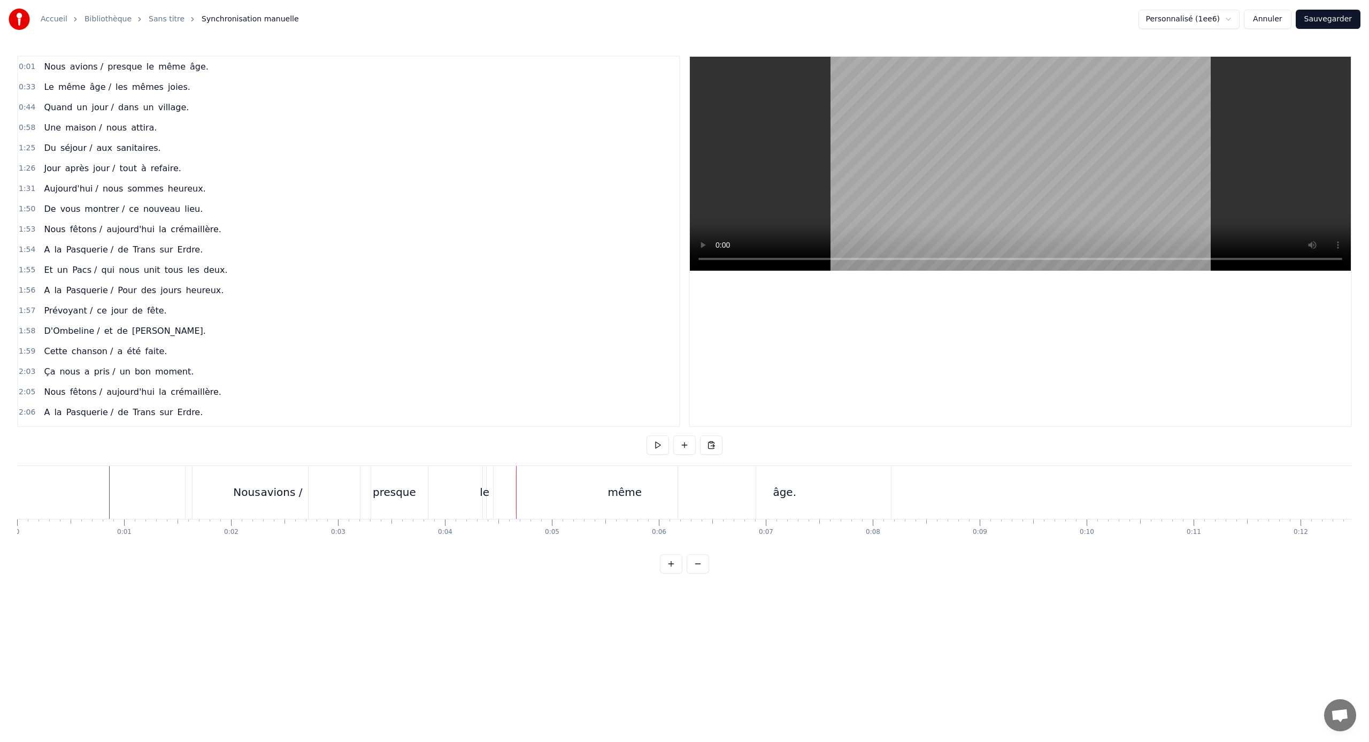
drag, startPoint x: 392, startPoint y: 480, endPoint x: 385, endPoint y: 479, distance: 7.0
click at [417, 480] on div "presque" at bounding box center [393, 492] width 67 height 53
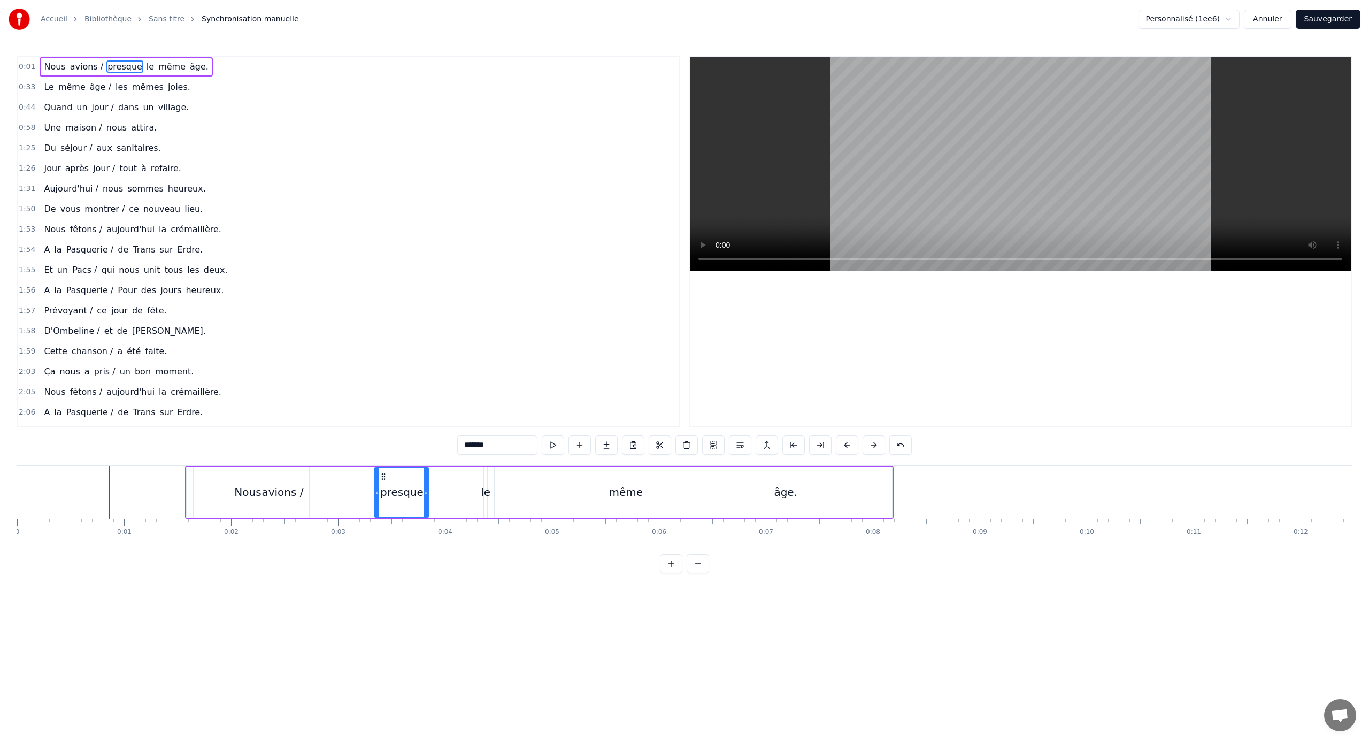
drag, startPoint x: 363, startPoint y: 488, endPoint x: 375, endPoint y: 487, distance: 12.9
click at [375, 487] on div at bounding box center [377, 492] width 4 height 49
drag, startPoint x: 427, startPoint y: 487, endPoint x: 449, endPoint y: 491, distance: 22.2
click at [449, 491] on div at bounding box center [448, 492] width 4 height 49
click at [208, 476] on div "avions /" at bounding box center [283, 492] width 178 height 51
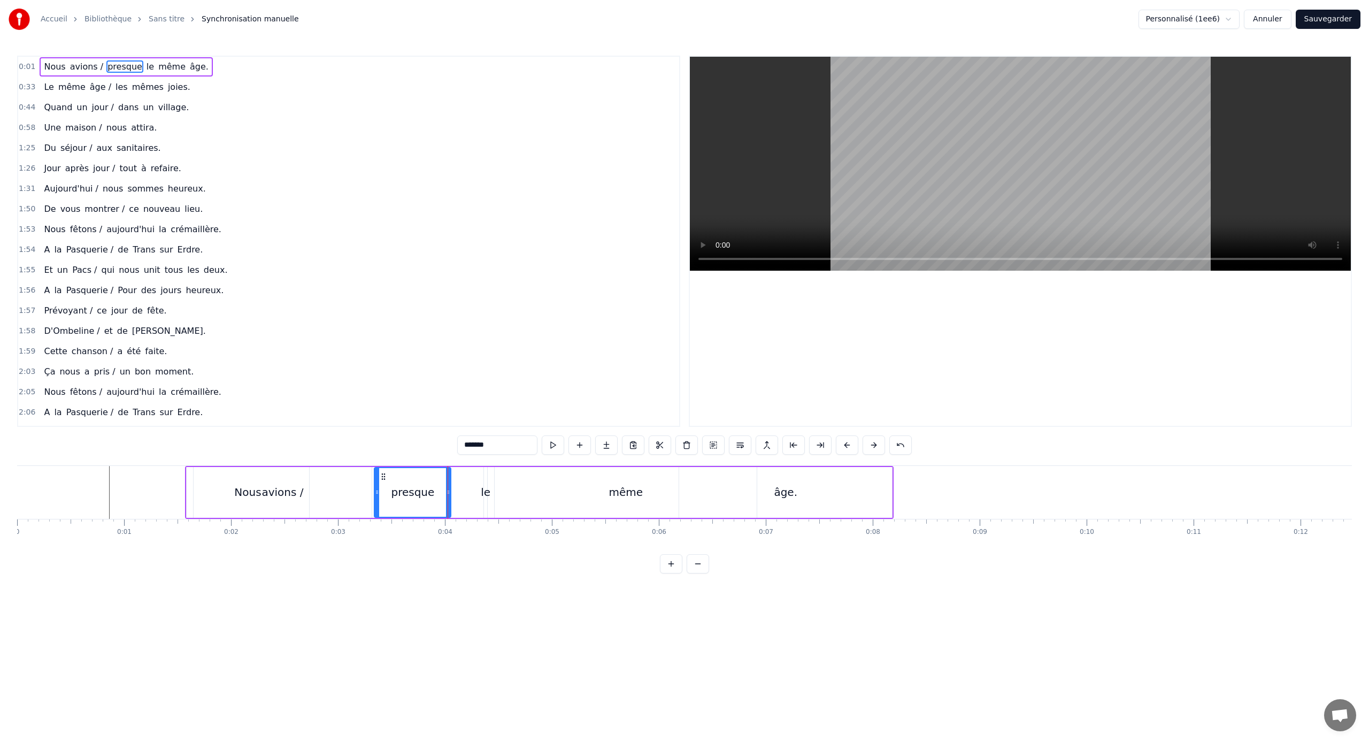
type input "********"
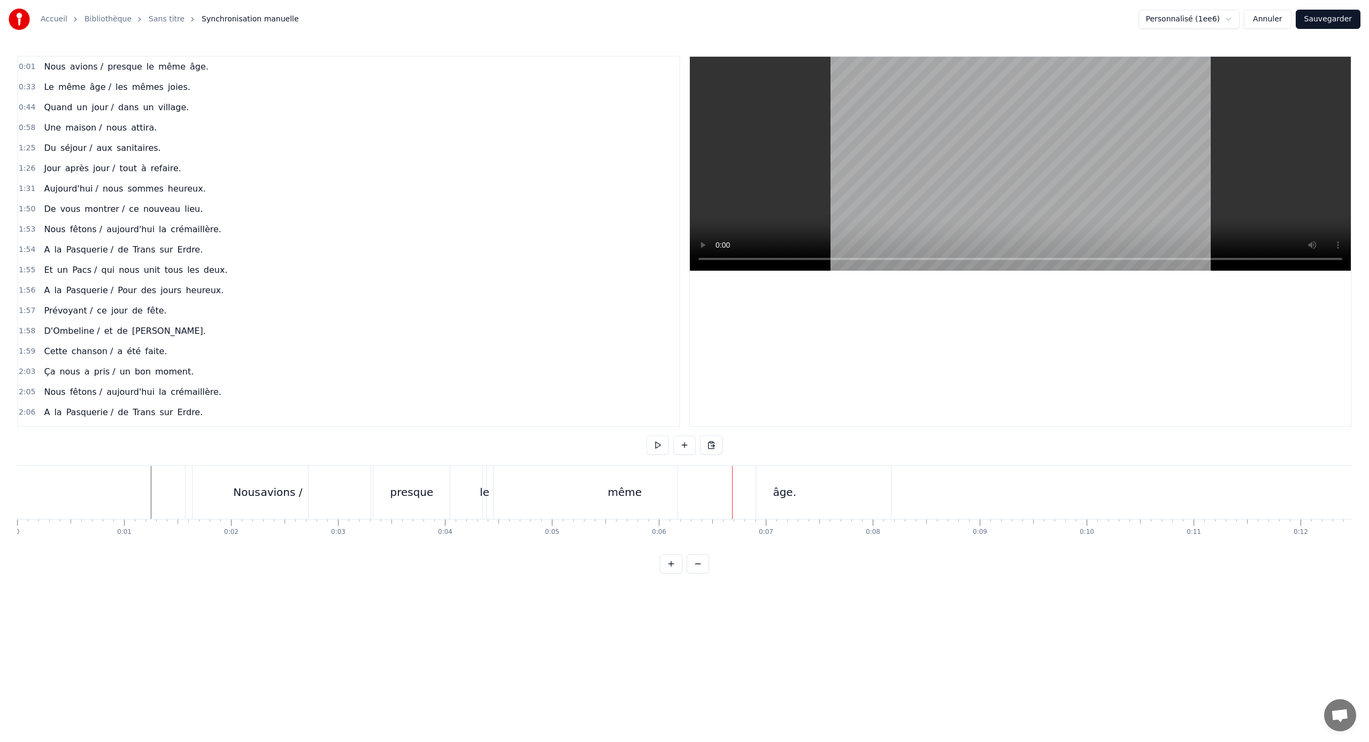
click at [483, 488] on div "le" at bounding box center [485, 492] width 10 height 16
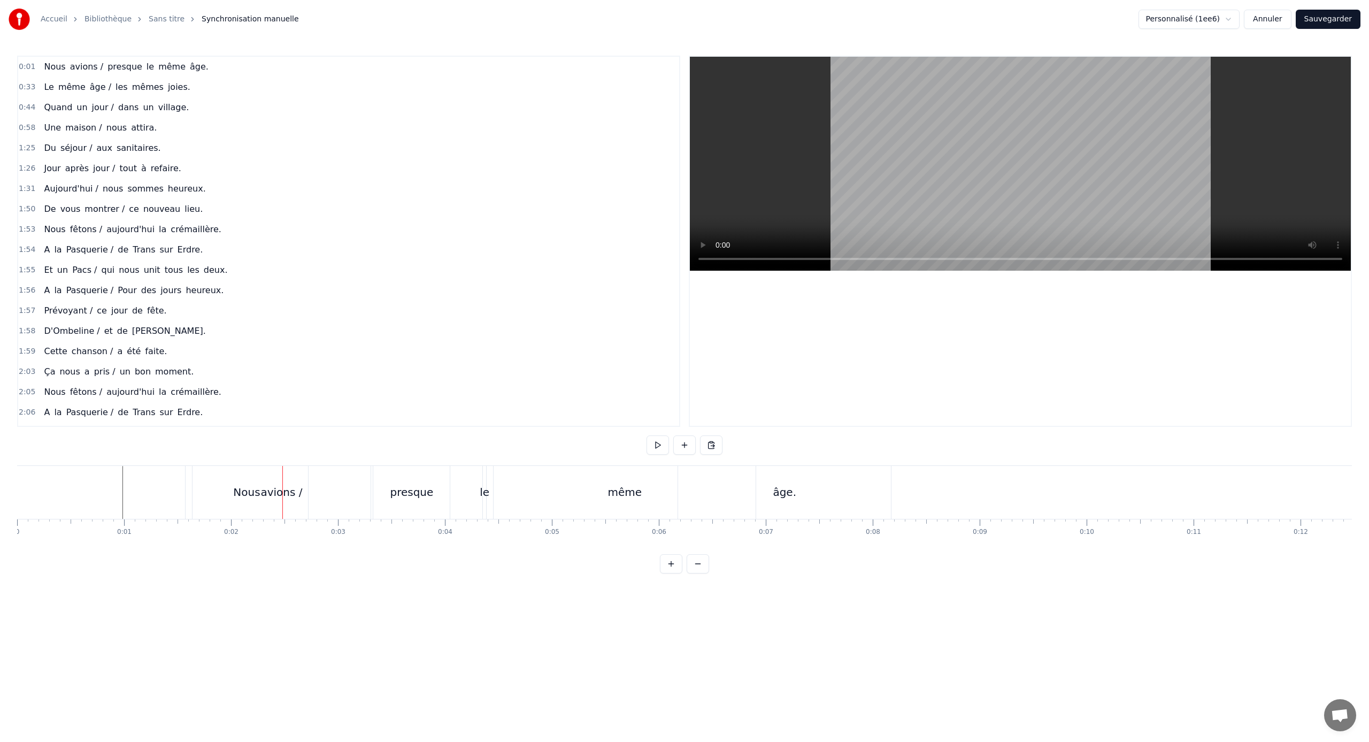
click at [248, 492] on div "avions /" at bounding box center [281, 492] width 178 height 53
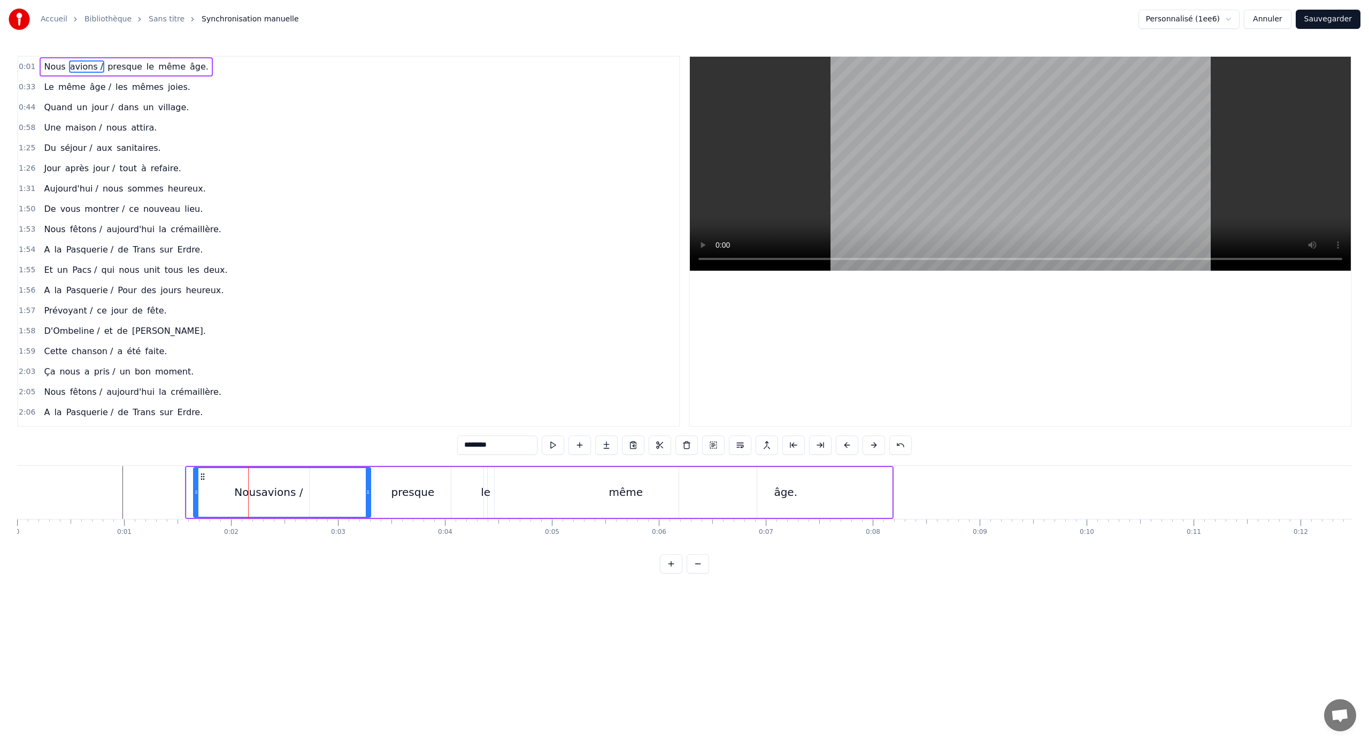
drag, startPoint x: 369, startPoint y: 484, endPoint x: 303, endPoint y: 487, distance: 66.4
click at [370, 487] on div at bounding box center [368, 492] width 4 height 49
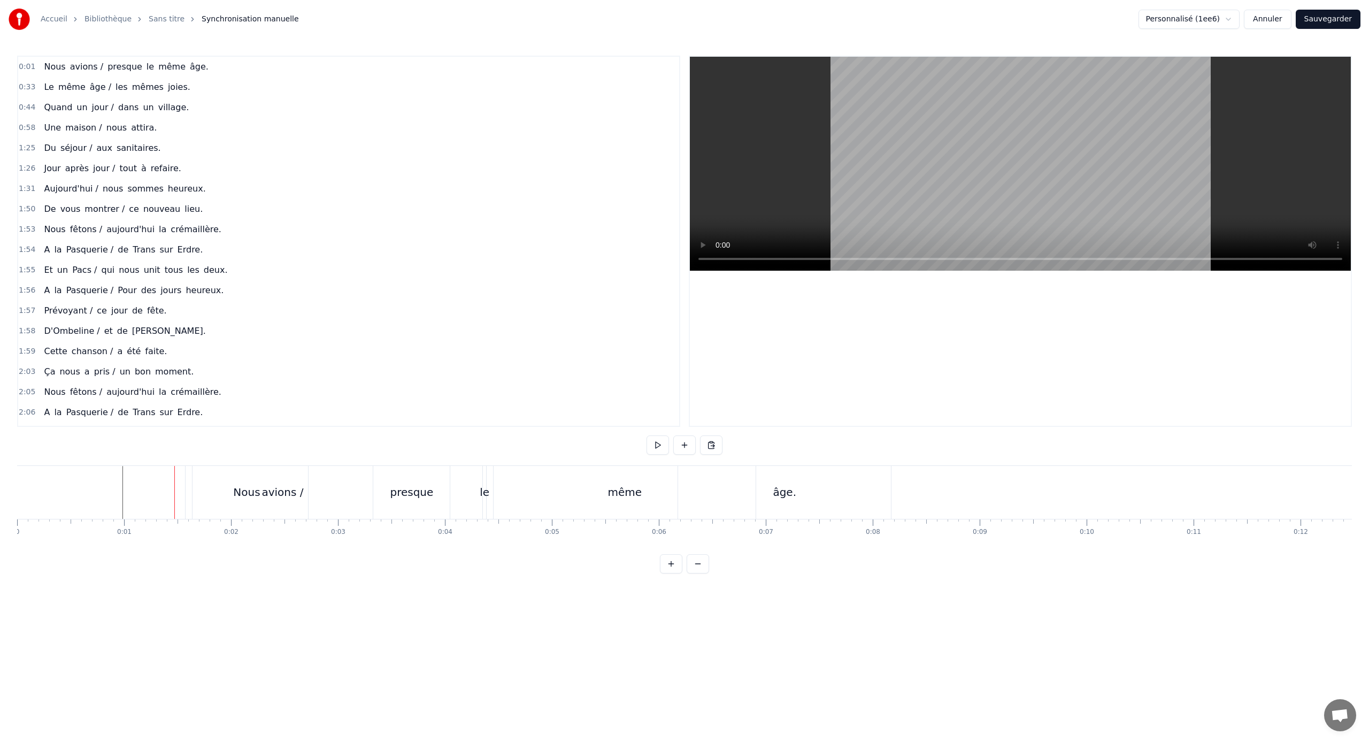
click at [249, 484] on div "avions /" at bounding box center [282, 492] width 180 height 53
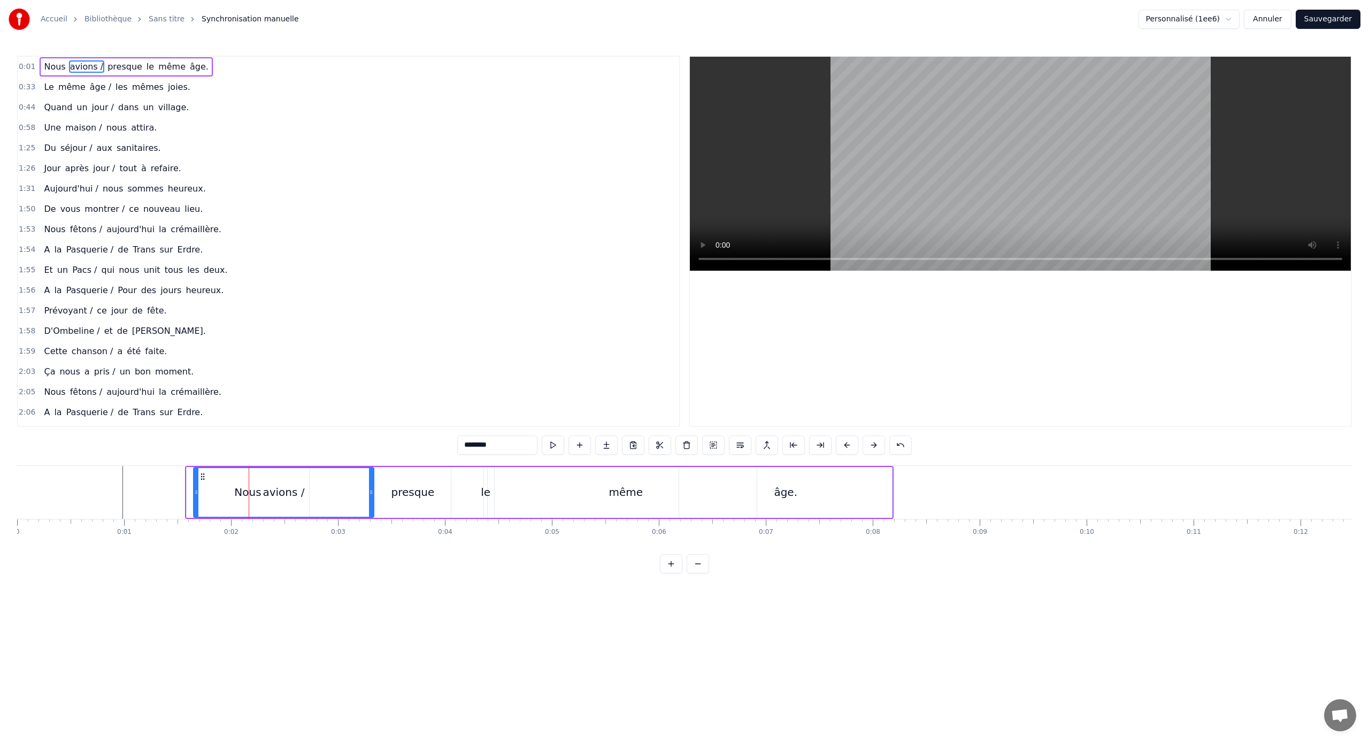
drag, startPoint x: 325, startPoint y: 487, endPoint x: 302, endPoint y: 487, distance: 23.0
click at [302, 487] on div "avions /" at bounding box center [283, 492] width 179 height 49
drag, startPoint x: 219, startPoint y: 477, endPoint x: 203, endPoint y: 477, distance: 16.0
click at [206, 478] on div "avions /" at bounding box center [283, 492] width 179 height 49
drag, startPoint x: 203, startPoint y: 477, endPoint x: 234, endPoint y: 479, distance: 31.6
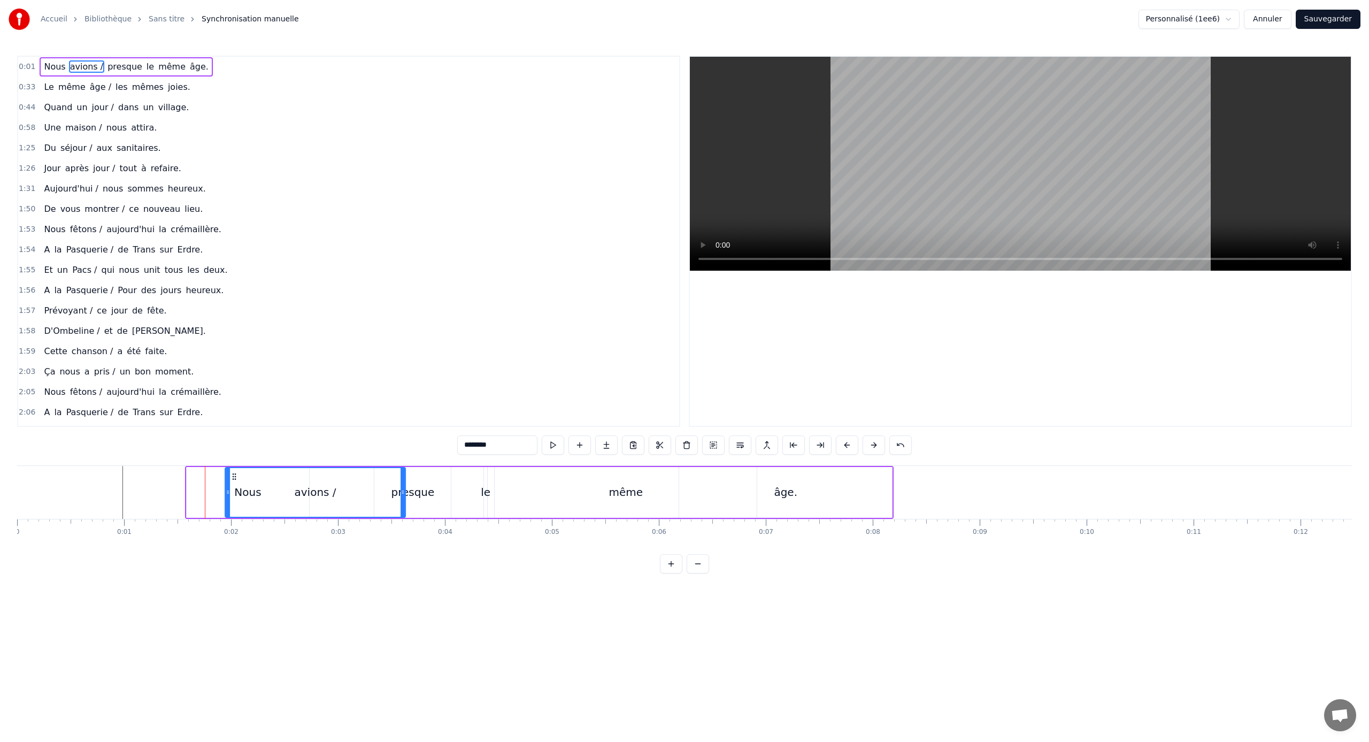
click at [234, 479] on icon at bounding box center [234, 476] width 9 height 9
click at [191, 471] on div "Nous" at bounding box center [248, 492] width 123 height 51
type input "****"
drag, startPoint x: 192, startPoint y: 474, endPoint x: 181, endPoint y: 478, distance: 12.5
click at [181, 478] on icon at bounding box center [183, 476] width 9 height 9
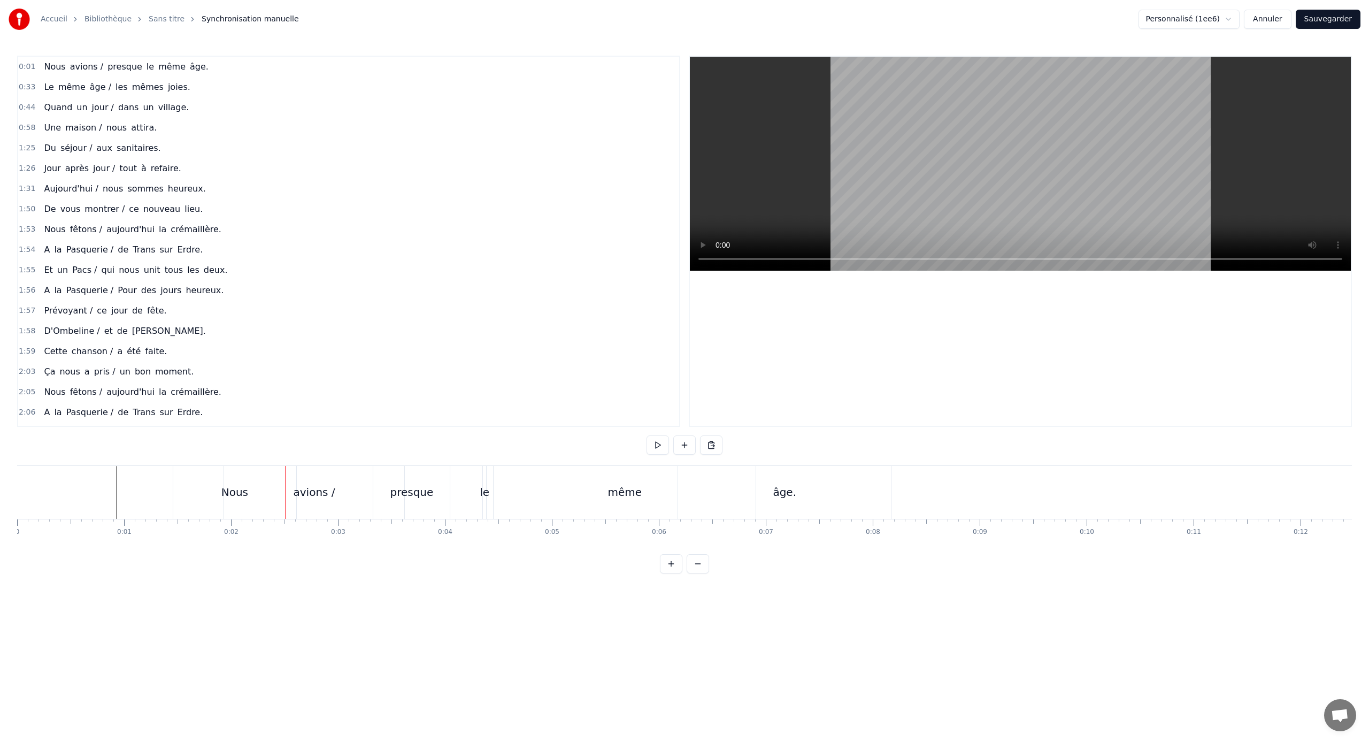
drag, startPoint x: 321, startPoint y: 493, endPoint x: 292, endPoint y: 494, distance: 29.4
click at [292, 494] on div "avions /" at bounding box center [314, 492] width 180 height 53
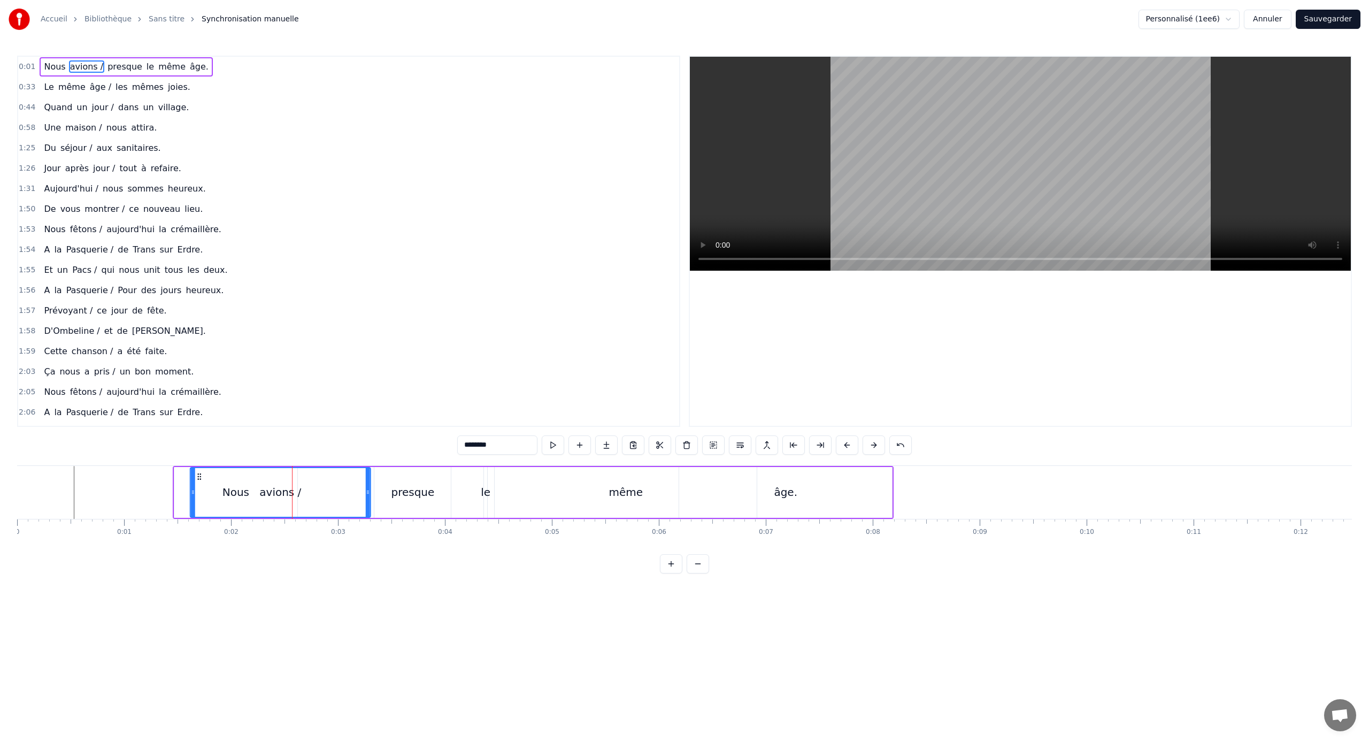
drag, startPoint x: 235, startPoint y: 474, endPoint x: 180, endPoint y: 482, distance: 55.7
click at [200, 476] on icon at bounding box center [199, 476] width 9 height 9
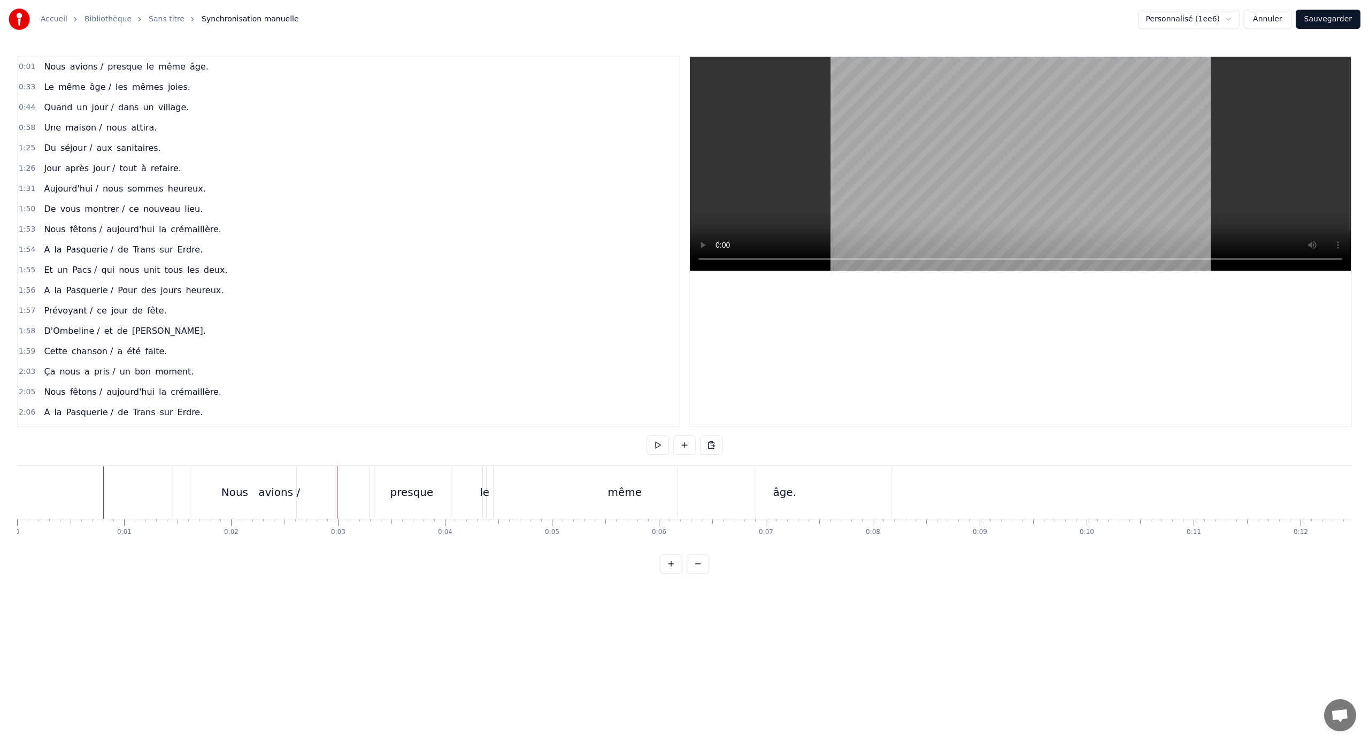
click at [284, 479] on div "avions /" at bounding box center [279, 492] width 180 height 53
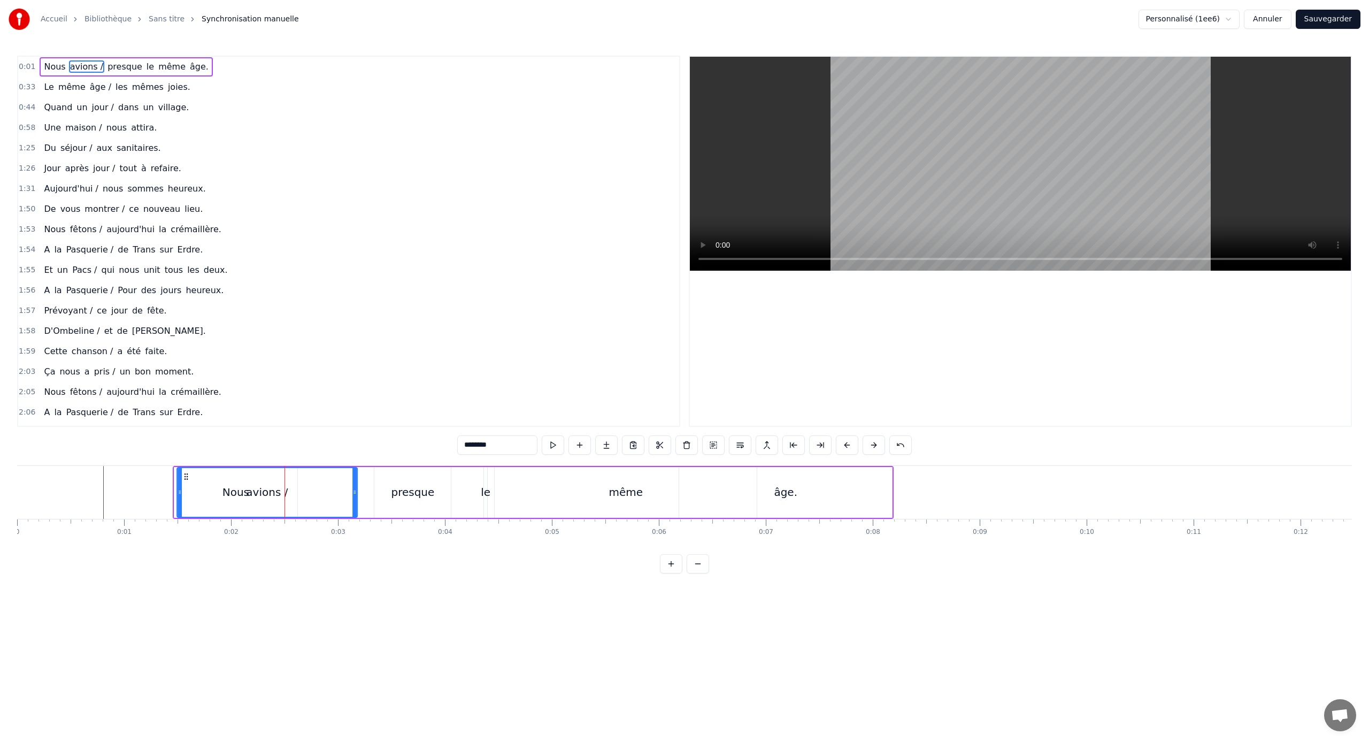
drag, startPoint x: 201, startPoint y: 475, endPoint x: 187, endPoint y: 477, distance: 13.5
click at [187, 477] on icon at bounding box center [186, 476] width 9 height 9
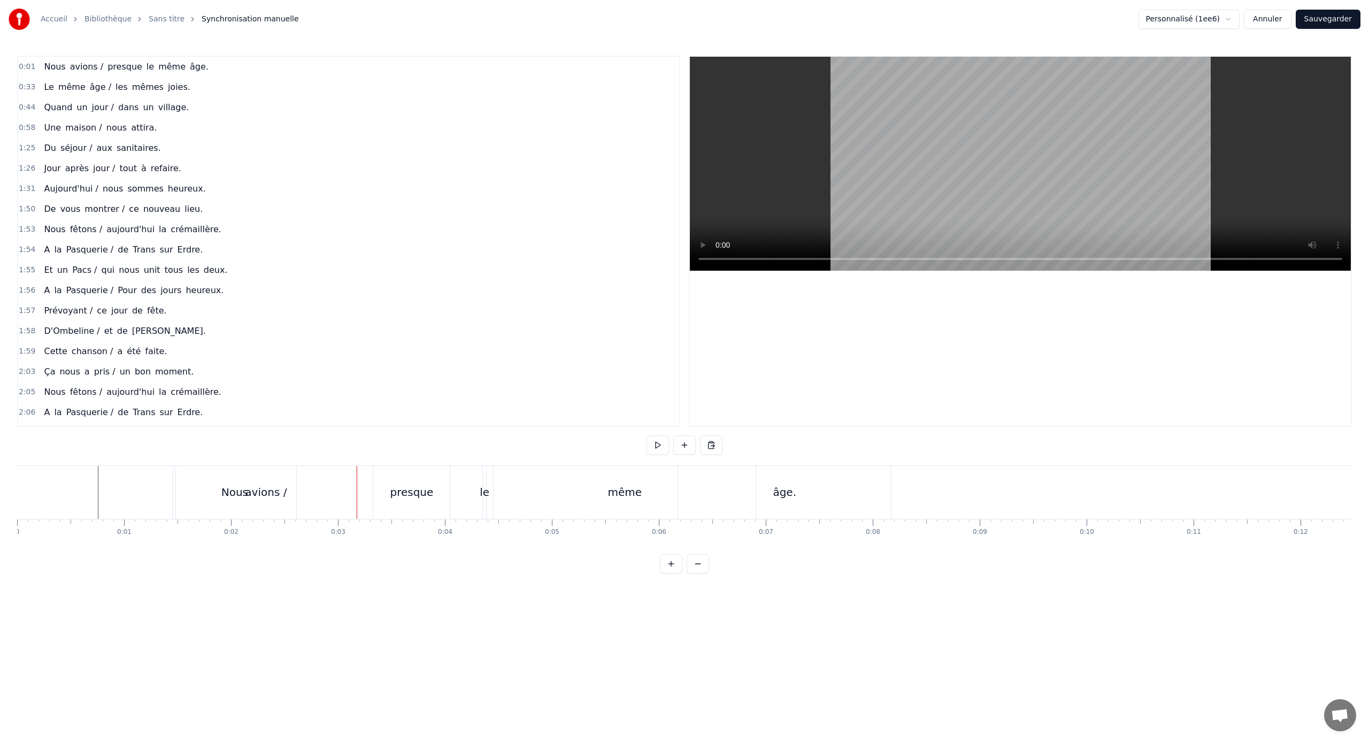
click at [225, 495] on div "avions /" at bounding box center [266, 492] width 180 height 53
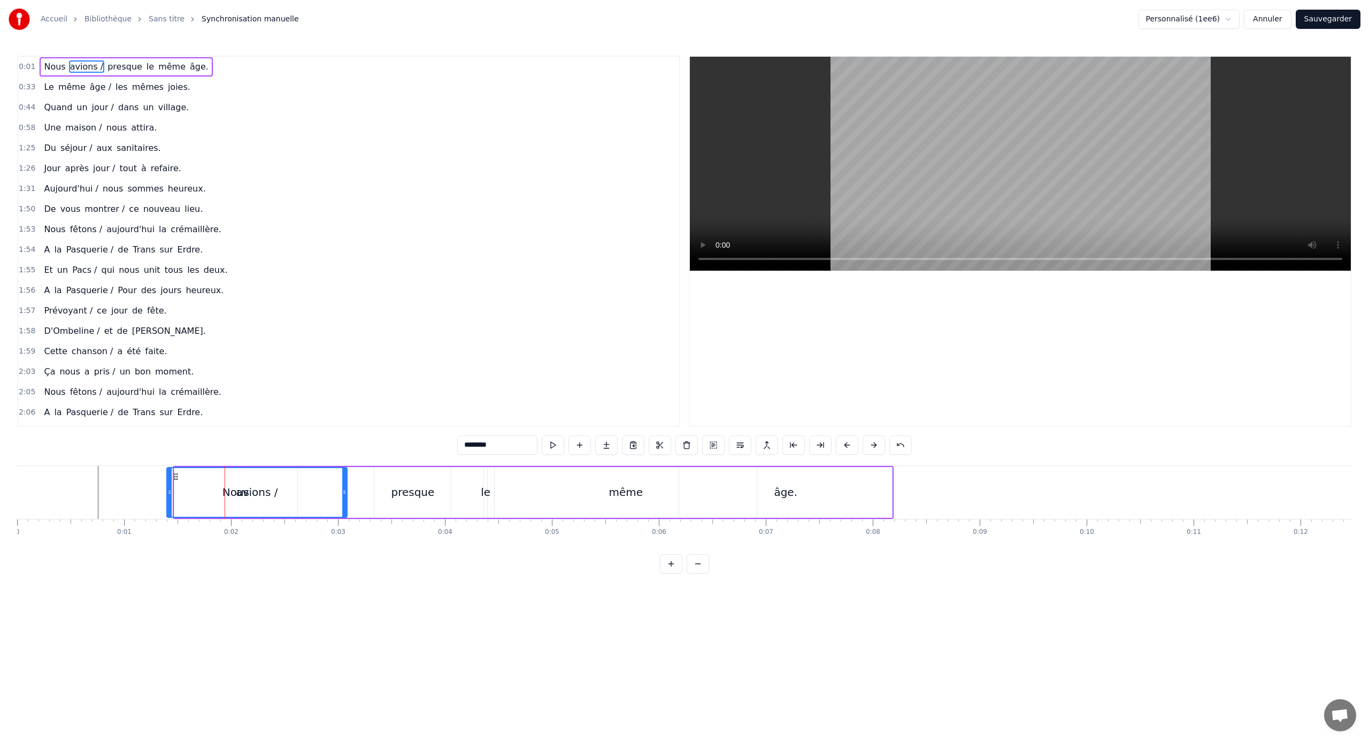
drag, startPoint x: 184, startPoint y: 476, endPoint x: 174, endPoint y: 477, distance: 10.2
click at [174, 477] on icon at bounding box center [176, 476] width 9 height 9
drag, startPoint x: 168, startPoint y: 491, endPoint x: 192, endPoint y: 492, distance: 23.5
click at [203, 493] on div "avions /" at bounding box center [269, 492] width 156 height 49
click at [256, 493] on div "avions /" at bounding box center [269, 492] width 42 height 16
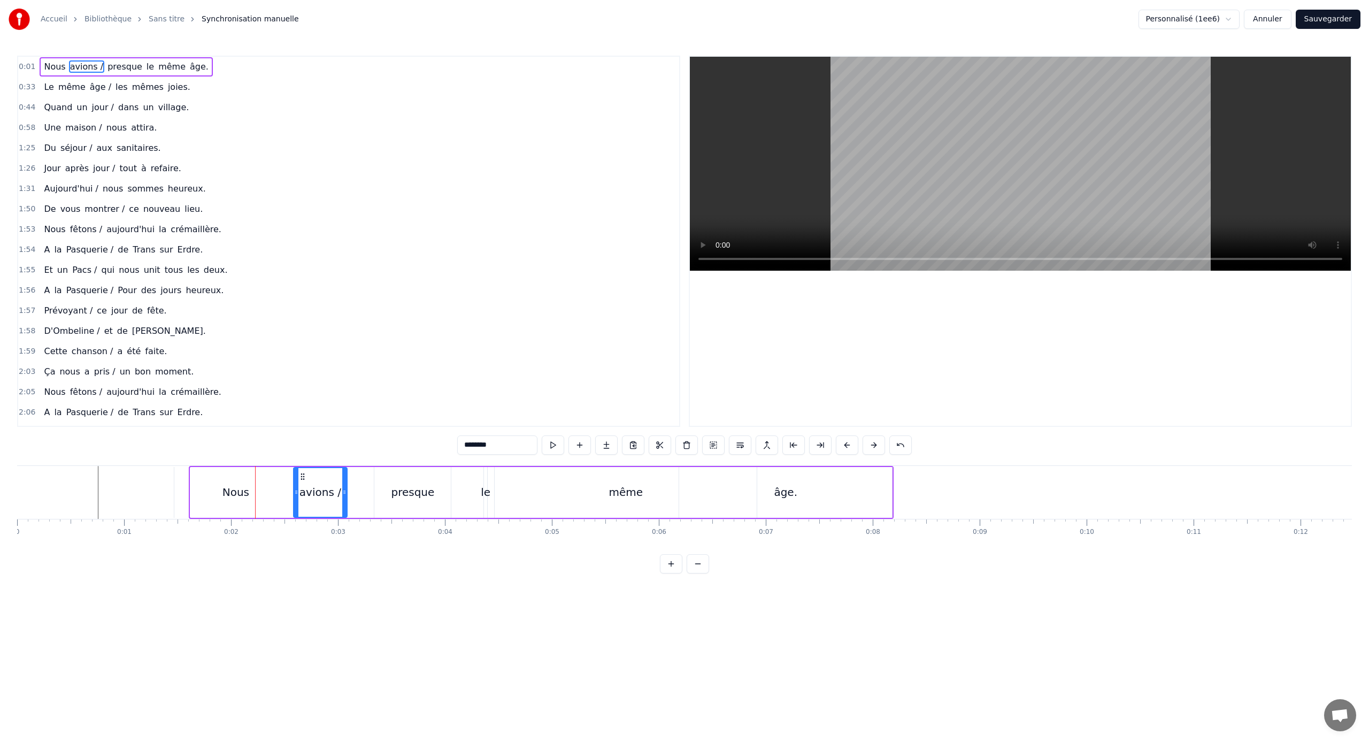
drag, startPoint x: 192, startPoint y: 493, endPoint x: 296, endPoint y: 499, distance: 103.4
click at [296, 499] on div at bounding box center [296, 492] width 4 height 49
drag, startPoint x: 296, startPoint y: 489, endPoint x: 212, endPoint y: 487, distance: 83.5
click at [292, 492] on div "avions /" at bounding box center [320, 492] width 56 height 51
click at [213, 484] on div "Nous" at bounding box center [235, 492] width 123 height 51
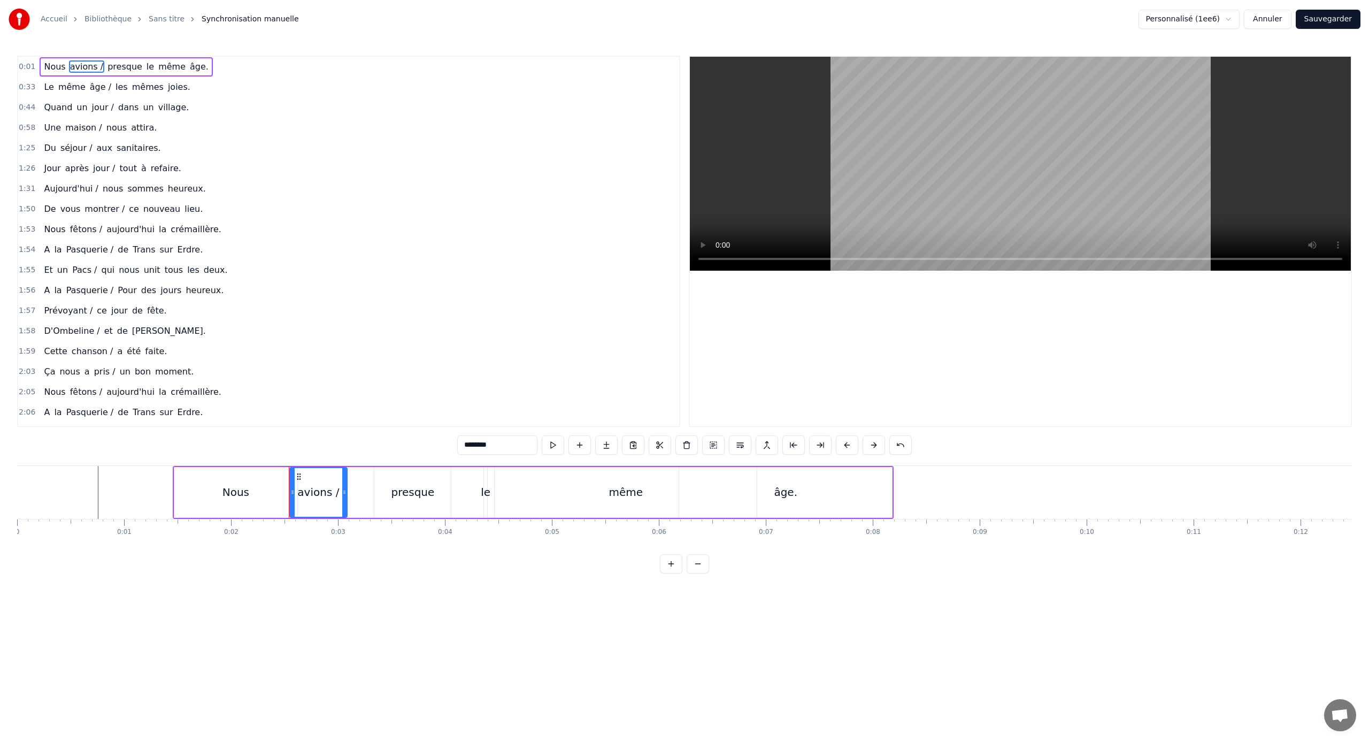
type input "****"
drag, startPoint x: 295, startPoint y: 492, endPoint x: 232, endPoint y: 494, distance: 62.6
click at [232, 494] on icon at bounding box center [233, 492] width 4 height 9
drag, startPoint x: 175, startPoint y: 475, endPoint x: 183, endPoint y: 475, distance: 7.5
click at [183, 475] on div at bounding box center [184, 492] width 4 height 49
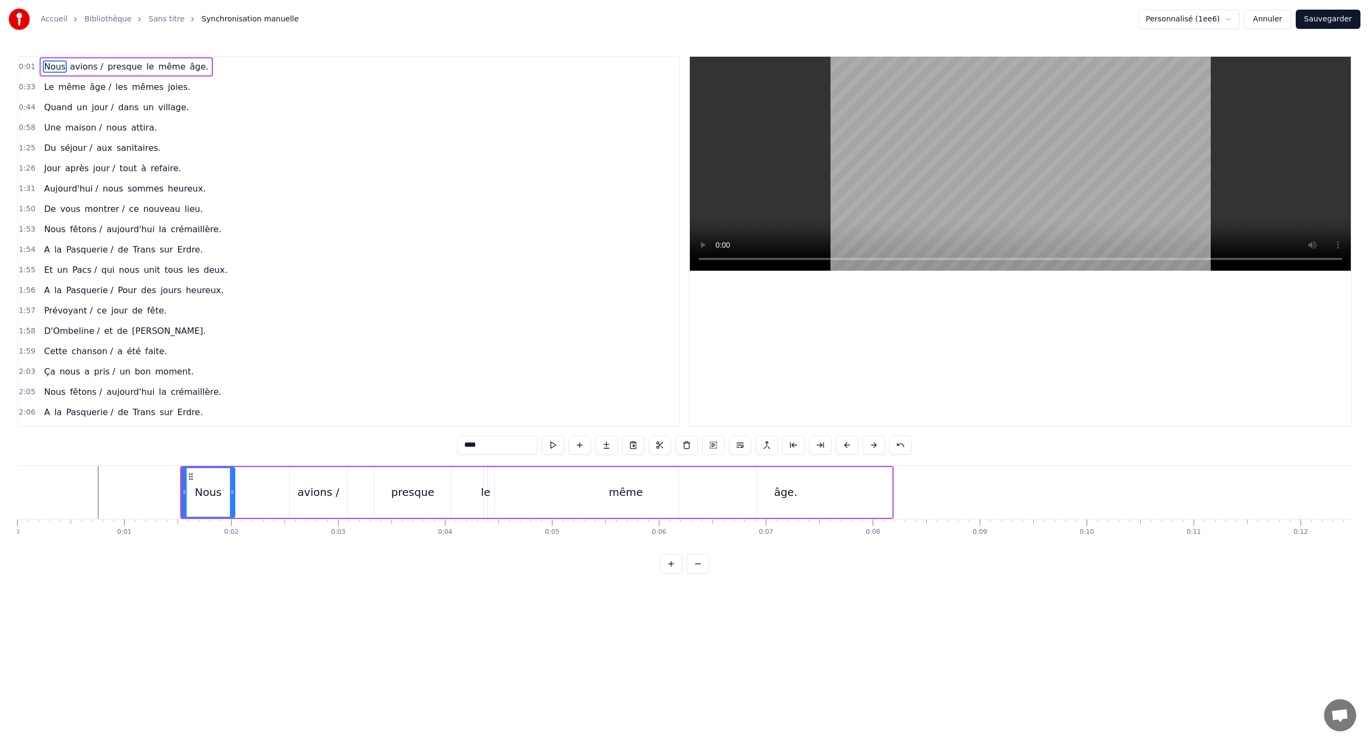
drag, startPoint x: 302, startPoint y: 485, endPoint x: 265, endPoint y: 484, distance: 37.4
click at [265, 484] on div "Nous avions / presque le même âge." at bounding box center [536, 492] width 713 height 53
drag, startPoint x: 321, startPoint y: 482, endPoint x: 293, endPoint y: 480, distance: 28.4
click at [290, 482] on div "avions /" at bounding box center [318, 492] width 57 height 51
drag, startPoint x: 313, startPoint y: 478, endPoint x: 283, endPoint y: 478, distance: 30.5
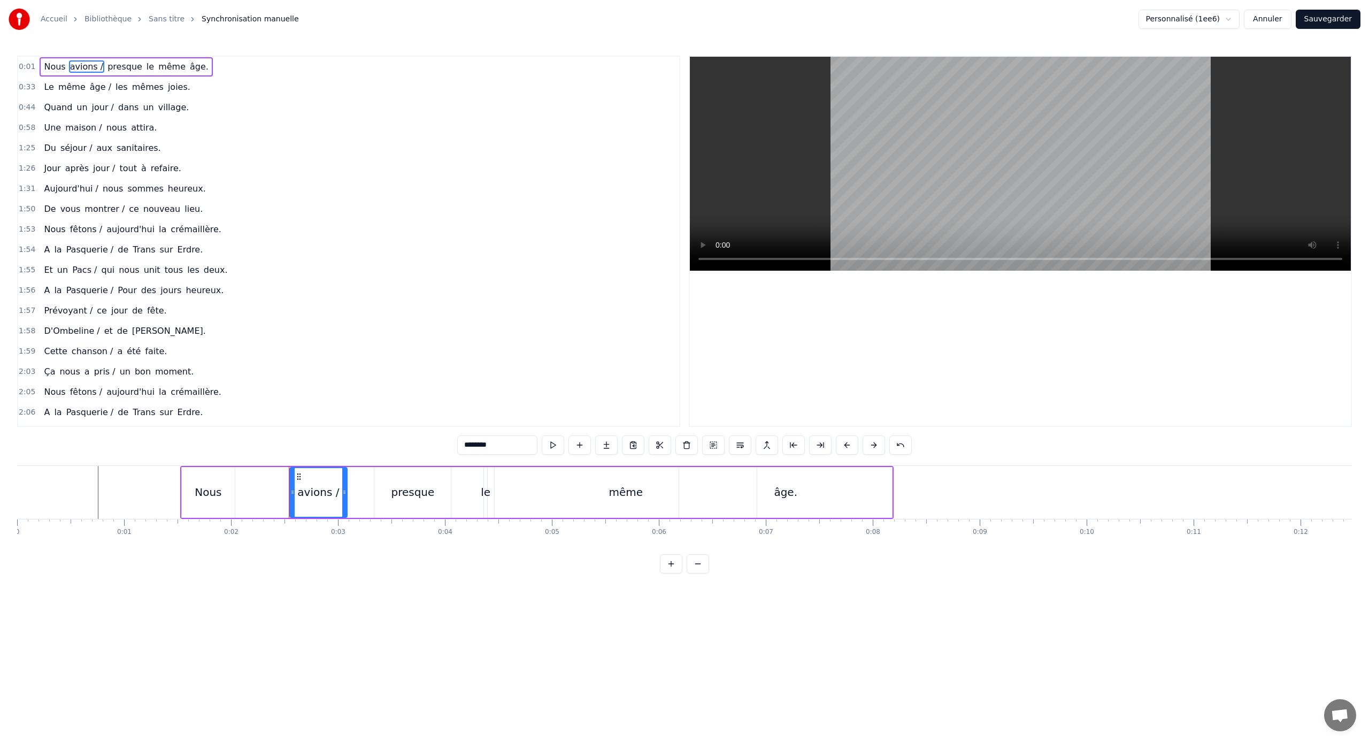
click at [283, 478] on div "Nous avions / presque le même âge." at bounding box center [536, 492] width 713 height 53
click at [299, 476] on div "avions /" at bounding box center [318, 492] width 57 height 51
drag, startPoint x: 298, startPoint y: 475, endPoint x: 244, endPoint y: 479, distance: 54.6
click at [244, 479] on icon at bounding box center [244, 476] width 9 height 9
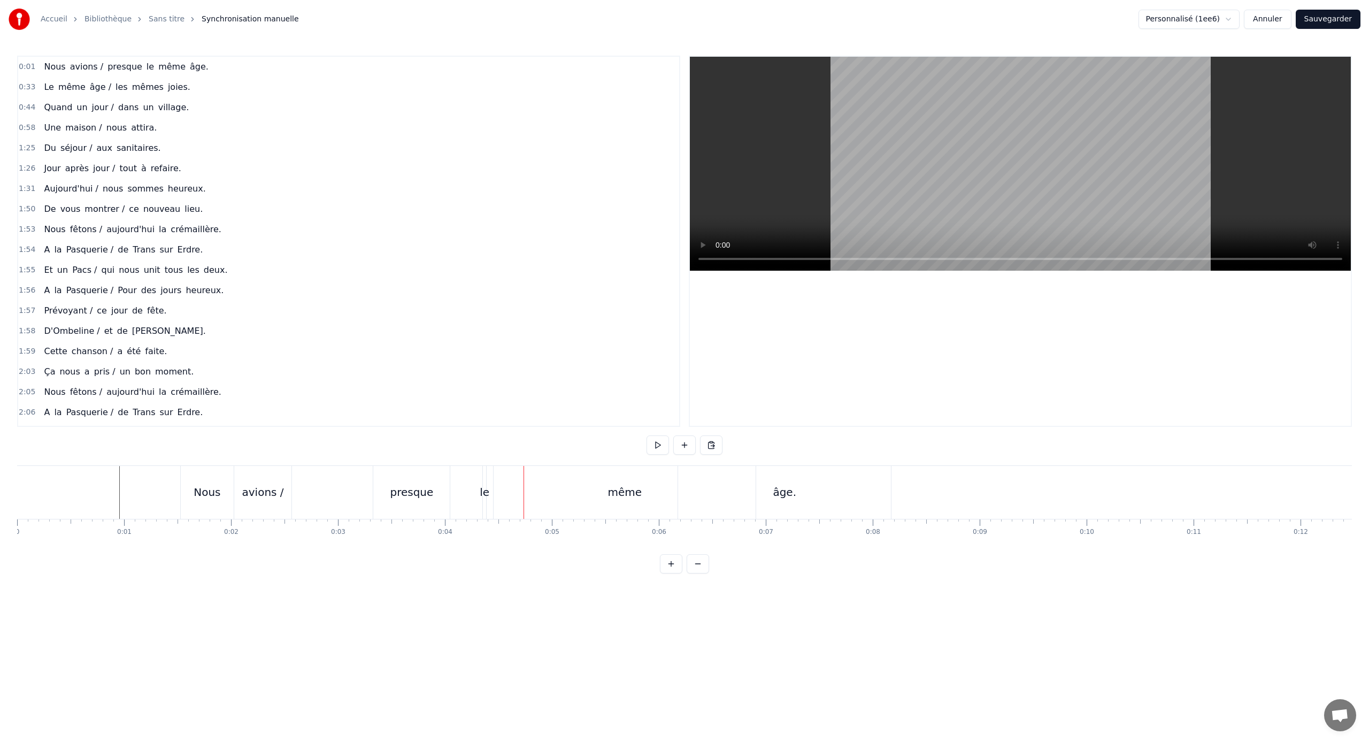
click at [379, 470] on div "presque" at bounding box center [411, 492] width 76 height 53
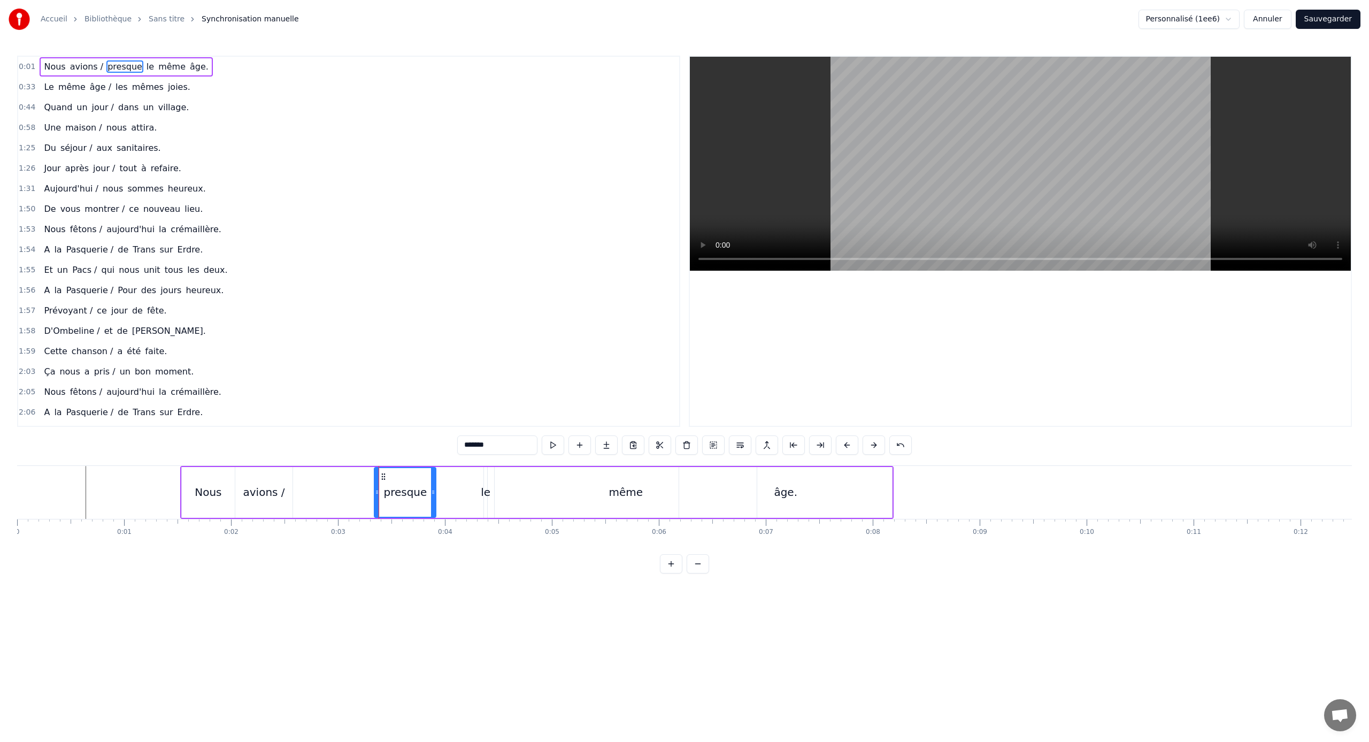
drag, startPoint x: 448, startPoint y: 482, endPoint x: 433, endPoint y: 486, distance: 15.6
click at [433, 486] on div at bounding box center [433, 492] width 4 height 49
drag, startPoint x: 382, startPoint y: 475, endPoint x: 306, endPoint y: 482, distance: 76.2
click at [306, 482] on div "presque" at bounding box center [329, 492] width 60 height 49
click at [486, 483] on div "le" at bounding box center [485, 492] width 3 height 51
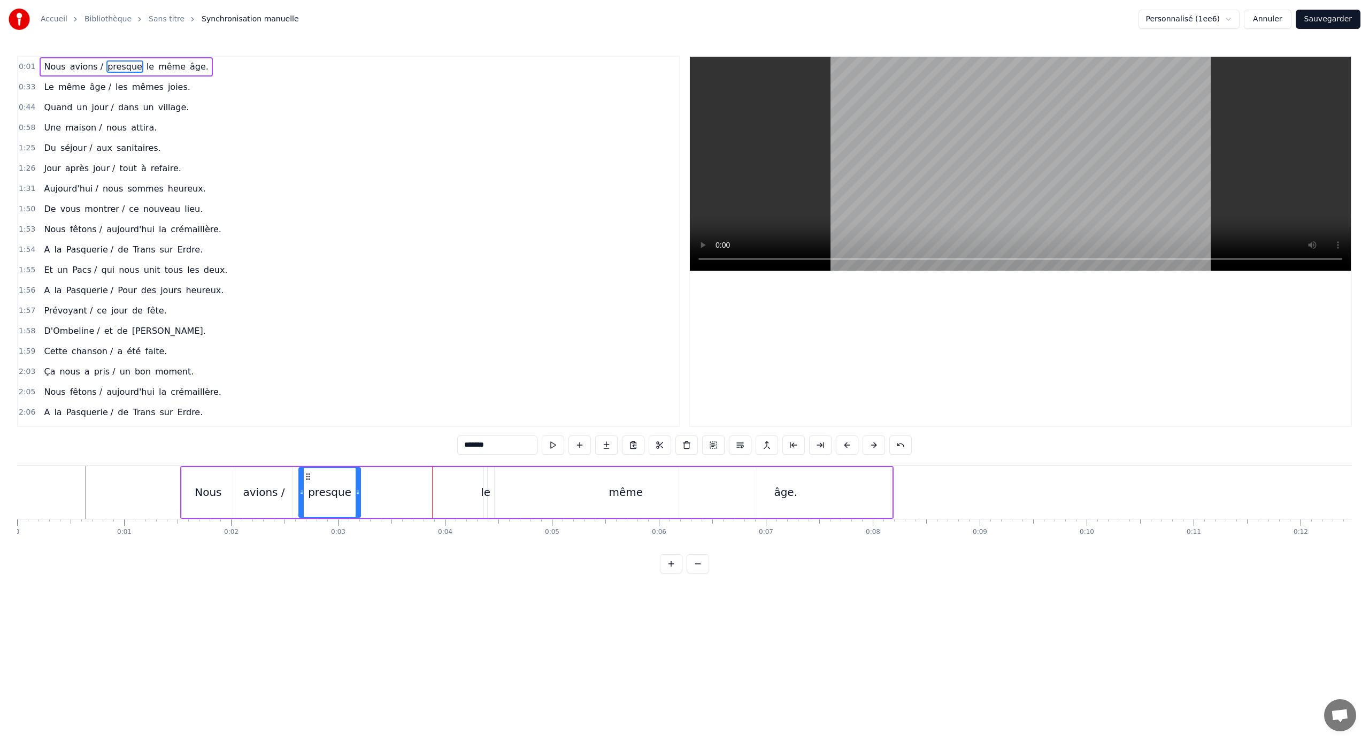
type input "**"
drag, startPoint x: 482, startPoint y: 488, endPoint x: 454, endPoint y: 491, distance: 28.5
click at [454, 491] on div "Nous avions / presque le même âge." at bounding box center [536, 492] width 713 height 53
click at [473, 493] on div "Nous avions / presque le même âge." at bounding box center [536, 492] width 713 height 53
click at [490, 491] on div "Nous avions / presque le même âge." at bounding box center [536, 492] width 713 height 53
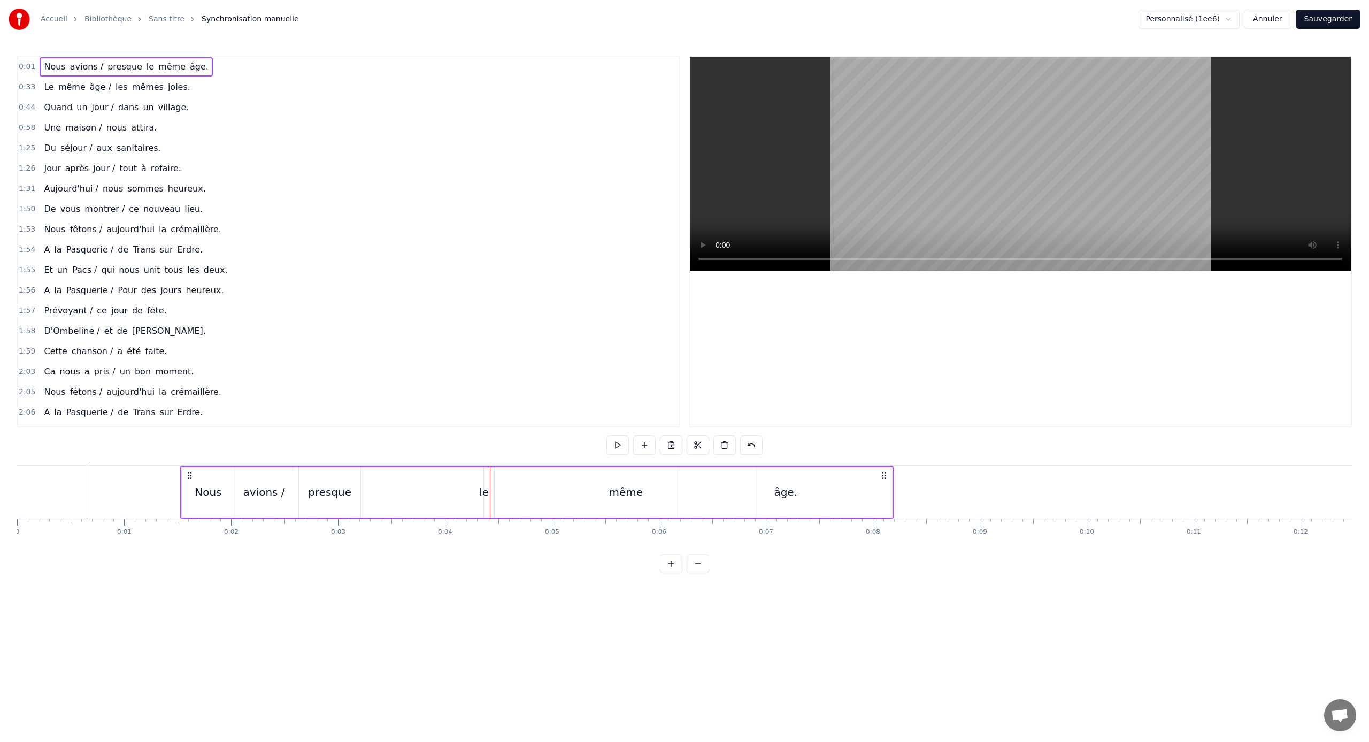
click at [486, 494] on div "le" at bounding box center [484, 492] width 10 height 16
click at [470, 495] on div "Nous avions / presque le même âge." at bounding box center [536, 492] width 713 height 53
click at [486, 494] on div "le" at bounding box center [484, 492] width 10 height 16
click at [483, 495] on icon at bounding box center [482, 492] width 4 height 9
drag, startPoint x: 483, startPoint y: 495, endPoint x: 485, endPoint y: 484, distance: 10.5
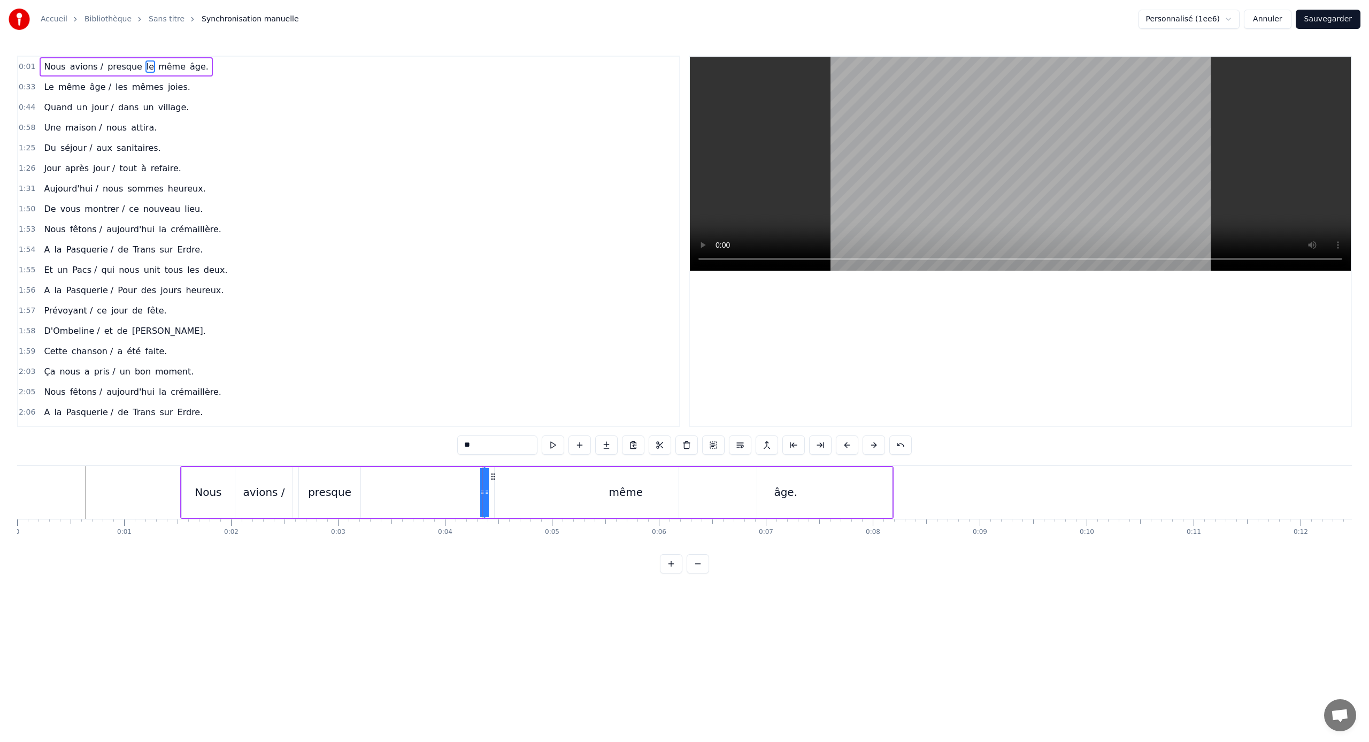
click at [469, 492] on div "Nous avions / presque le même âge." at bounding box center [536, 492] width 713 height 53
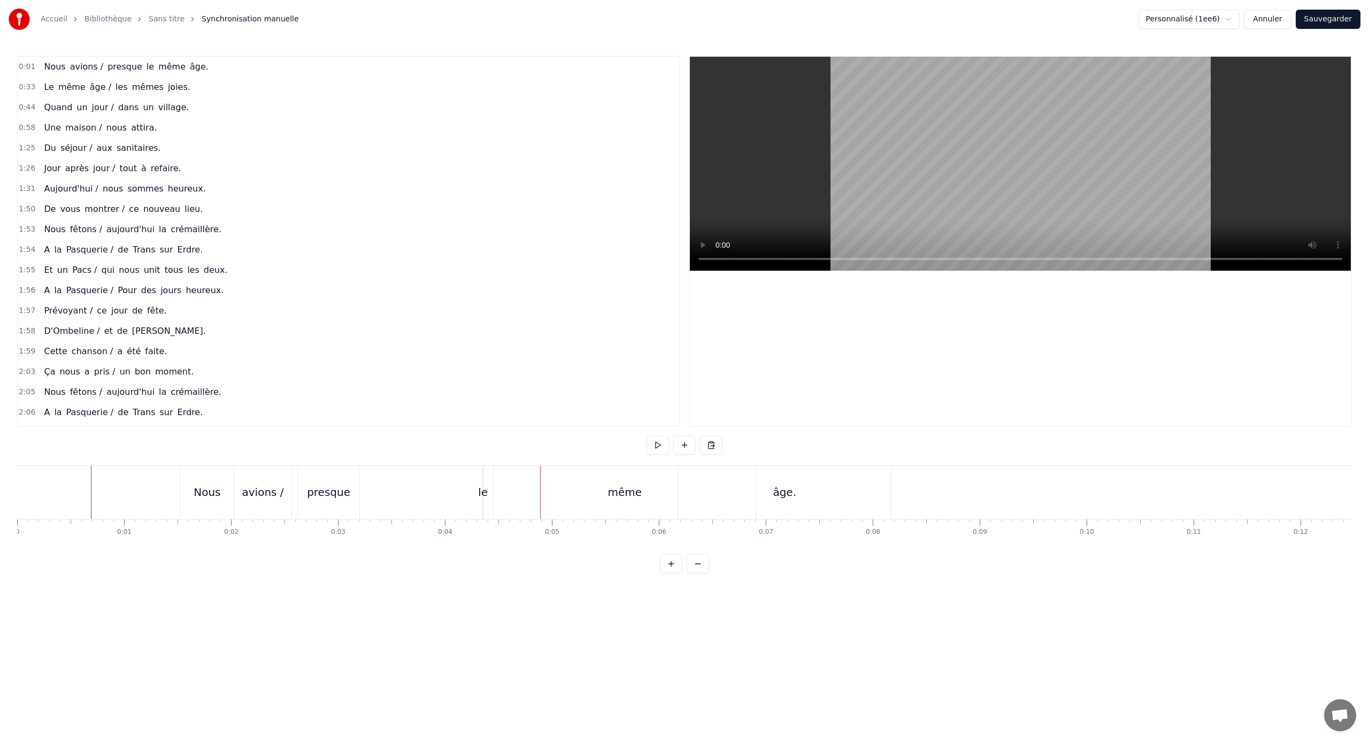
drag, startPoint x: 331, startPoint y: 494, endPoint x: 316, endPoint y: 495, distance: 15.0
click at [316, 495] on div "presque" at bounding box center [328, 492] width 43 height 16
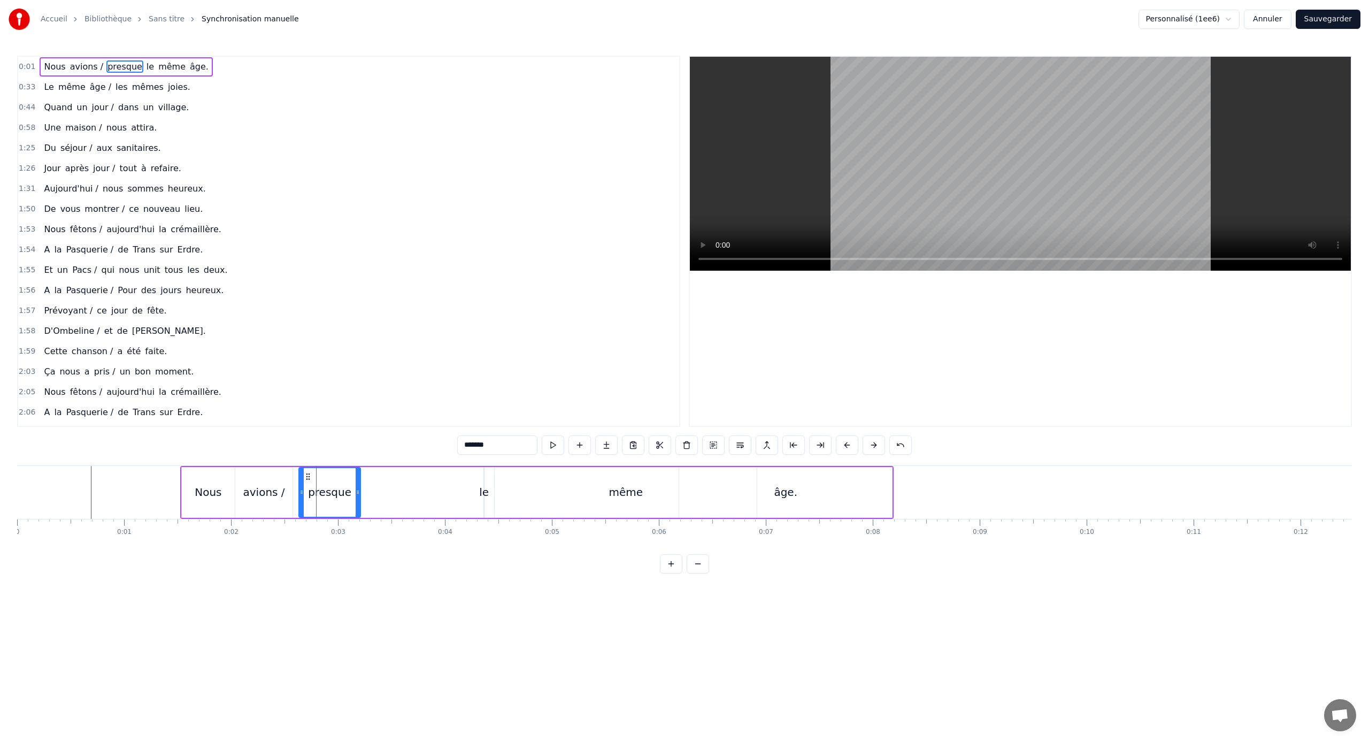
click at [488, 492] on div "Nous avions / presque le même âge." at bounding box center [536, 492] width 713 height 53
drag, startPoint x: 480, startPoint y: 493, endPoint x: 382, endPoint y: 495, distance: 97.9
click at [389, 495] on div "Nous avions / presque le même âge." at bounding box center [536, 492] width 713 height 53
drag, startPoint x: 328, startPoint y: 492, endPoint x: 312, endPoint y: 492, distance: 16.0
click at [312, 492] on div "presque" at bounding box center [329, 492] width 43 height 16
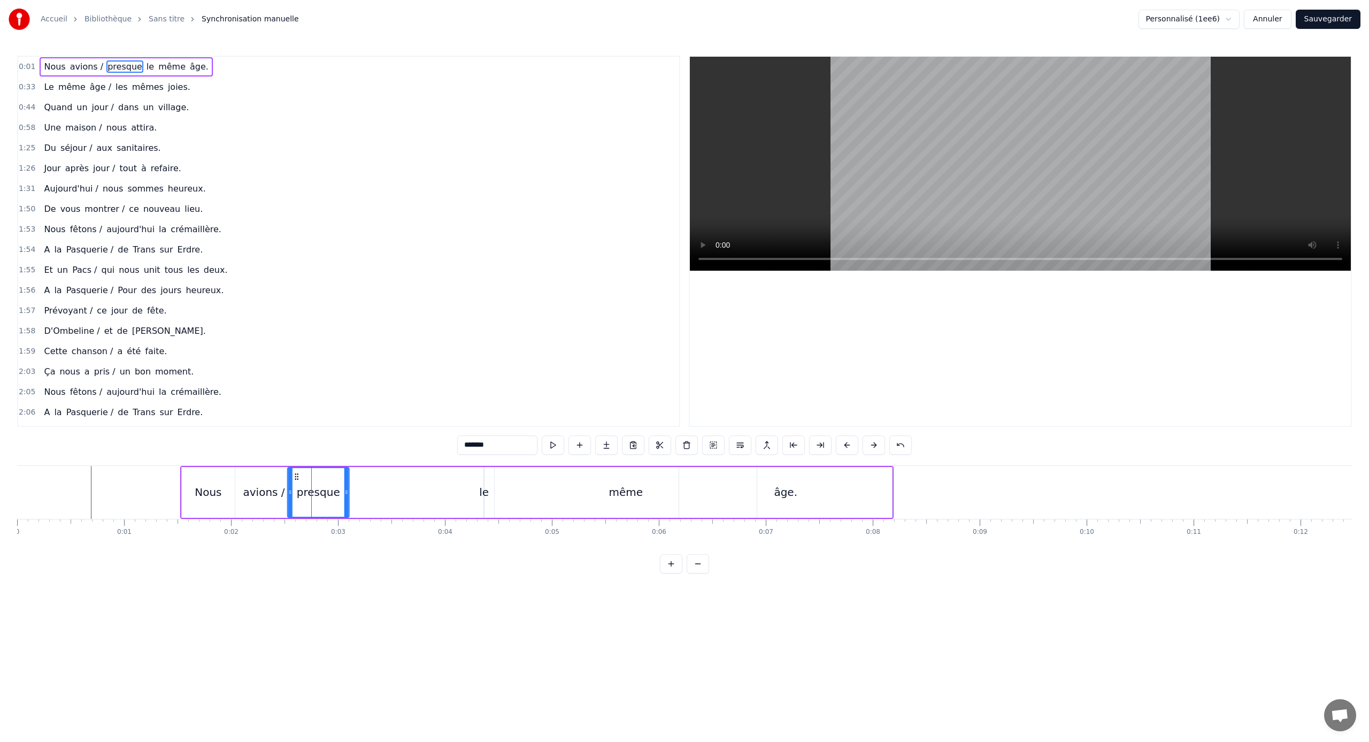
drag, startPoint x: 305, startPoint y: 475, endPoint x: 289, endPoint y: 480, distance: 16.1
click at [294, 477] on icon at bounding box center [296, 476] width 9 height 9
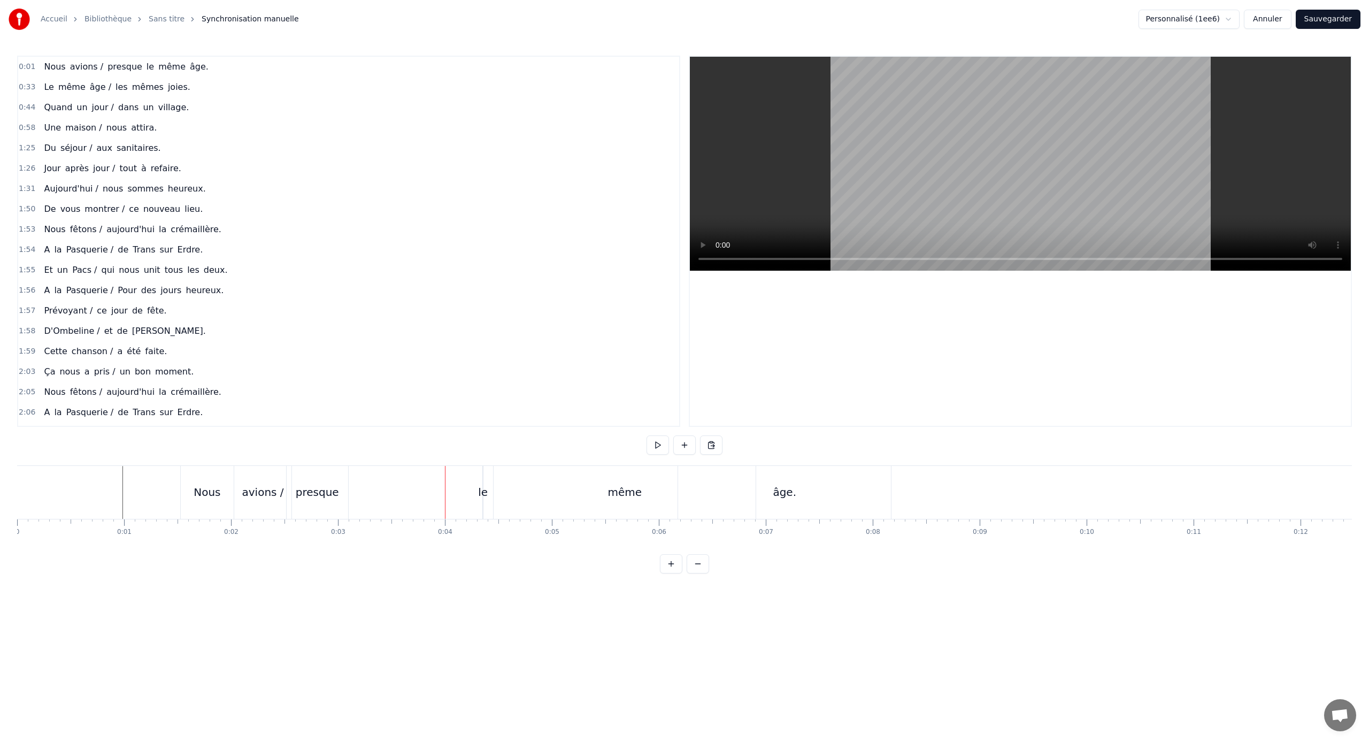
drag, startPoint x: 305, startPoint y: 492, endPoint x: 284, endPoint y: 476, distance: 25.6
click at [325, 491] on div "presque" at bounding box center [317, 492] width 43 height 16
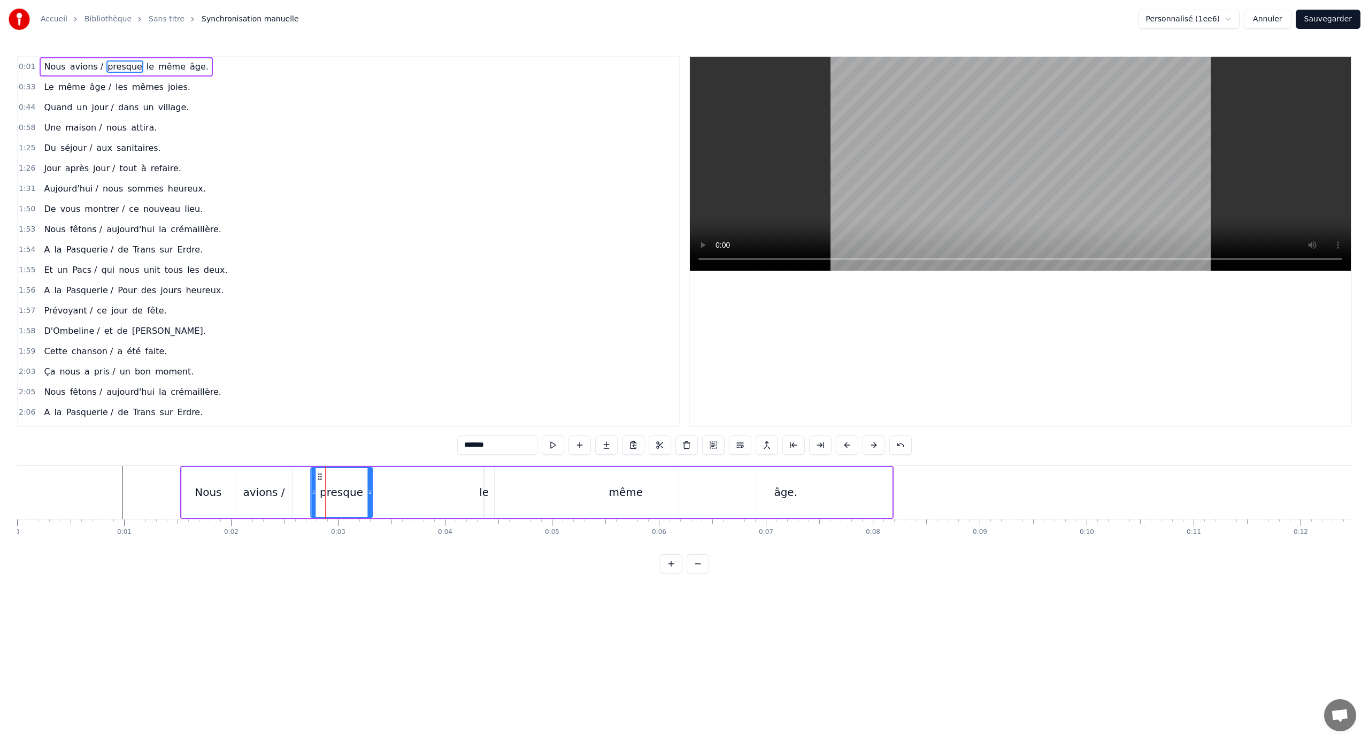
drag, startPoint x: 296, startPoint y: 474, endPoint x: 318, endPoint y: 477, distance: 22.1
click at [319, 477] on icon at bounding box center [319, 476] width 9 height 9
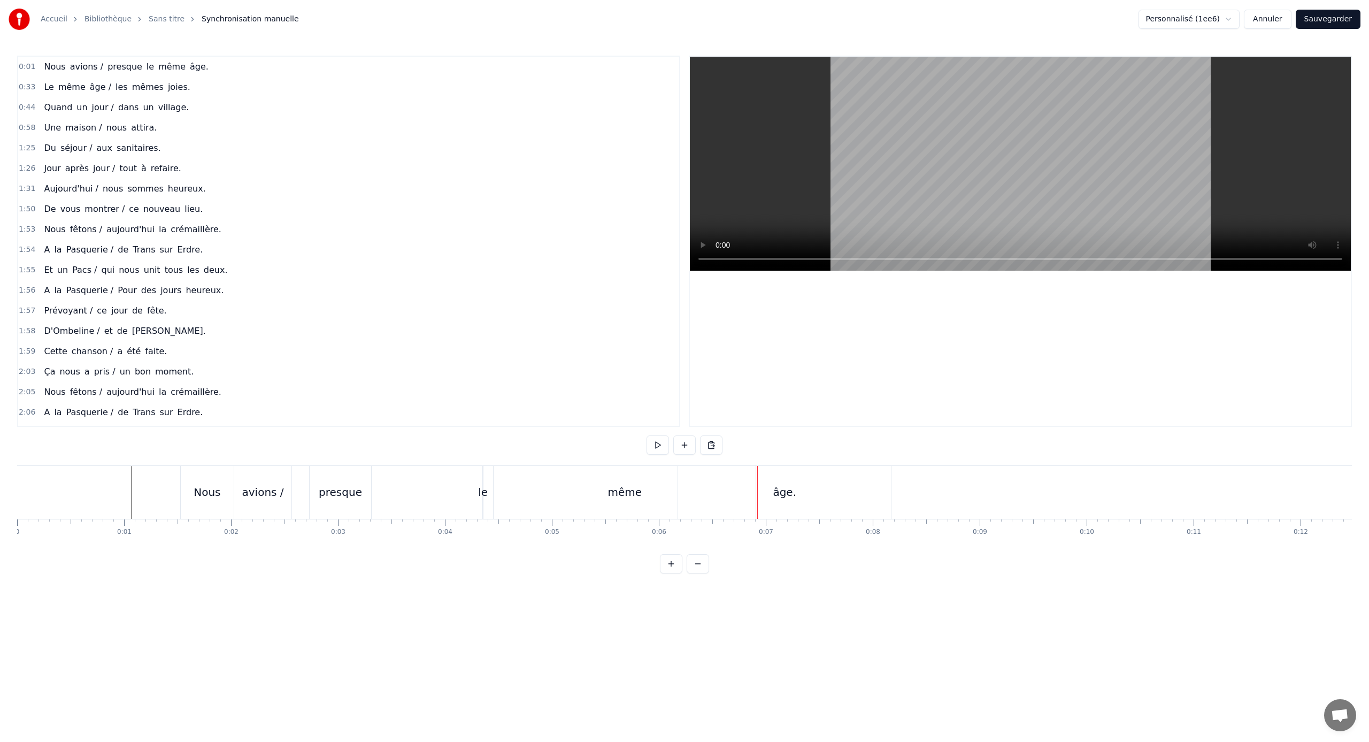
drag, startPoint x: 578, startPoint y: 491, endPoint x: 529, endPoint y: 481, distance: 49.7
click at [530, 492] on div "même" at bounding box center [625, 492] width 262 height 53
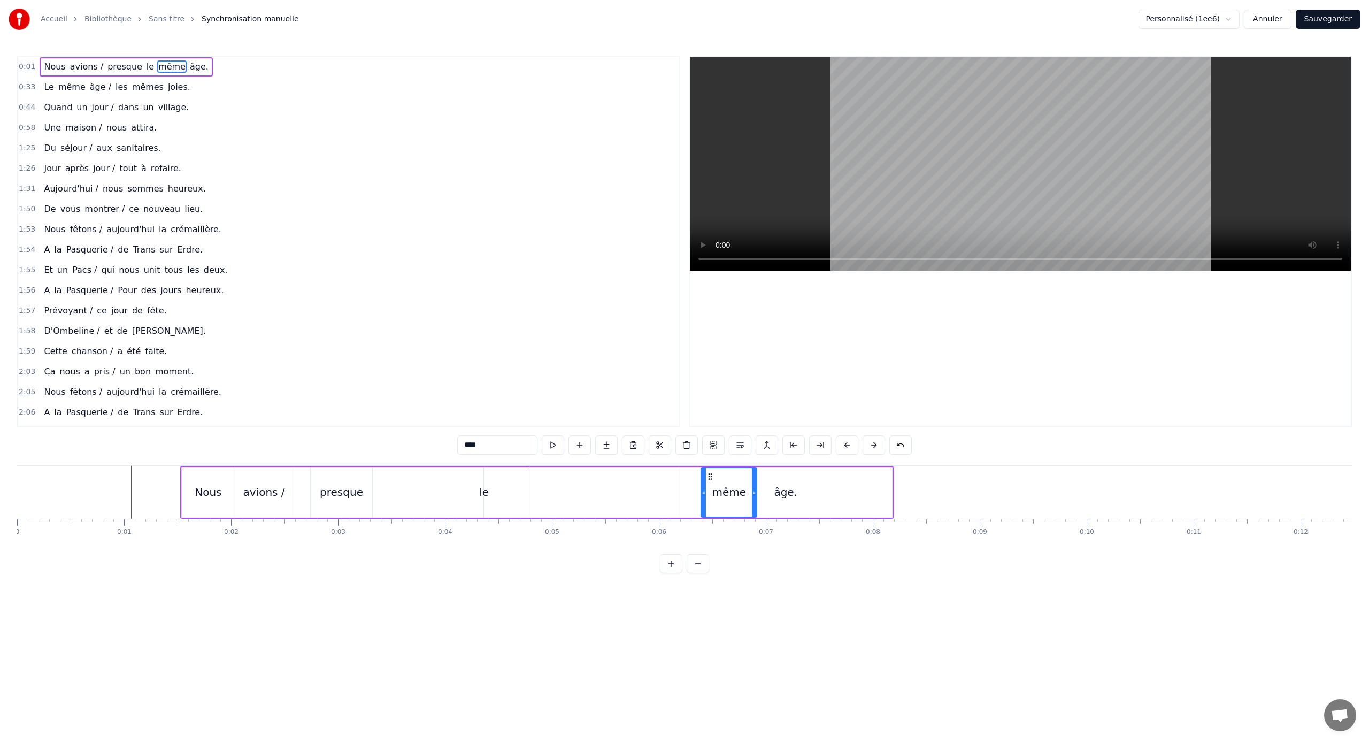
drag, startPoint x: 497, startPoint y: 488, endPoint x: 703, endPoint y: 503, distance: 206.9
click at [488, 494] on div "Nous avions / presque le âge. même" at bounding box center [536, 492] width 713 height 53
drag, startPoint x: 483, startPoint y: 497, endPoint x: 494, endPoint y: 497, distance: 10.2
click at [508, 497] on div "Nous avions / presque le âge. même" at bounding box center [536, 492] width 713 height 53
drag, startPoint x: 483, startPoint y: 494, endPoint x: 475, endPoint y: 490, distance: 9.3
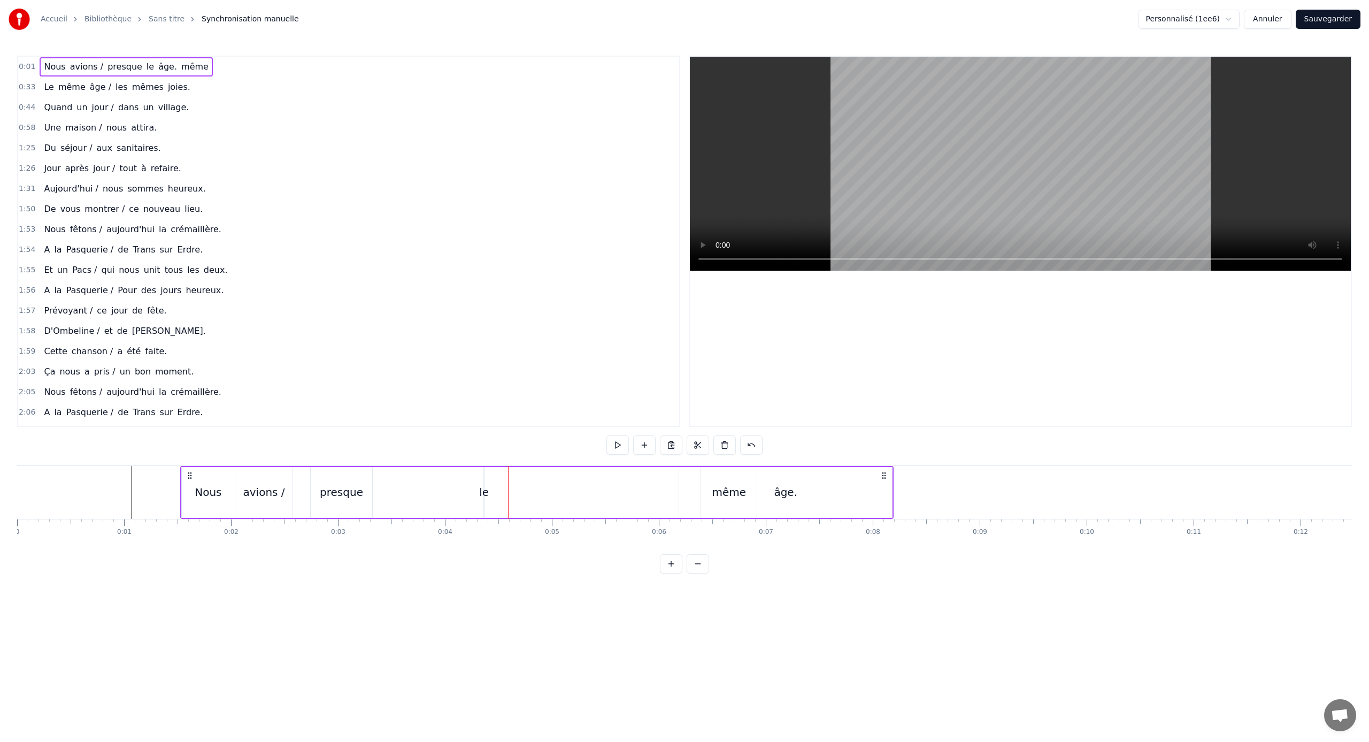
click at [450, 494] on div "Nous avions / presque le âge. même" at bounding box center [536, 492] width 713 height 53
click at [483, 488] on div "le" at bounding box center [484, 492] width 10 height 16
click at [483, 488] on icon at bounding box center [482, 492] width 4 height 9
drag, startPoint x: 483, startPoint y: 485, endPoint x: 450, endPoint y: 490, distance: 34.1
click at [450, 490] on div "Nous avions / presque le âge. même" at bounding box center [469, 492] width 578 height 53
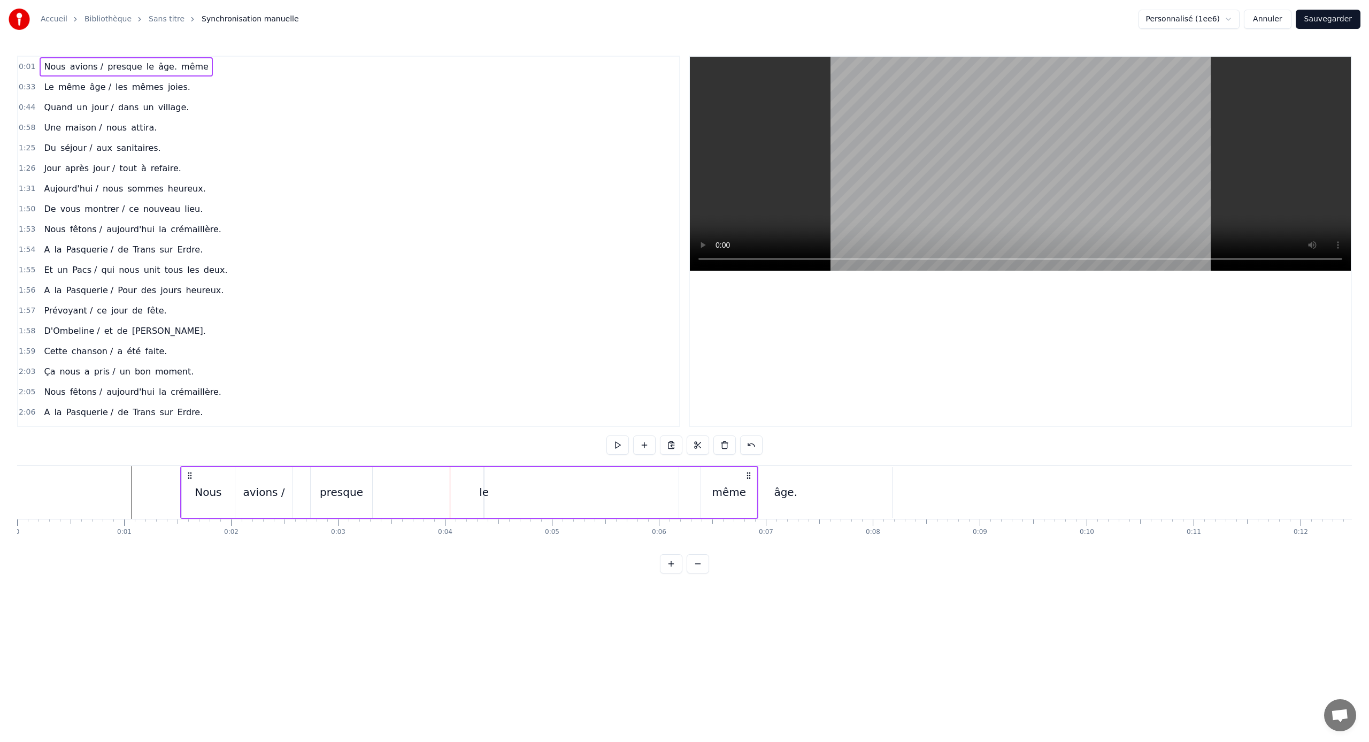
click at [484, 491] on div "le" at bounding box center [484, 492] width 10 height 16
drag, startPoint x: 481, startPoint y: 492, endPoint x: 473, endPoint y: 495, distance: 8.3
click at [459, 496] on div "Nous avions / presque le âge. même" at bounding box center [469, 492] width 578 height 53
click at [484, 492] on div "le" at bounding box center [484, 492] width 10 height 16
drag, startPoint x: 488, startPoint y: 494, endPoint x: 522, endPoint y: 496, distance: 34.3
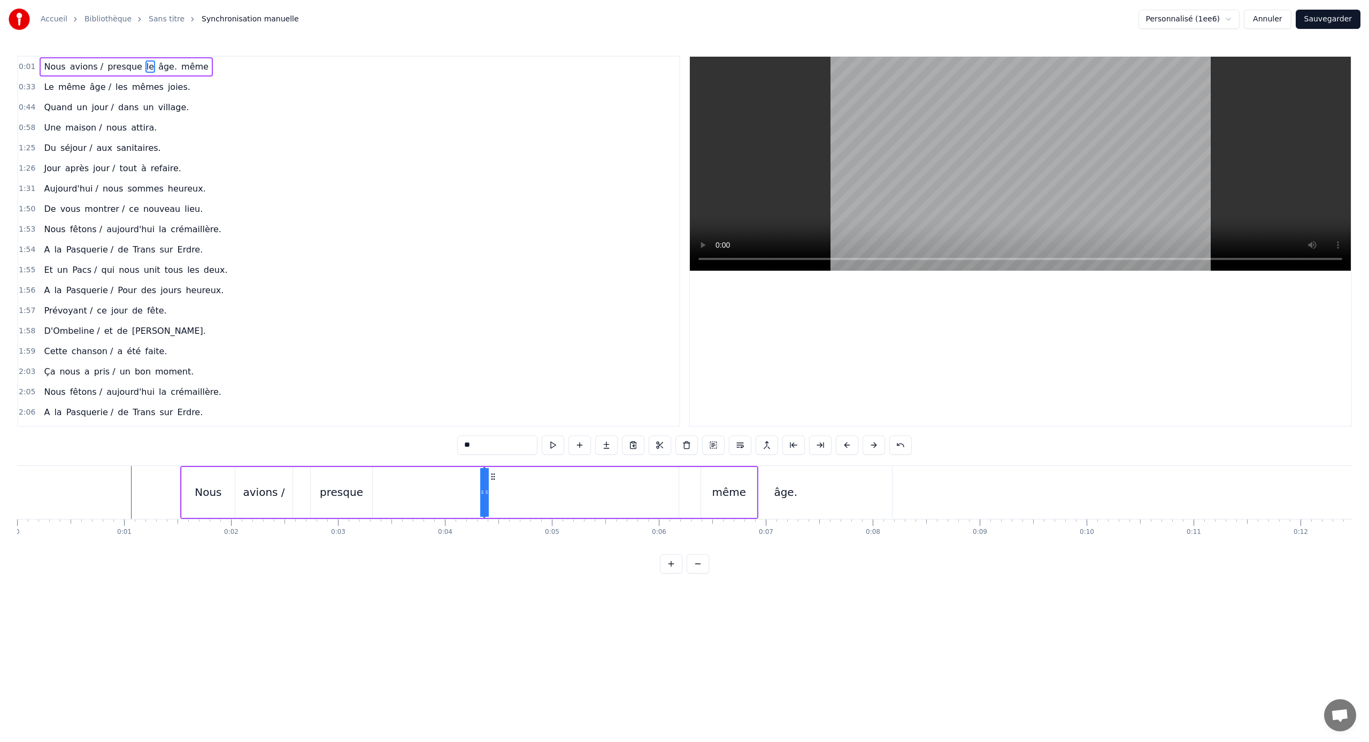
click at [522, 496] on div "Nous avions / presque le âge. même" at bounding box center [469, 492] width 578 height 53
click at [484, 494] on div "le" at bounding box center [484, 492] width 10 height 16
click at [484, 494] on icon at bounding box center [486, 492] width 4 height 9
drag, startPoint x: 492, startPoint y: 476, endPoint x: 376, endPoint y: 484, distance: 116.3
click at [376, 484] on div "Nous avions / presque le âge. même" at bounding box center [469, 492] width 578 height 53
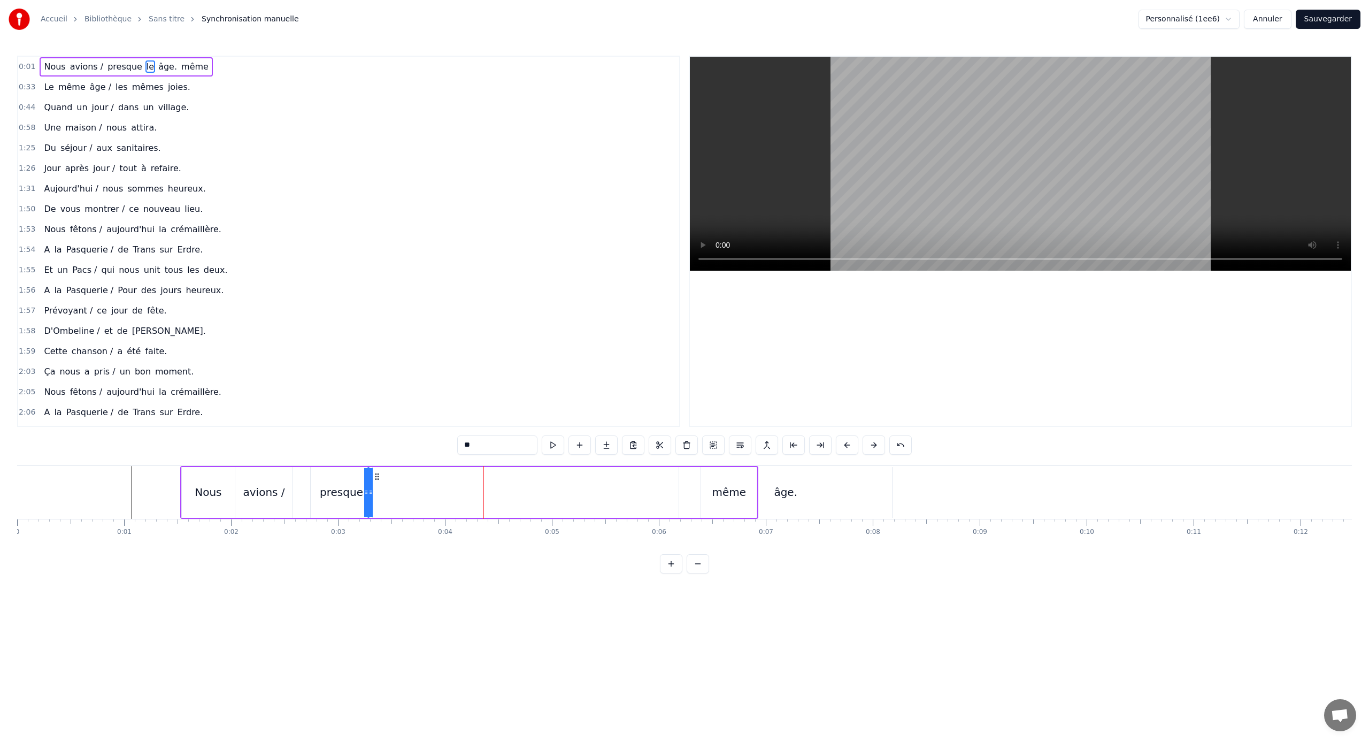
click at [718, 493] on div "même" at bounding box center [729, 492] width 34 height 16
drag, startPoint x: 710, startPoint y: 476, endPoint x: 385, endPoint y: 499, distance: 325.9
click at [385, 499] on div "même" at bounding box center [403, 492] width 55 height 49
click at [773, 491] on div "âge." at bounding box center [785, 492] width 213 height 51
type input "****"
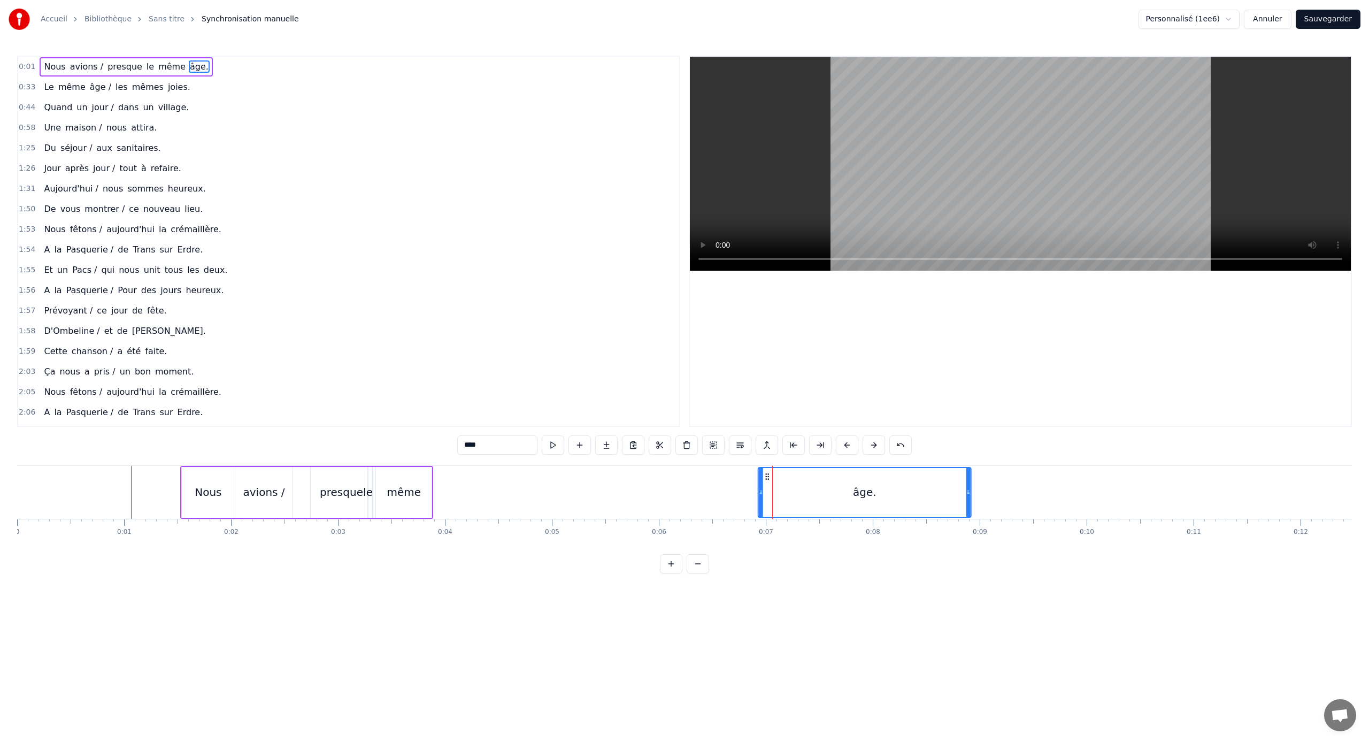
drag, startPoint x: 688, startPoint y: 476, endPoint x: 777, endPoint y: 484, distance: 90.1
click at [768, 481] on div "âge." at bounding box center [865, 492] width 212 height 49
drag, startPoint x: 972, startPoint y: 492, endPoint x: 772, endPoint y: 482, distance: 200.2
click at [803, 502] on div at bounding box center [801, 492] width 4 height 49
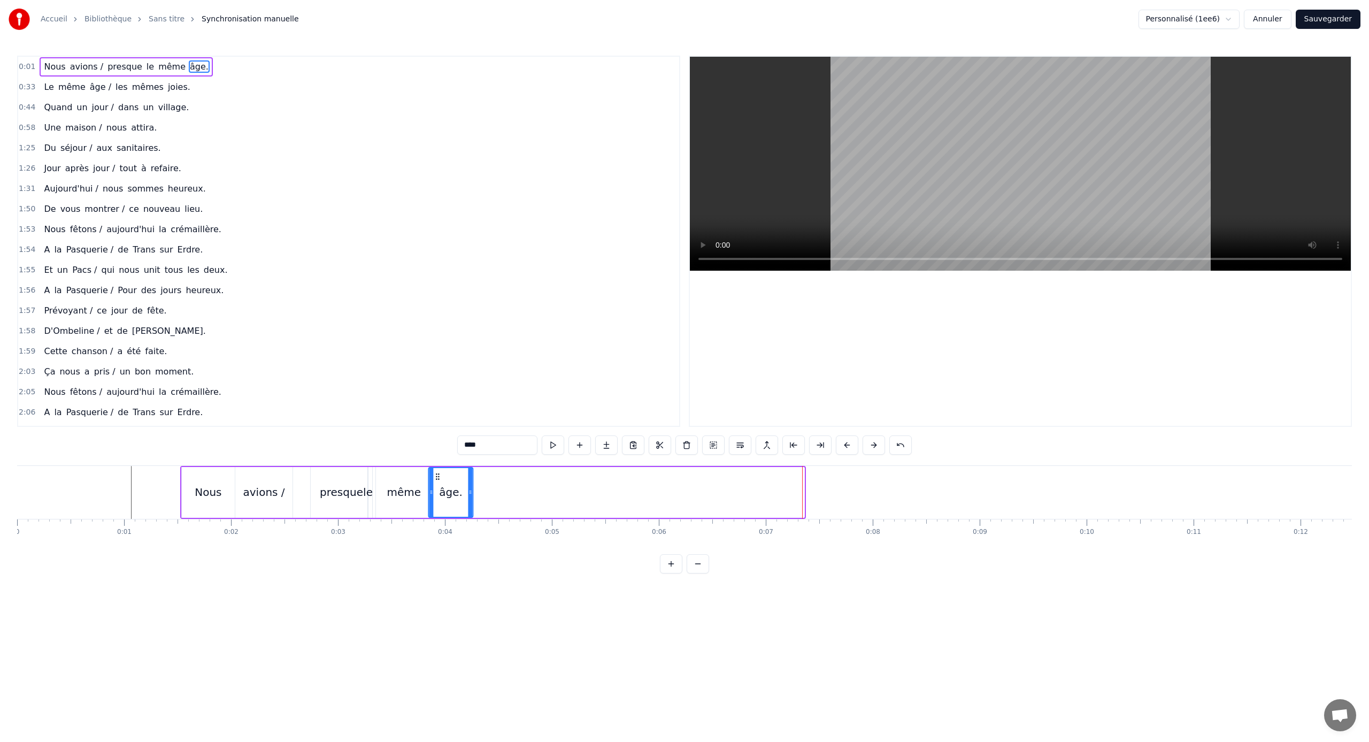
drag, startPoint x: 770, startPoint y: 477, endPoint x: 440, endPoint y: 498, distance: 331.6
click at [440, 498] on div "âge." at bounding box center [450, 492] width 43 height 49
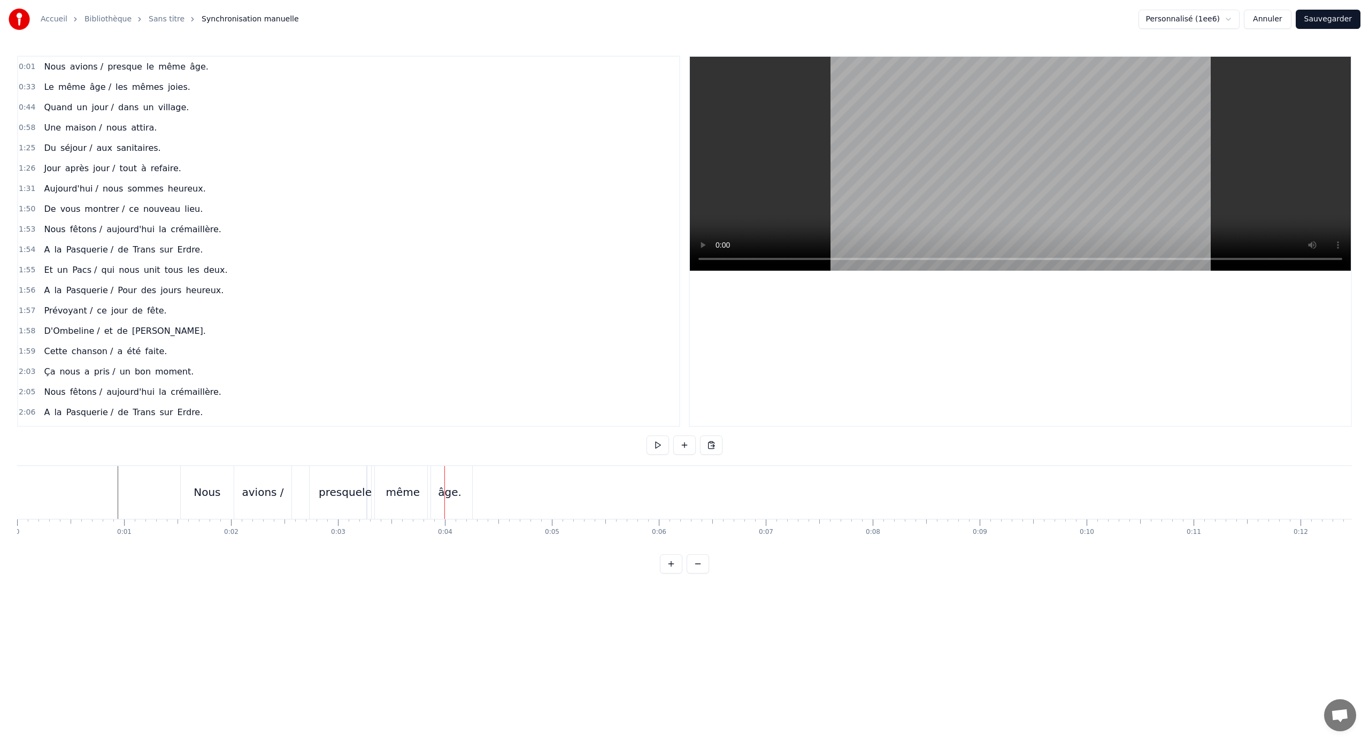
click at [305, 471] on div "Nous avions / presque le même âge." at bounding box center [327, 492] width 294 height 53
click at [320, 473] on div "presque" at bounding box center [341, 492] width 61 height 51
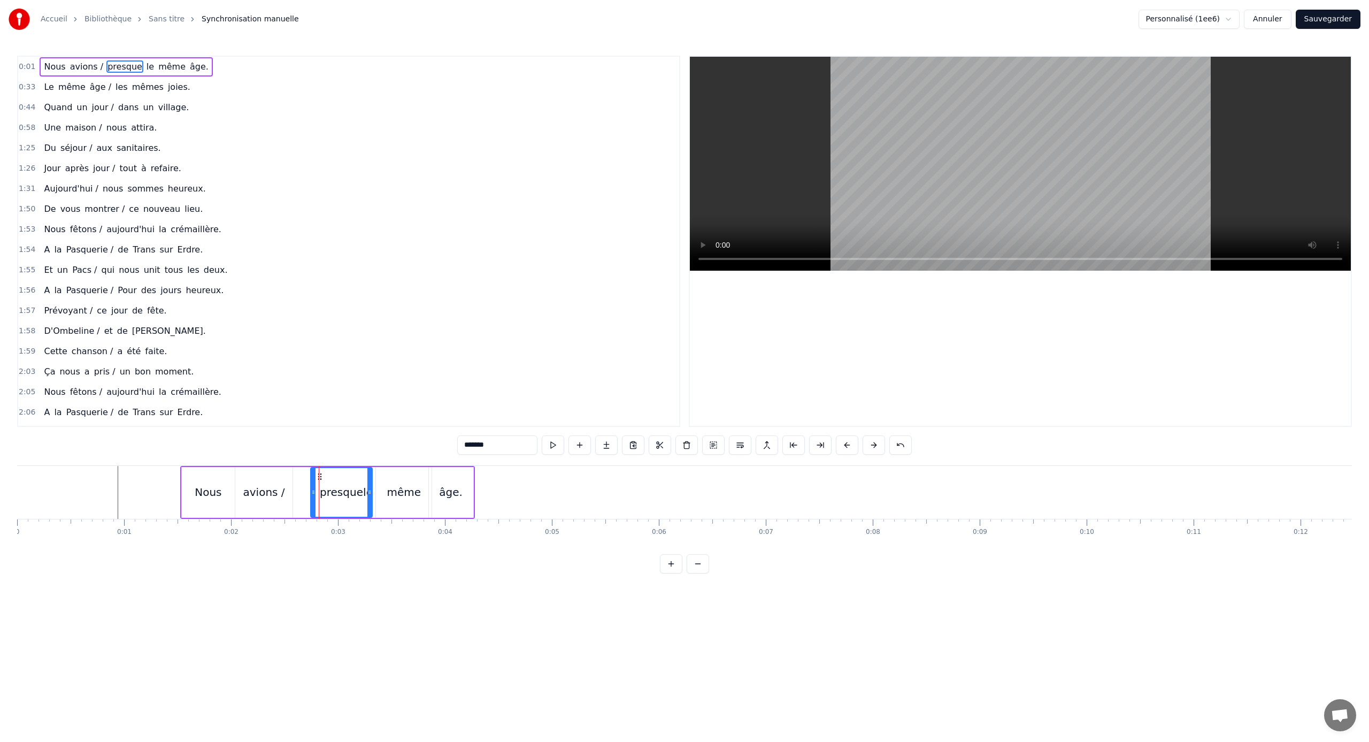
drag, startPoint x: 319, startPoint y: 475, endPoint x: 307, endPoint y: 477, distance: 12.0
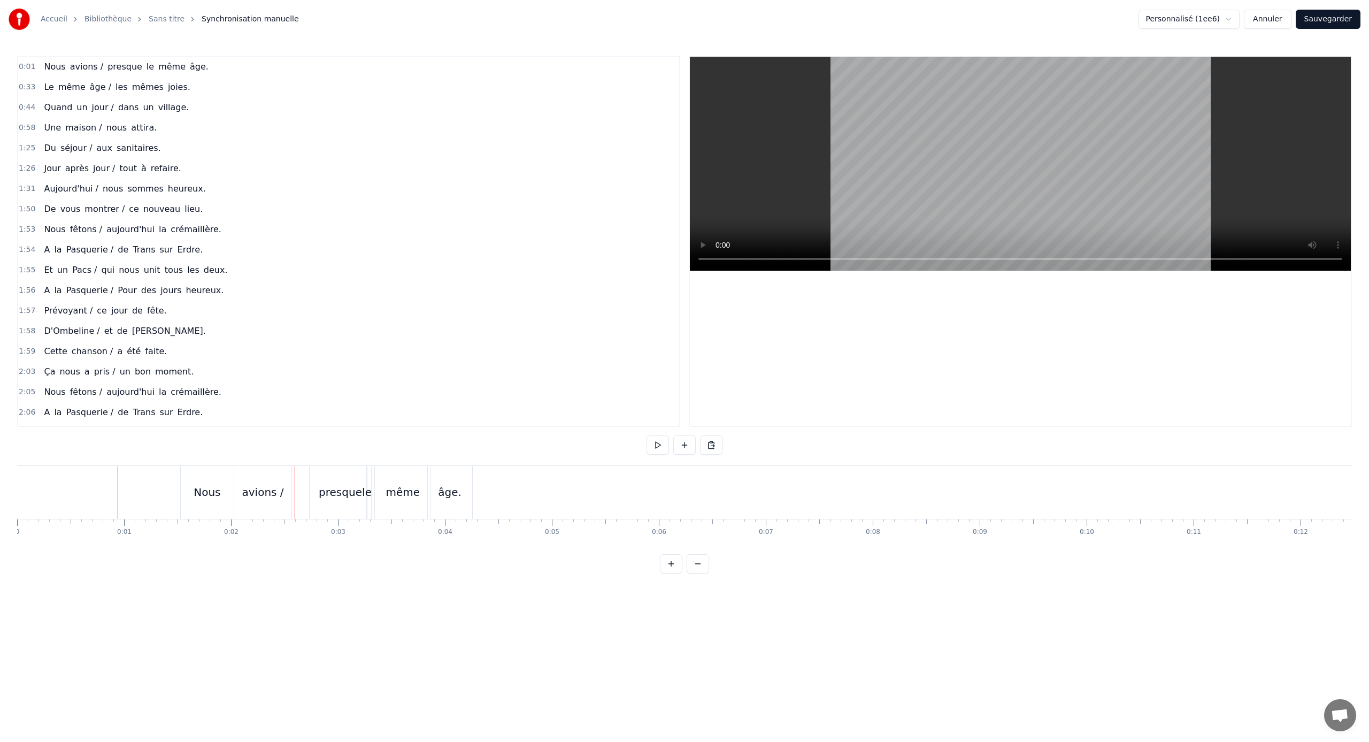
click at [314, 475] on div "presque" at bounding box center [340, 492] width 61 height 53
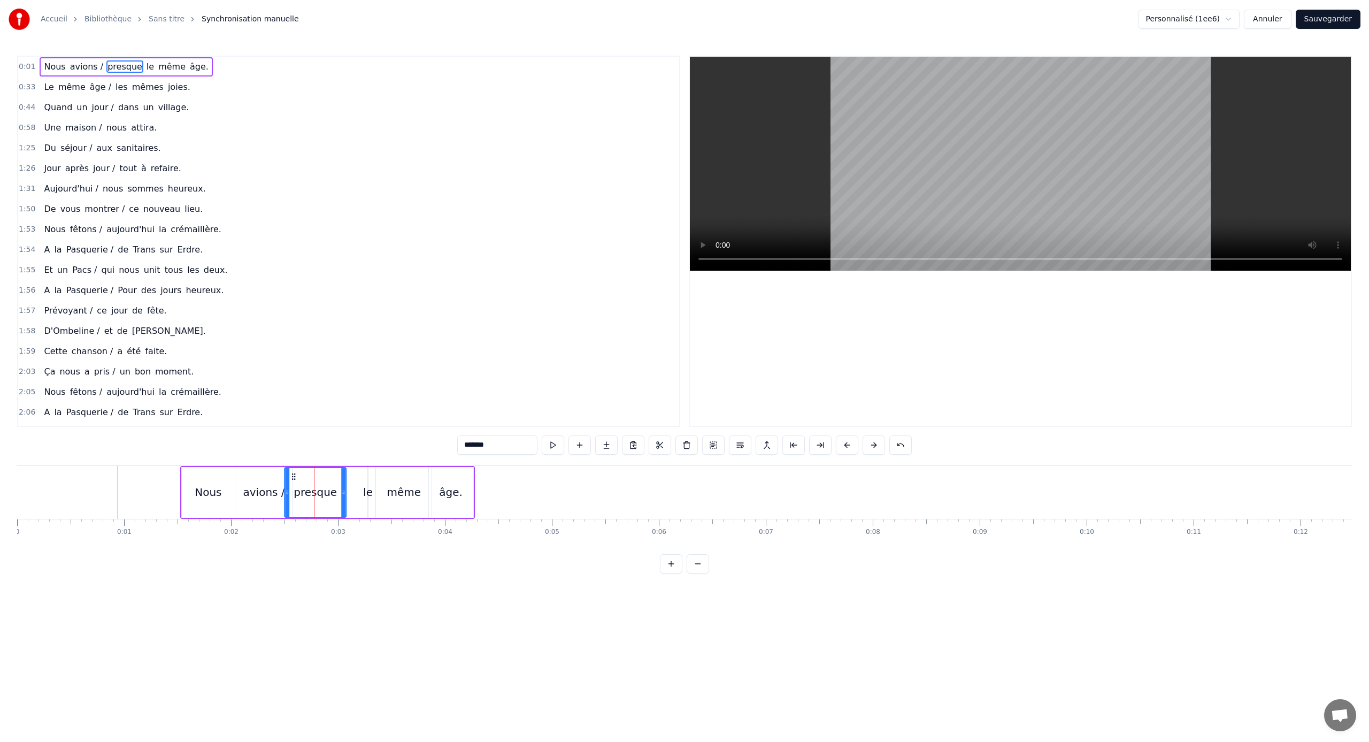
drag, startPoint x: 320, startPoint y: 475, endPoint x: 294, endPoint y: 480, distance: 26.6
click at [294, 480] on icon at bounding box center [293, 476] width 9 height 9
drag, startPoint x: 368, startPoint y: 492, endPoint x: 353, endPoint y: 494, distance: 15.0
click at [353, 494] on div "Nous avions / presque le même âge." at bounding box center [327, 492] width 294 height 53
click at [369, 491] on div "le" at bounding box center [368, 492] width 10 height 16
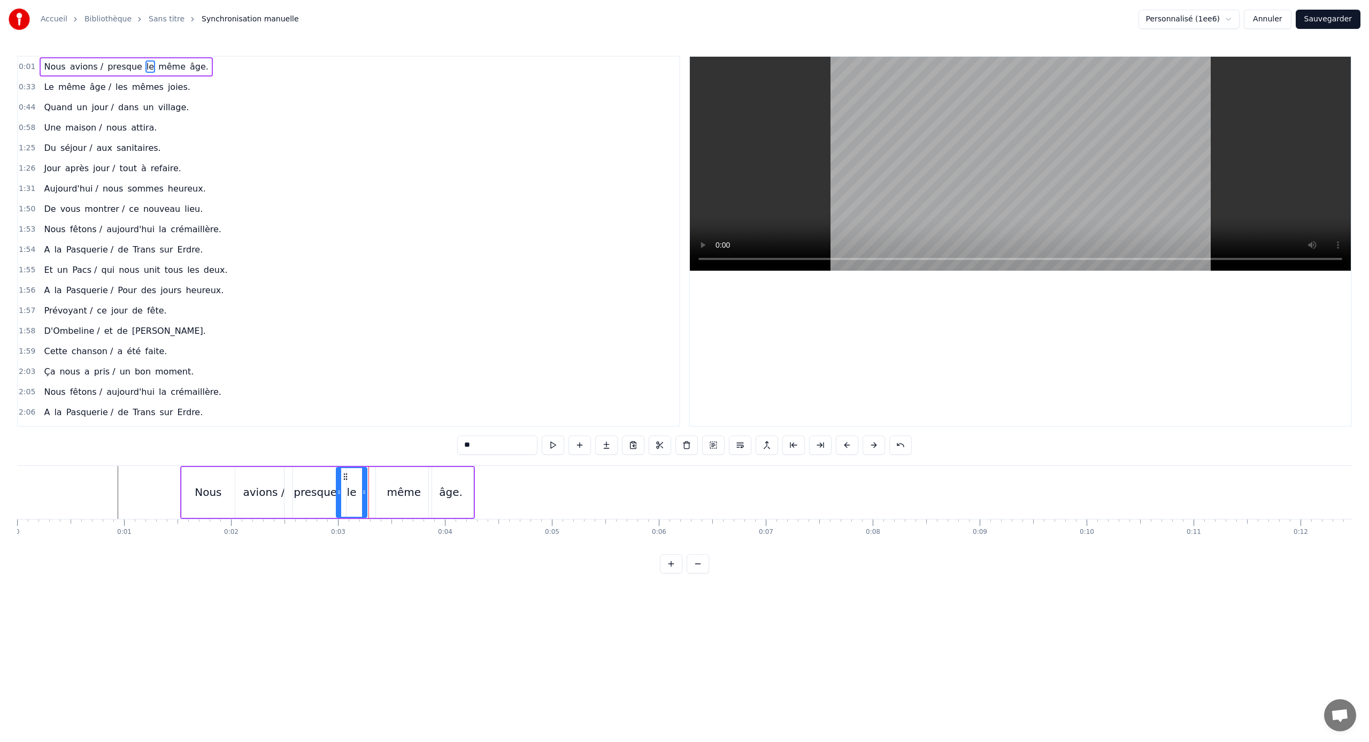
drag, startPoint x: 372, startPoint y: 491, endPoint x: 340, endPoint y: 495, distance: 31.8
click at [340, 495] on icon at bounding box center [339, 492] width 4 height 9
drag, startPoint x: 365, startPoint y: 491, endPoint x: 354, endPoint y: 494, distance: 10.9
click at [354, 494] on icon at bounding box center [353, 492] width 4 height 9
click at [400, 489] on div "même" at bounding box center [404, 492] width 34 height 16
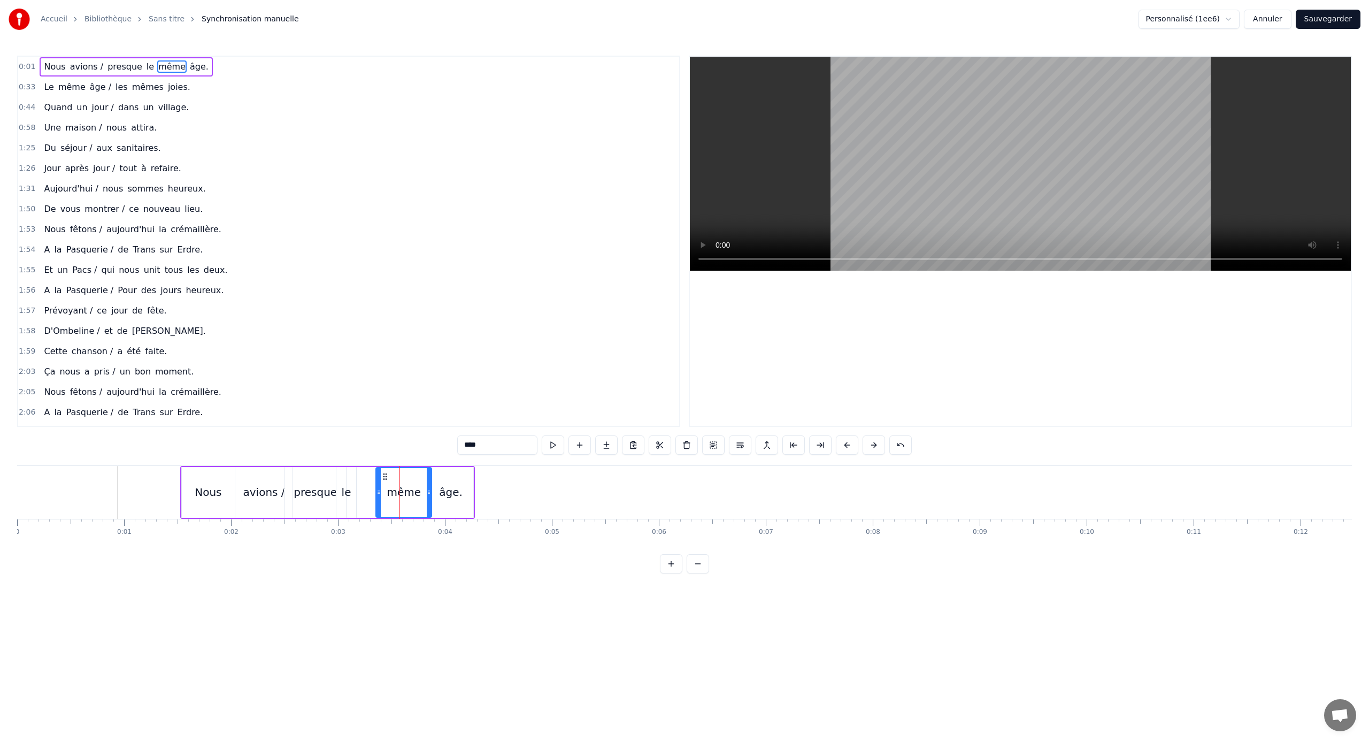
click at [382, 474] on icon at bounding box center [385, 476] width 9 height 9
drag, startPoint x: 384, startPoint y: 474, endPoint x: 361, endPoint y: 476, distance: 23.6
click at [361, 476] on icon at bounding box center [362, 476] width 9 height 9
drag, startPoint x: 407, startPoint y: 491, endPoint x: 397, endPoint y: 494, distance: 9.9
click at [397, 494] on icon at bounding box center [396, 492] width 4 height 9
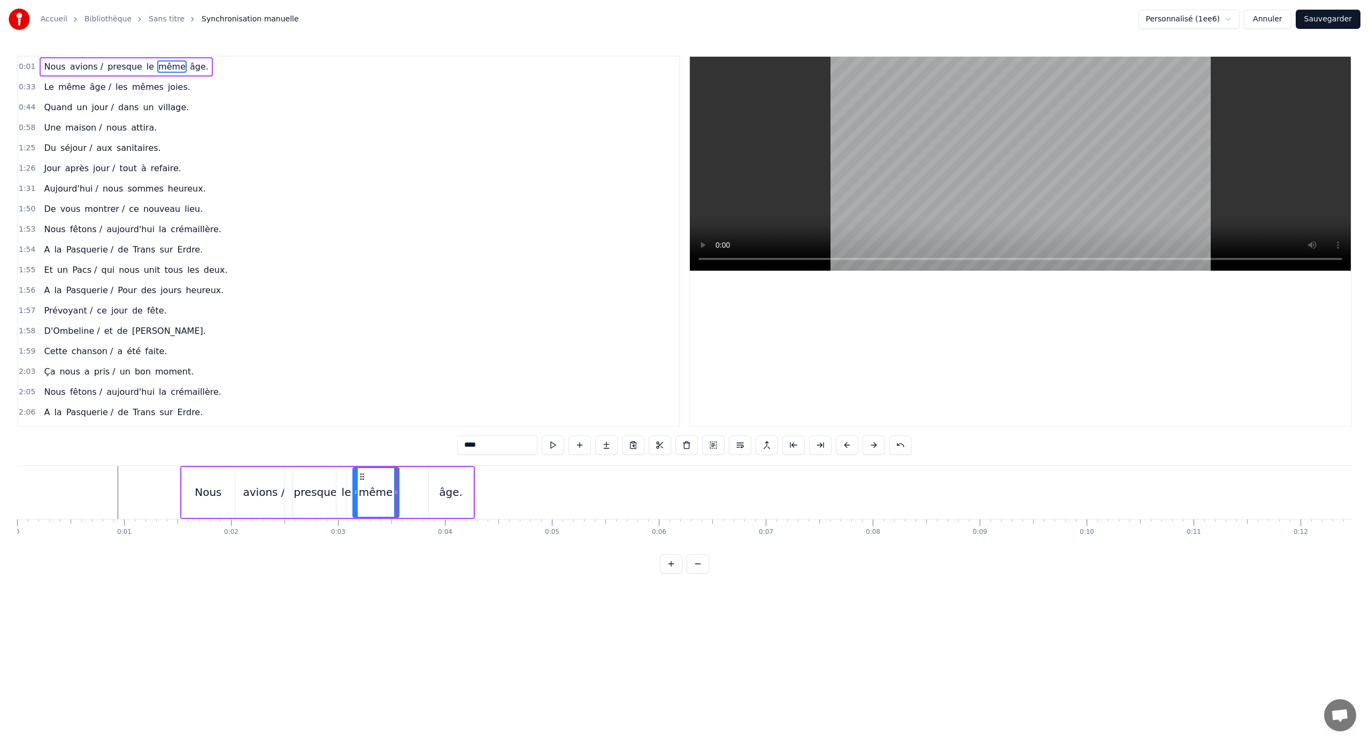
click at [451, 491] on div "âge." at bounding box center [451, 492] width 24 height 16
type input "****"
drag, startPoint x: 437, startPoint y: 475, endPoint x: 400, endPoint y: 481, distance: 37.3
click at [400, 481] on div "âge." at bounding box center [413, 492] width 43 height 49
click at [167, 451] on div "0:01 Nous avions / presque le même âge. 0:33 Le même âge / les mêmes joies. 0:4…" at bounding box center [684, 315] width 1335 height 518
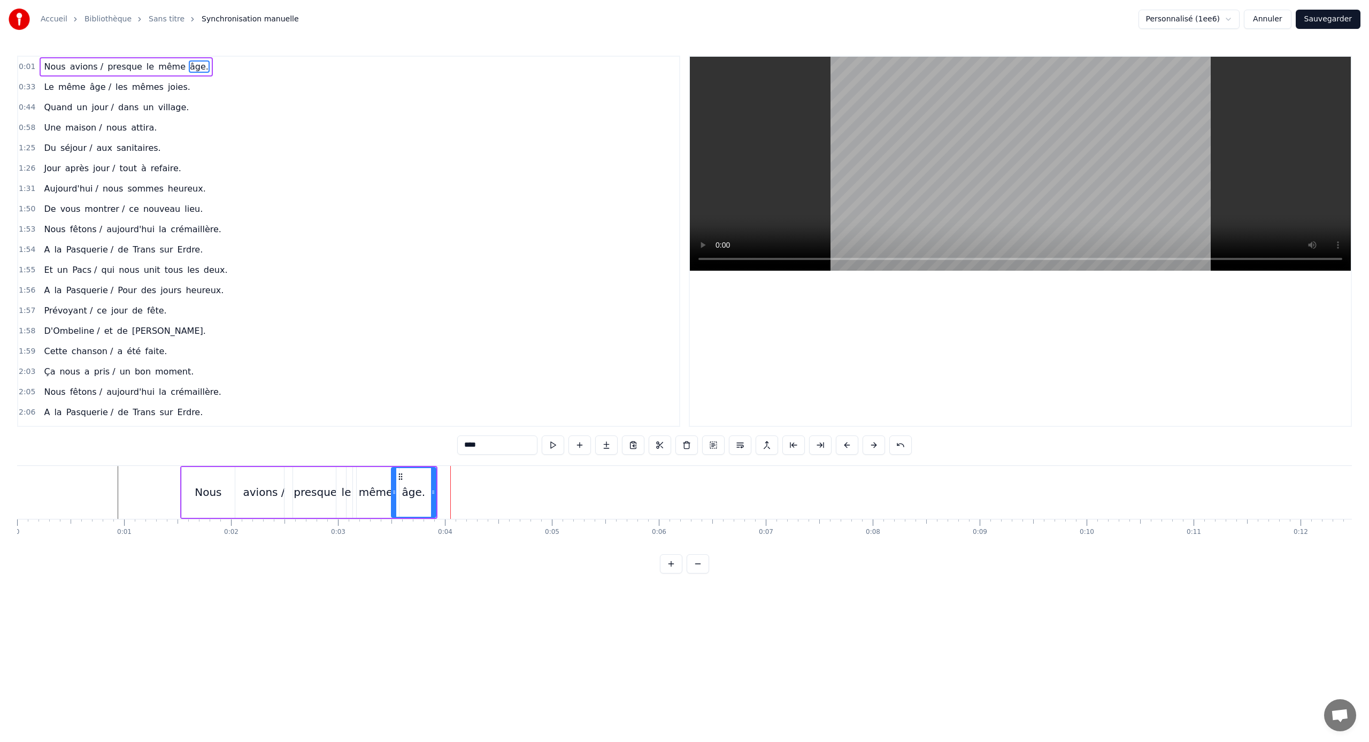
drag, startPoint x: 291, startPoint y: 450, endPoint x: 290, endPoint y: 505, distance: 55.1
click at [290, 505] on div "0:01 Nous avions / presque le même âge. 0:33 Le même âge / les mêmes joies. 0:4…" at bounding box center [684, 315] width 1335 height 518
click at [345, 500] on div "le" at bounding box center [345, 492] width 20 height 53
click at [372, 467] on div "même" at bounding box center [375, 492] width 47 height 51
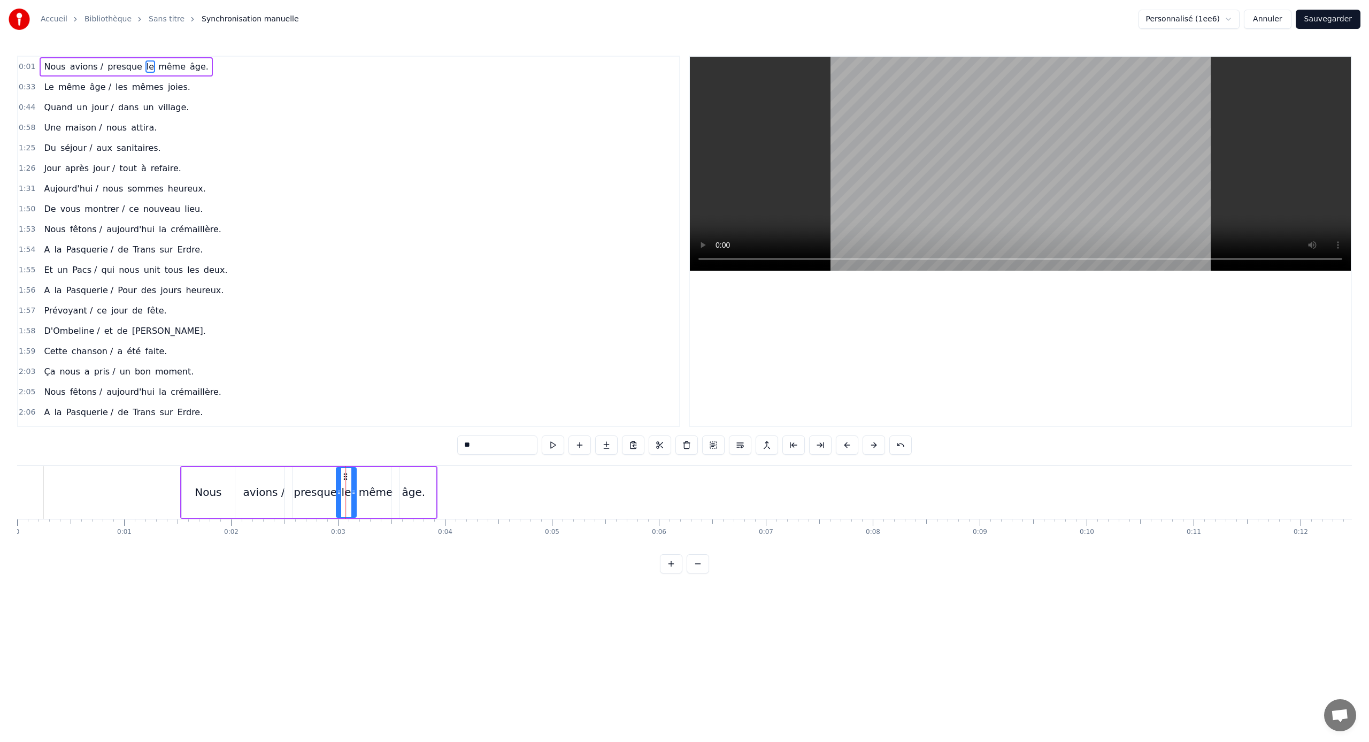
type input "****"
click at [411, 500] on div "âge." at bounding box center [412, 492] width 44 height 53
click at [902, 448] on button at bounding box center [900, 444] width 22 height 19
drag, startPoint x: 313, startPoint y: 492, endPoint x: 327, endPoint y: 493, distance: 13.4
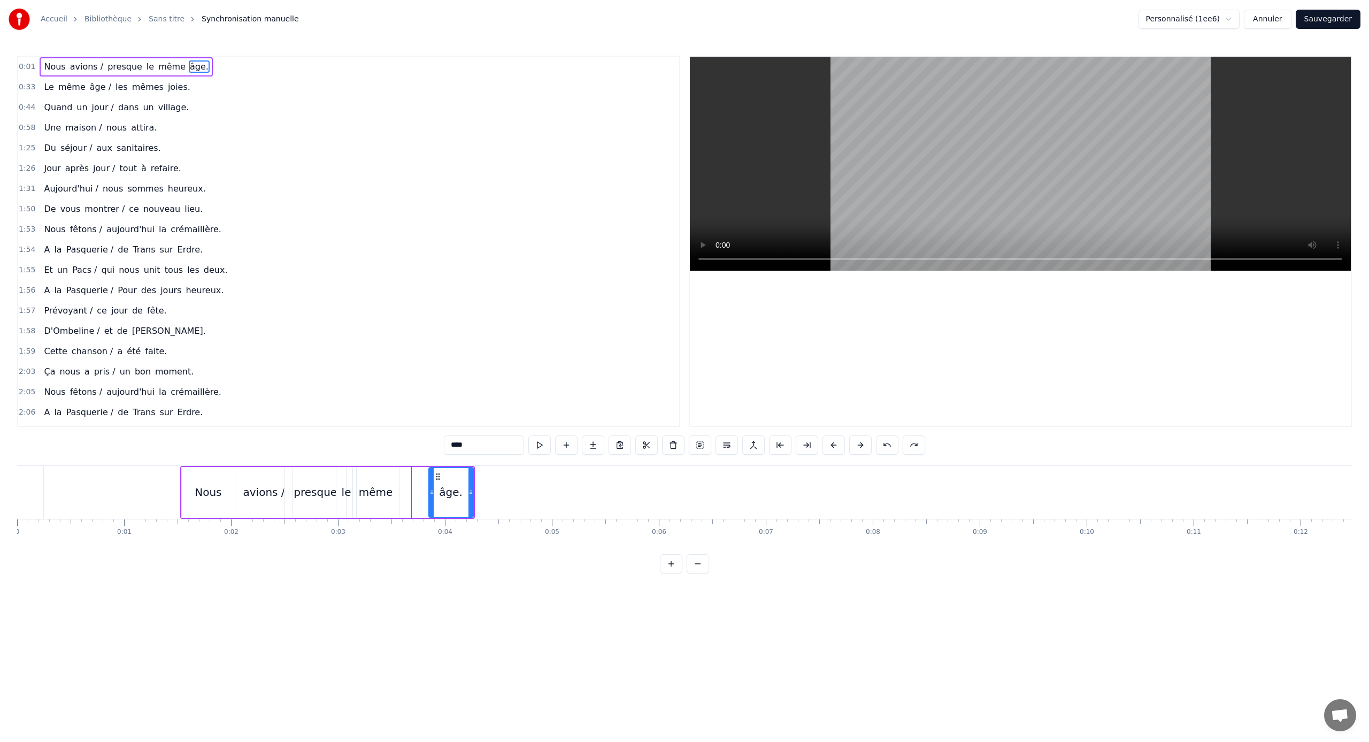
click at [327, 493] on div "presque" at bounding box center [315, 492] width 43 height 16
type input "*******"
drag, startPoint x: 293, startPoint y: 474, endPoint x: 320, endPoint y: 477, distance: 27.4
click at [320, 477] on icon at bounding box center [321, 476] width 9 height 9
drag, startPoint x: 321, startPoint y: 475, endPoint x: 292, endPoint y: 476, distance: 28.3
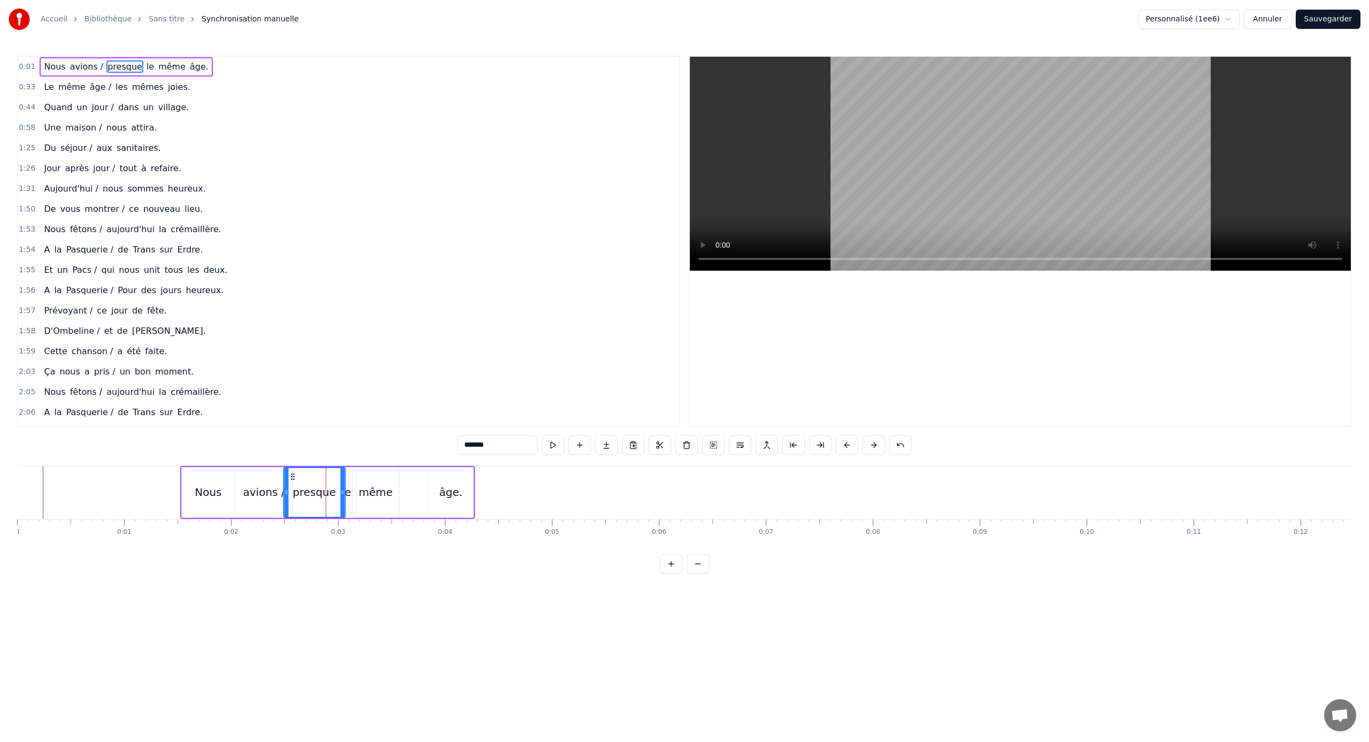
click at [292, 476] on icon at bounding box center [292, 476] width 9 height 9
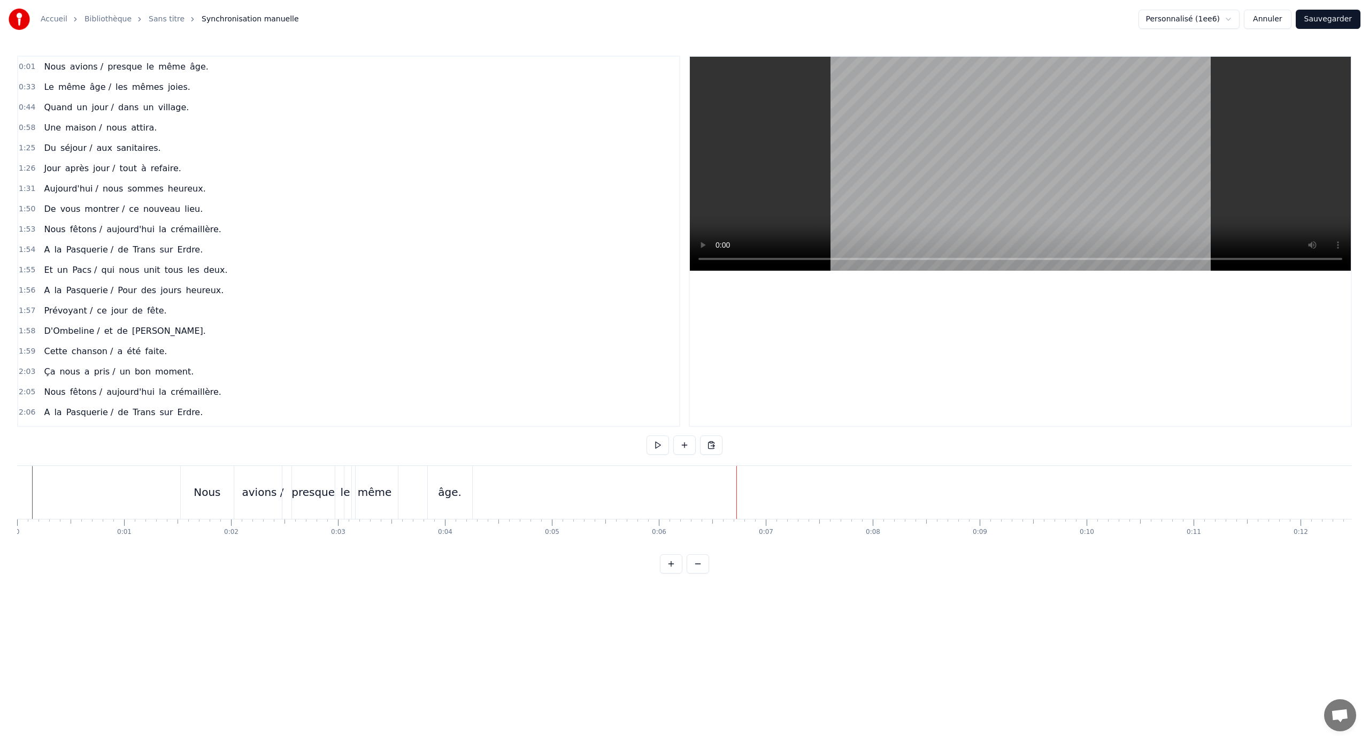
click at [158, 21] on link "Sans titre" at bounding box center [167, 19] width 36 height 11
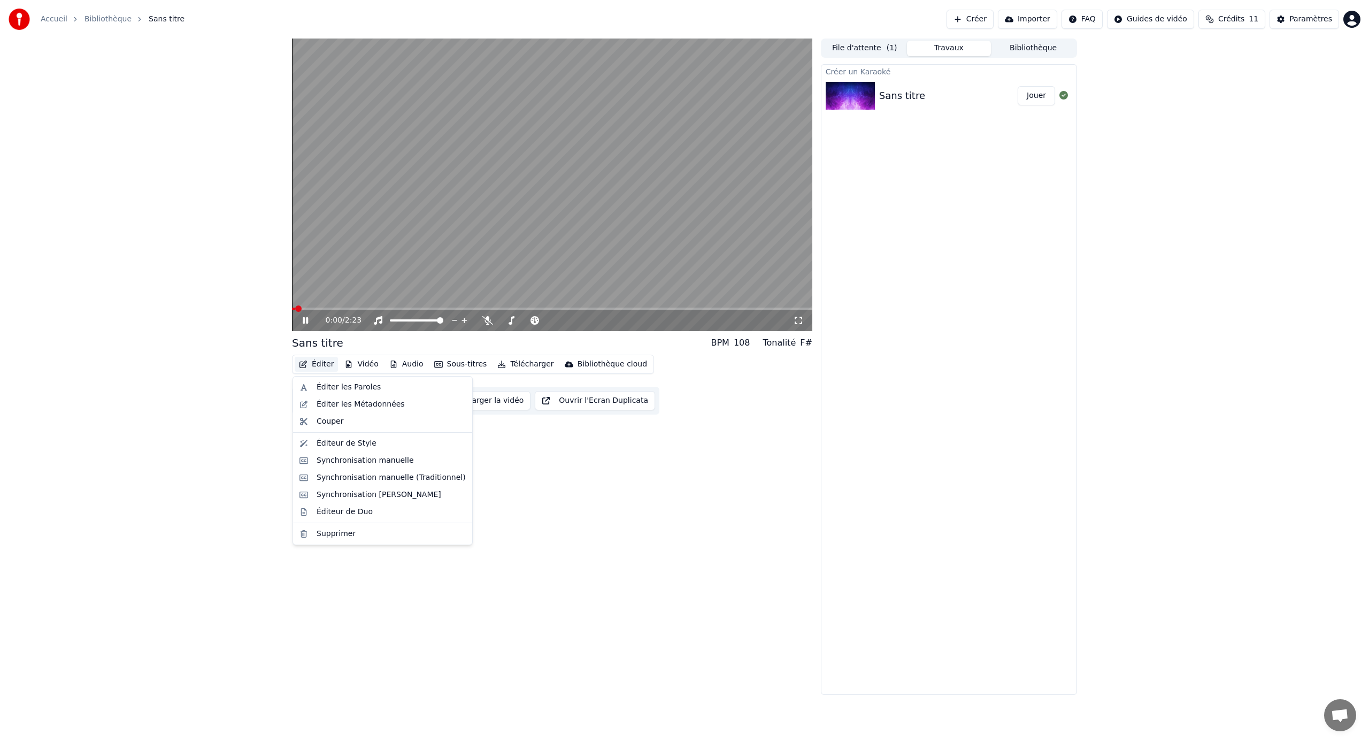
click at [321, 363] on button "Éditer" at bounding box center [316, 364] width 43 height 15
click at [392, 461] on div "Synchronisation manuelle" at bounding box center [365, 460] width 97 height 11
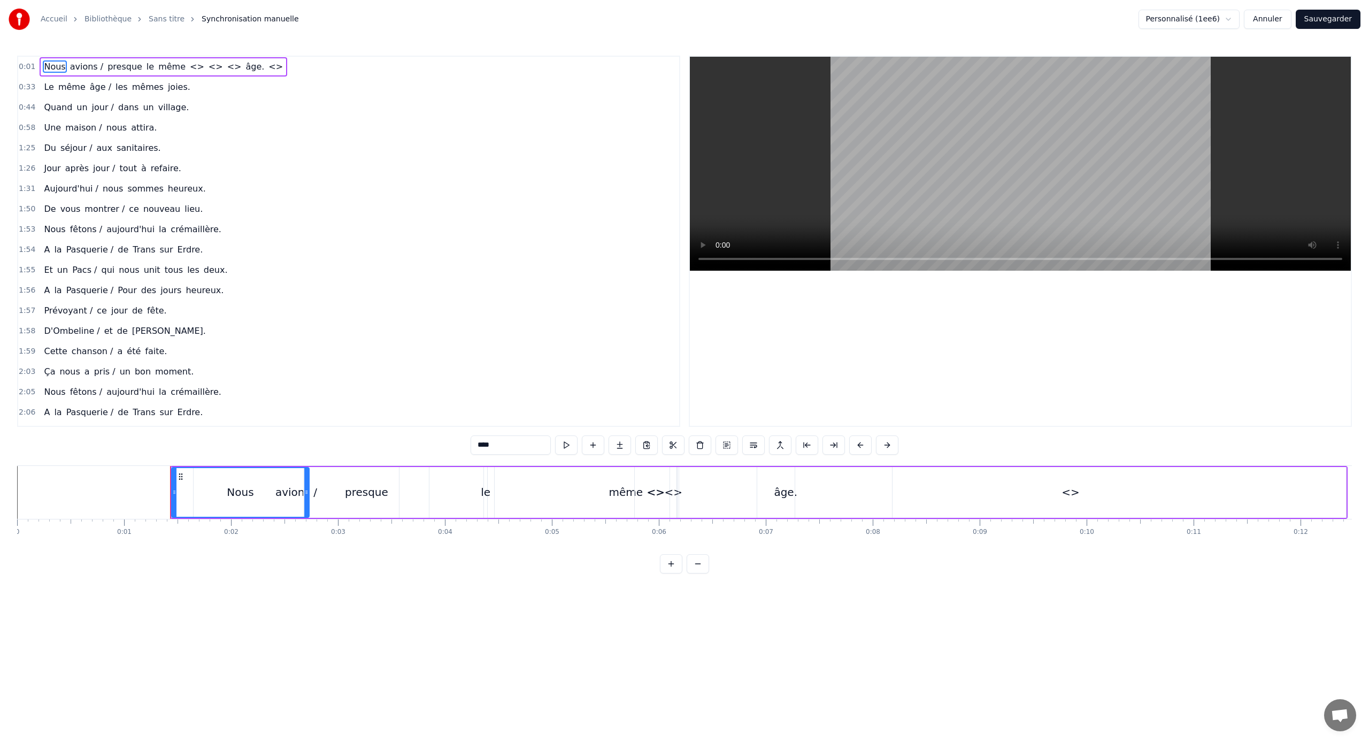
click at [174, 14] on link "Sans titre" at bounding box center [167, 19] width 36 height 11
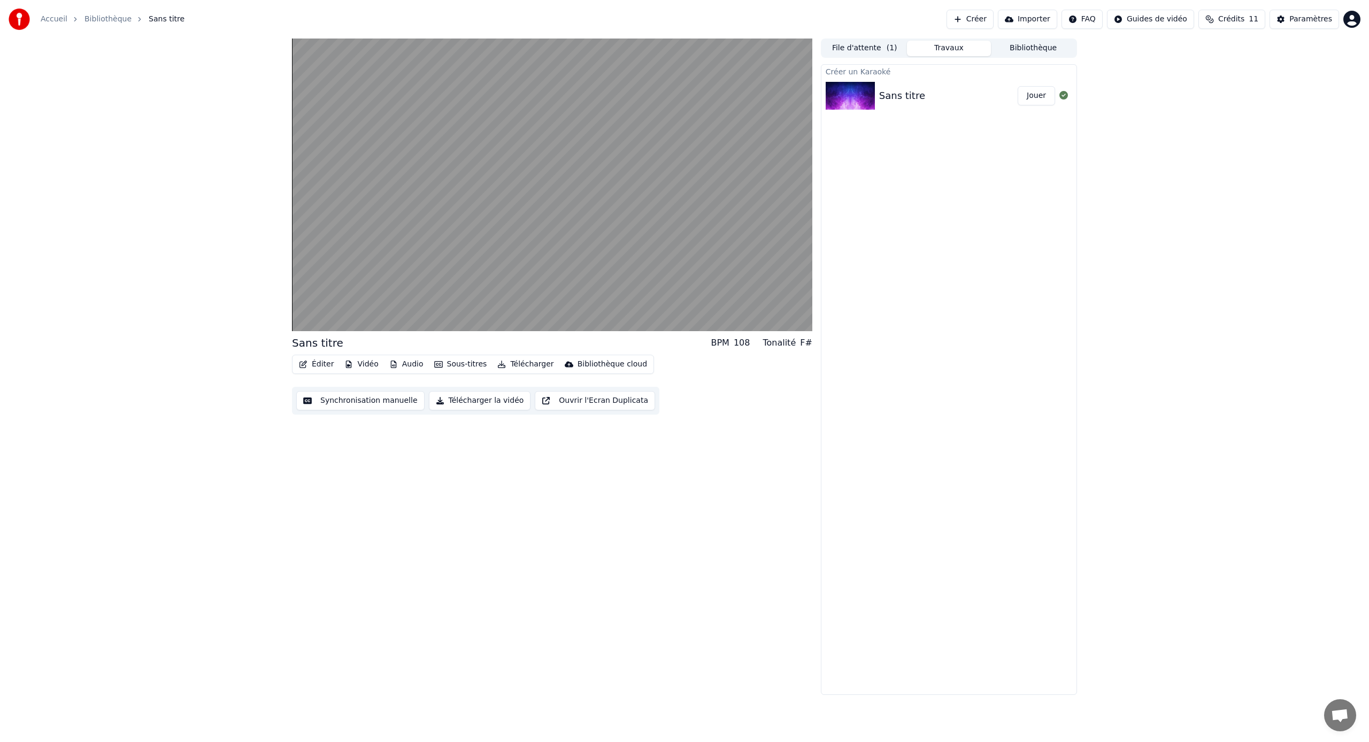
click at [322, 360] on button "Éditer" at bounding box center [316, 364] width 43 height 15
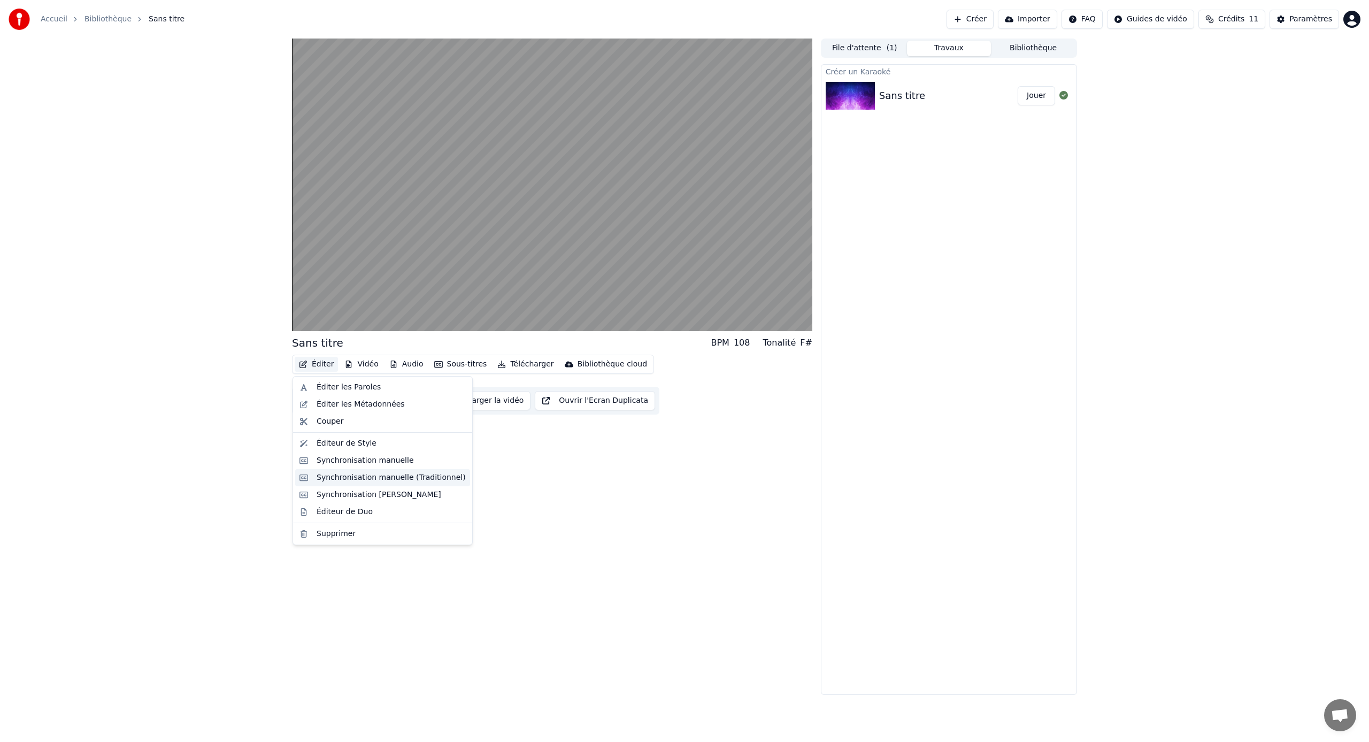
click at [372, 473] on div "Synchronisation manuelle (Traditionnel)" at bounding box center [391, 477] width 149 height 11
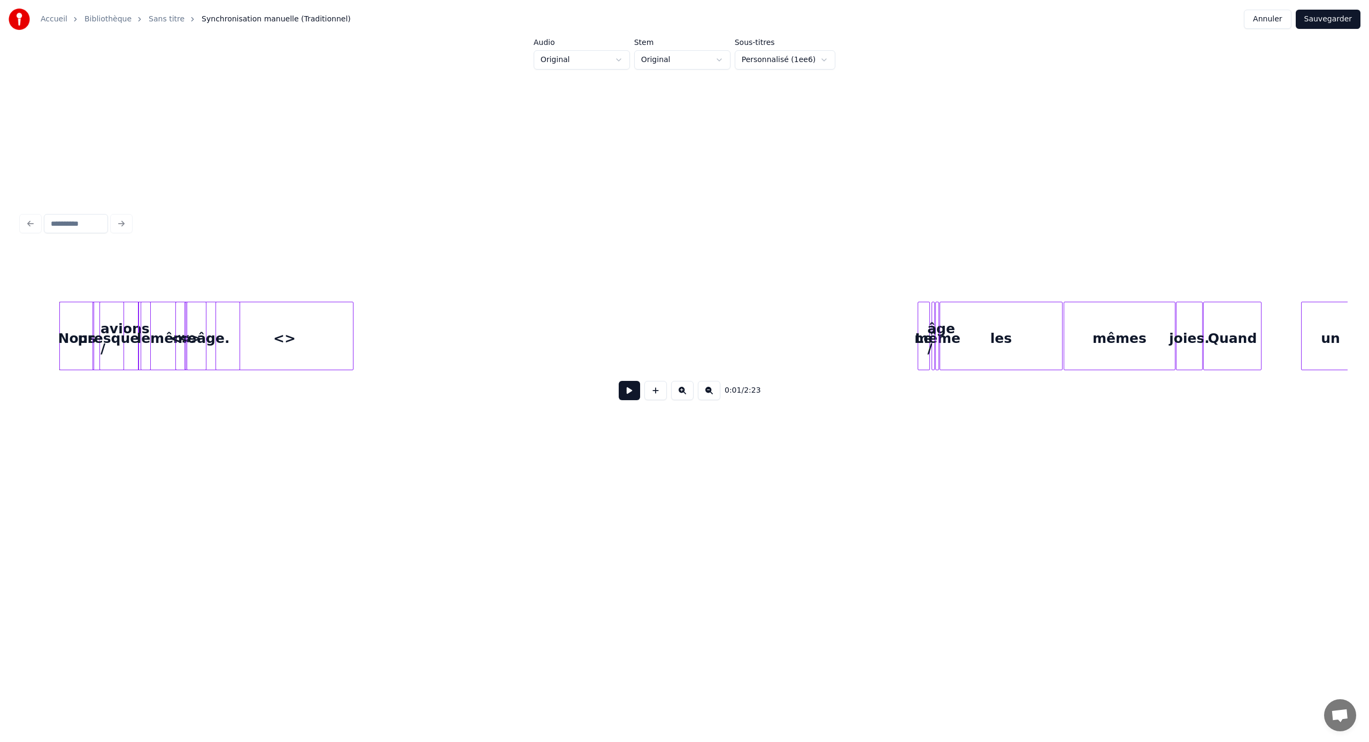
click at [12, 328] on div "Accueil Bibliothèque Sans titre Synchronisation manuelle (Traditionnel) Annuler…" at bounding box center [684, 265] width 1369 height 531
drag, startPoint x: 29, startPoint y: 326, endPoint x: 483, endPoint y: 437, distance: 467.5
click at [627, 391] on button at bounding box center [629, 390] width 21 height 19
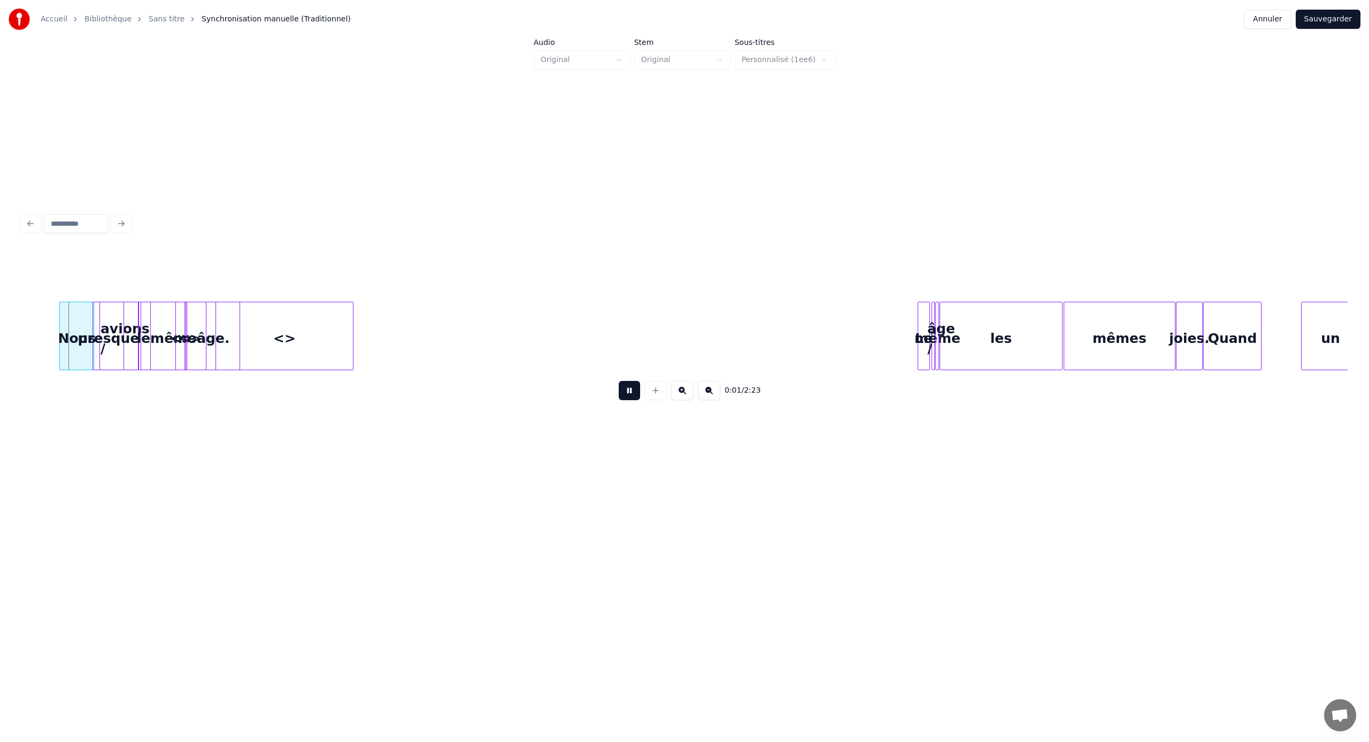
click at [627, 391] on button at bounding box center [629, 390] width 21 height 19
click at [619, 381] on button at bounding box center [629, 390] width 21 height 19
